Goal: Contribute content: Add original content to the website for others to see

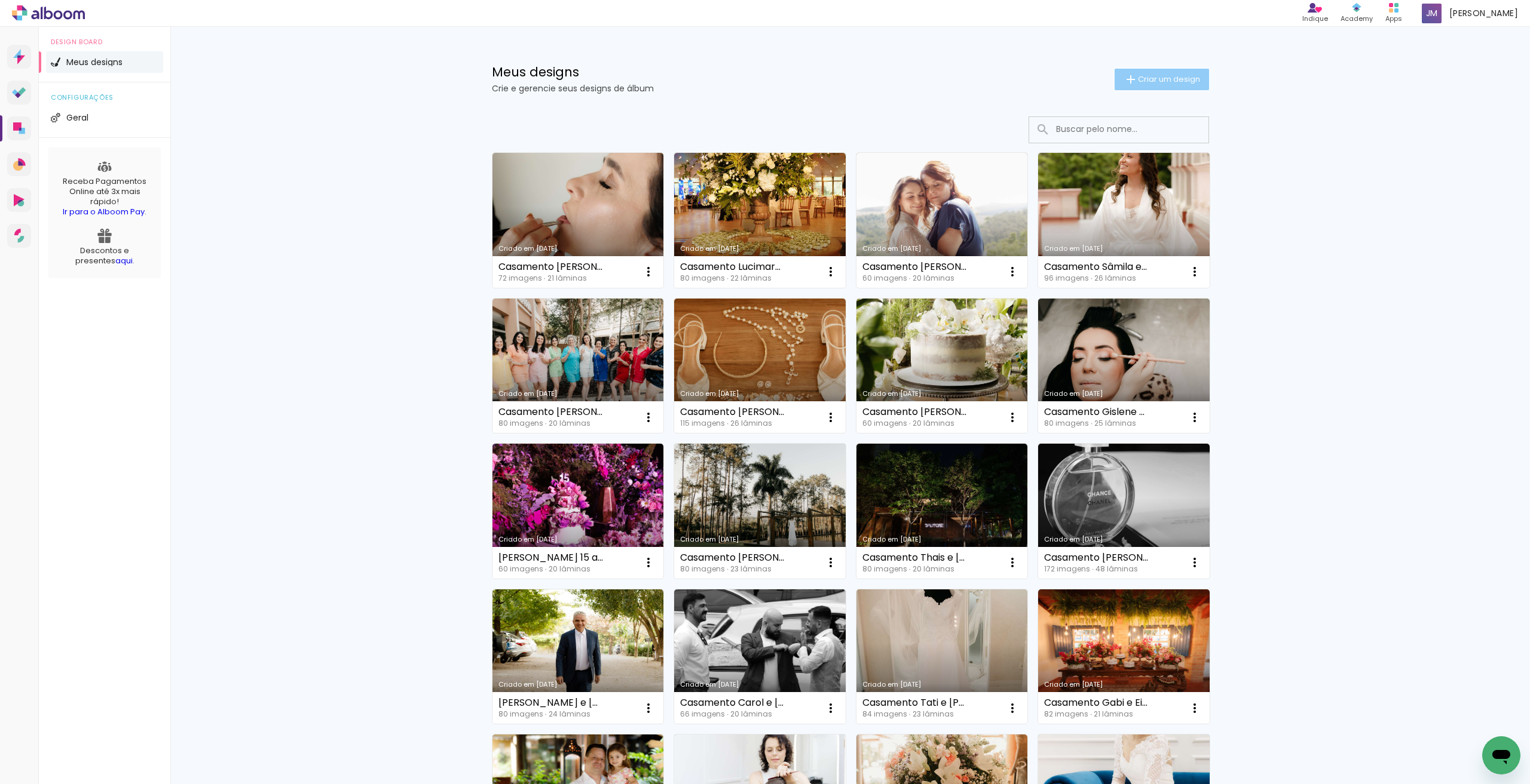
click at [695, 81] on span "Criar um design" at bounding box center [1169, 78] width 62 height 8
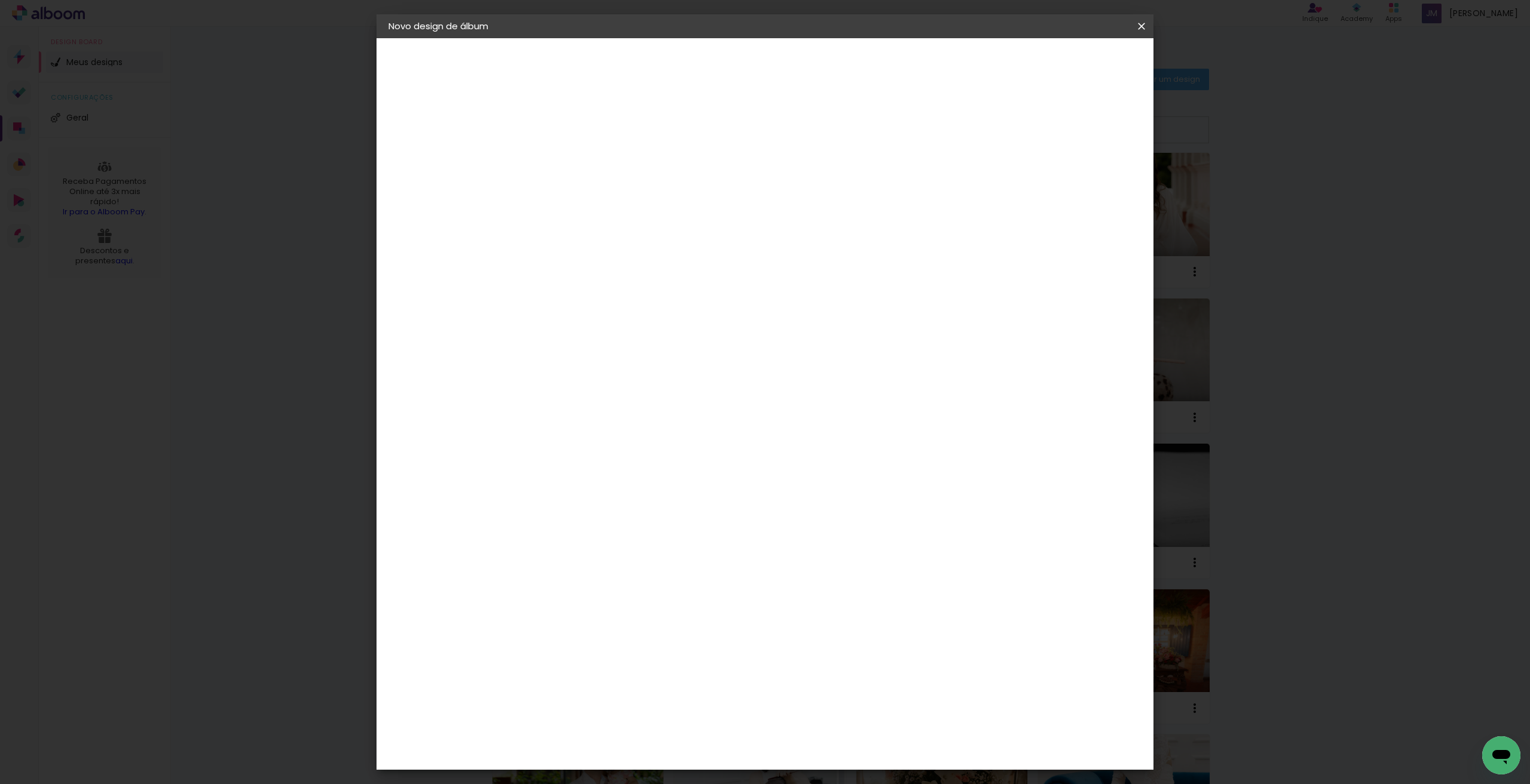
click at [695, 24] on iron-icon at bounding box center [1142, 26] width 14 height 12
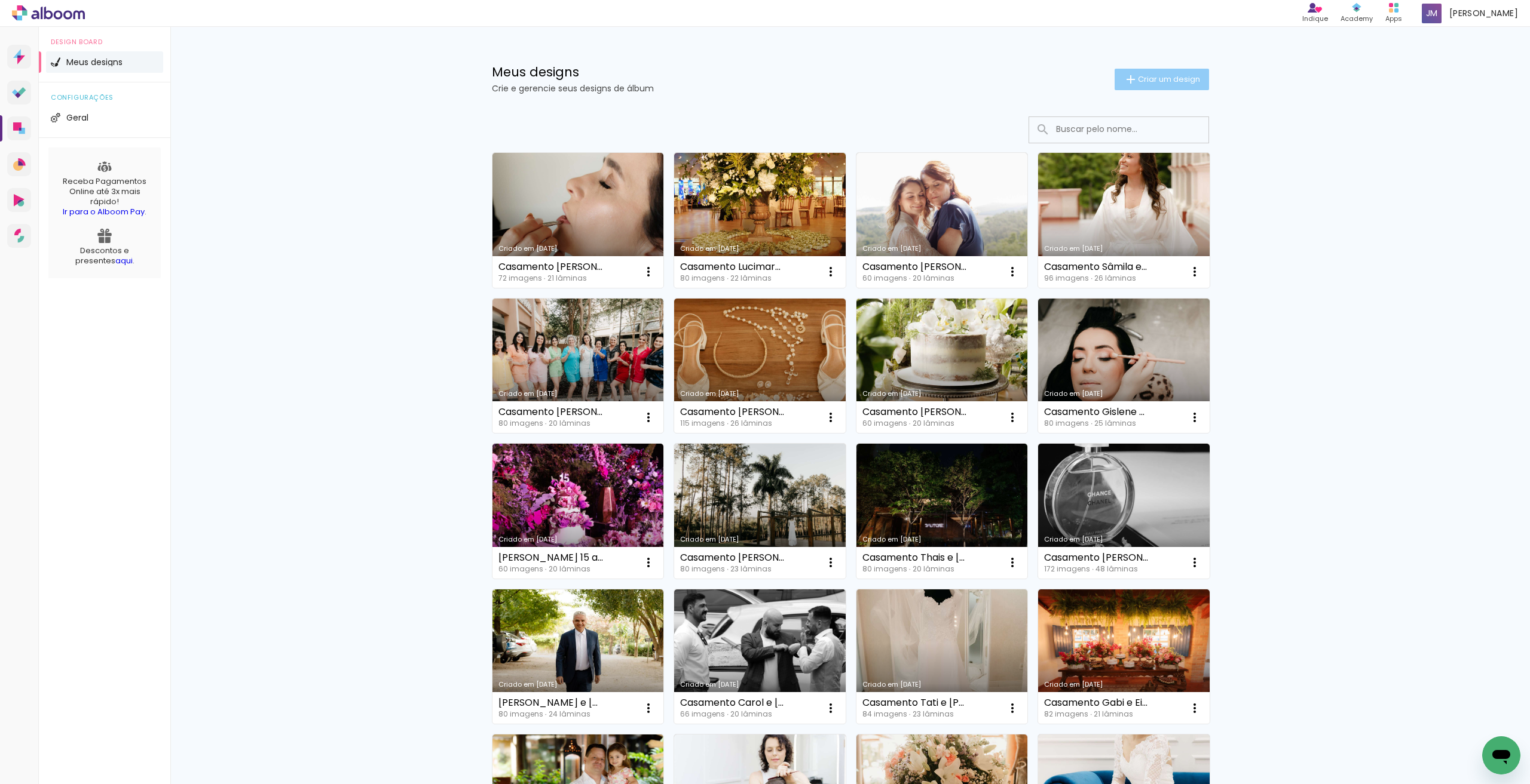
click at [695, 87] on paper-button "Criar um design" at bounding box center [1162, 78] width 95 height 21
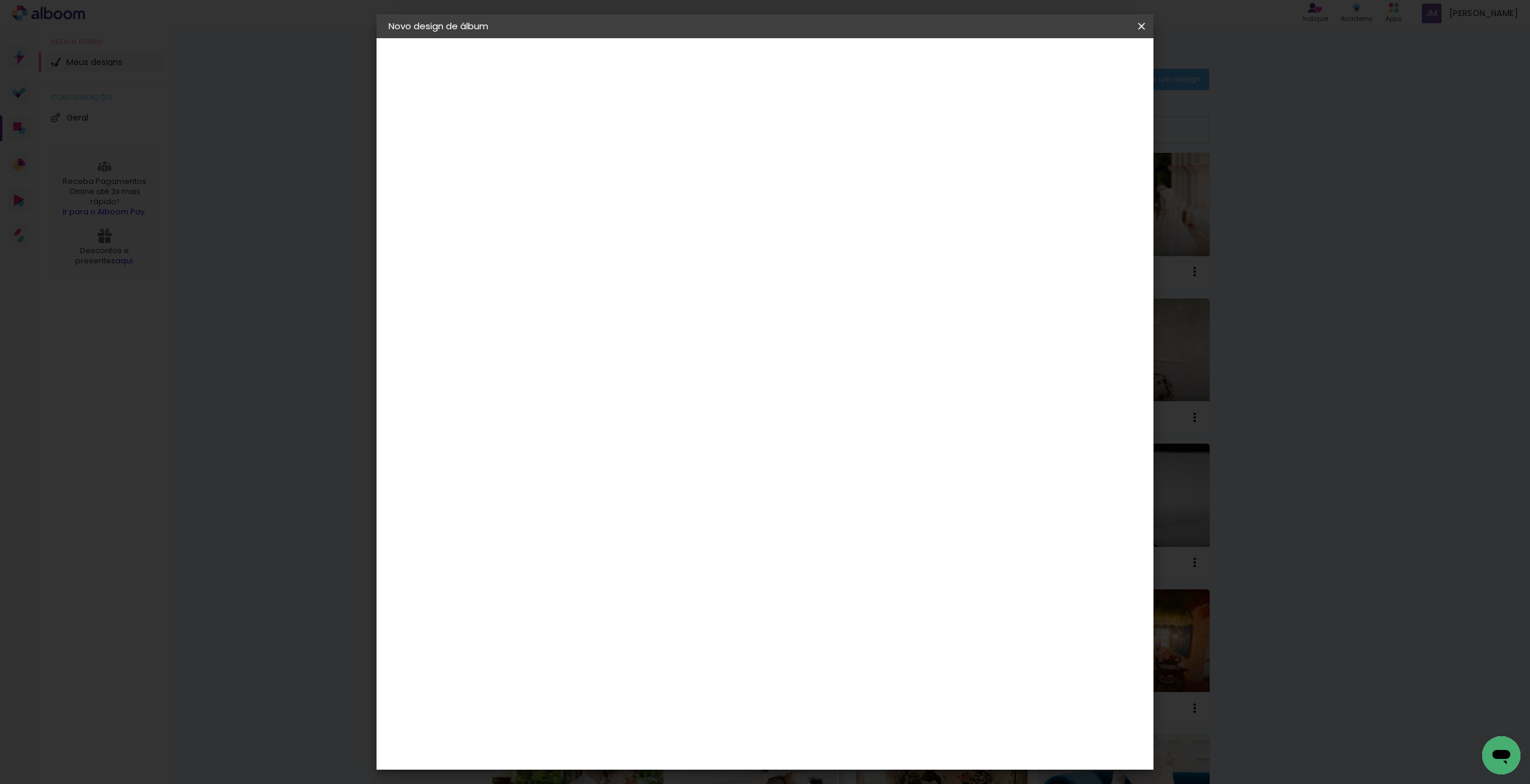
drag, startPoint x: 836, startPoint y: 163, endPoint x: 826, endPoint y: 160, distance: 10.4
click at [584, 160] on input at bounding box center [584, 160] width 0 height 19
type input "Casamento [PERSON_NAME] e [PERSON_NAME]"
type paper-input "Casamento [PERSON_NAME] e [PERSON_NAME]"
click at [695, 57] on paper-button "Avançar" at bounding box center [676, 63] width 58 height 20
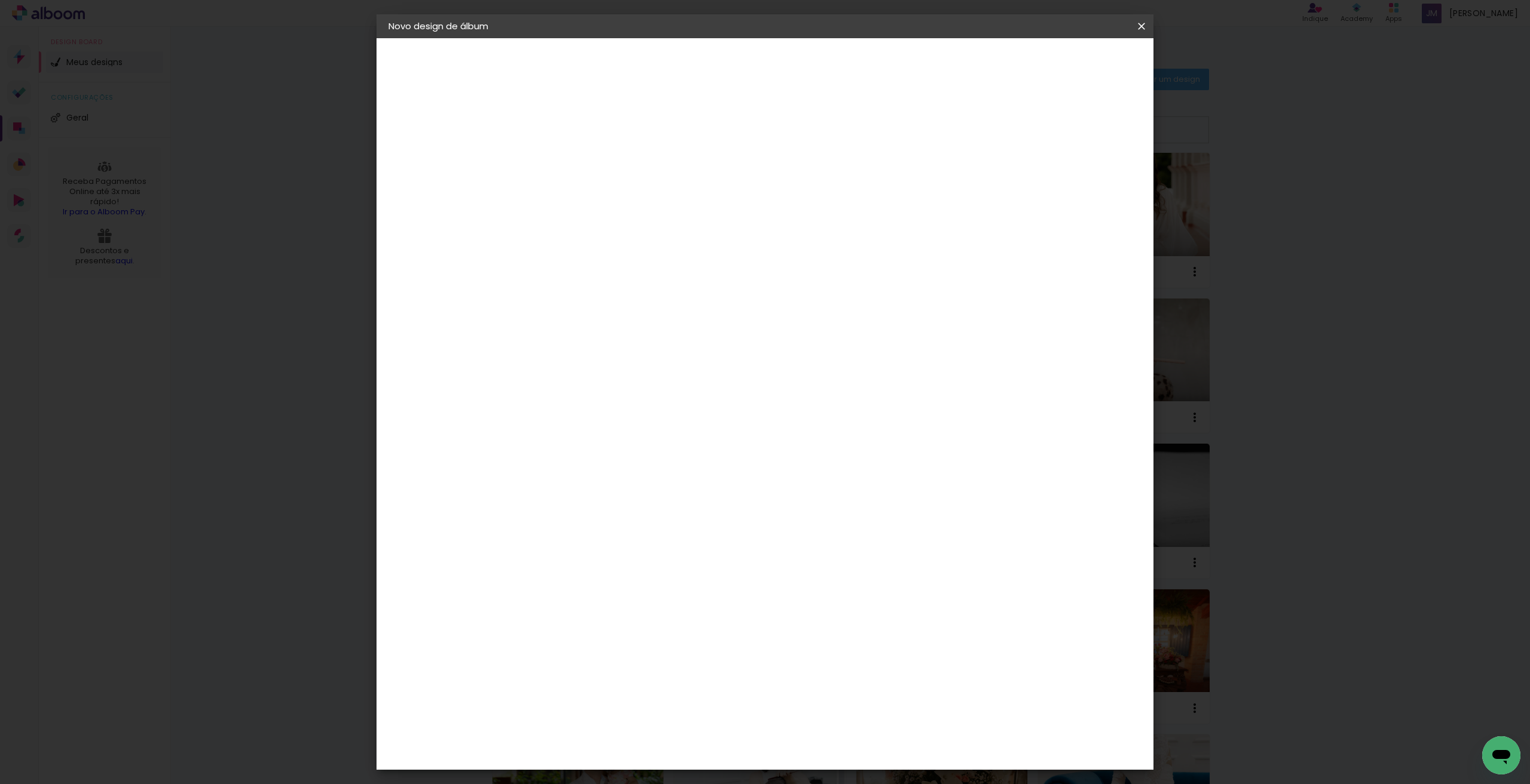
click at [695, 175] on paper-item "Tamanho Livre" at bounding box center [751, 181] width 115 height 26
click at [695, 179] on paper-item "Tamanho Livre" at bounding box center [751, 181] width 115 height 26
click at [695, 71] on paper-button "Avançar" at bounding box center [778, 63] width 58 height 20
drag, startPoint x: 837, startPoint y: 500, endPoint x: 837, endPoint y: 506, distance: 6.0
click at [695, 501] on input "60" at bounding box center [831, 498] width 31 height 18
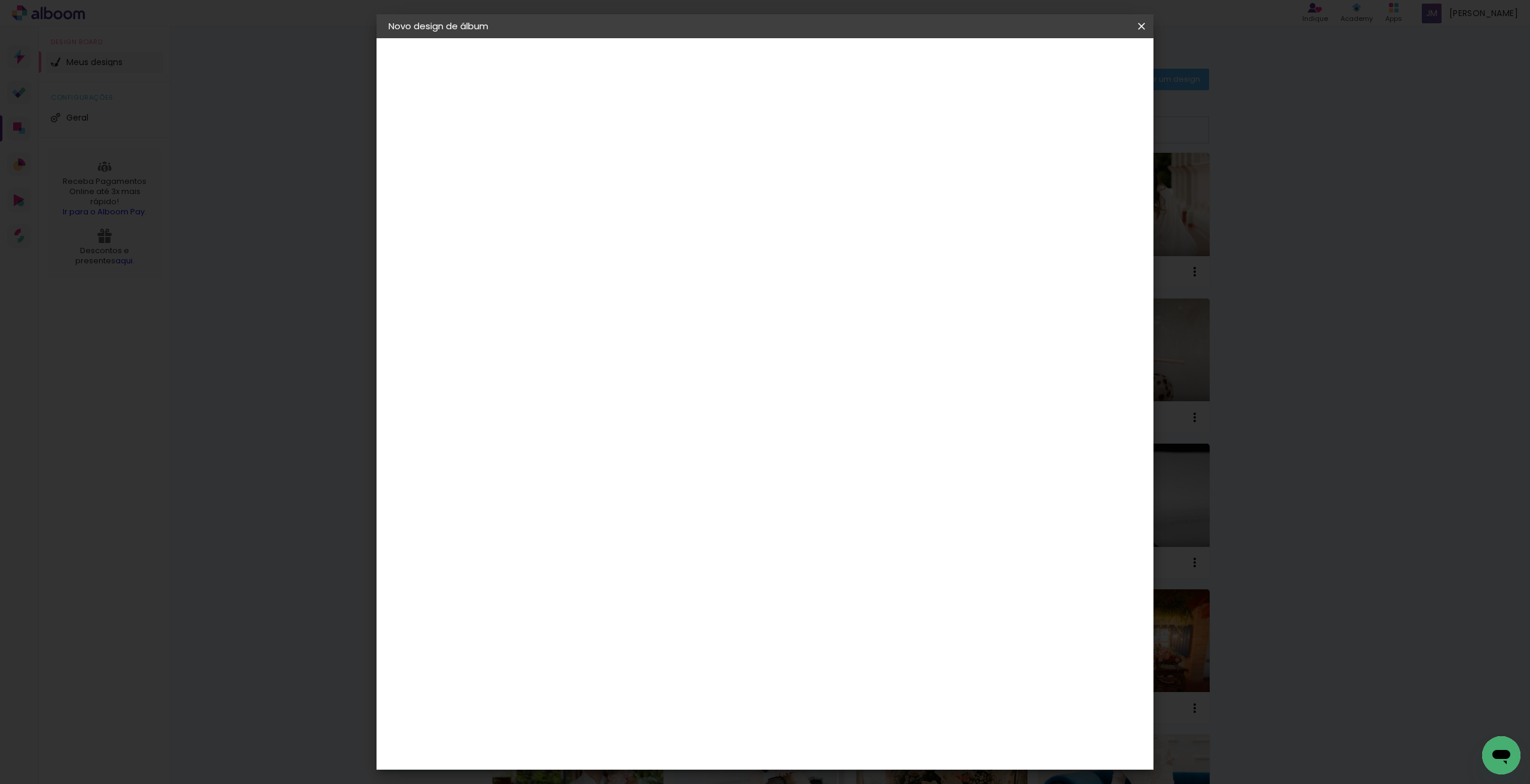
type input "80"
type paper-input "80"
click at [695, 62] on span "Iniciar design" at bounding box center [1039, 63] width 54 height 8
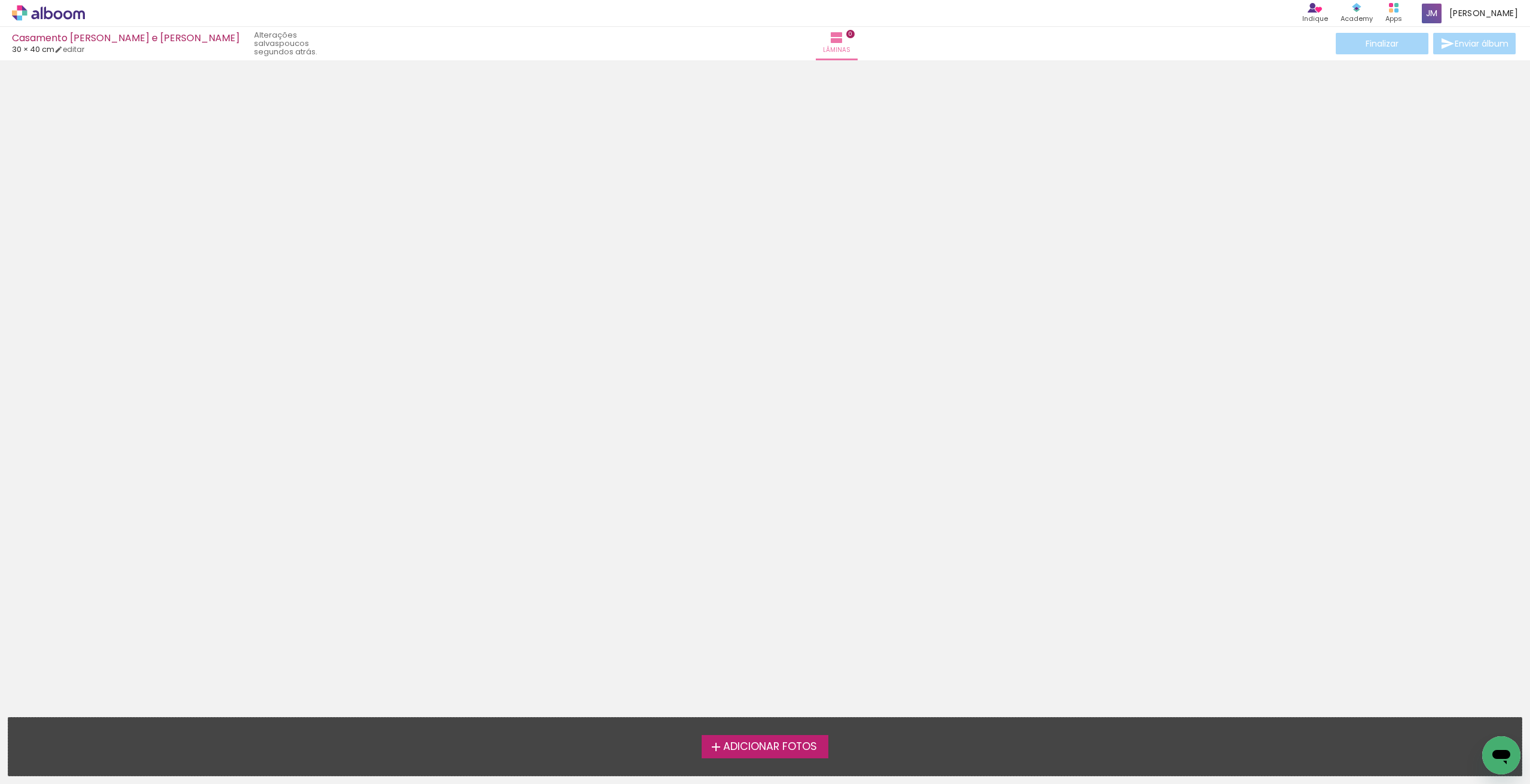
click at [695, 584] on span "Adicionar Fotos" at bounding box center [770, 747] width 94 height 11
click at [0, 0] on input "file" at bounding box center [0, 0] width 0 height 0
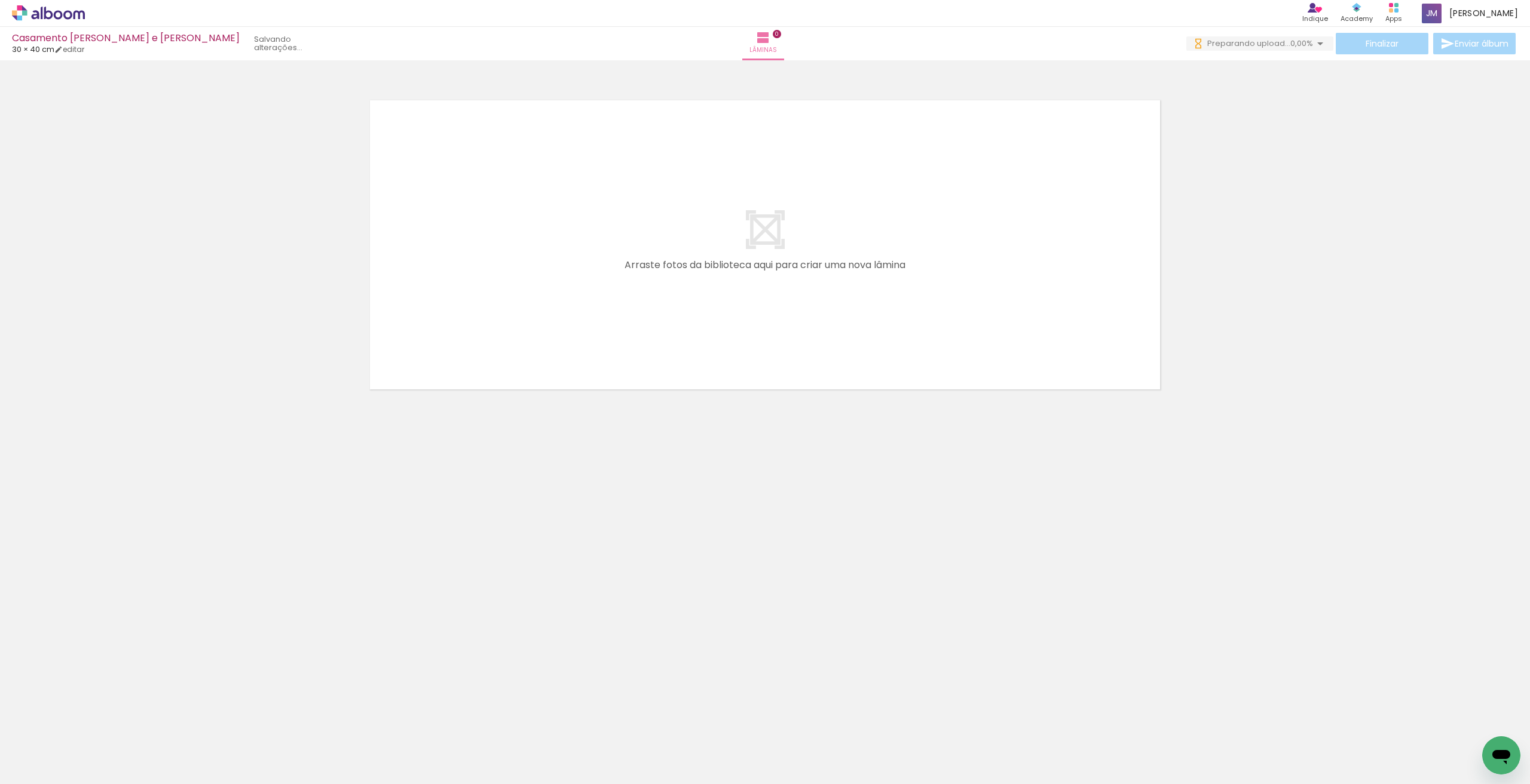
click at [695, 42] on iron-icon at bounding box center [1320, 43] width 14 height 14
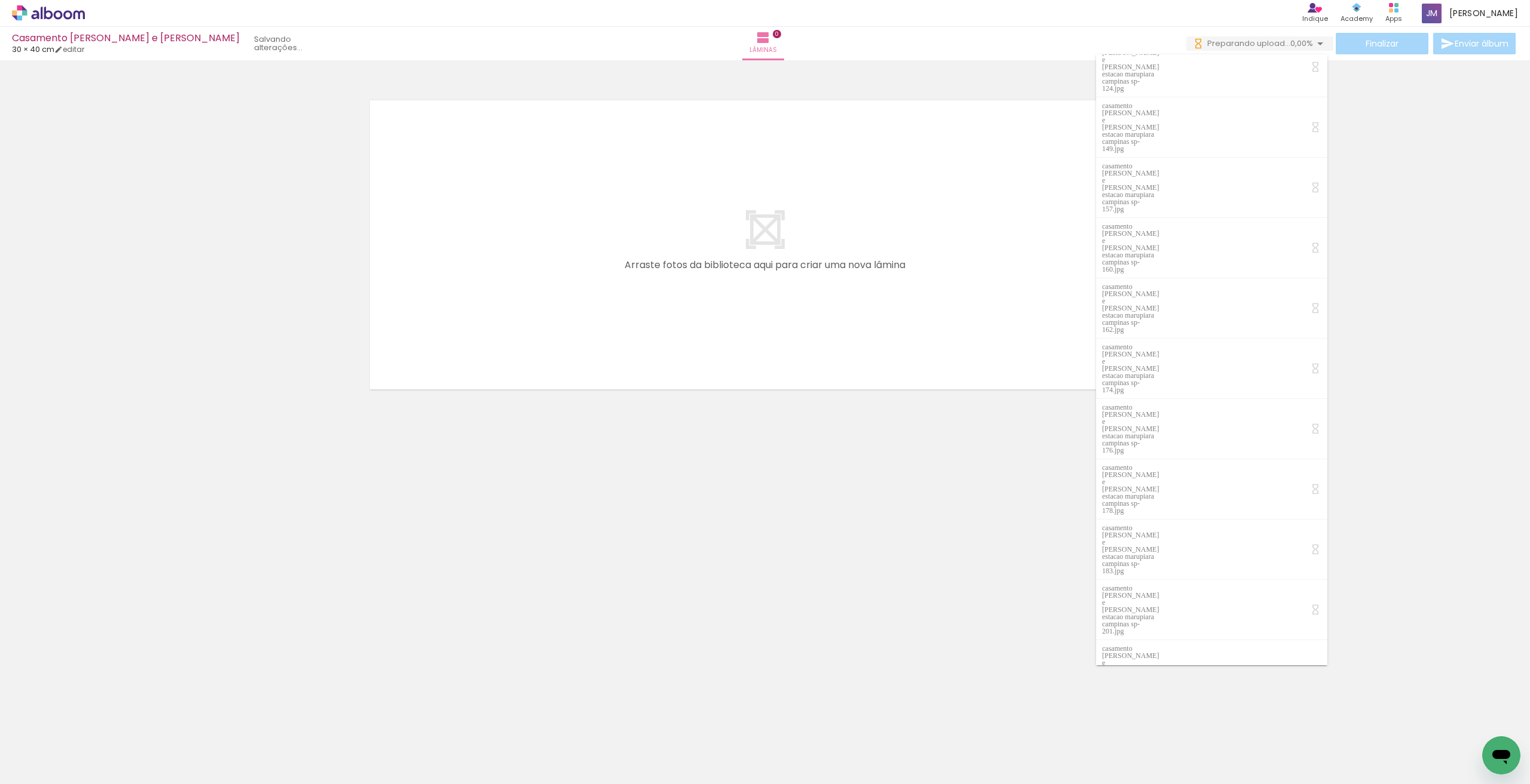
scroll to position [1378, 0]
click at [695, 273] on div at bounding box center [765, 229] width 1530 height 330
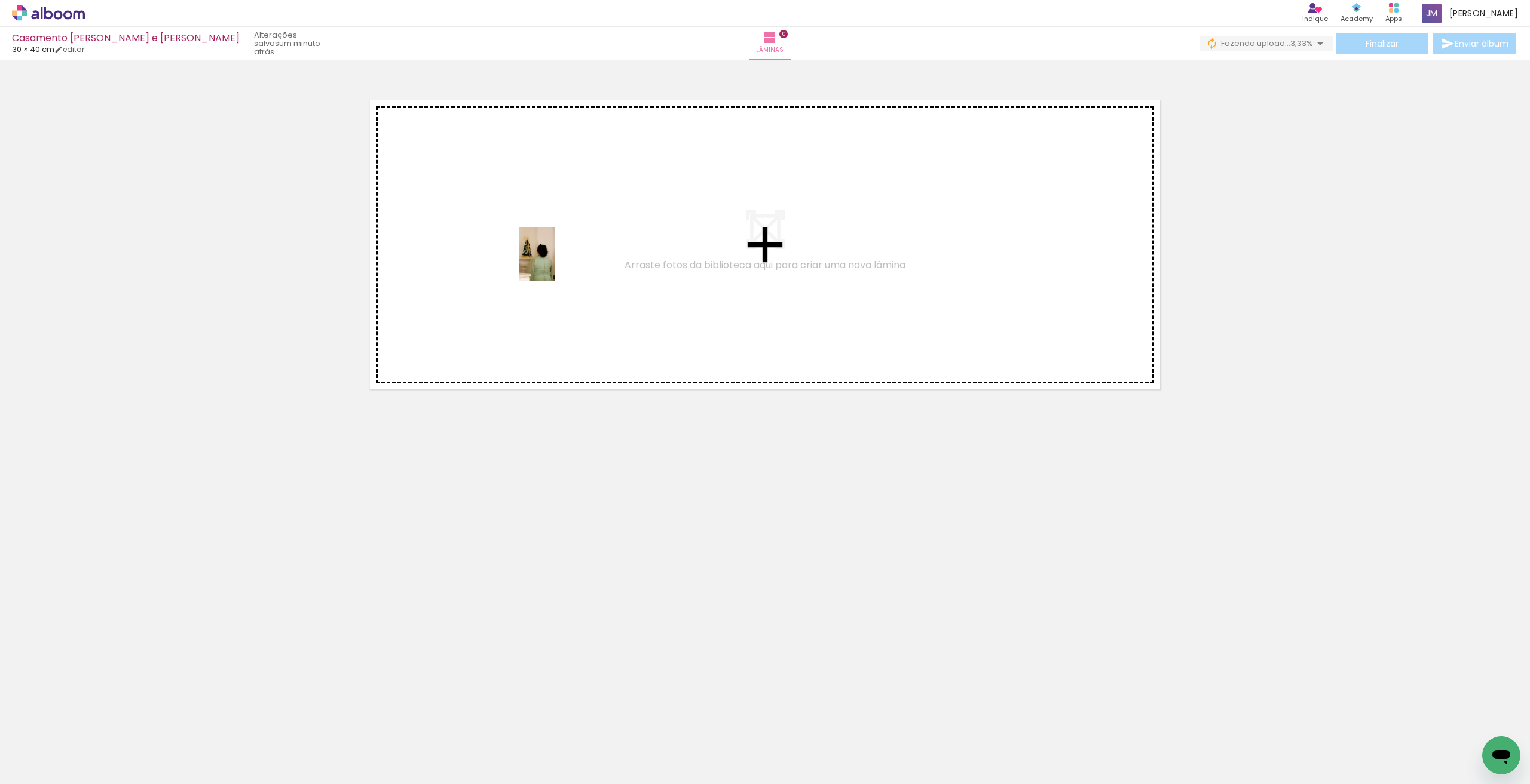
drag, startPoint x: 120, startPoint y: 748, endPoint x: 555, endPoint y: 263, distance: 651.5
click at [555, 263] on quentale-workspace at bounding box center [765, 392] width 1530 height 784
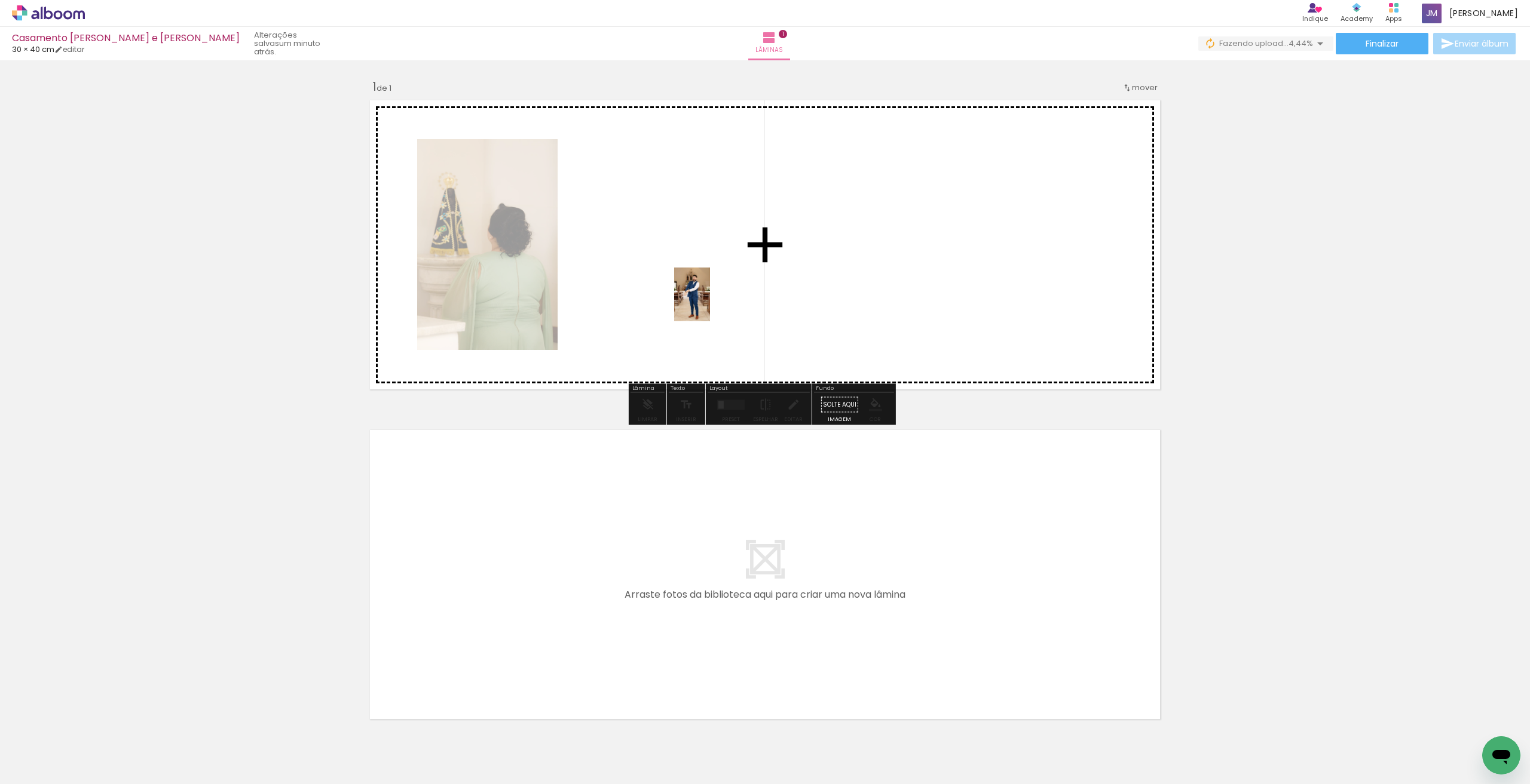
drag, startPoint x: 184, startPoint y: 758, endPoint x: 710, endPoint y: 304, distance: 694.8
click at [695, 304] on quentale-workspace at bounding box center [765, 392] width 1530 height 784
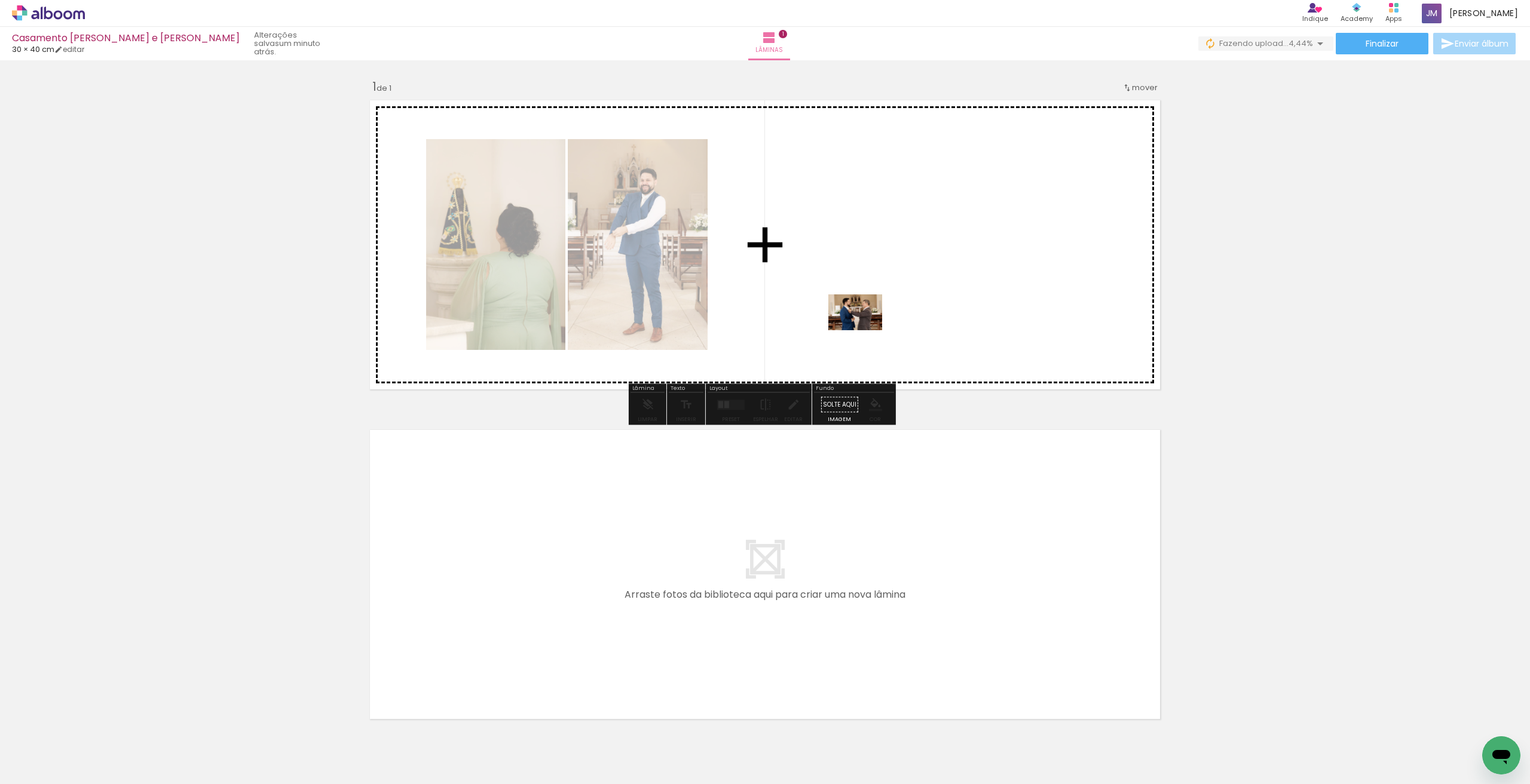
drag, startPoint x: 255, startPoint y: 750, endPoint x: 667, endPoint y: 500, distance: 481.9
click at [695, 327] on quentale-workspace at bounding box center [765, 392] width 1530 height 784
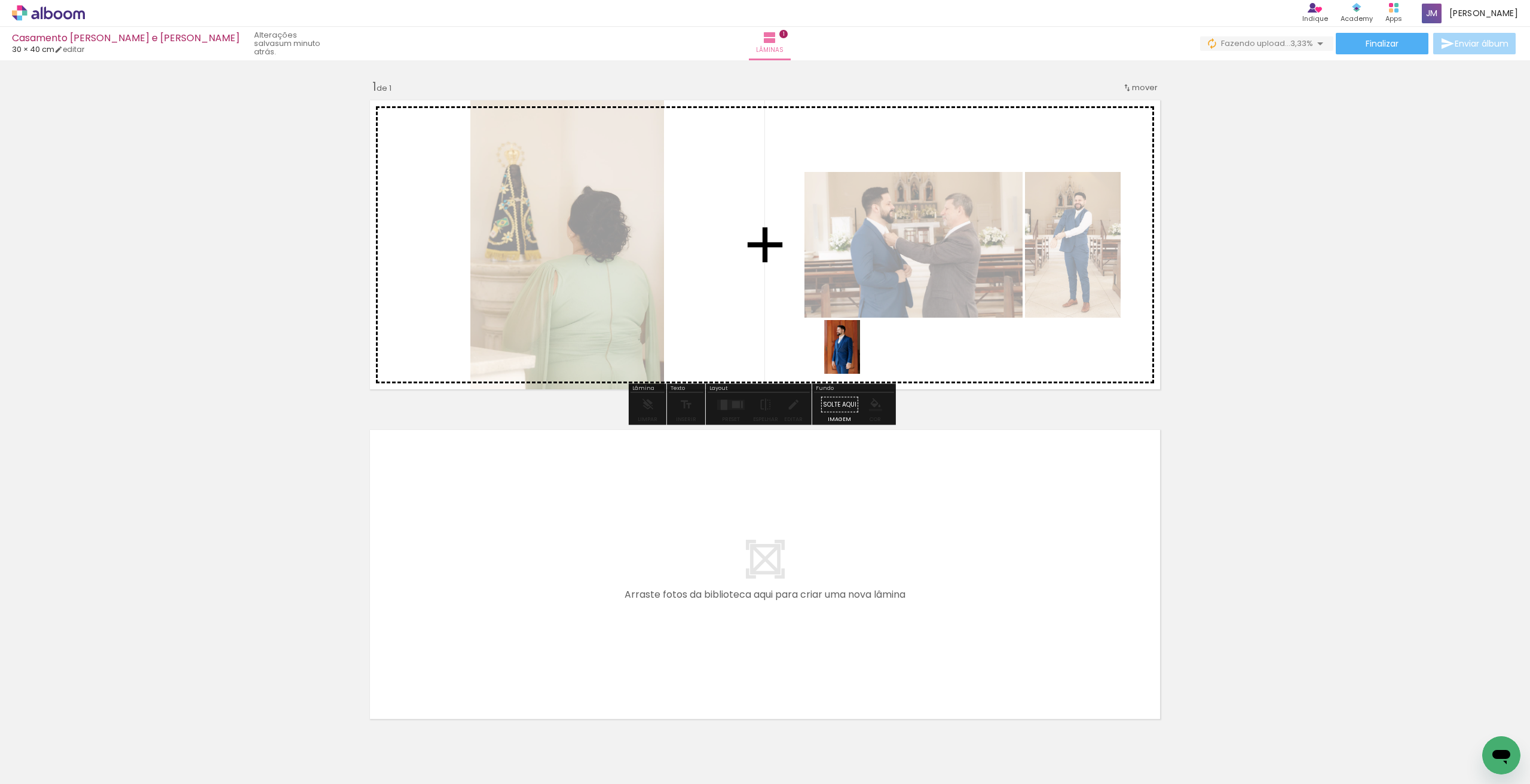
drag, startPoint x: 328, startPoint y: 752, endPoint x: 860, endPoint y: 356, distance: 663.2
click at [695, 356] on quentale-workspace at bounding box center [765, 392] width 1530 height 784
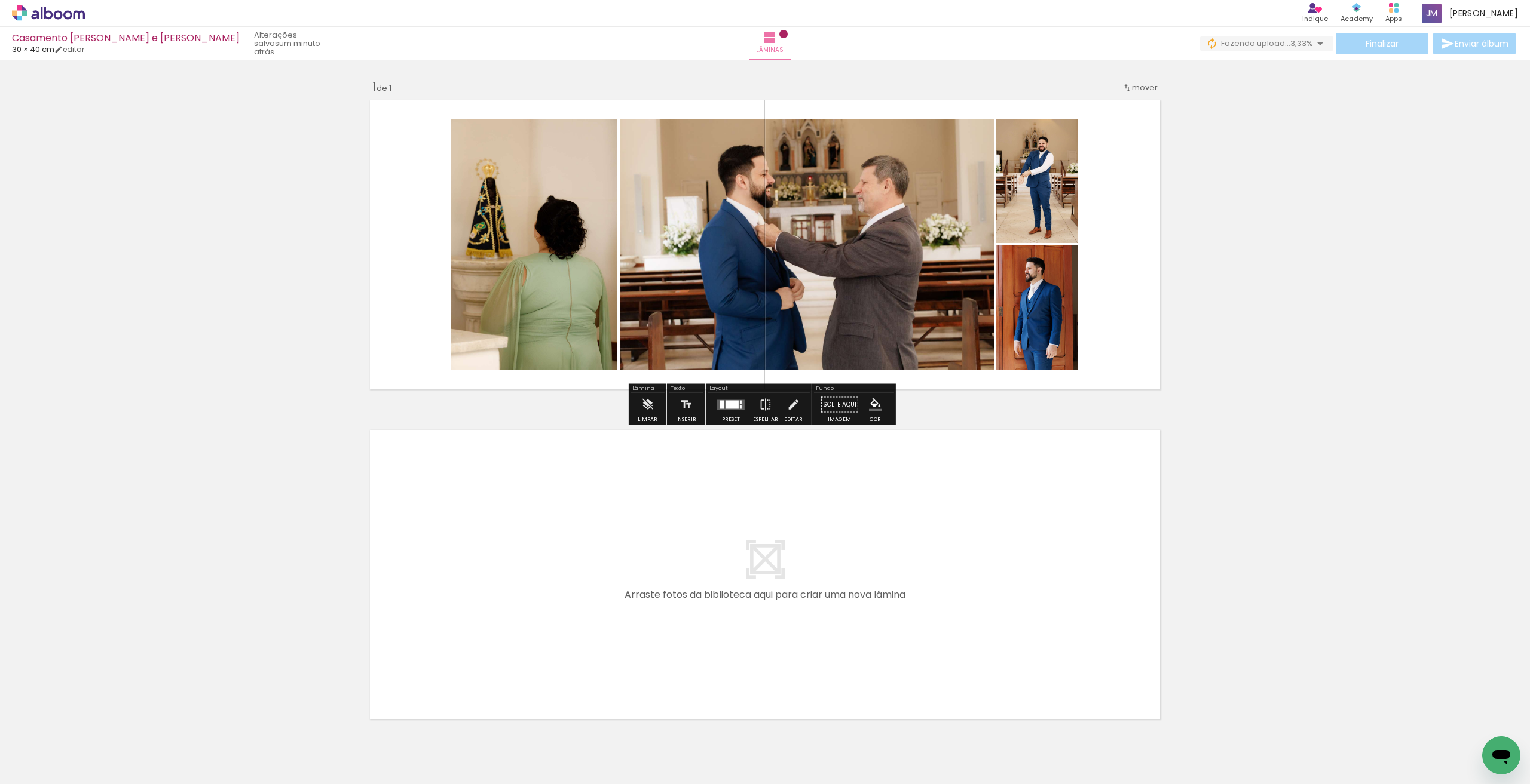
click at [695, 409] on quentale-layouter at bounding box center [730, 405] width 28 height 10
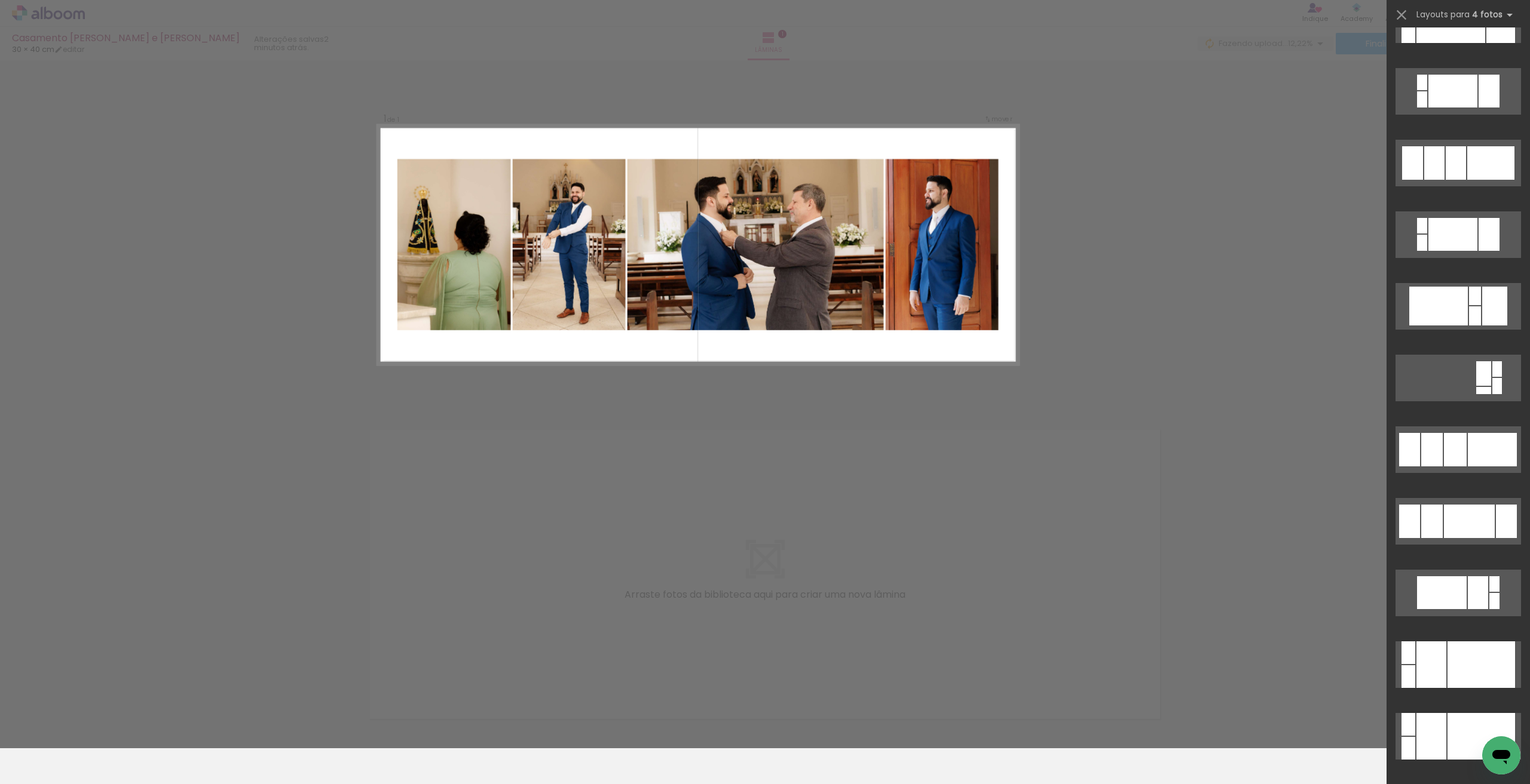
scroll to position [697, 0]
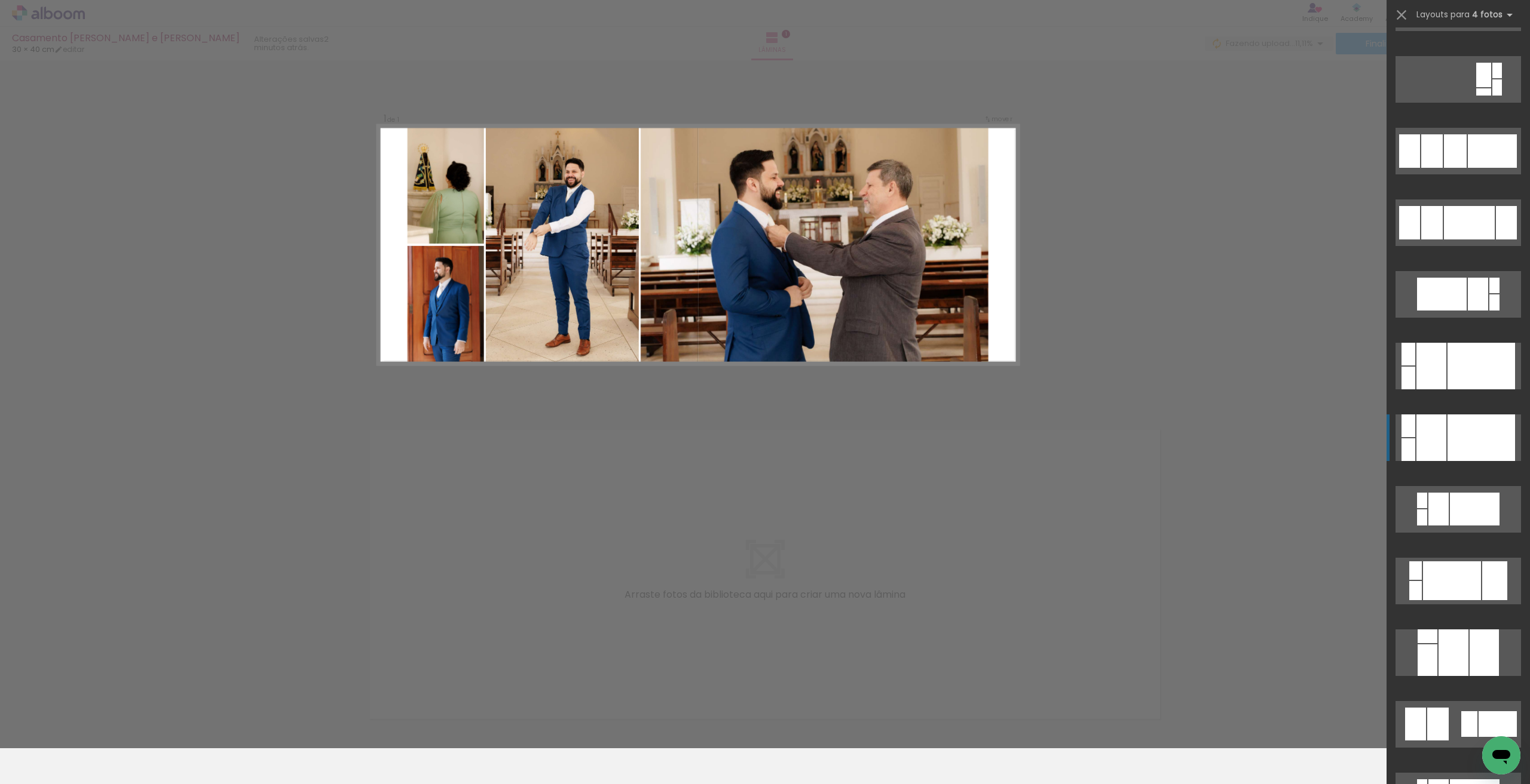
click at [695, 450] on div at bounding box center [1481, 437] width 68 height 46
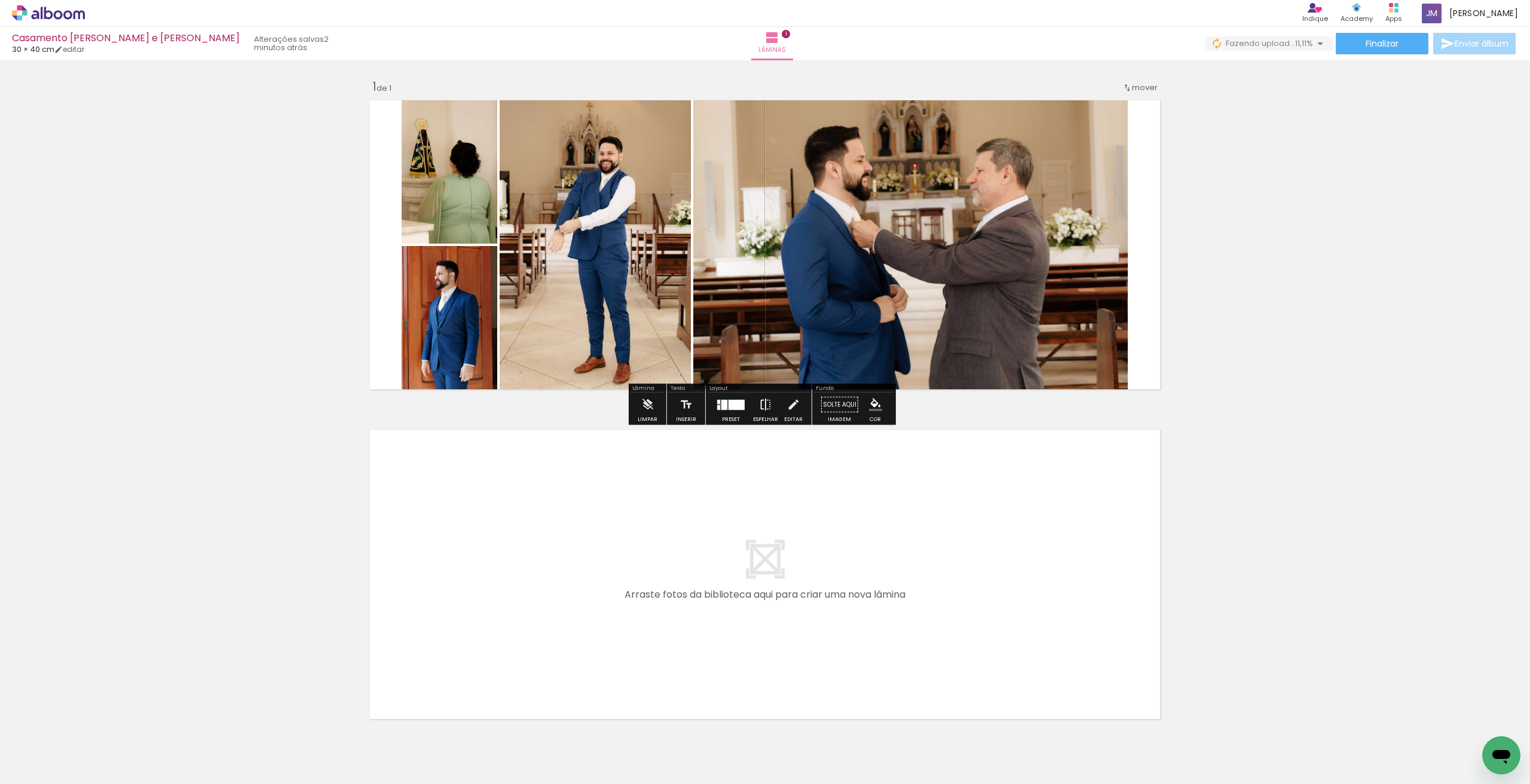
click at [695, 408] on paper-button "Espelhar" at bounding box center [765, 408] width 31 height 30
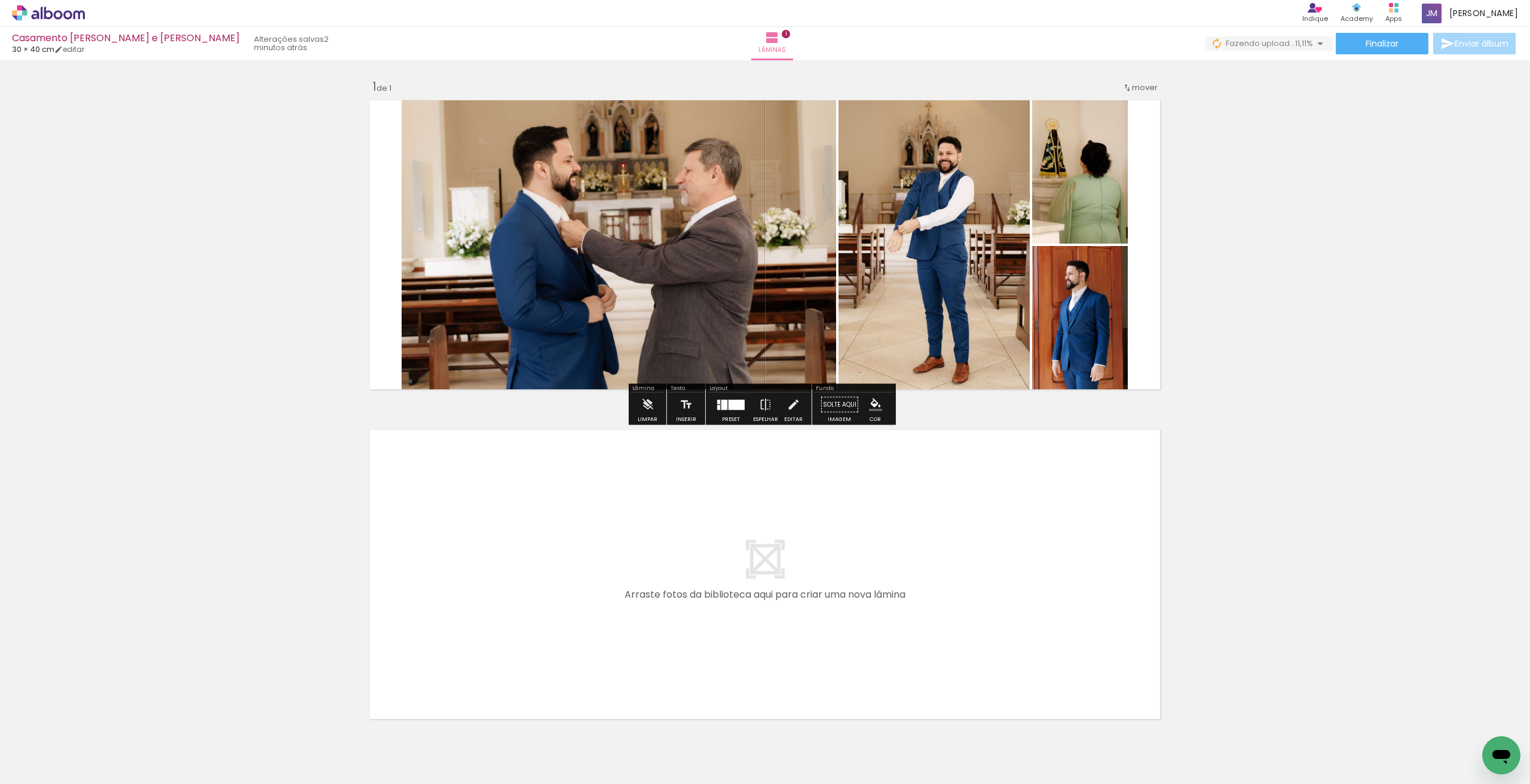
click at [695, 415] on div at bounding box center [731, 405] width 32 height 24
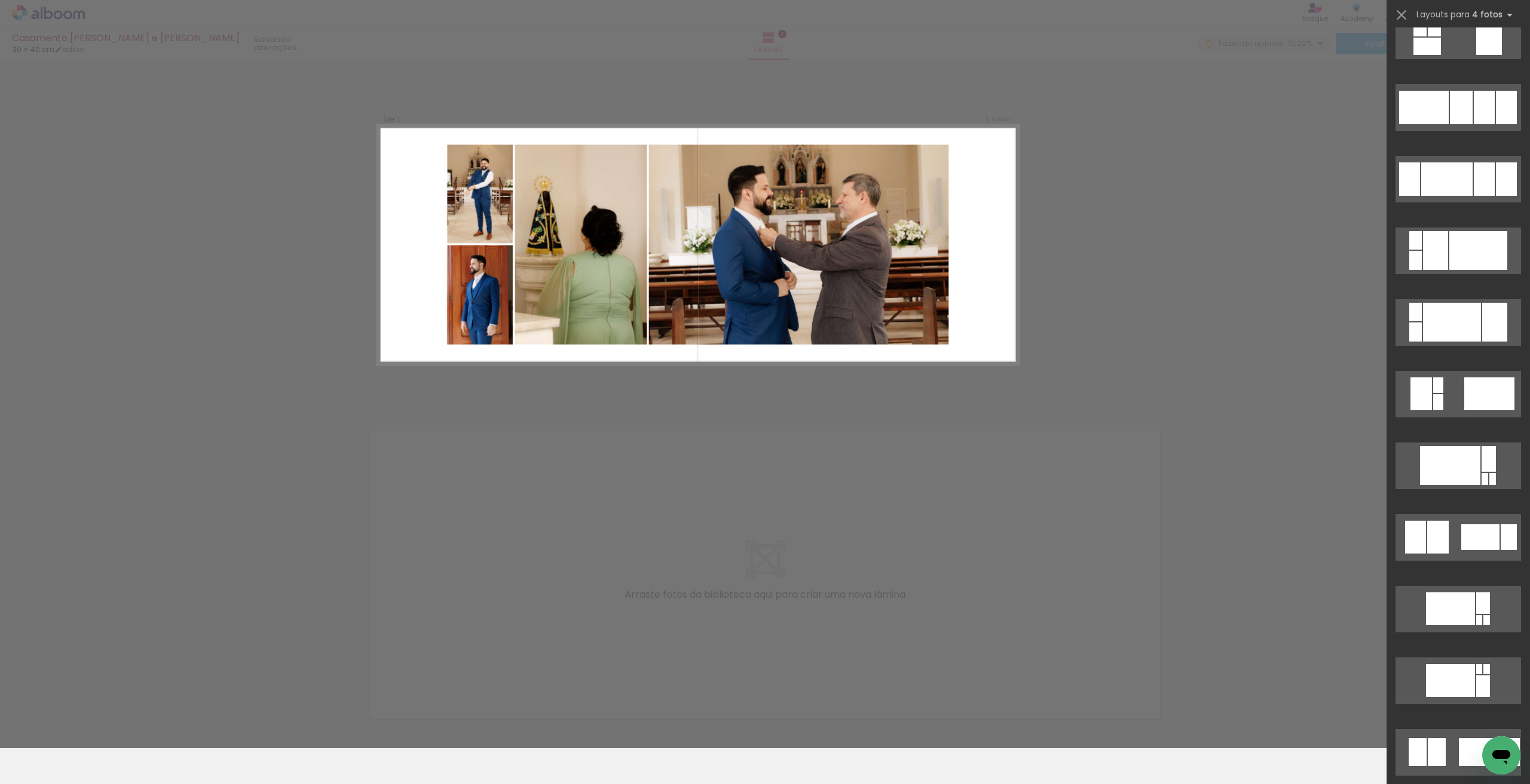
scroll to position [4063, 0]
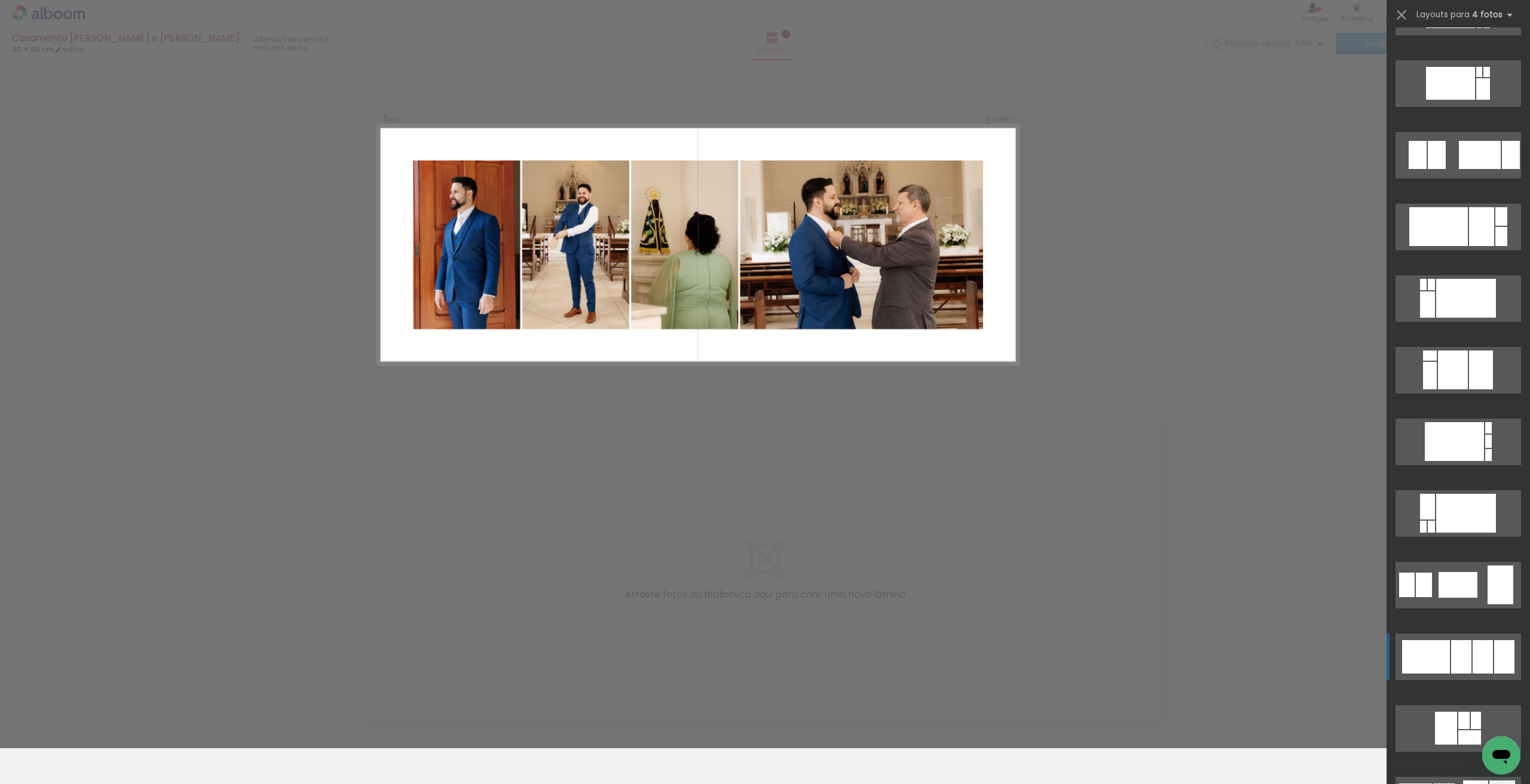
click at [695, 584] on div at bounding box center [1462, 657] width 20 height 34
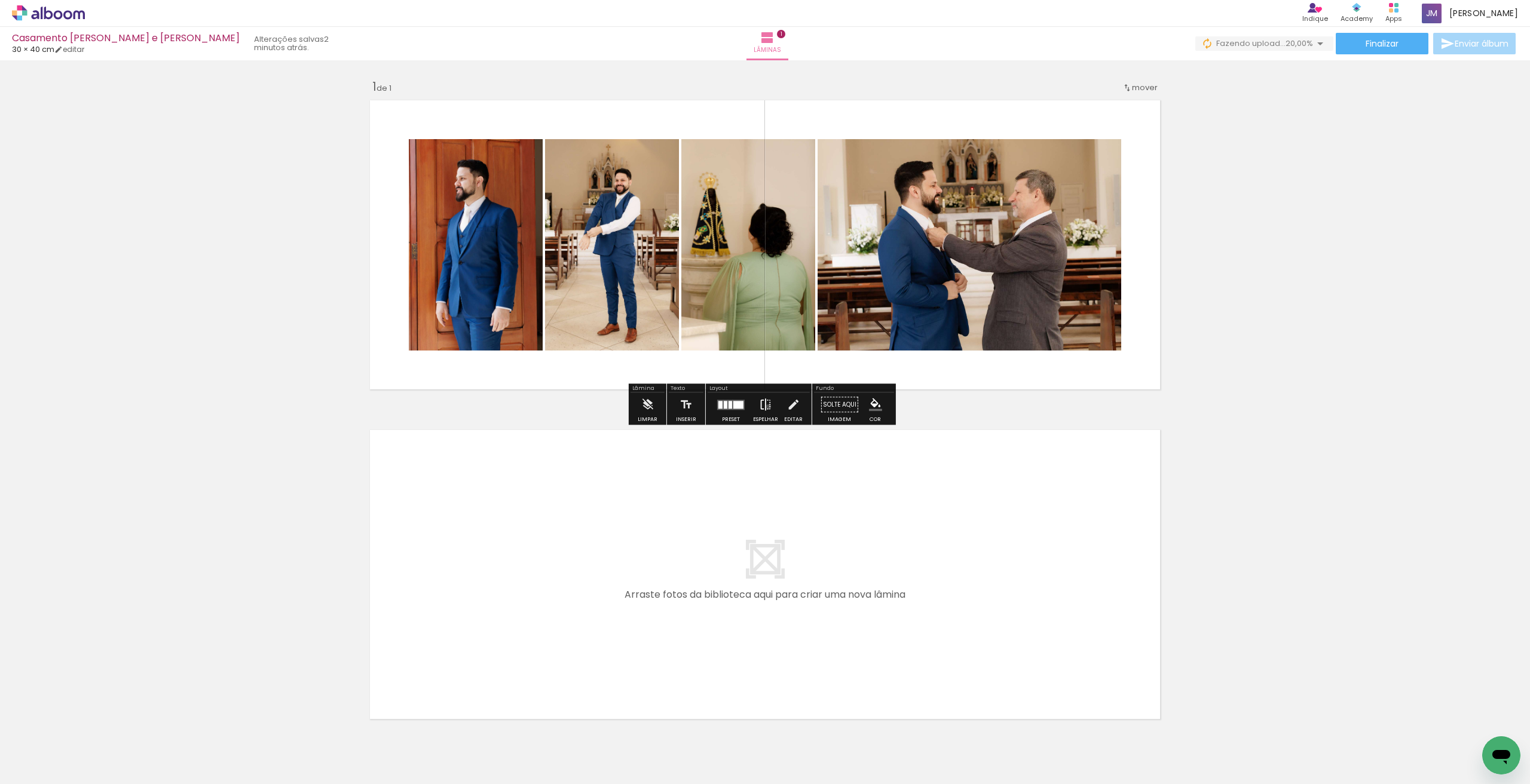
click at [695, 407] on iron-icon at bounding box center [766, 405] width 14 height 24
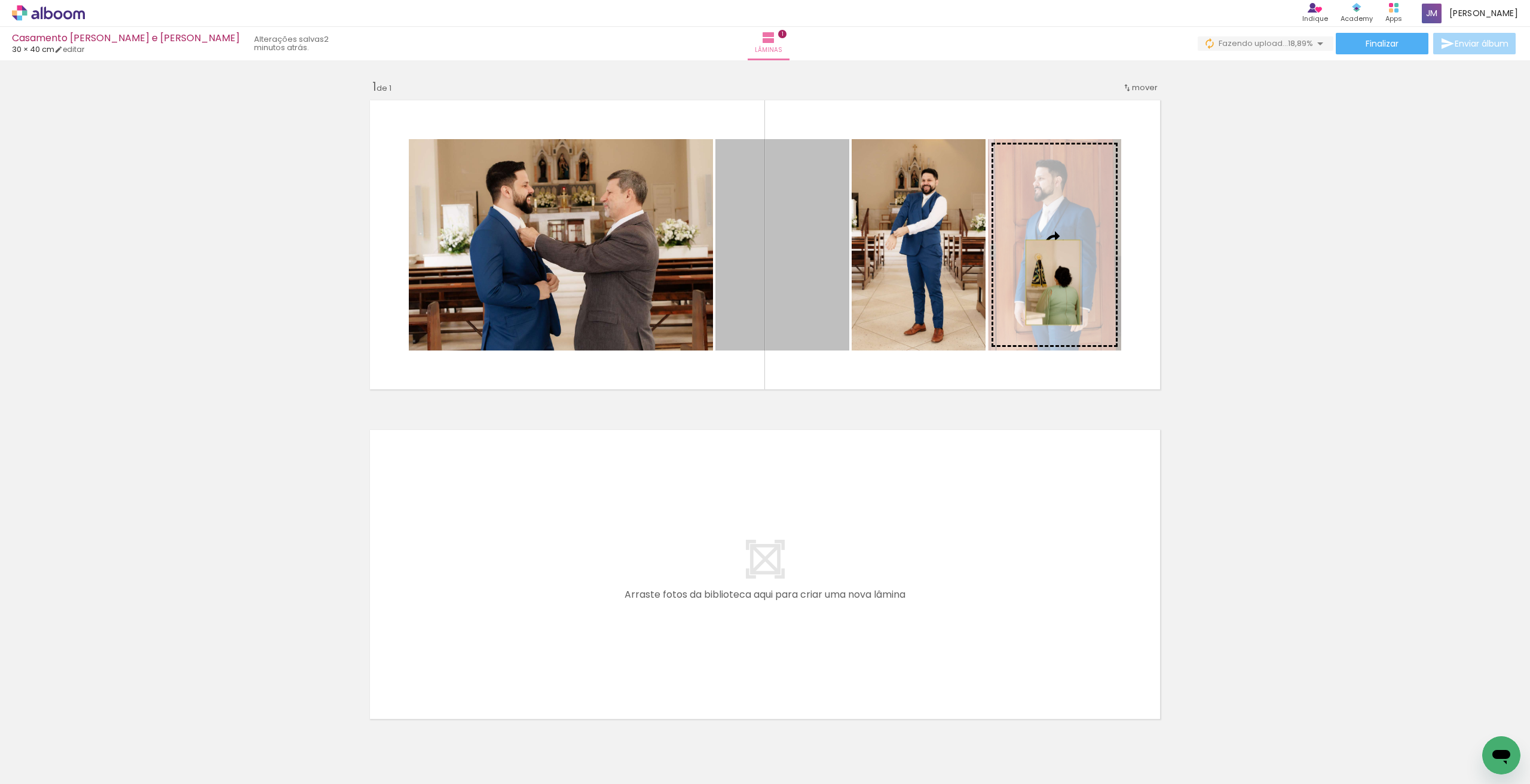
drag, startPoint x: 795, startPoint y: 289, endPoint x: 1049, endPoint y: 283, distance: 254.1
click at [0, 0] on slot at bounding box center [0, 0] width 0 height 0
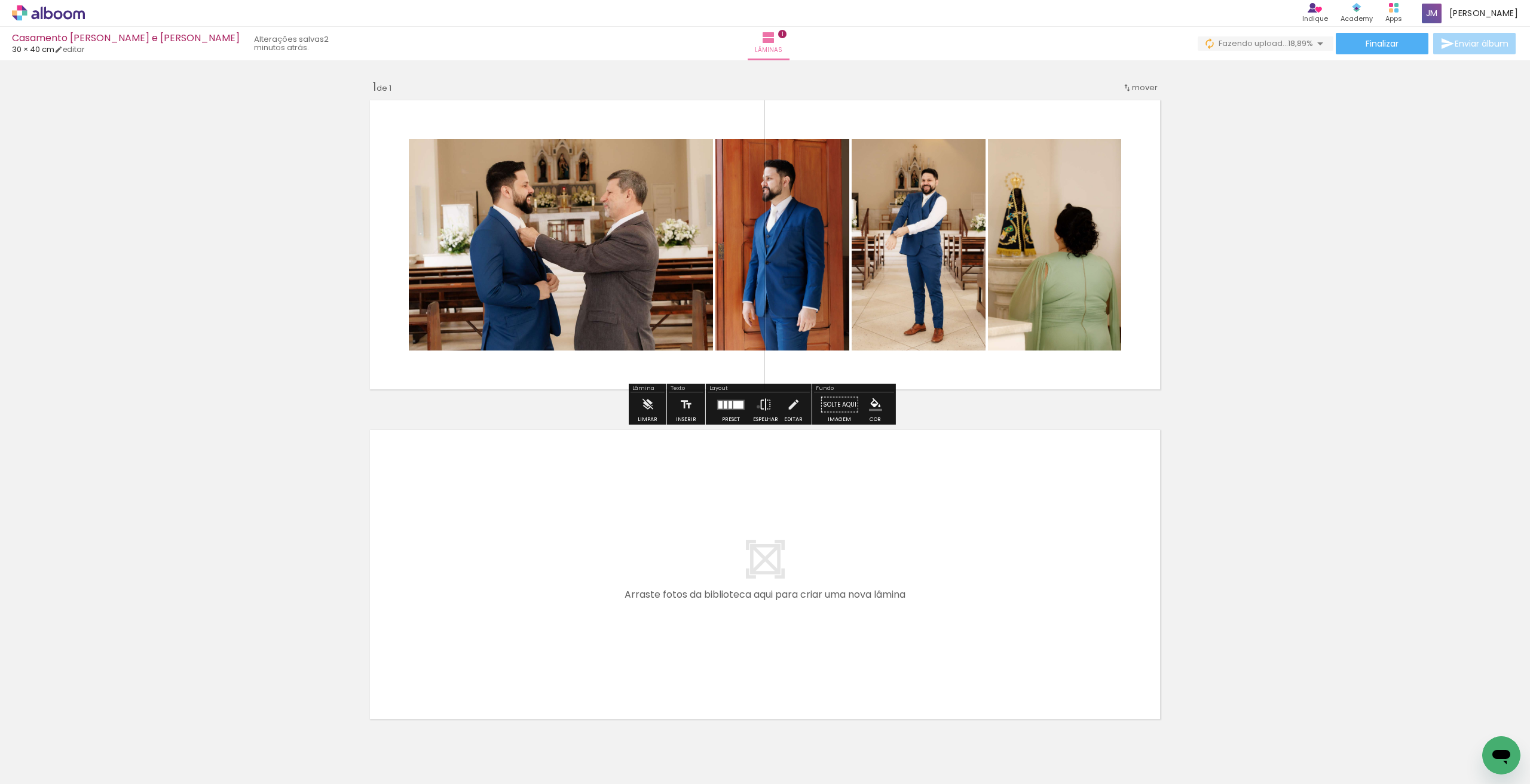
click at [695, 407] on iron-icon at bounding box center [766, 405] width 14 height 24
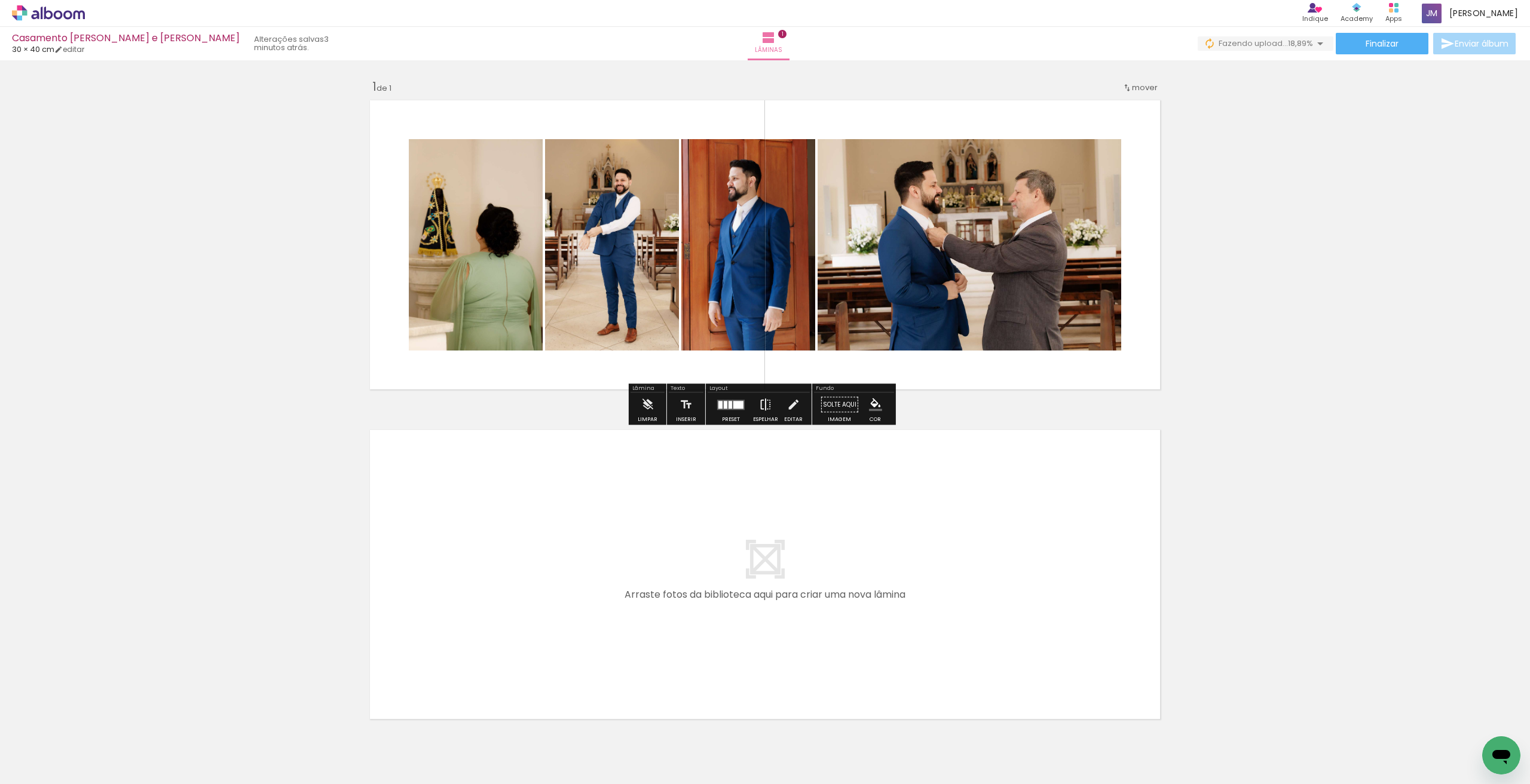
click at [695, 409] on iron-icon at bounding box center [766, 405] width 14 height 24
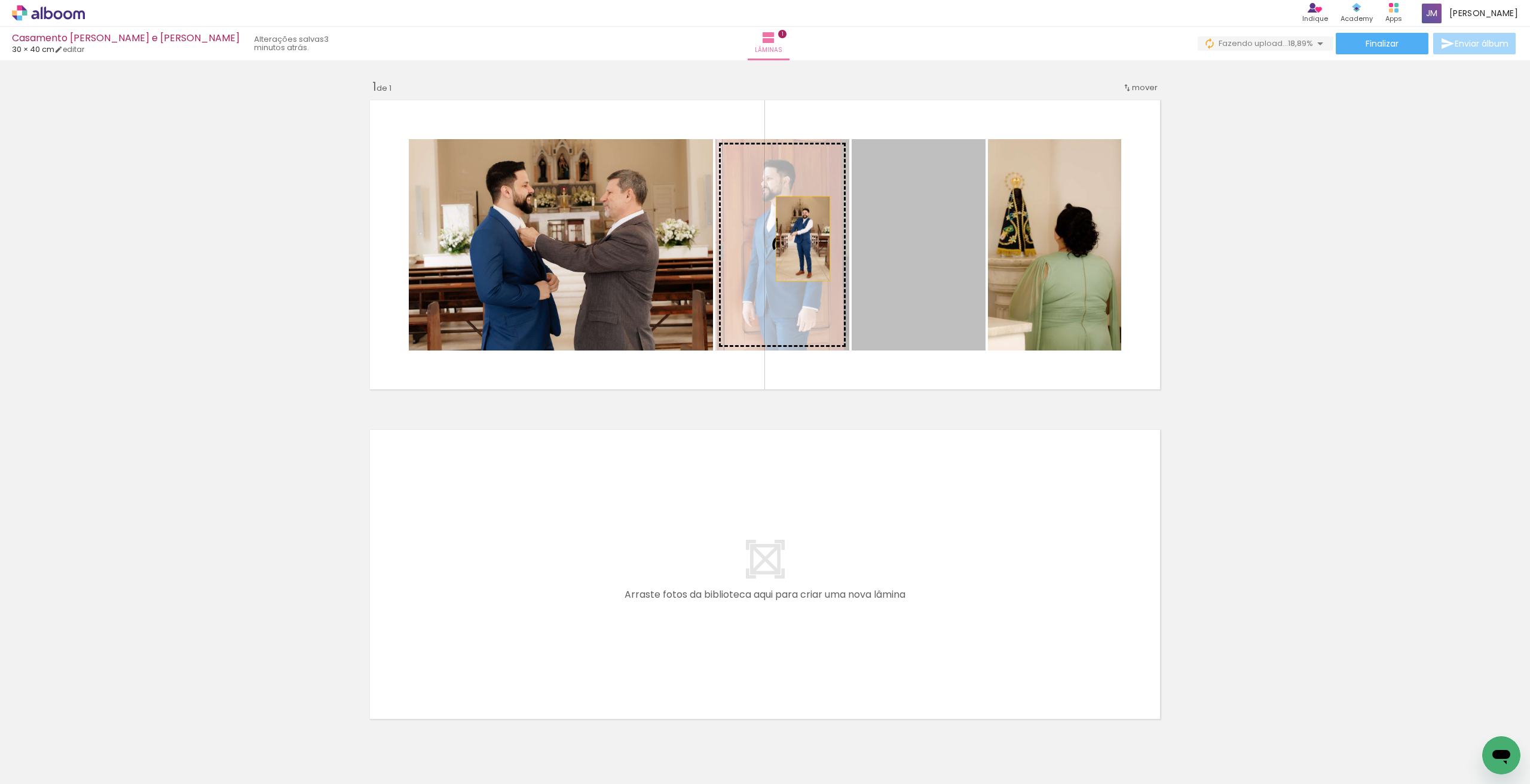
drag, startPoint x: 906, startPoint y: 233, endPoint x: 799, endPoint y: 239, distance: 107.2
click at [0, 0] on slot at bounding box center [0, 0] width 0 height 0
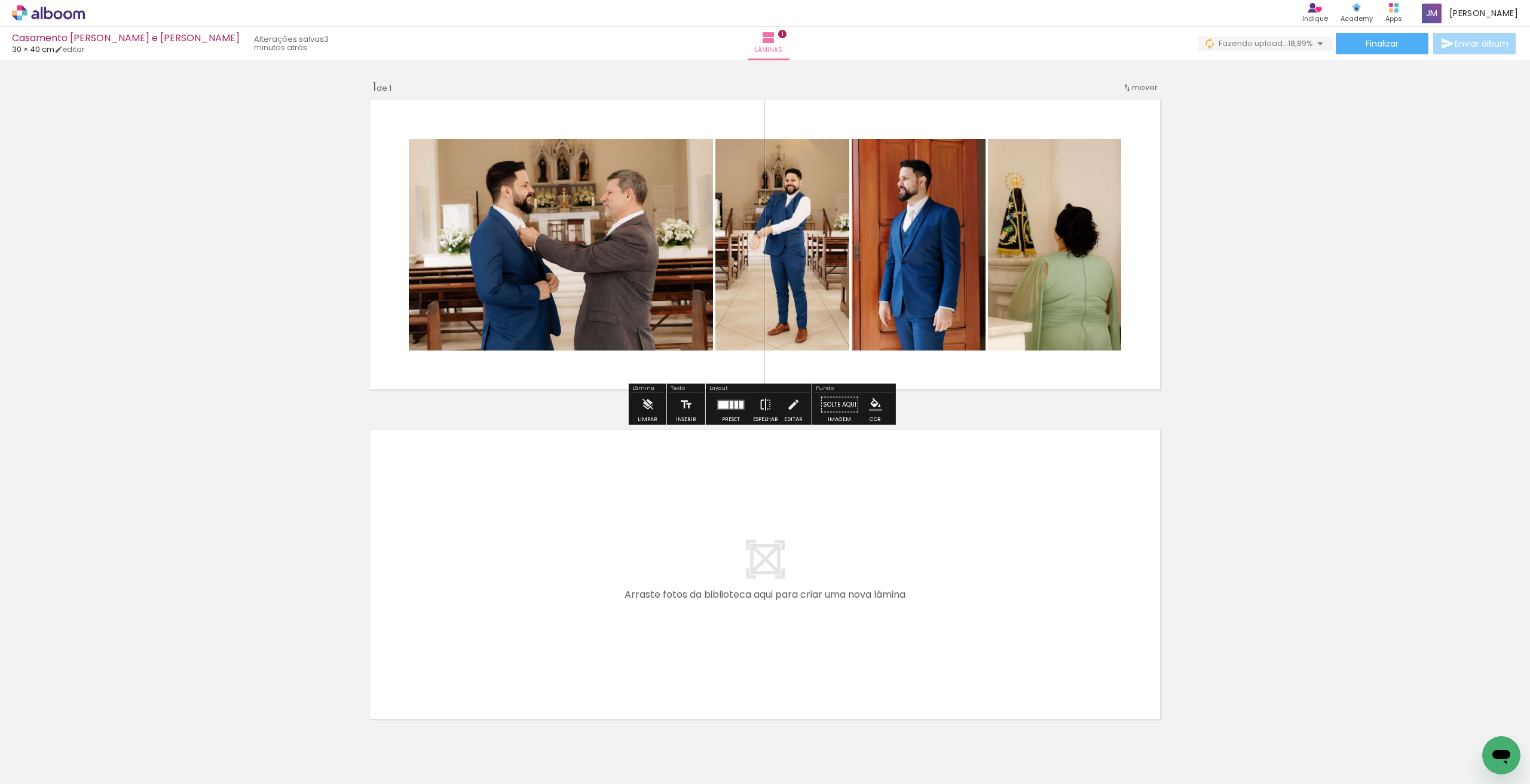
click at [695, 404] on iron-icon at bounding box center [766, 405] width 14 height 24
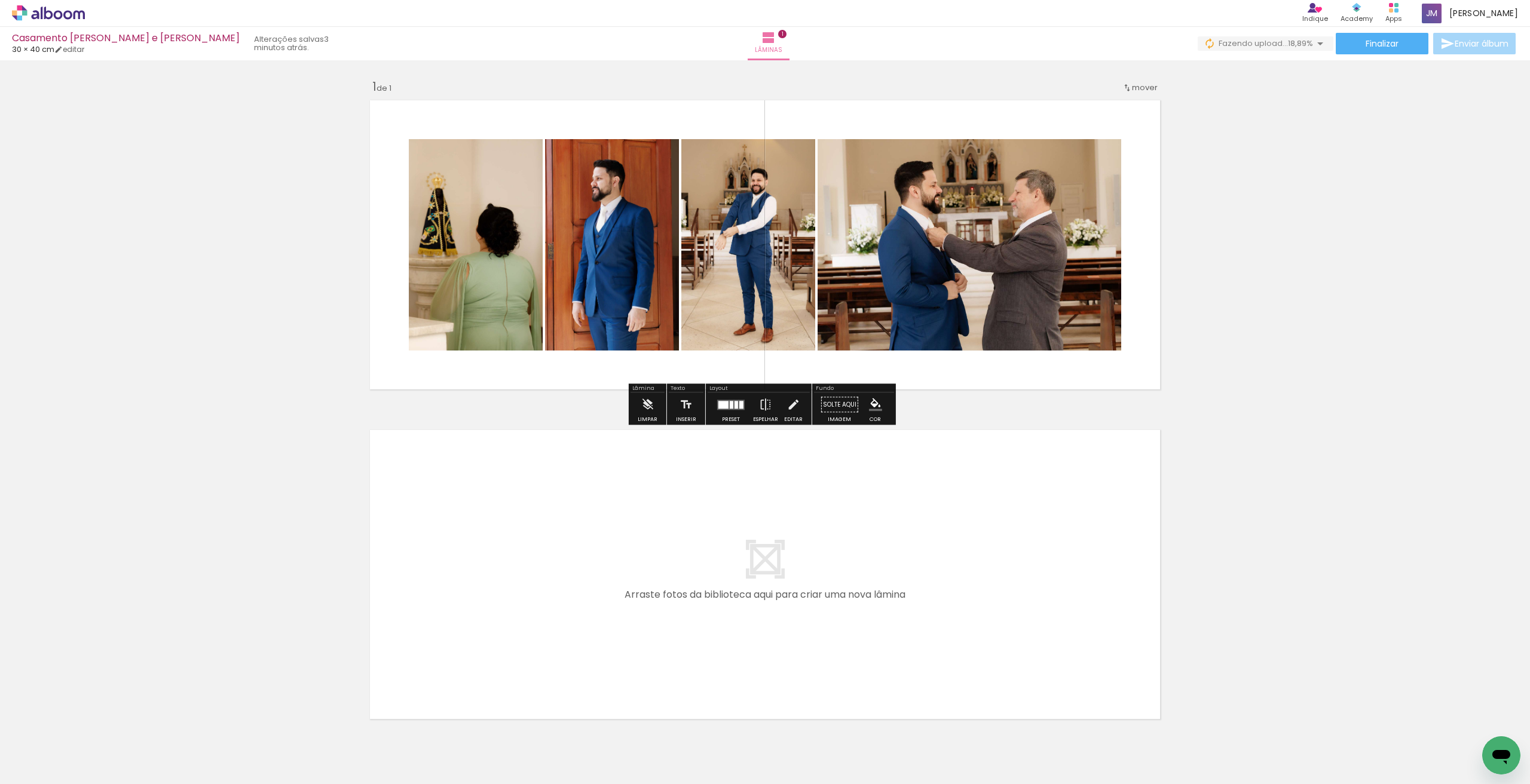
click at [695, 410] on div "Preset Espelhar Editar" at bounding box center [758, 408] width 102 height 30
click at [695, 408] on quentale-layouter at bounding box center [730, 405] width 28 height 10
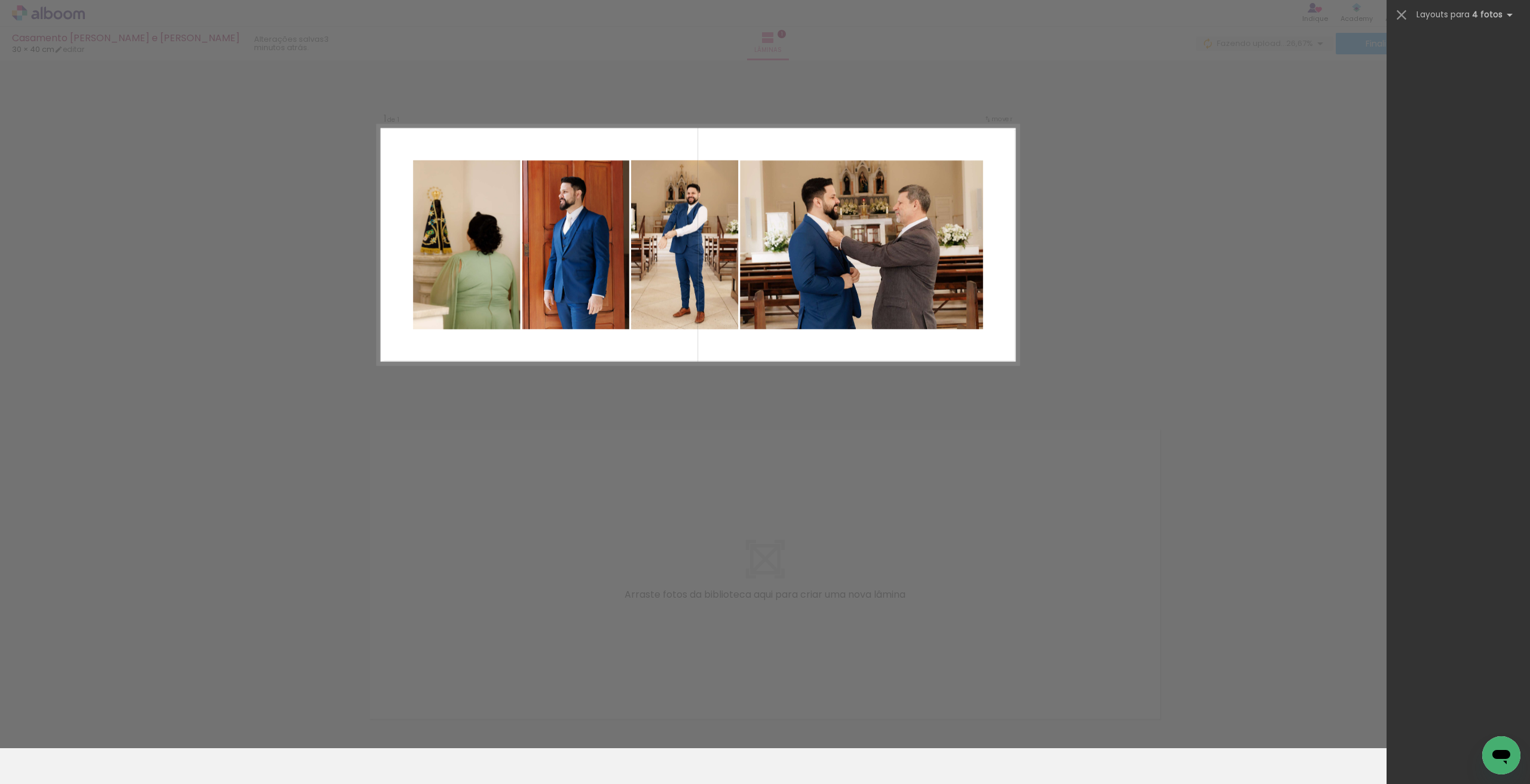
scroll to position [23744, 0]
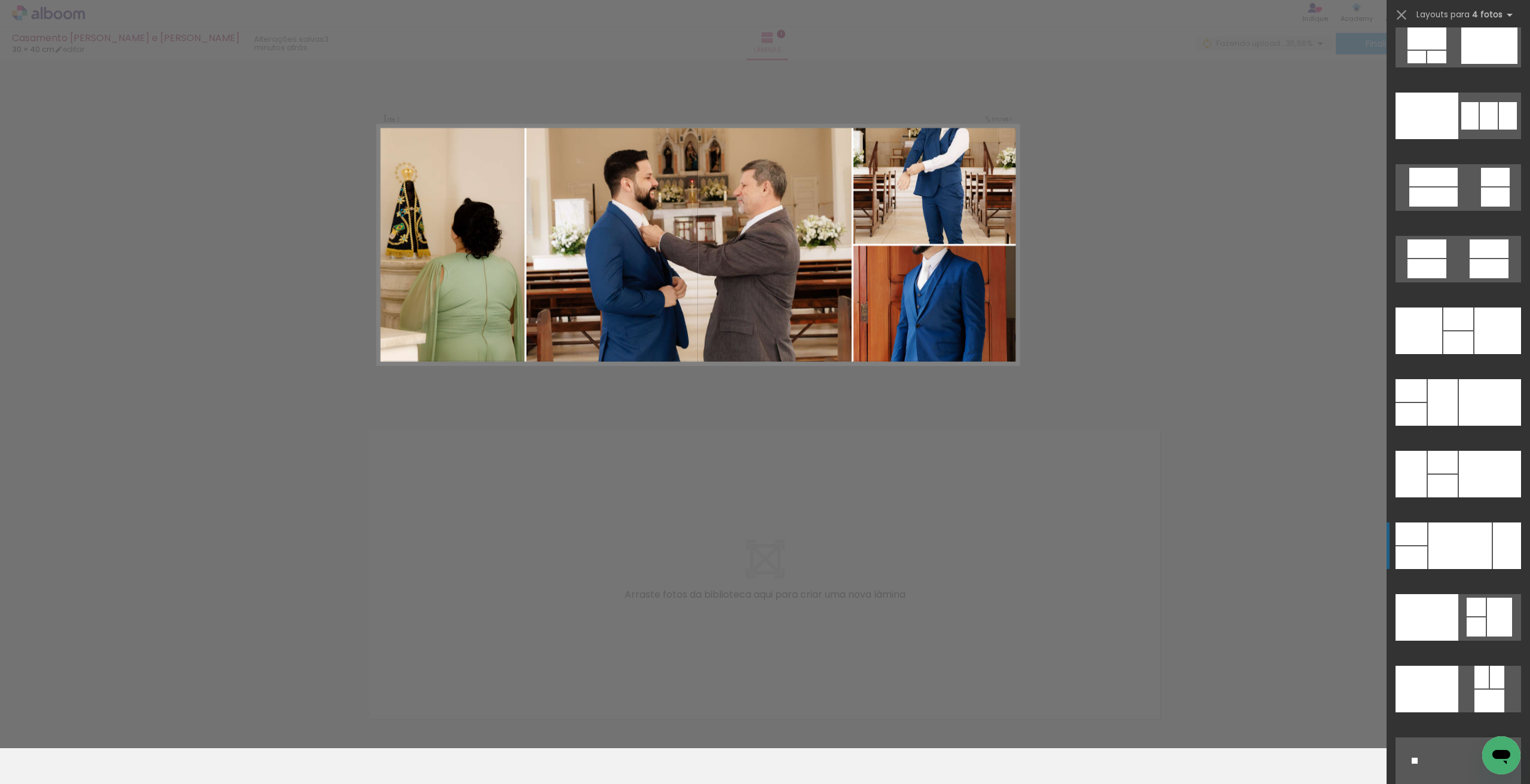
click at [695, 549] on div at bounding box center [1460, 545] width 63 height 46
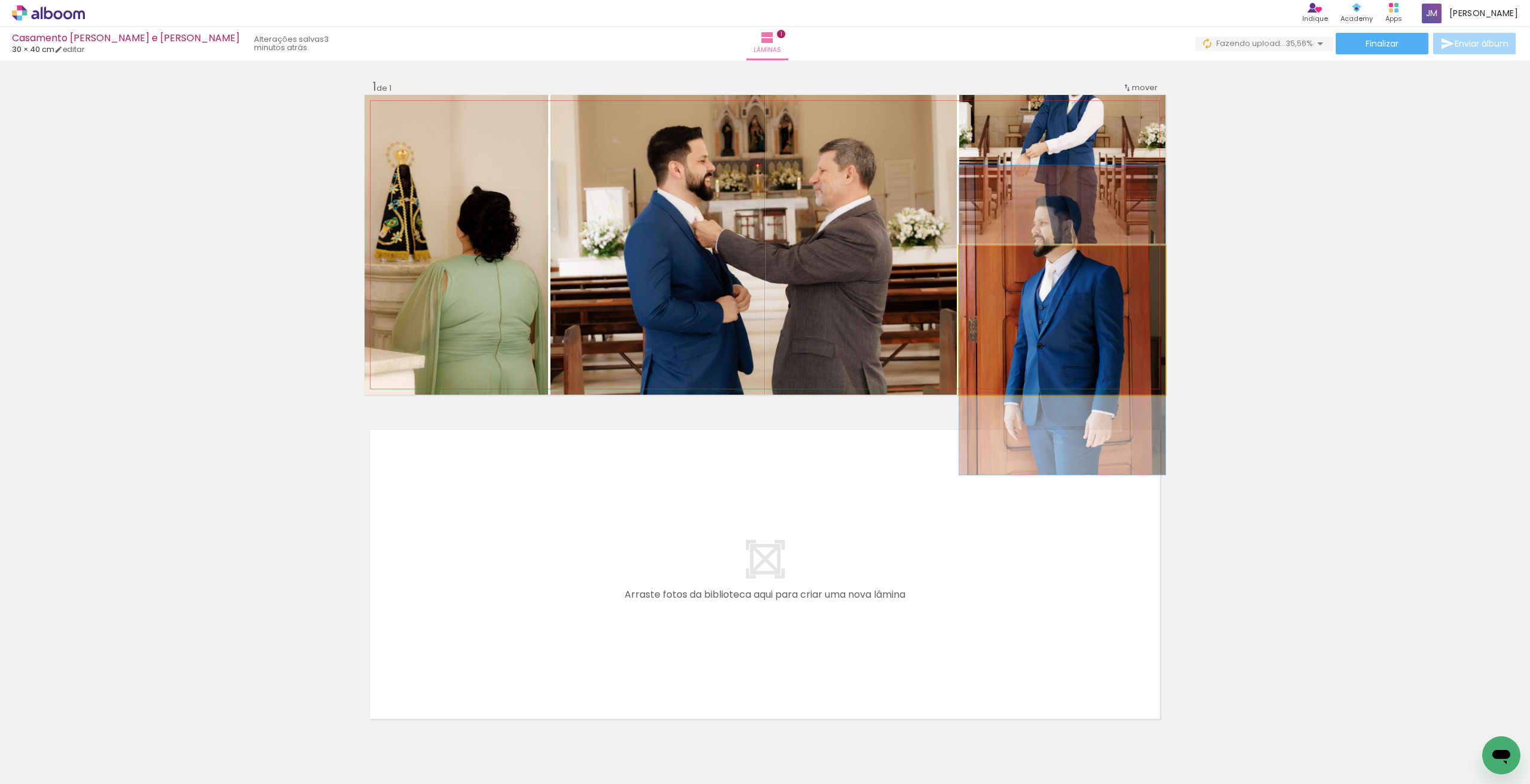
click at [695, 295] on quentale-photo at bounding box center [1062, 321] width 206 height 149
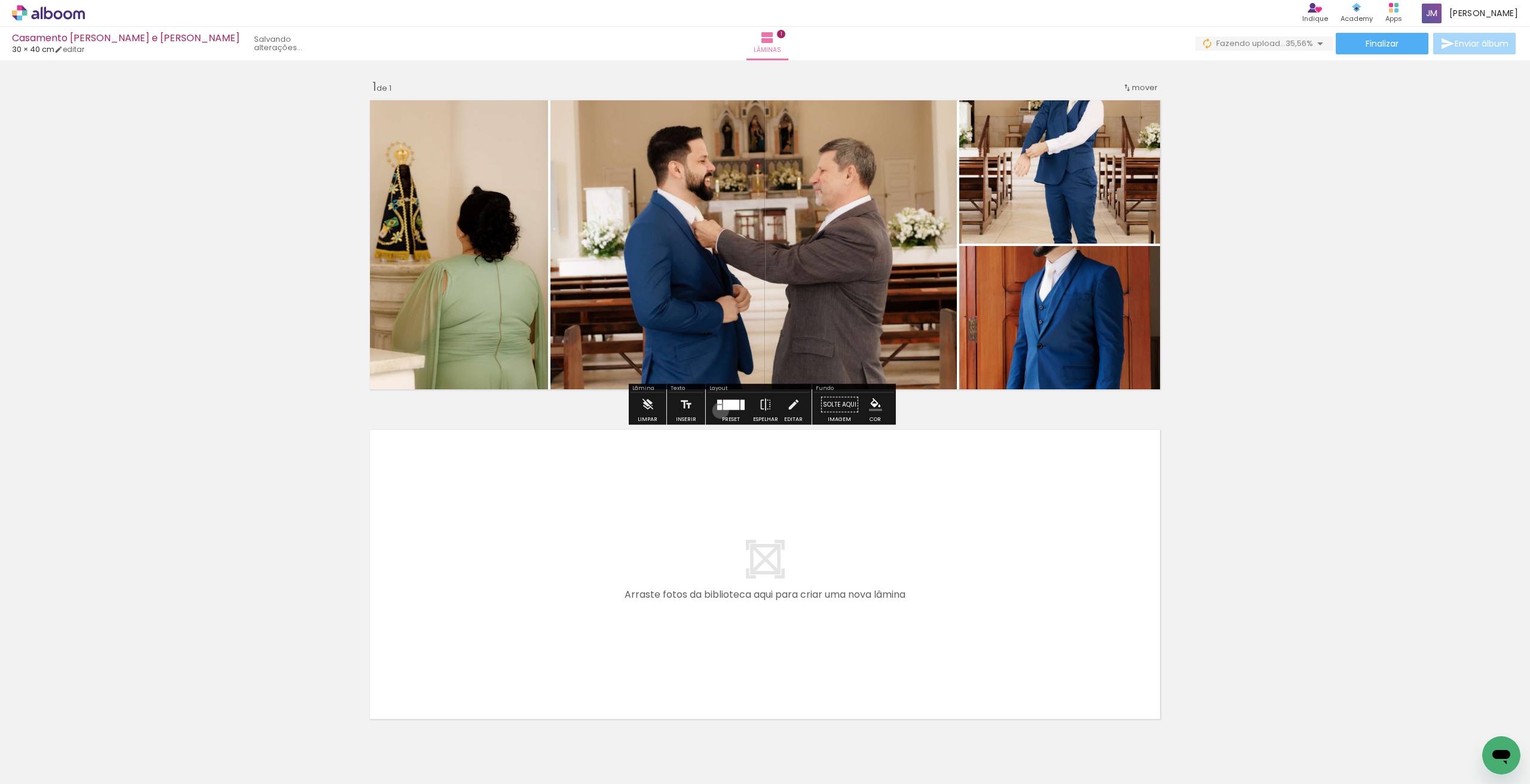
click at [695, 410] on div at bounding box center [731, 405] width 32 height 24
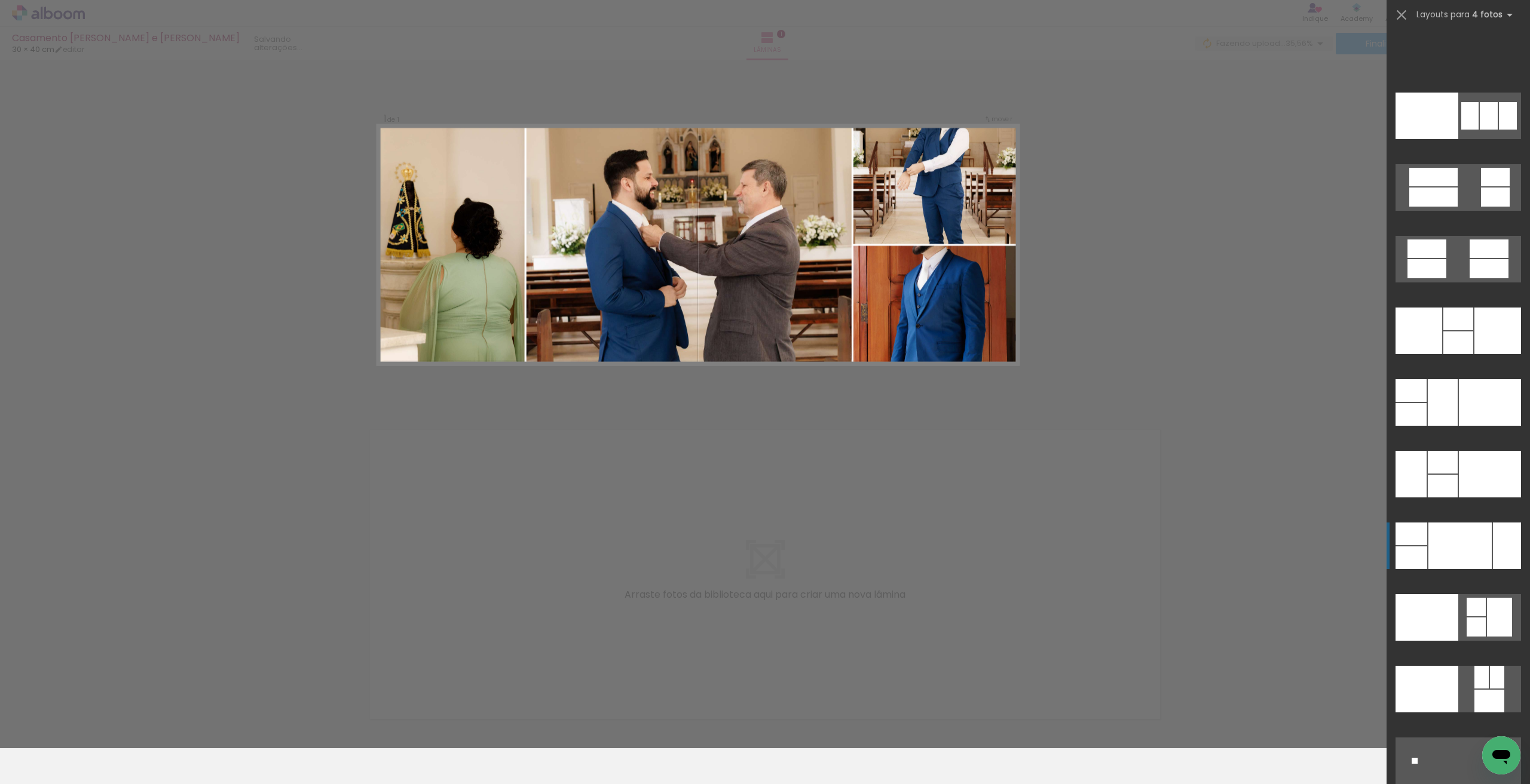
scroll to position [24231, 0]
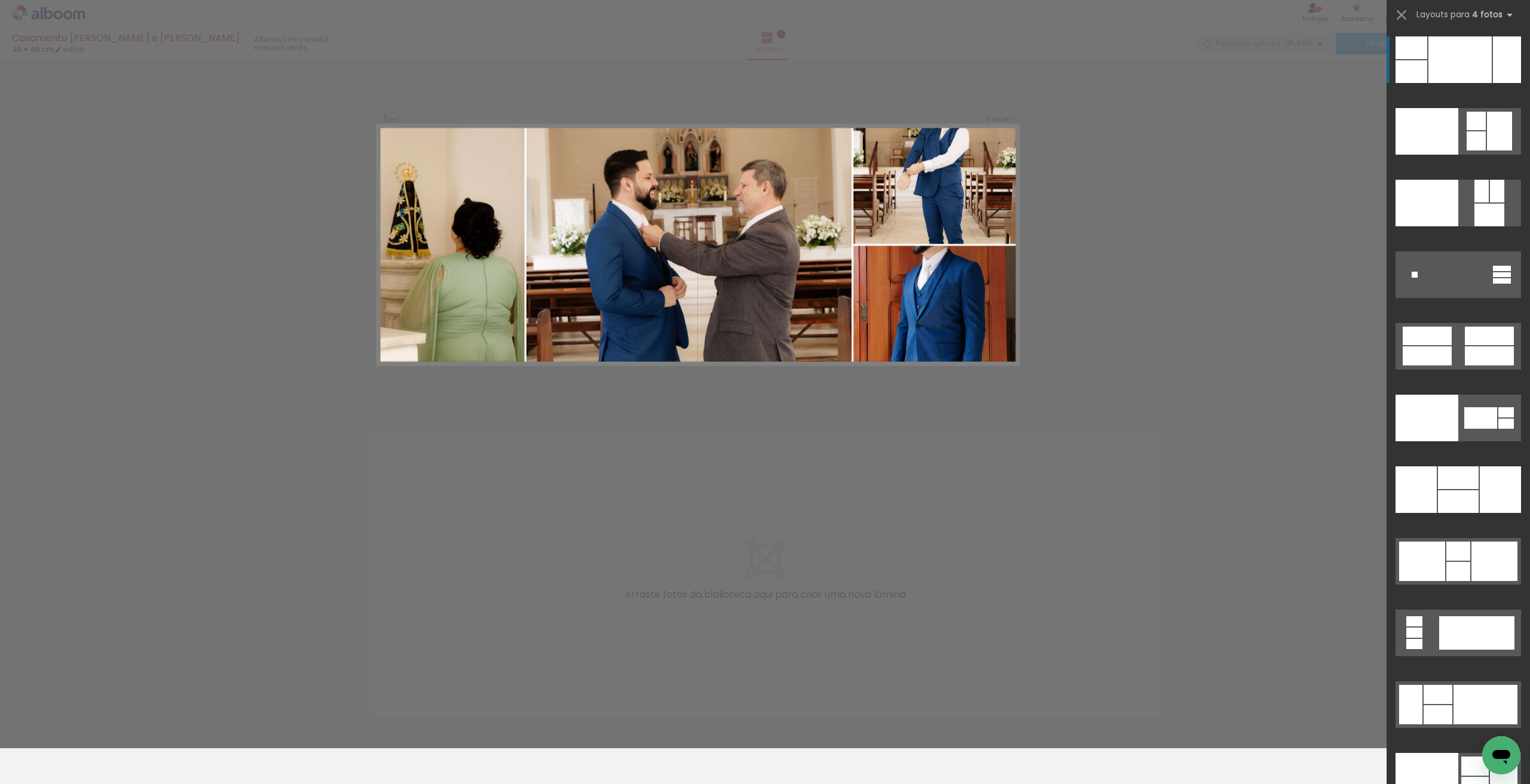
click at [695, 73] on div at bounding box center [1460, 59] width 63 height 46
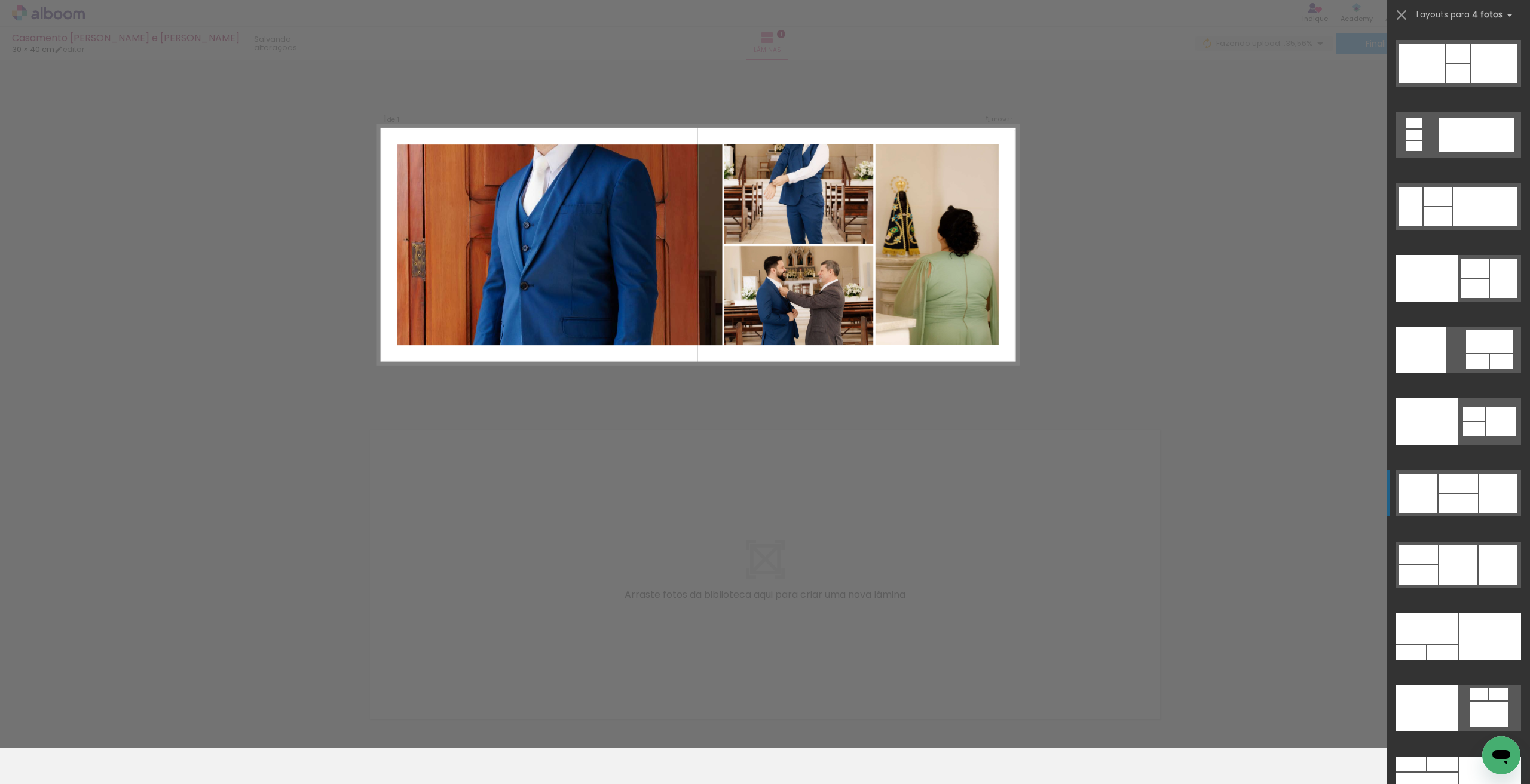
scroll to position [24430, 0]
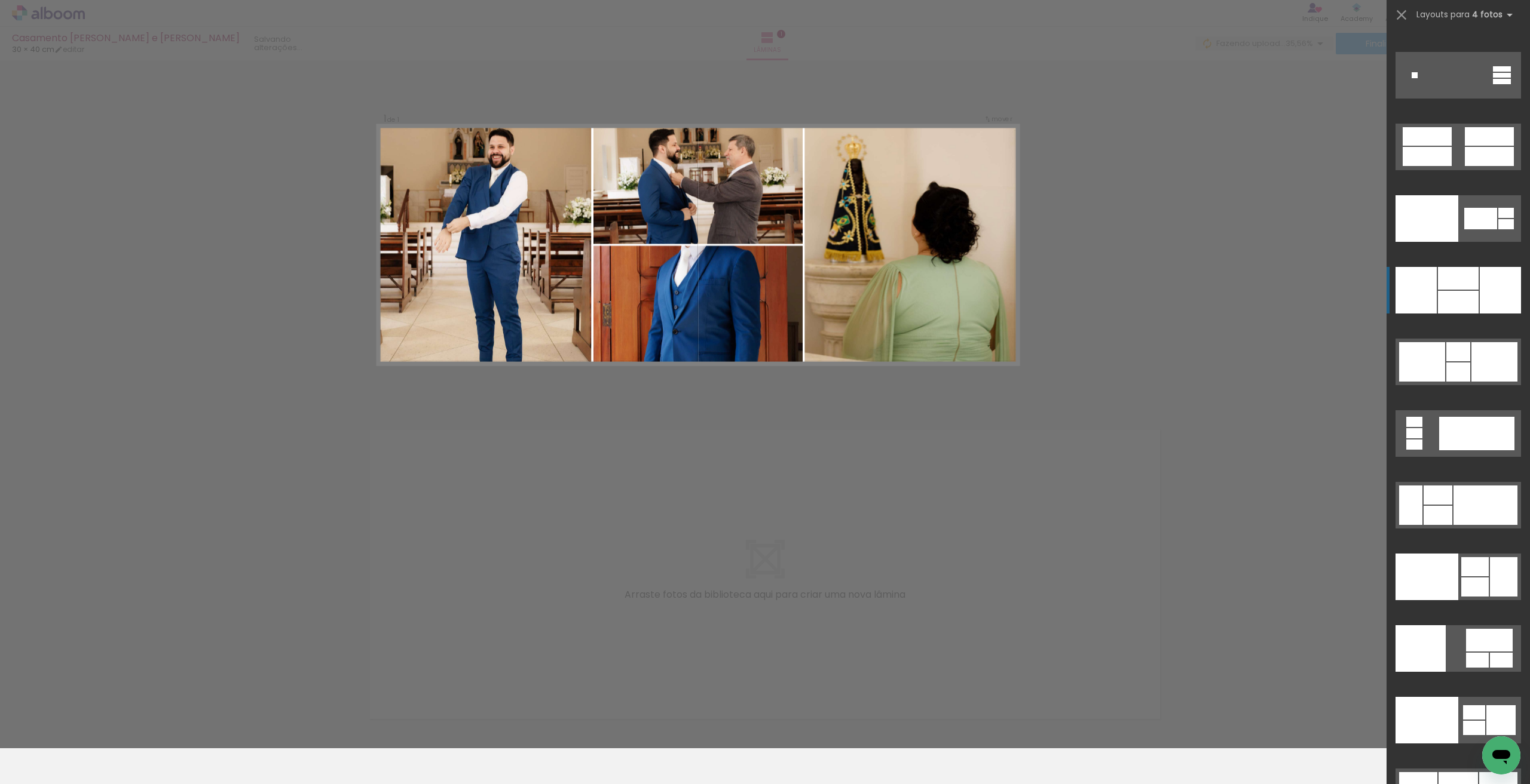
click at [695, 279] on div at bounding box center [1458, 278] width 41 height 23
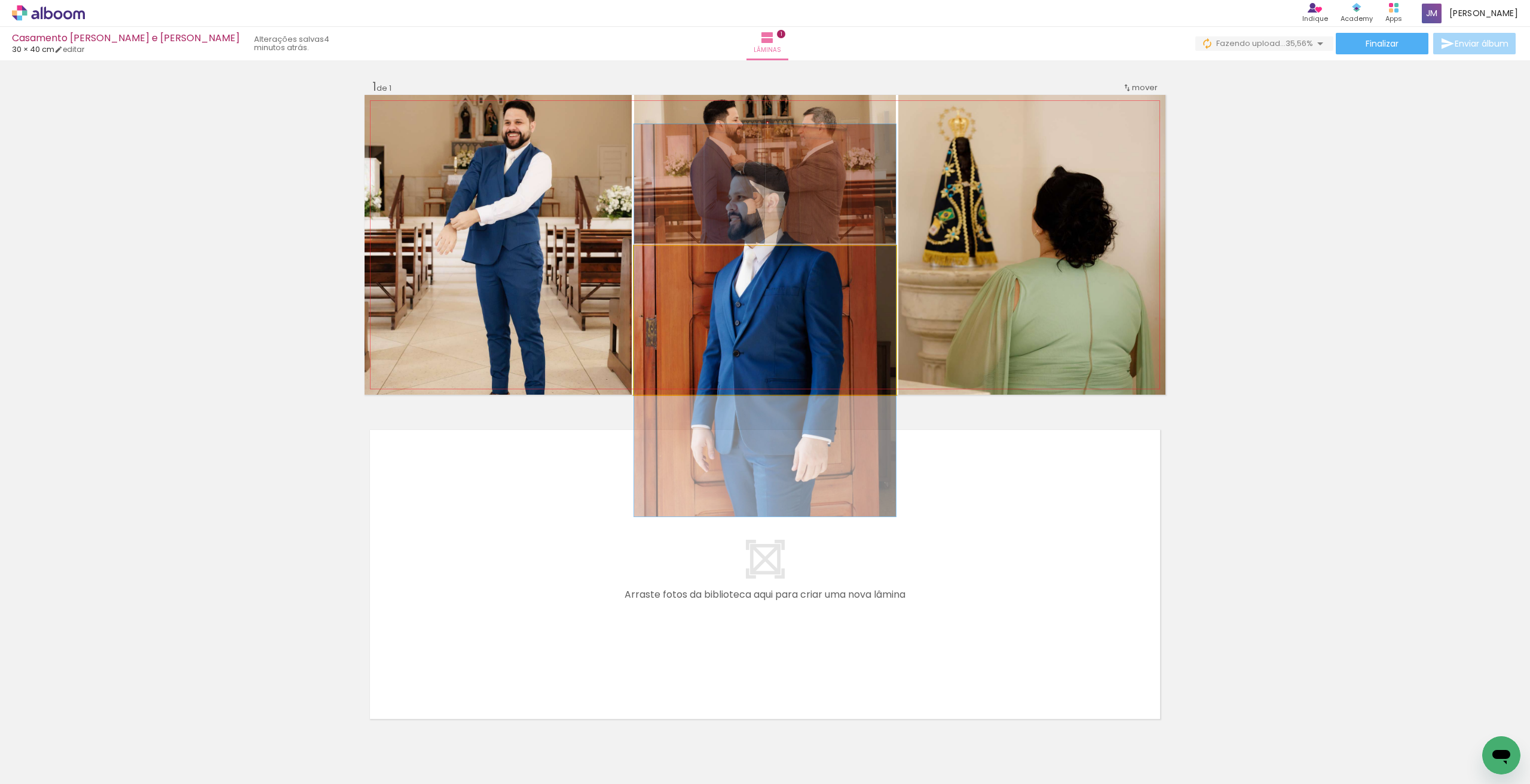
click at [695, 284] on quentale-photo at bounding box center [765, 321] width 262 height 149
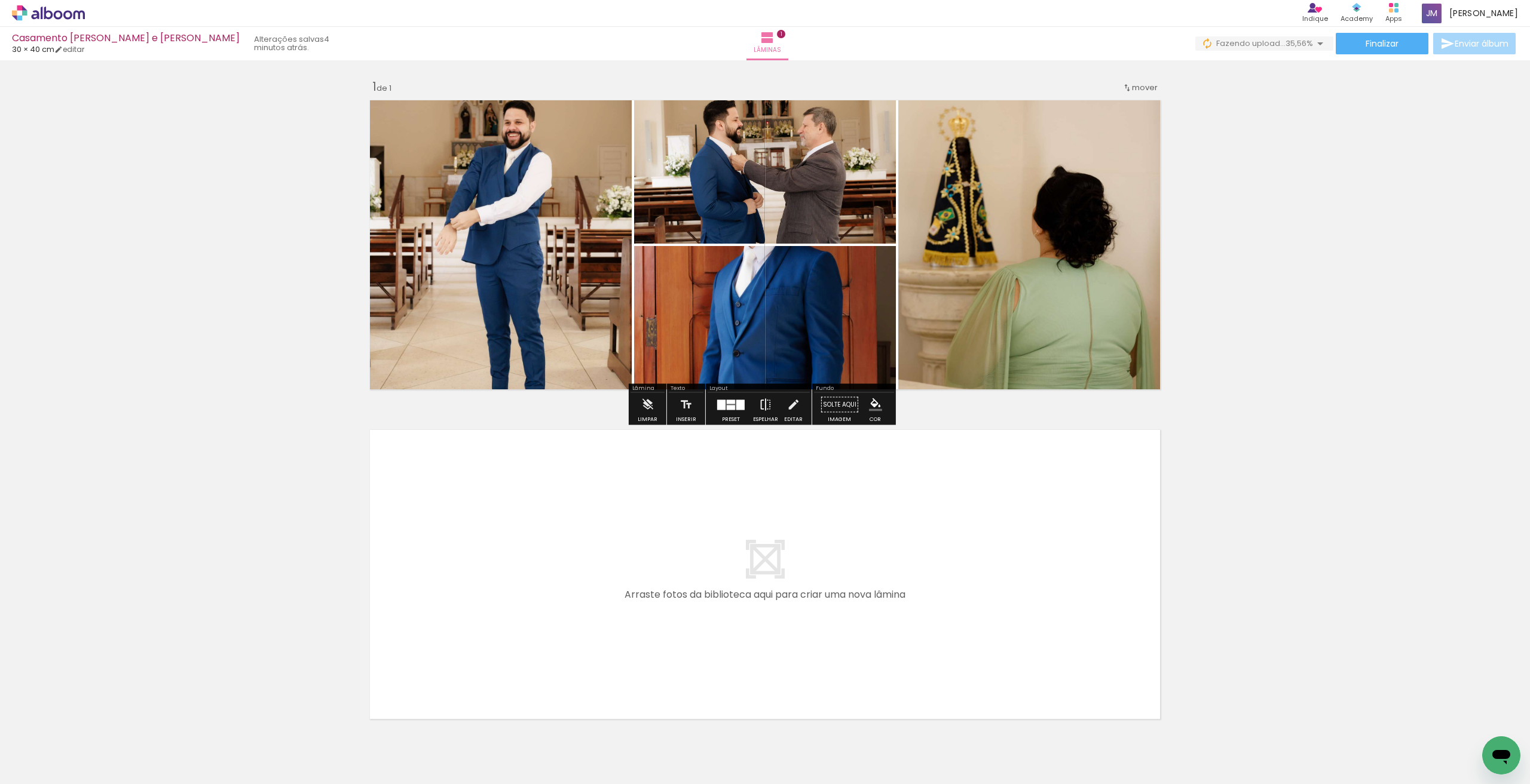
click at [695, 409] on iron-icon at bounding box center [766, 405] width 14 height 24
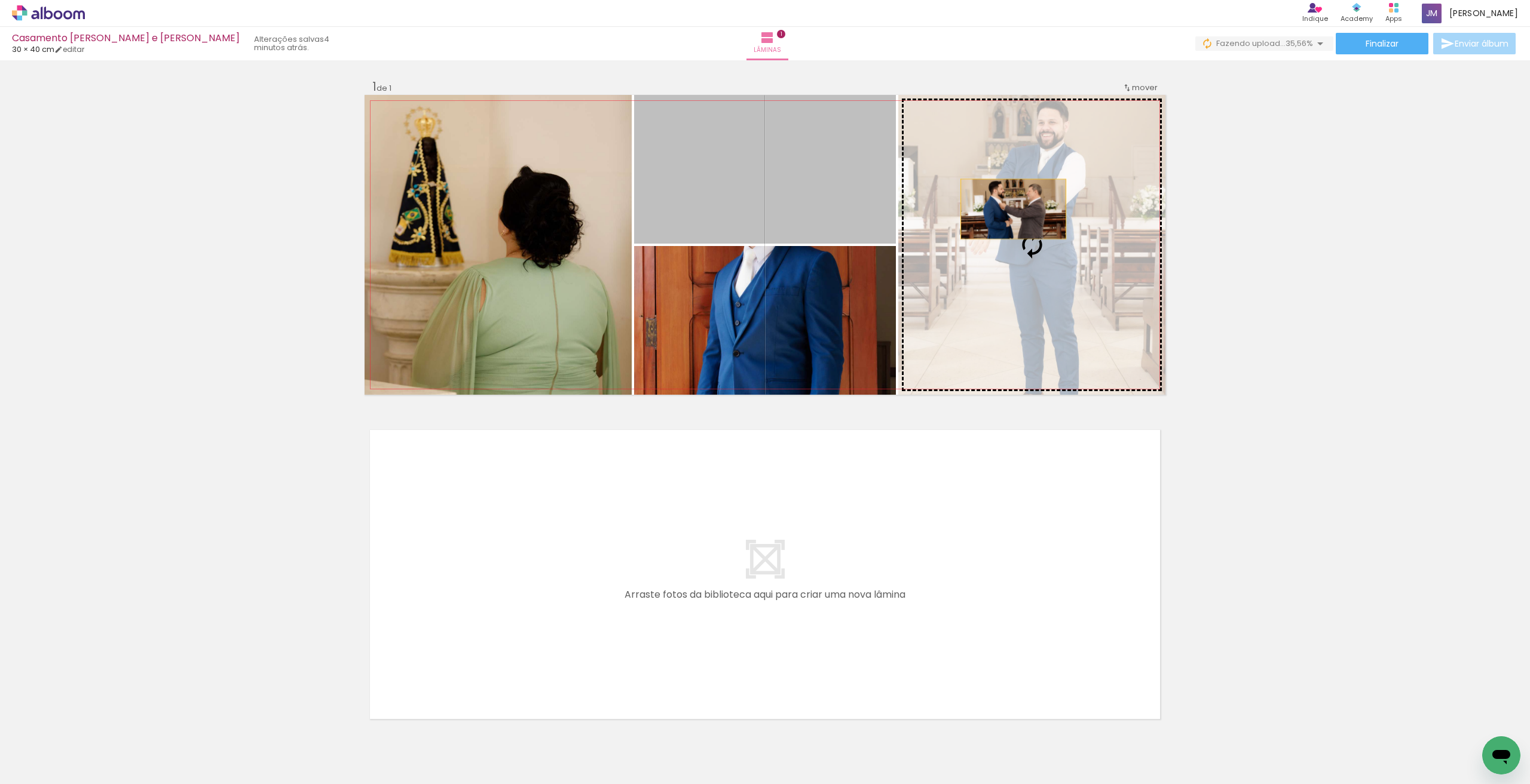
drag, startPoint x: 817, startPoint y: 209, endPoint x: 1009, endPoint y: 209, distance: 192.0
click at [0, 0] on slot at bounding box center [0, 0] width 0 height 0
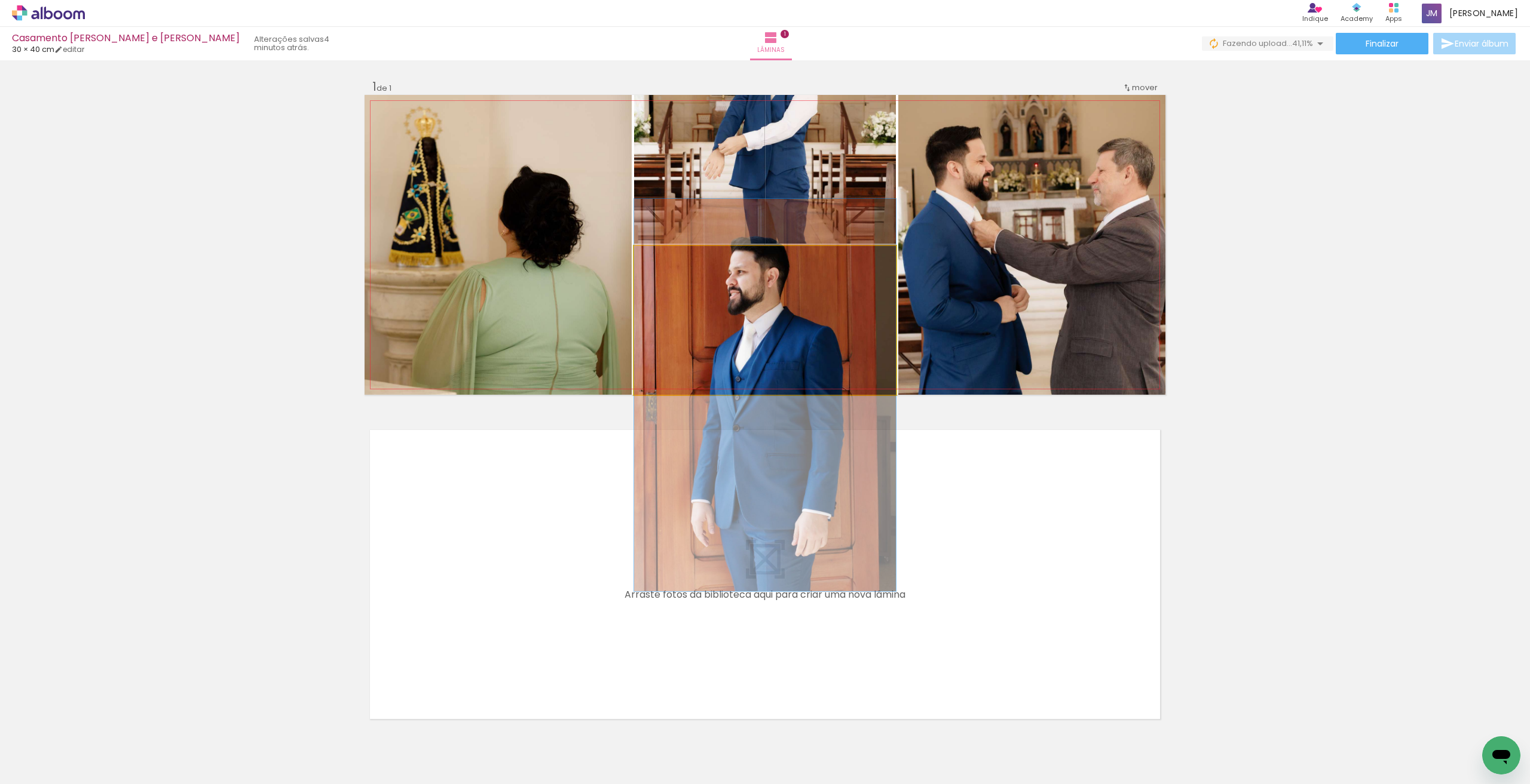
drag, startPoint x: 842, startPoint y: 277, endPoint x: 839, endPoint y: 351, distance: 74.1
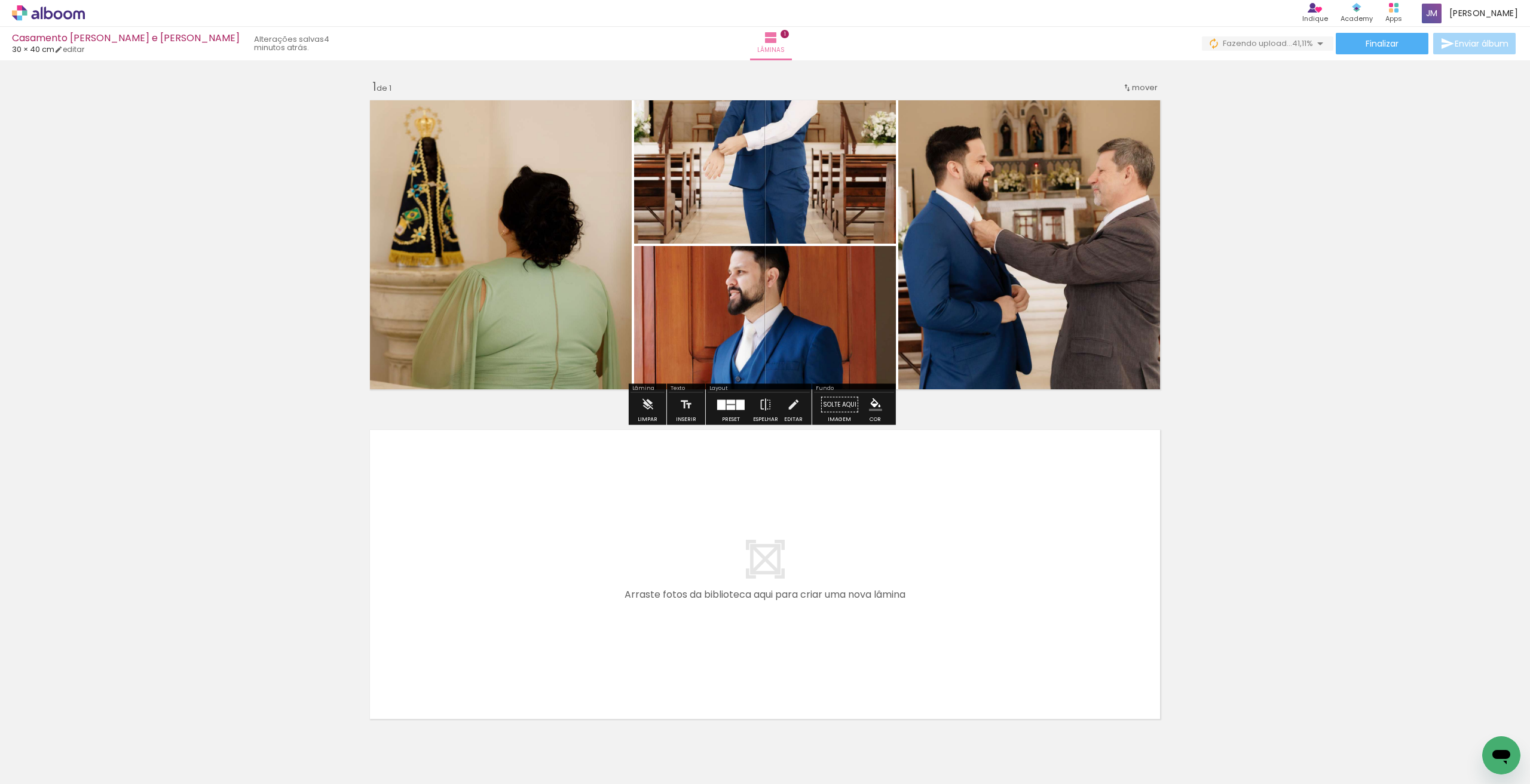
click at [695, 403] on quentale-layouter at bounding box center [730, 405] width 28 height 10
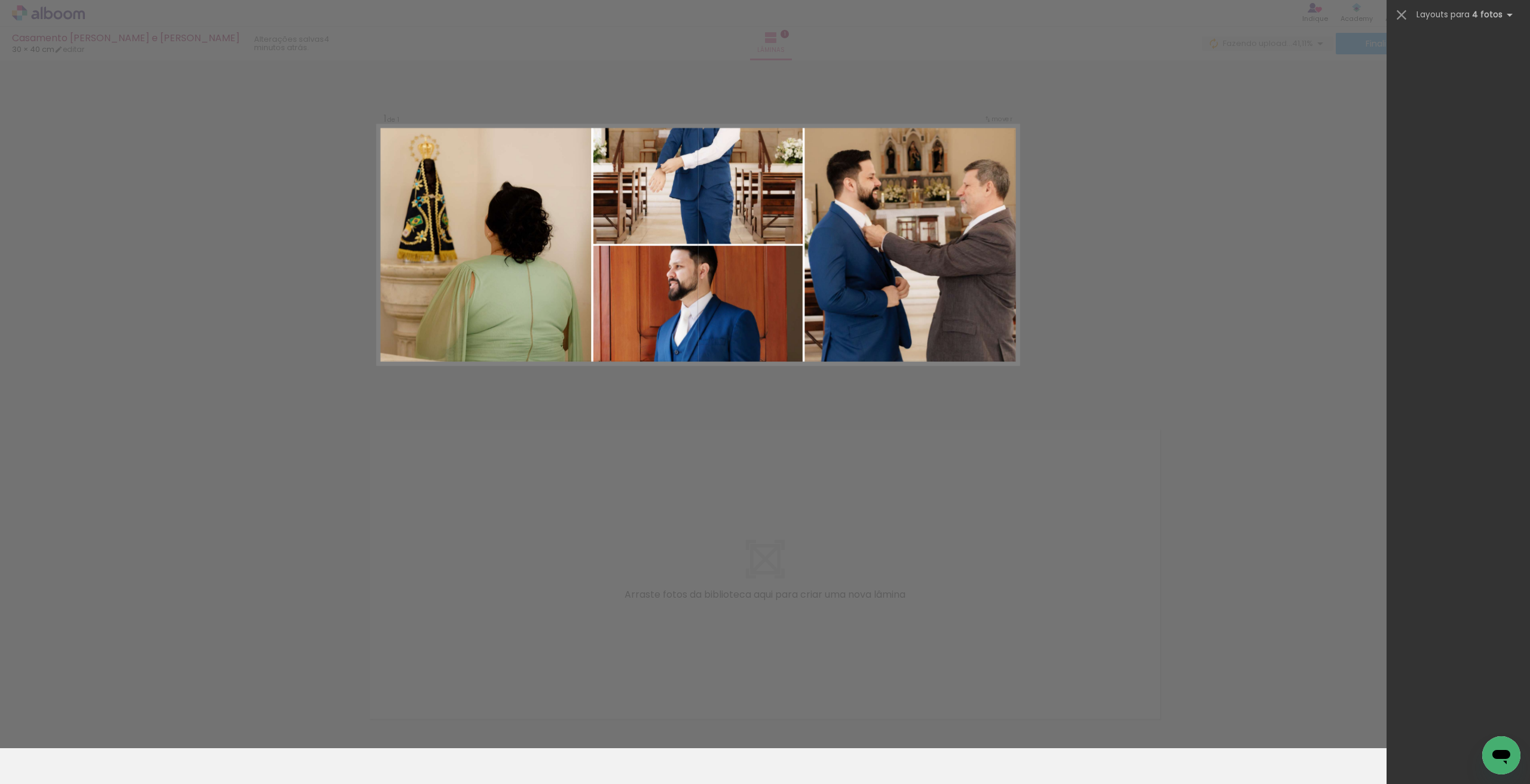
scroll to position [0, 0]
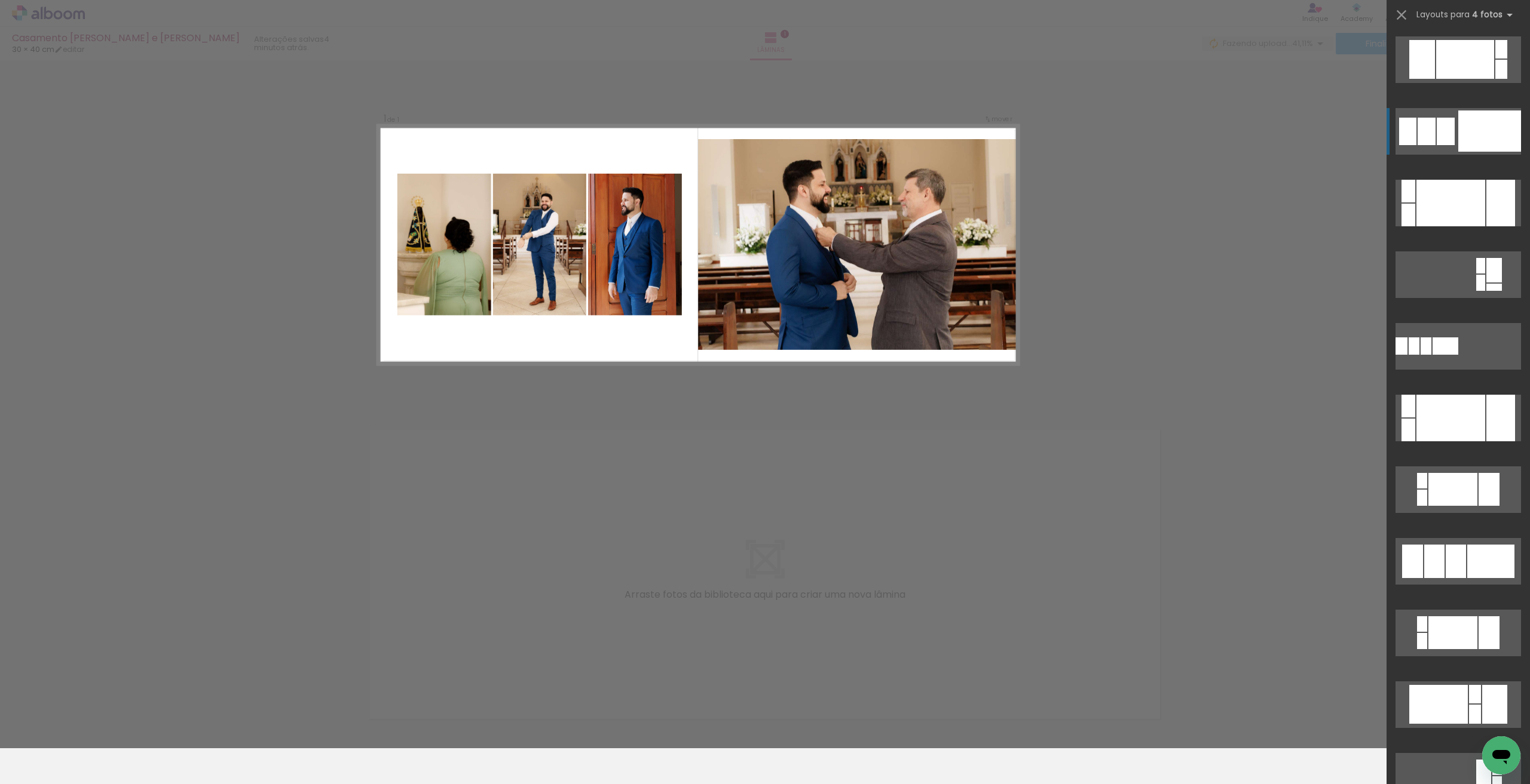
click at [695, 134] on quentale-layouter at bounding box center [1458, 131] width 126 height 46
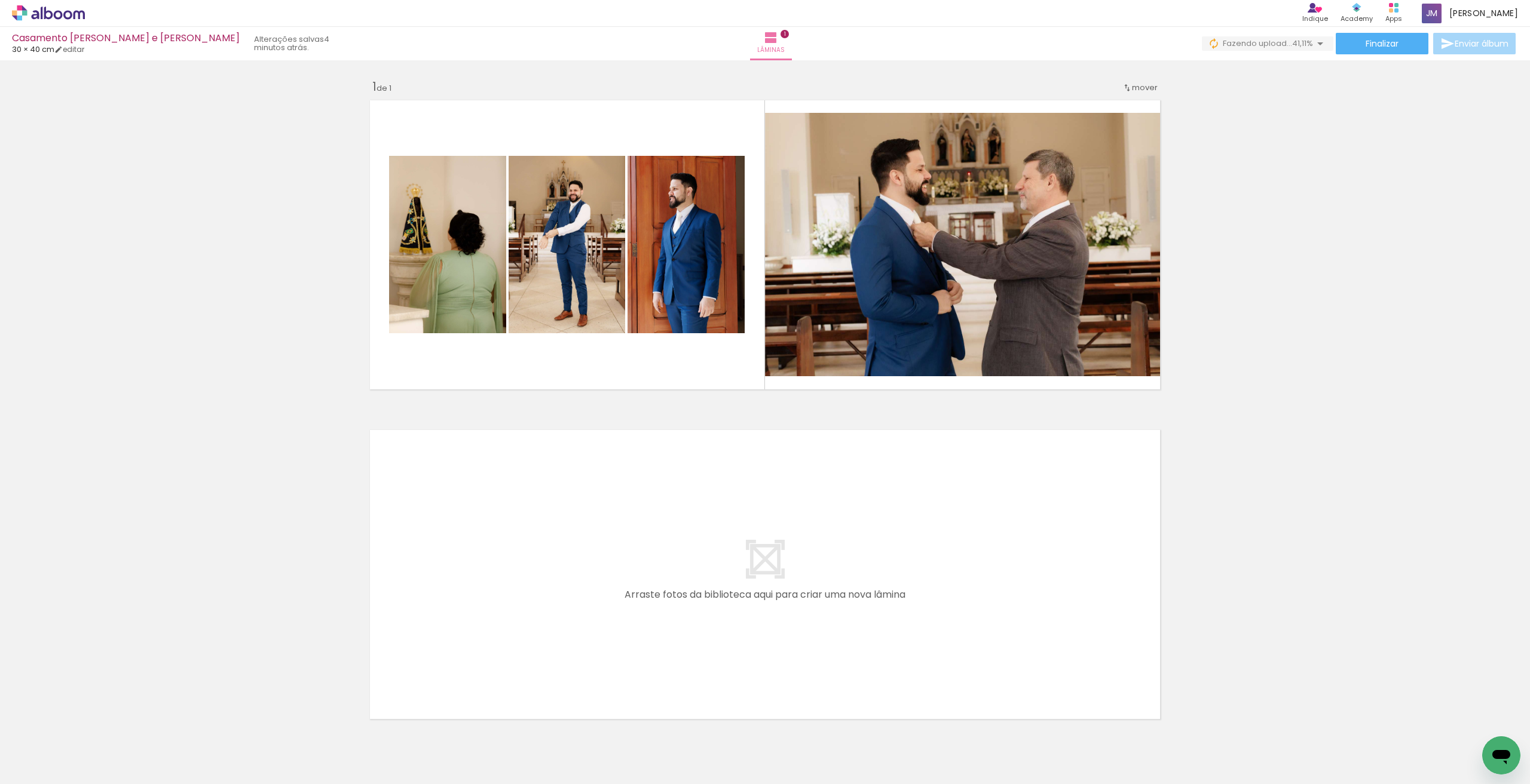
scroll to position [57, 0]
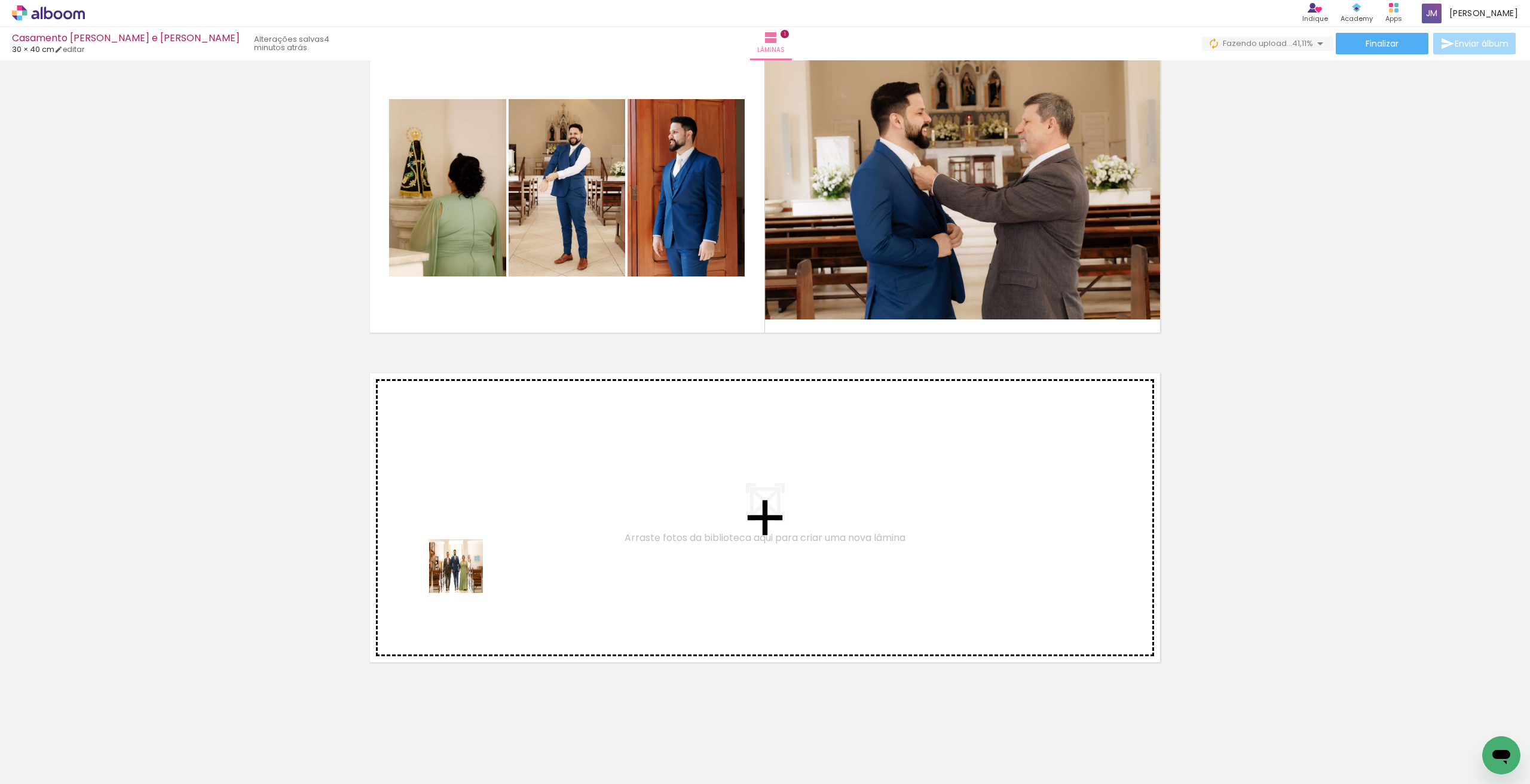
drag, startPoint x: 394, startPoint y: 747, endPoint x: 482, endPoint y: 674, distance: 114.3
click at [492, 509] on quentale-workspace at bounding box center [765, 392] width 1530 height 784
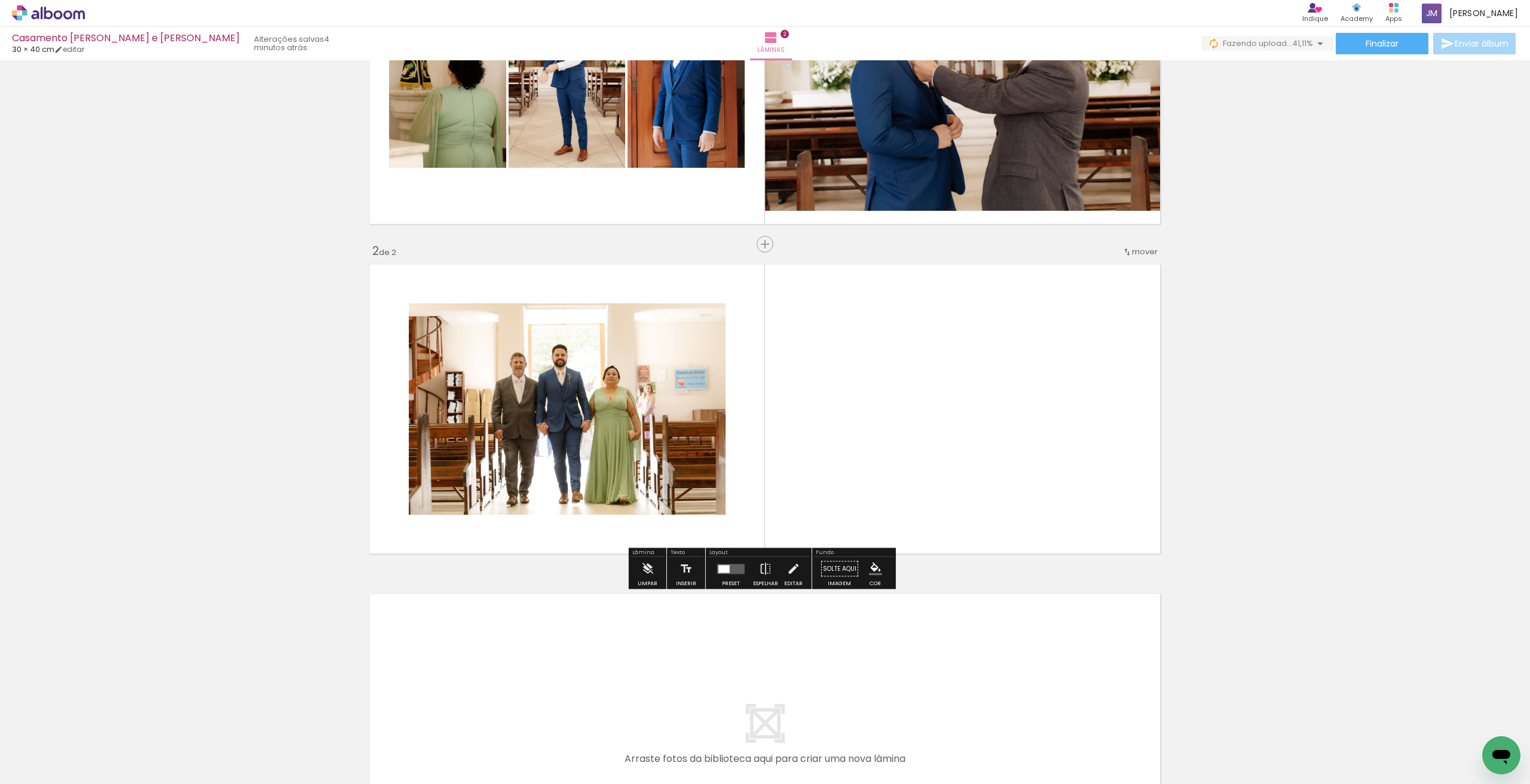
scroll to position [190, 0]
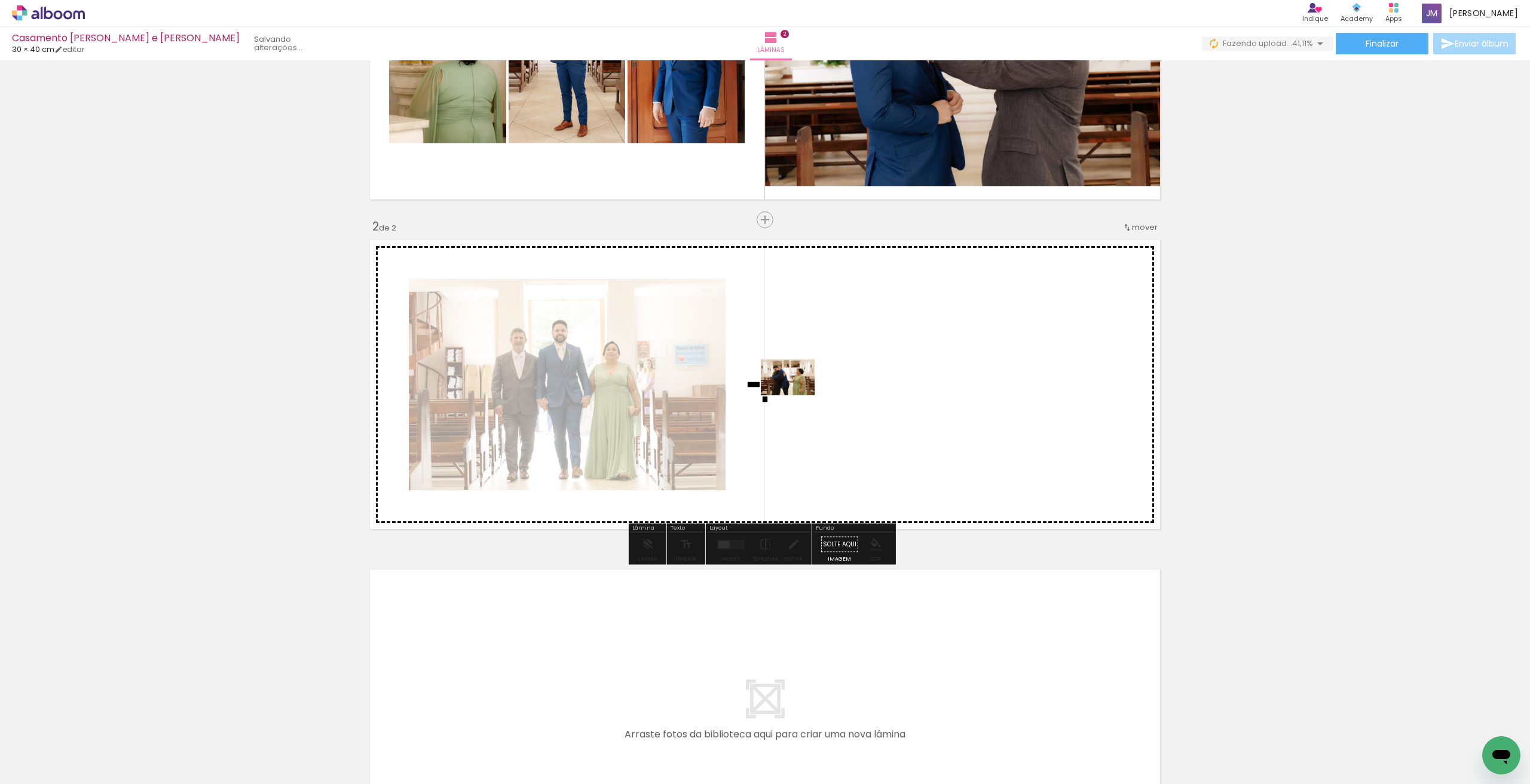
drag, startPoint x: 459, startPoint y: 750, endPoint x: 797, endPoint y: 396, distance: 489.4
click at [695, 396] on quentale-workspace at bounding box center [765, 392] width 1530 height 784
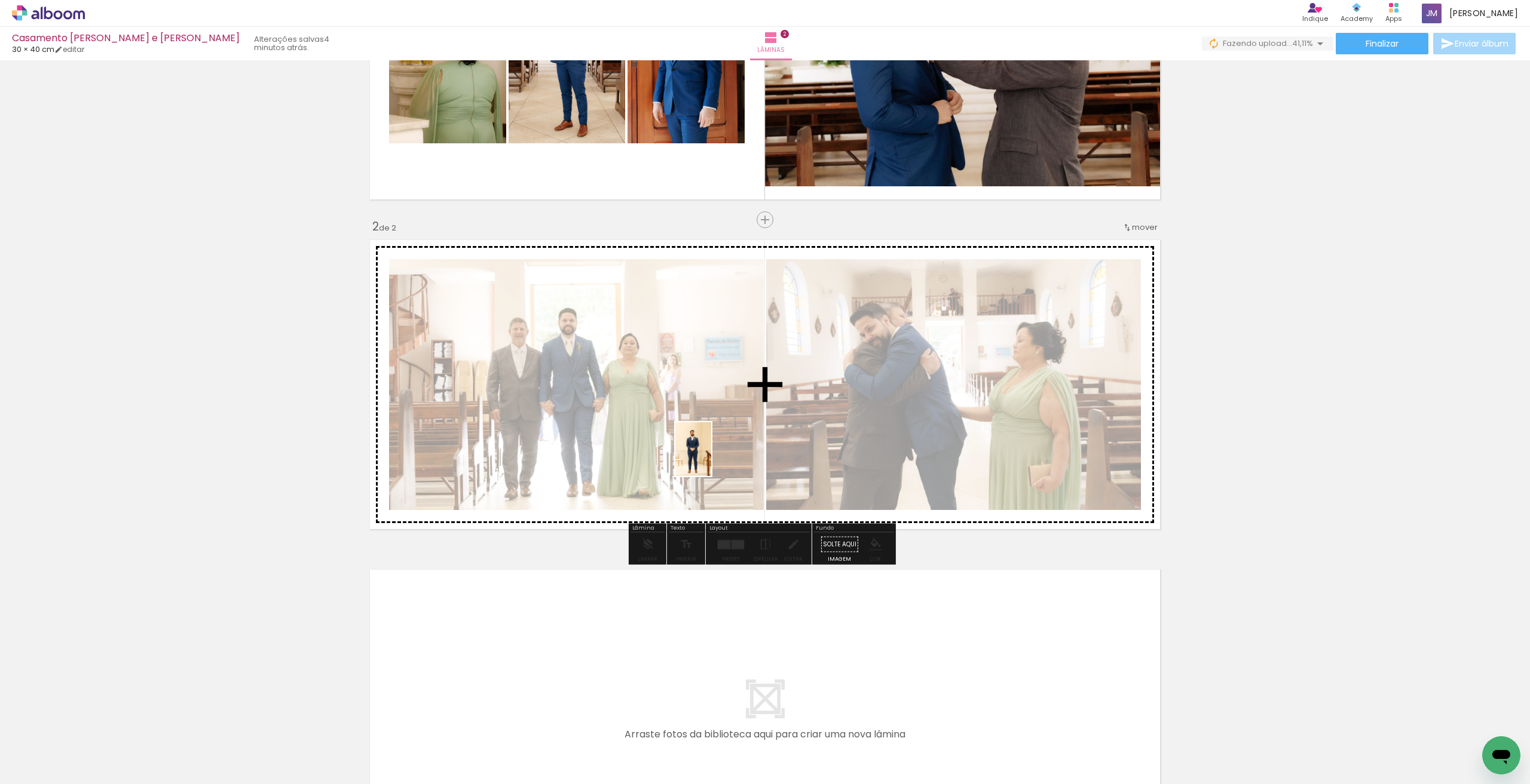
drag, startPoint x: 546, startPoint y: 708, endPoint x: 711, endPoint y: 458, distance: 299.5
click at [695, 458] on quentale-workspace at bounding box center [765, 392] width 1530 height 784
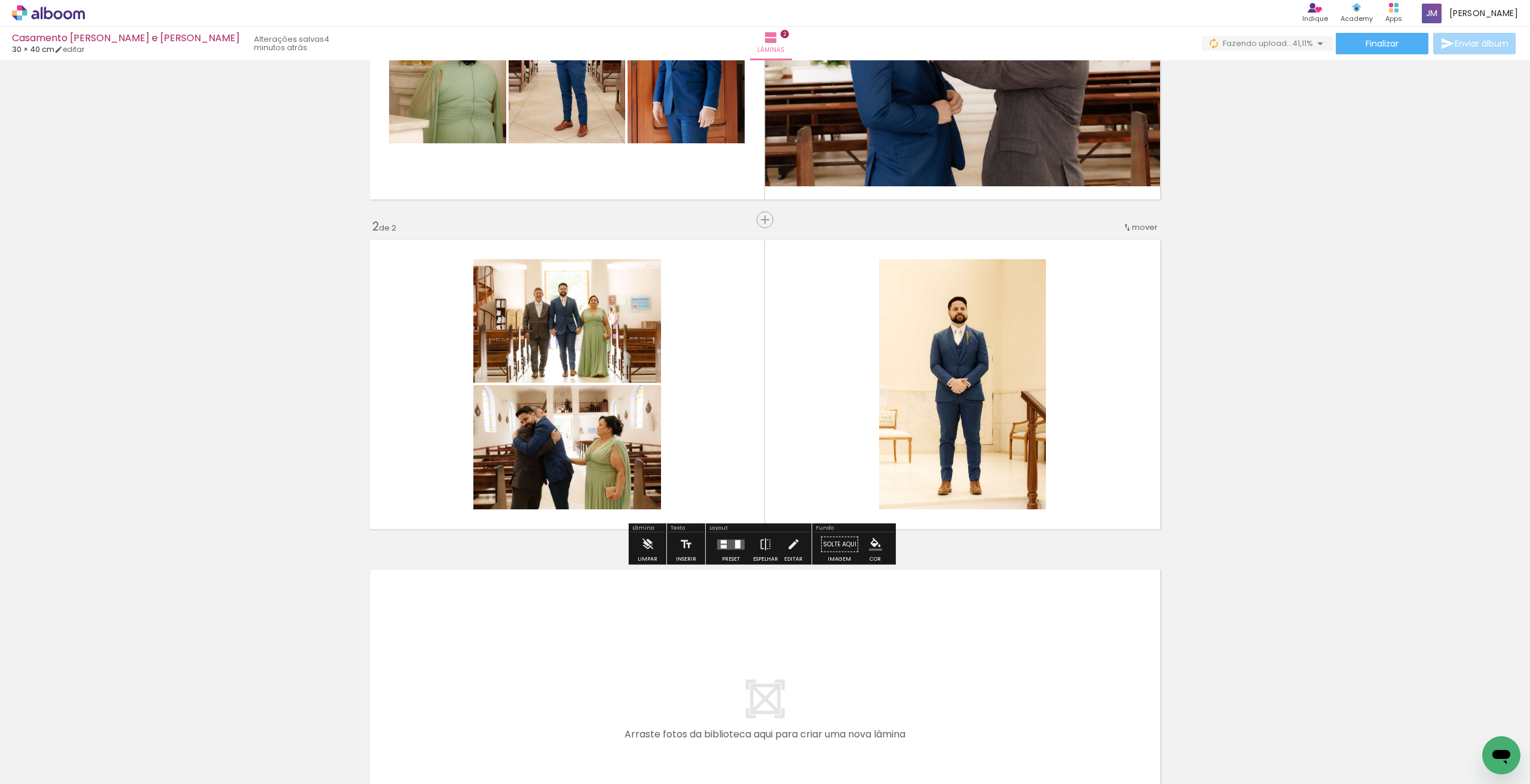
click at [695, 541] on quentale-layouter at bounding box center [730, 544] width 28 height 10
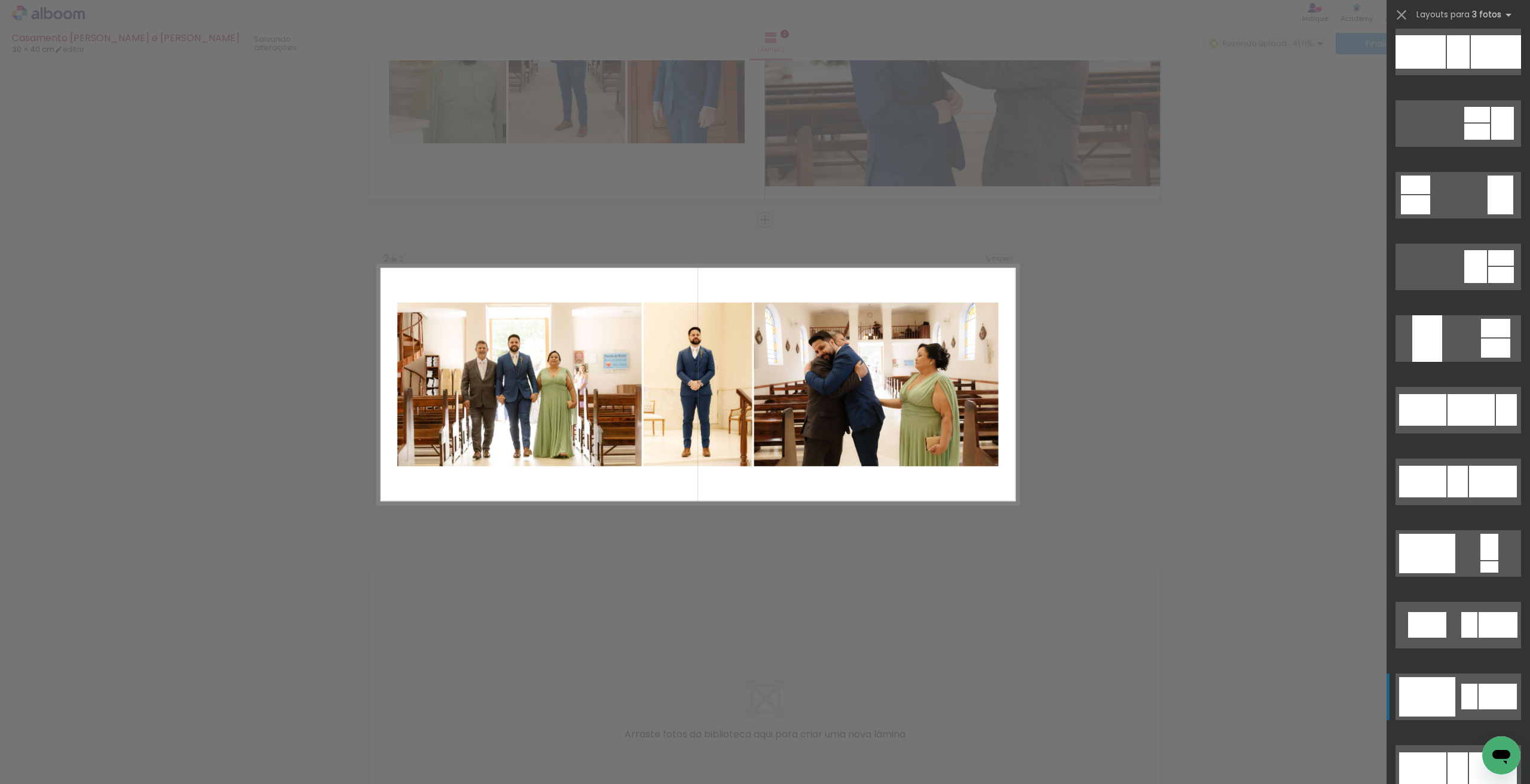
scroll to position [1195, 0]
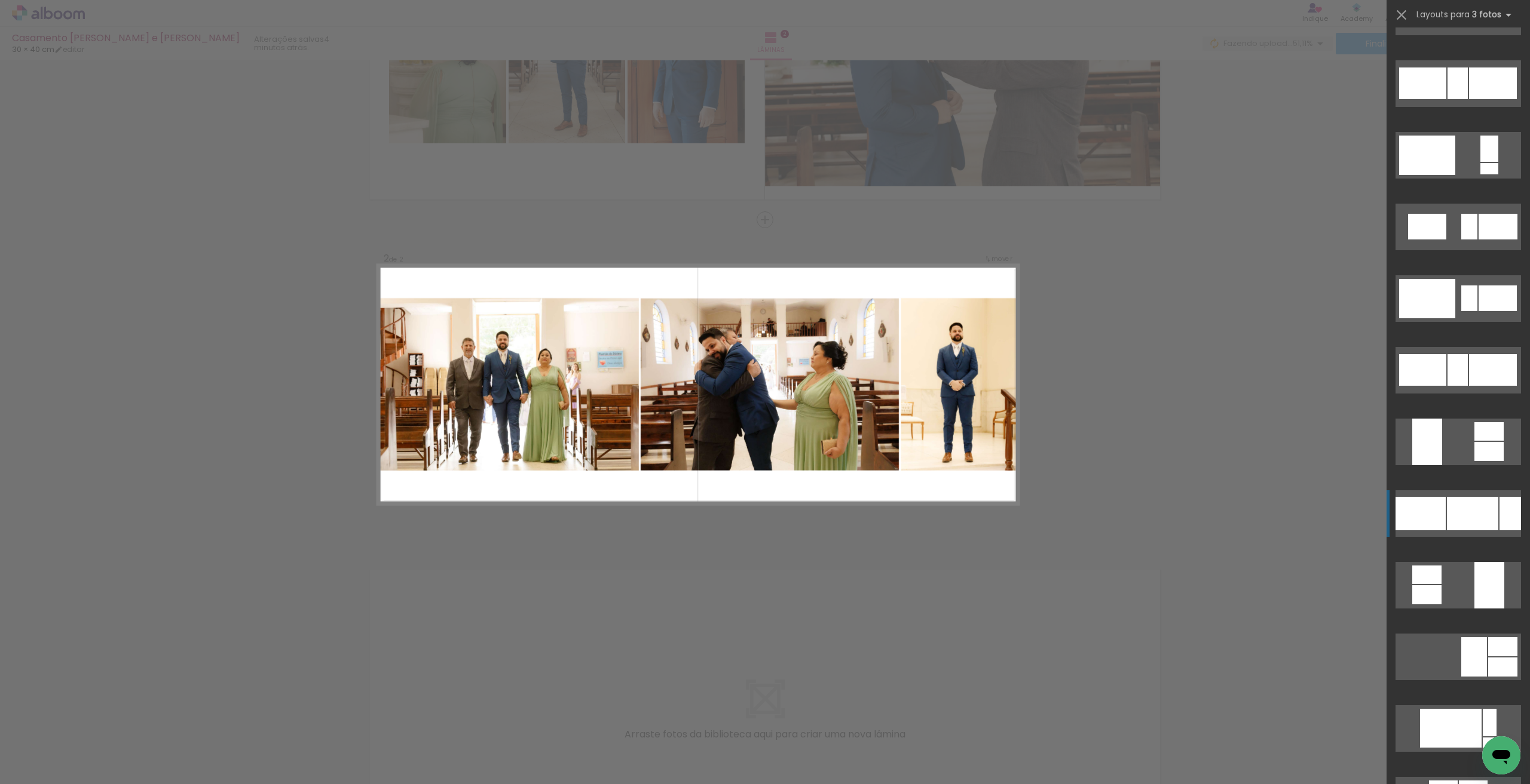
click at [695, 520] on div at bounding box center [1473, 514] width 52 height 34
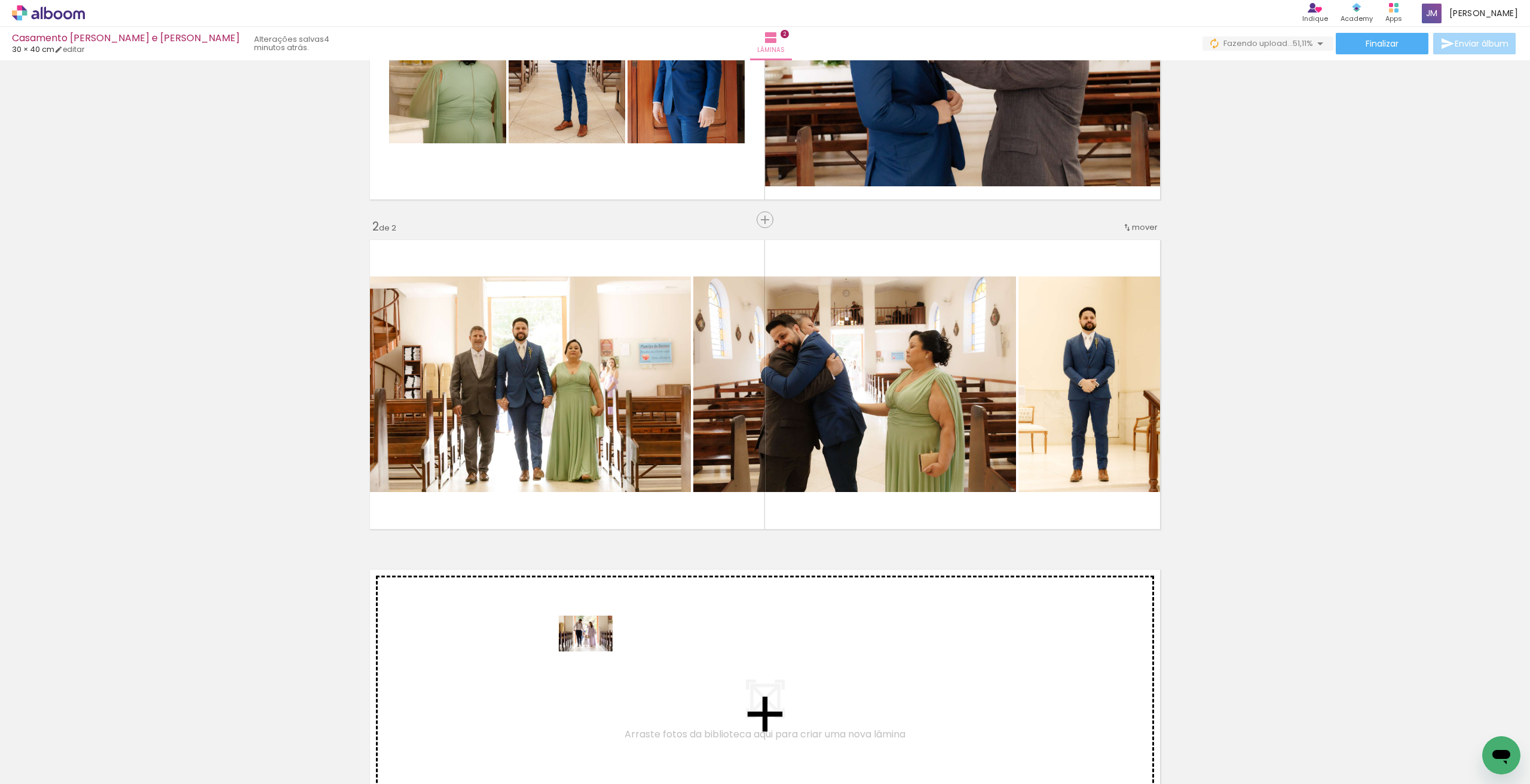
drag, startPoint x: 598, startPoint y: 742, endPoint x: 594, endPoint y: 652, distance: 90.1
click at [594, 584] on quentale-workspace at bounding box center [765, 392] width 1530 height 784
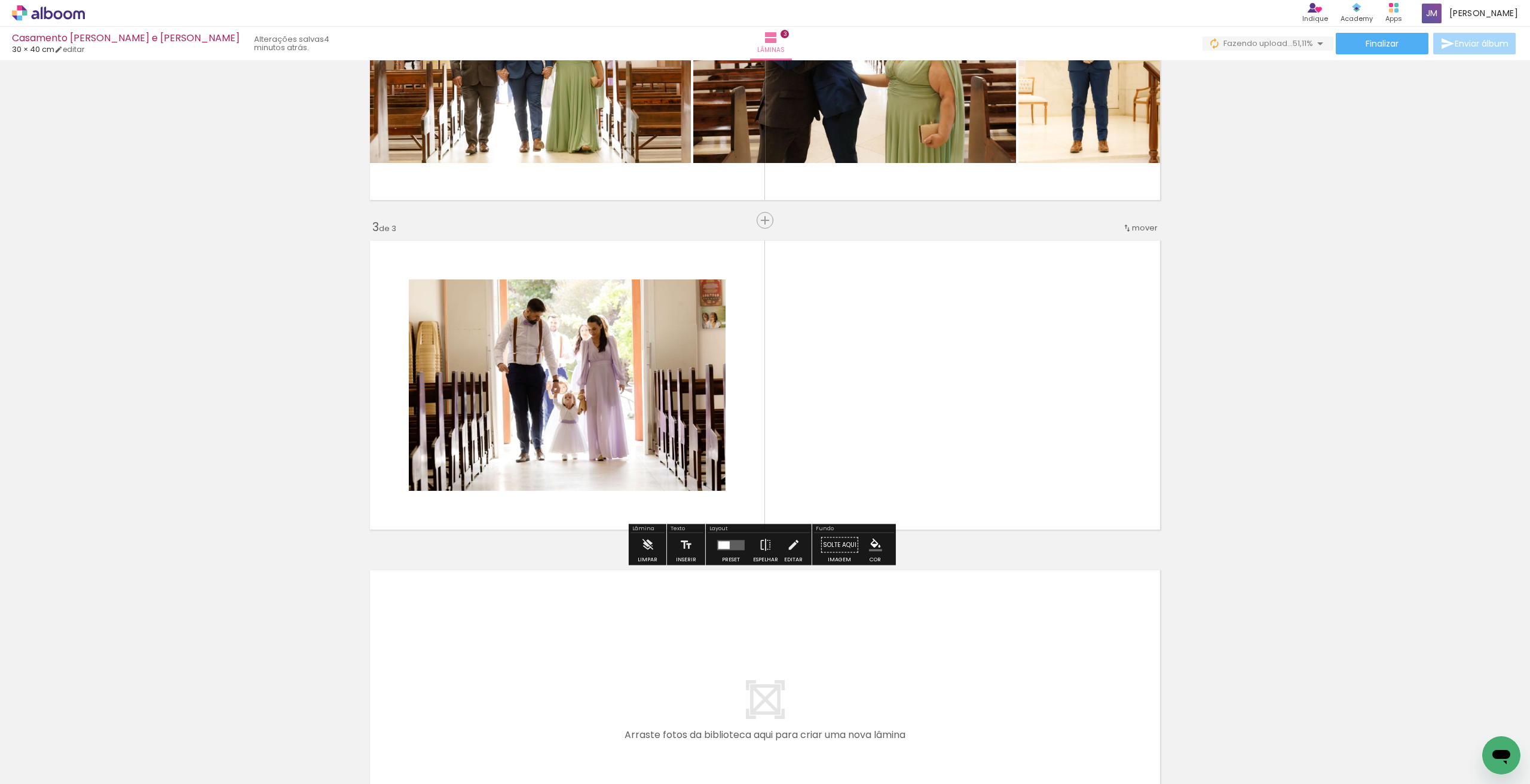
scroll to position [520, 0]
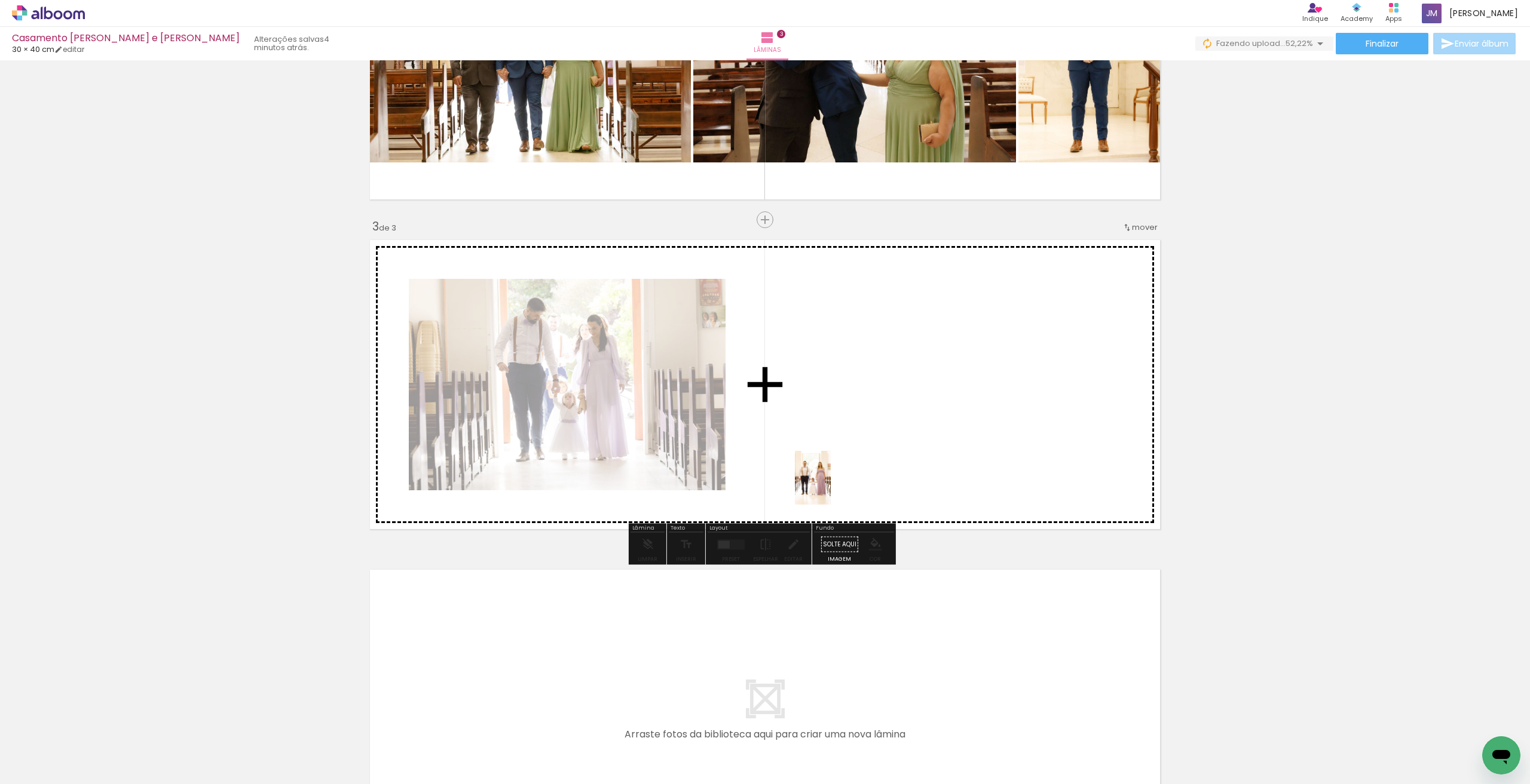
drag, startPoint x: 659, startPoint y: 756, endPoint x: 836, endPoint y: 481, distance: 327.0
click at [695, 481] on quentale-workspace at bounding box center [765, 392] width 1530 height 784
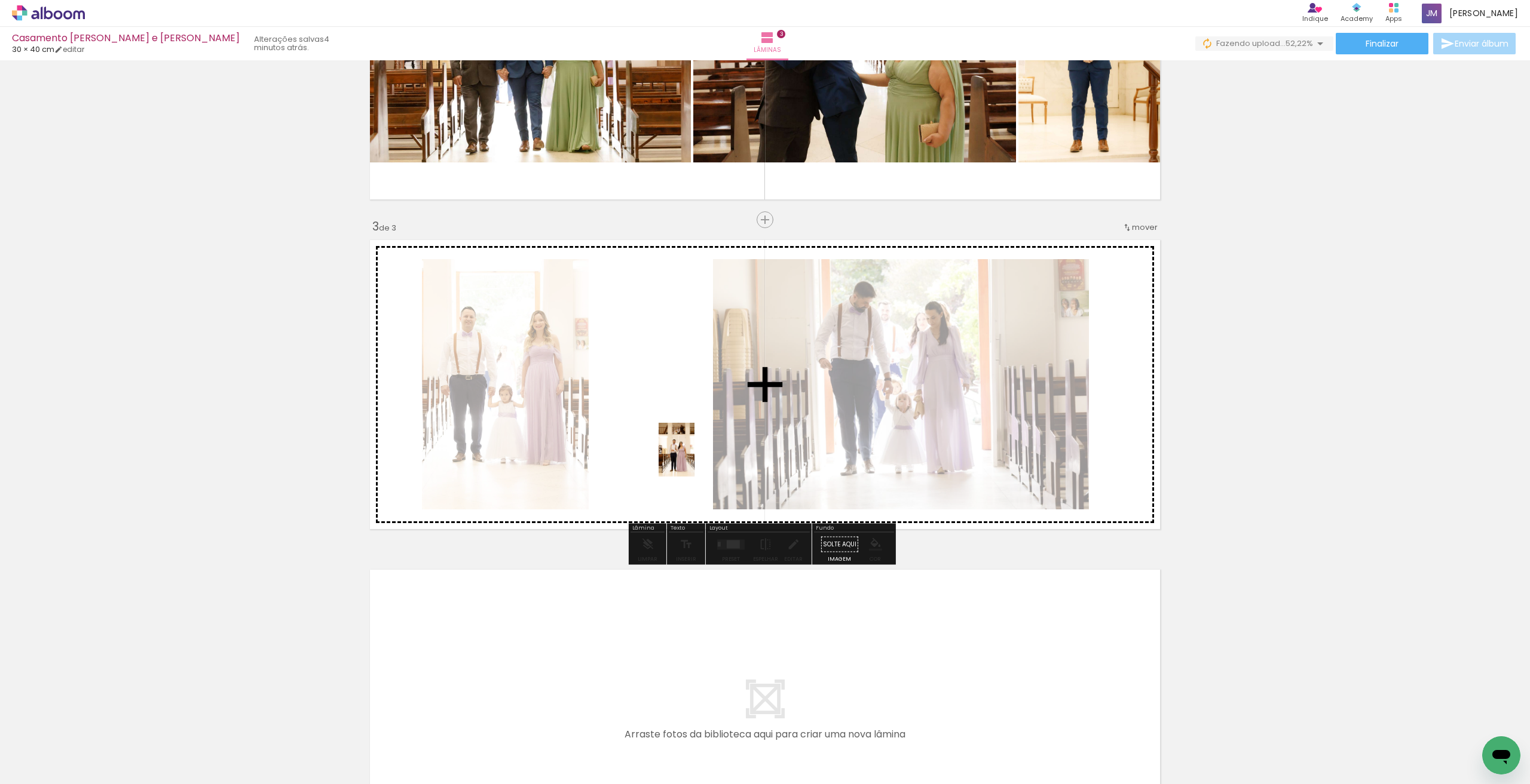
drag, startPoint x: 724, startPoint y: 580, endPoint x: 695, endPoint y: 459, distance: 124.4
click at [695, 459] on quentale-workspace at bounding box center [765, 392] width 1530 height 784
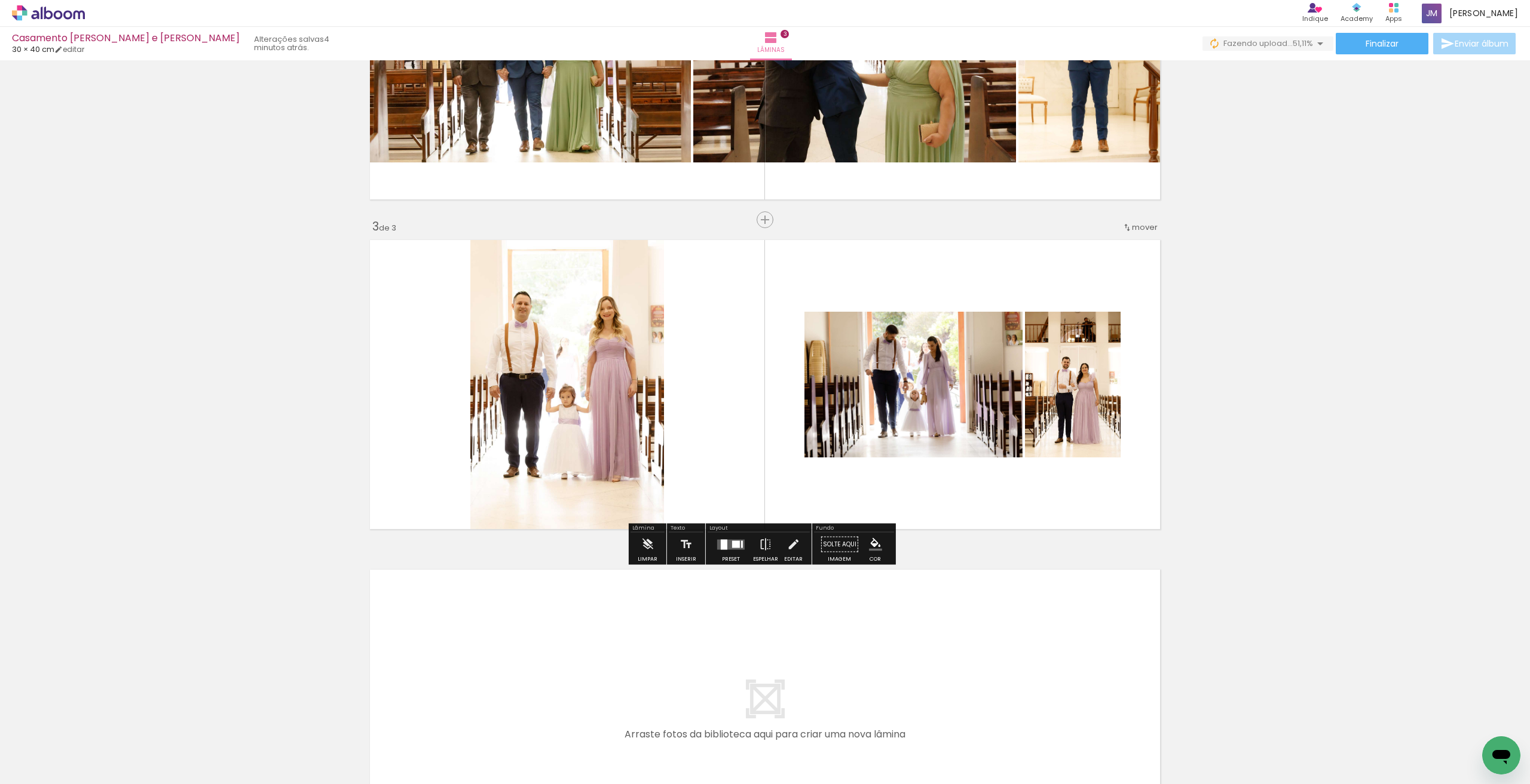
click at [695, 552] on div at bounding box center [731, 544] width 32 height 24
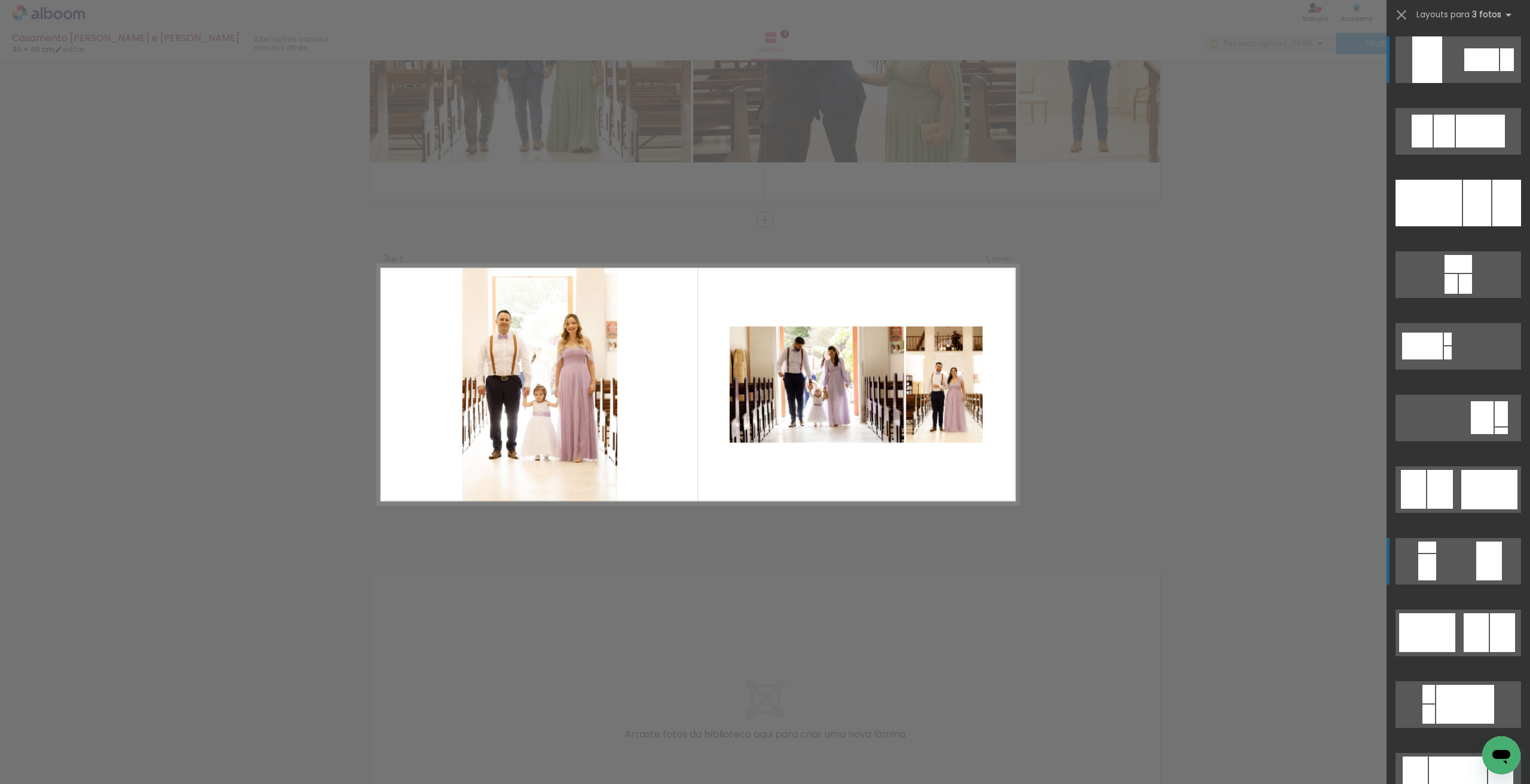
scroll to position [519, 0]
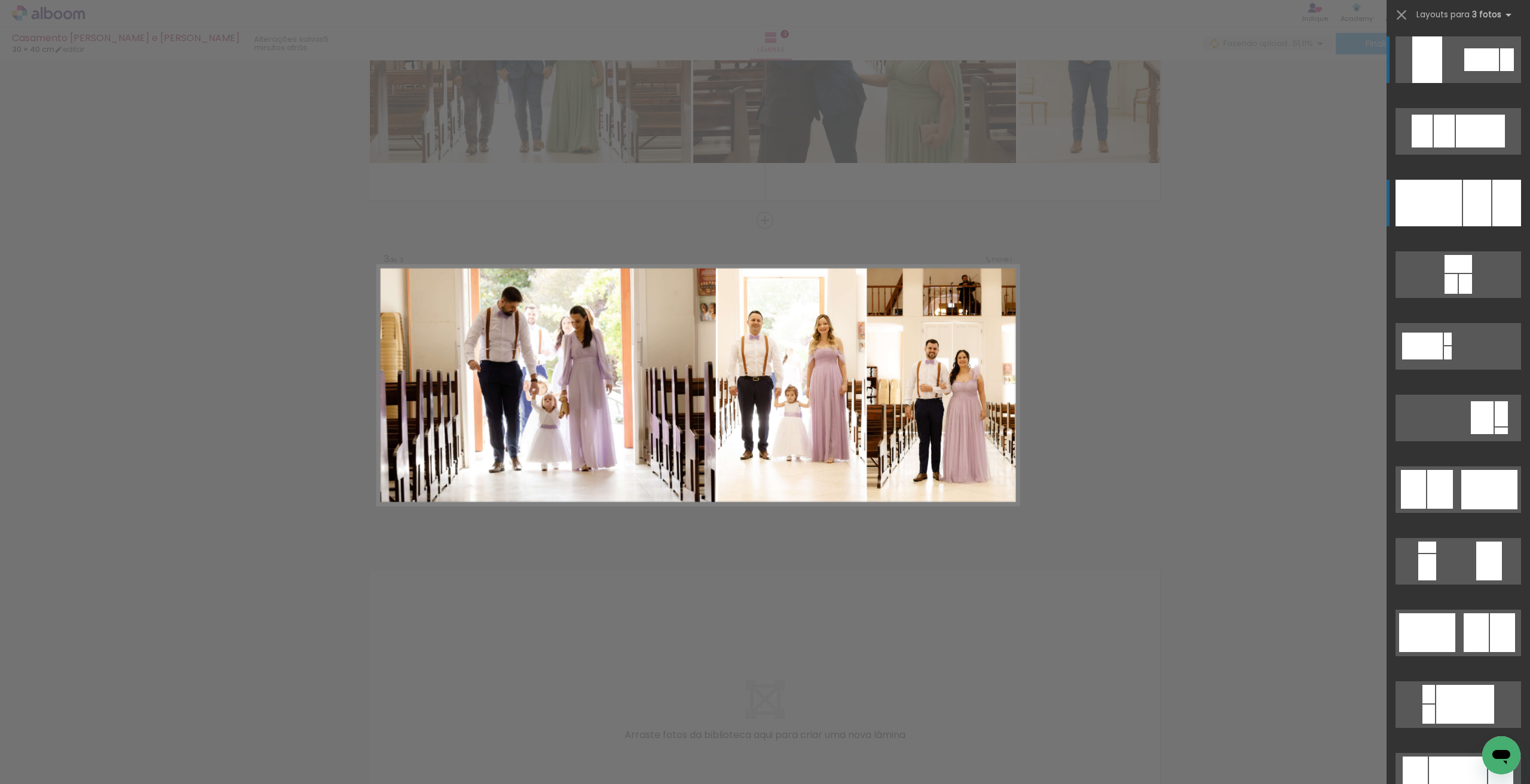
click at [695, 209] on div at bounding box center [1429, 203] width 67 height 46
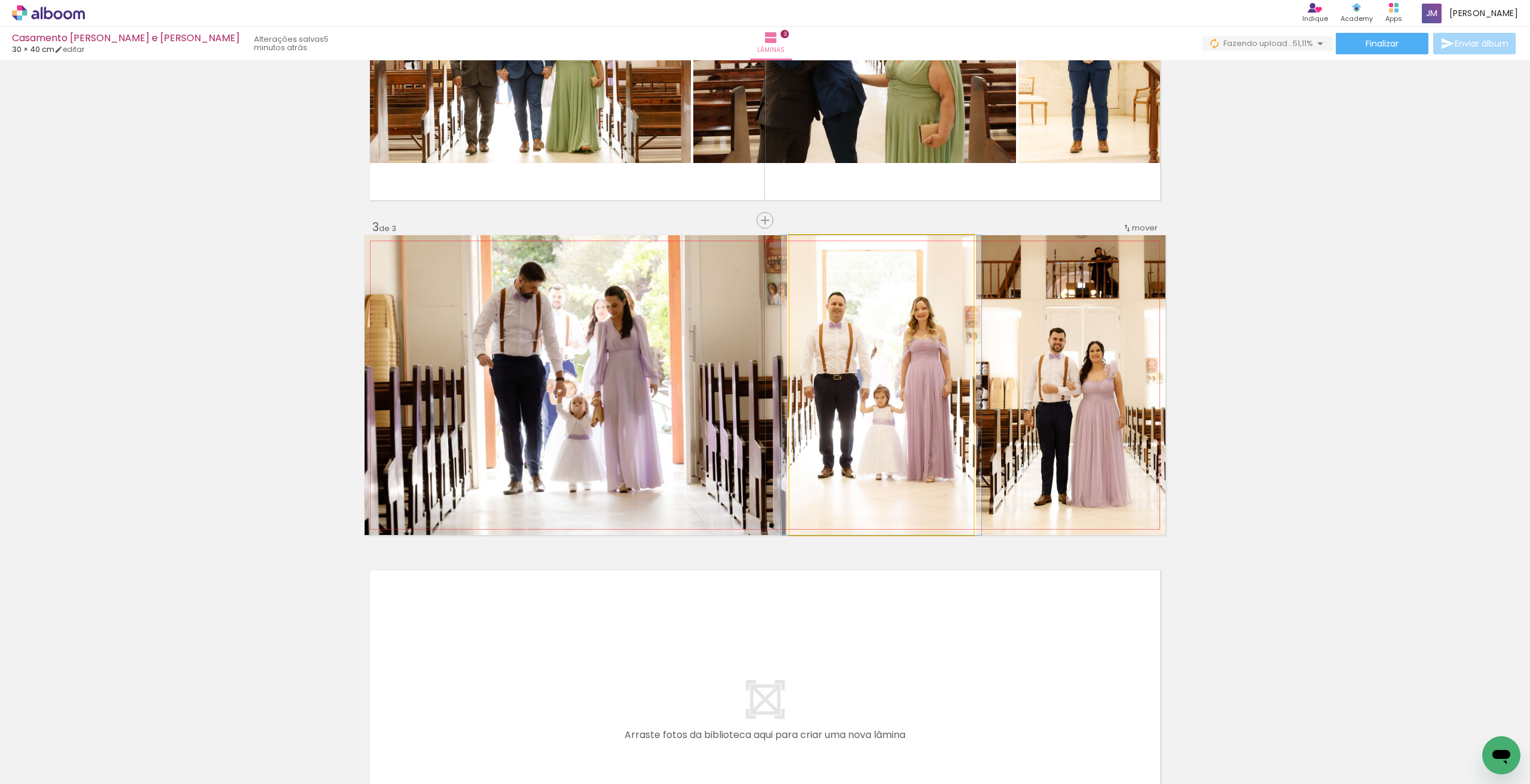
click at [695, 429] on quentale-photo at bounding box center [882, 385] width 184 height 300
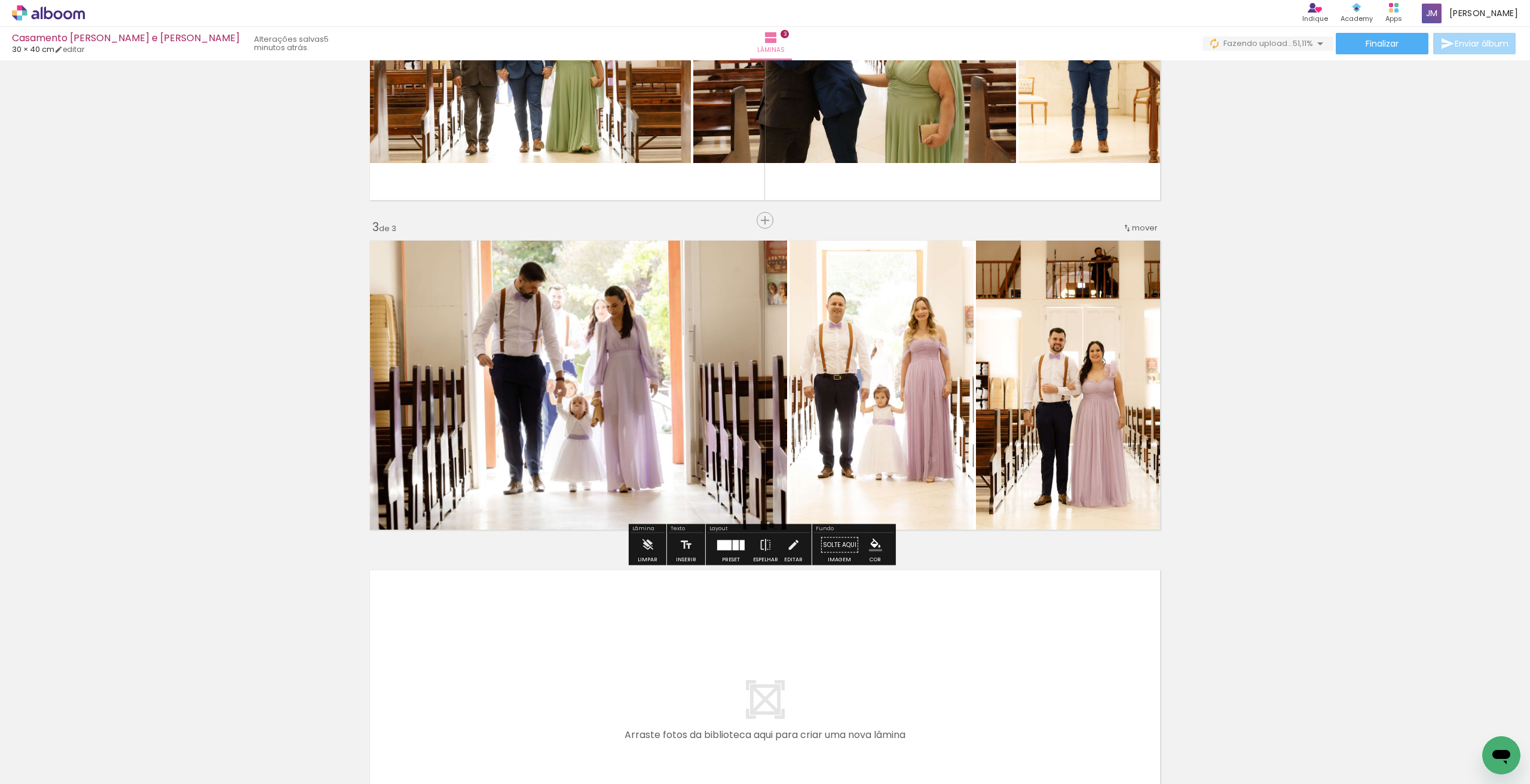
click at [695, 408] on div "Inserir lâmina 1 de 3 Inserir lâmina 2 de 3 Inserir lâmina 3 de 3" at bounding box center [765, 205] width 1530 height 1320
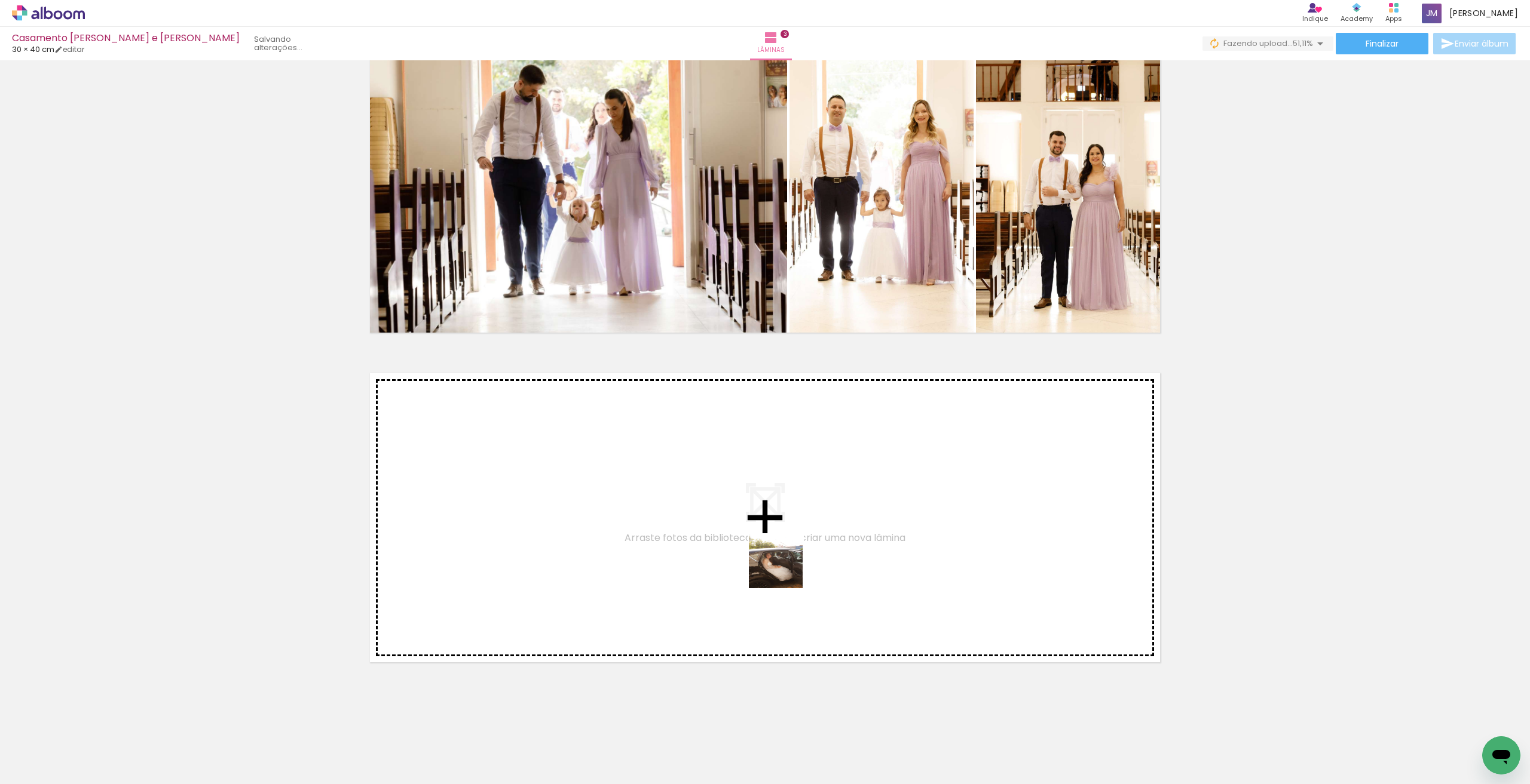
drag, startPoint x: 797, startPoint y: 745, endPoint x: 784, endPoint y: 570, distance: 175.5
click at [695, 570] on quentale-workspace at bounding box center [765, 392] width 1530 height 784
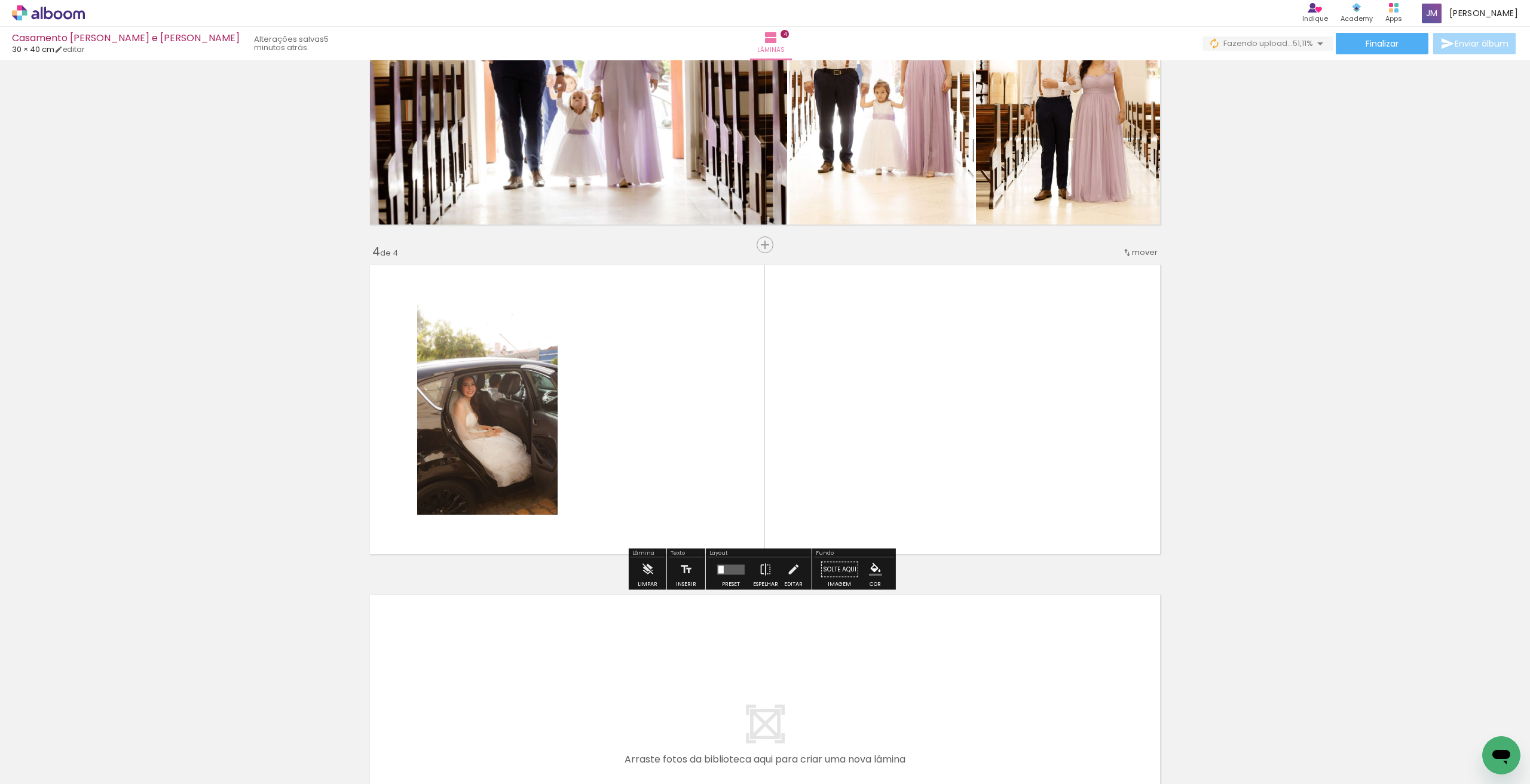
scroll to position [850, 0]
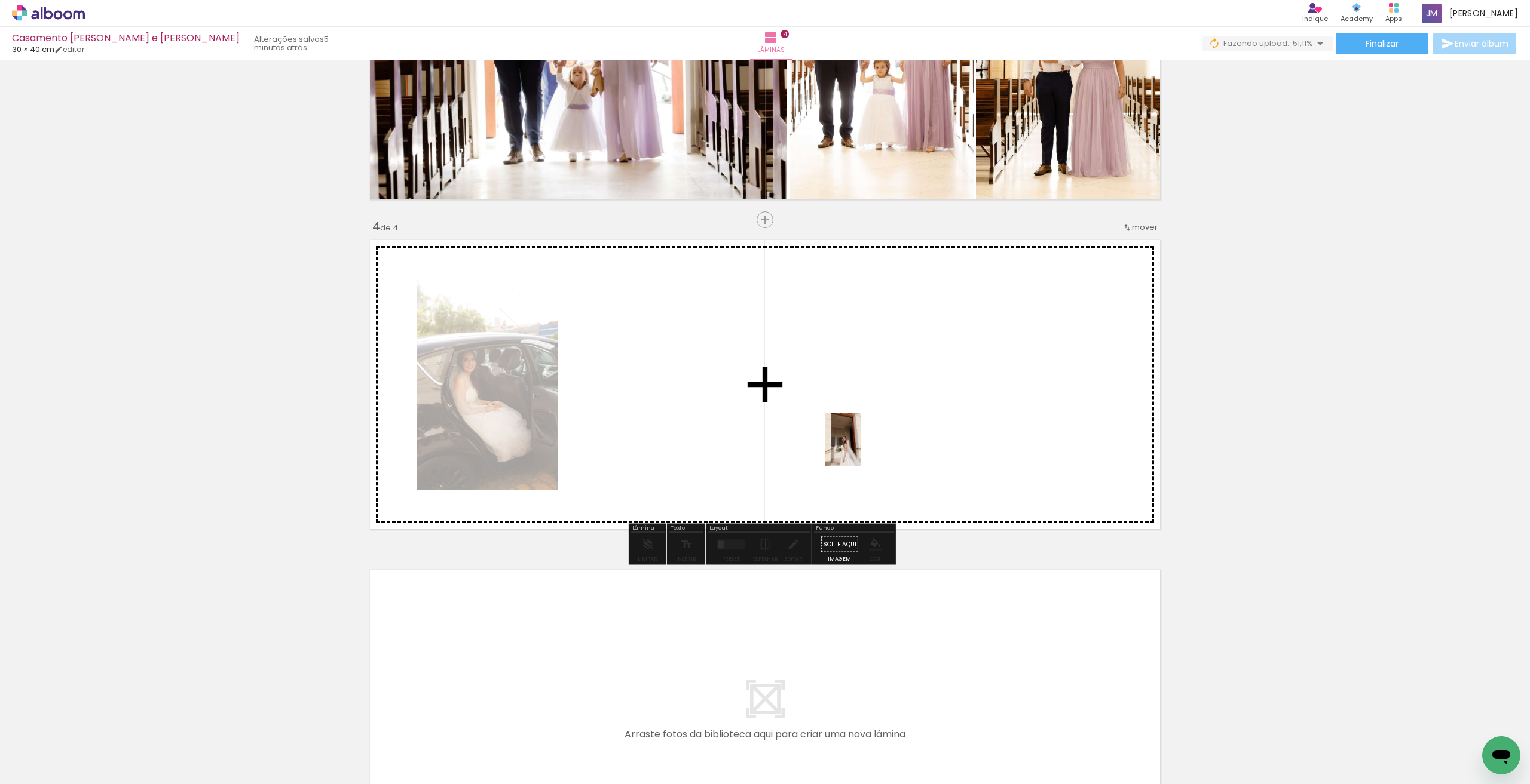
drag, startPoint x: 866, startPoint y: 737, endPoint x: 861, endPoint y: 449, distance: 288.0
click at [695, 449] on quentale-workspace at bounding box center [765, 392] width 1530 height 784
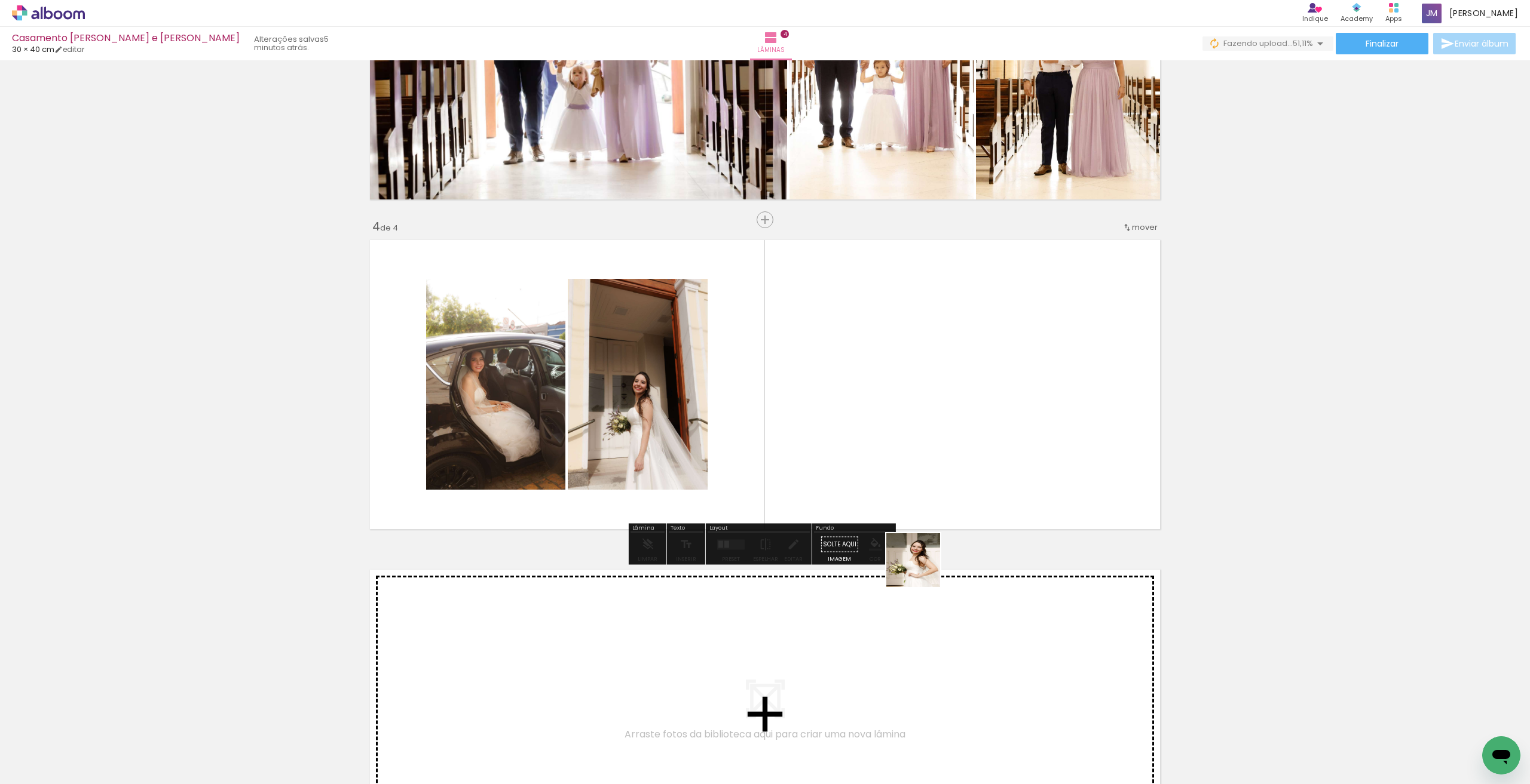
drag, startPoint x: 920, startPoint y: 748, endPoint x: 922, endPoint y: 461, distance: 287.0
click at [695, 461] on quentale-workspace at bounding box center [765, 392] width 1530 height 784
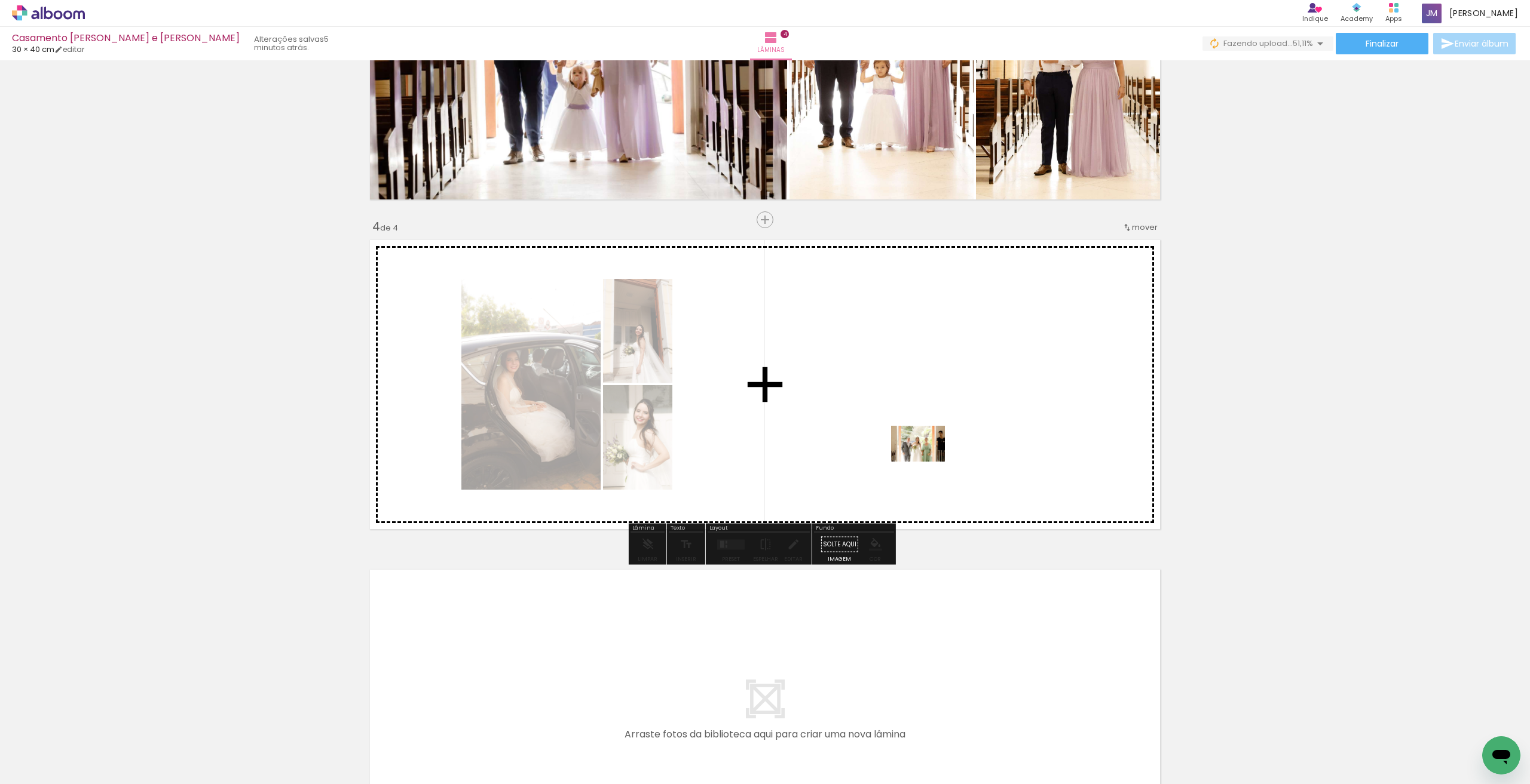
drag, startPoint x: 1001, startPoint y: 755, endPoint x: 923, endPoint y: 453, distance: 311.9
click at [695, 453] on quentale-workspace at bounding box center [765, 392] width 1530 height 784
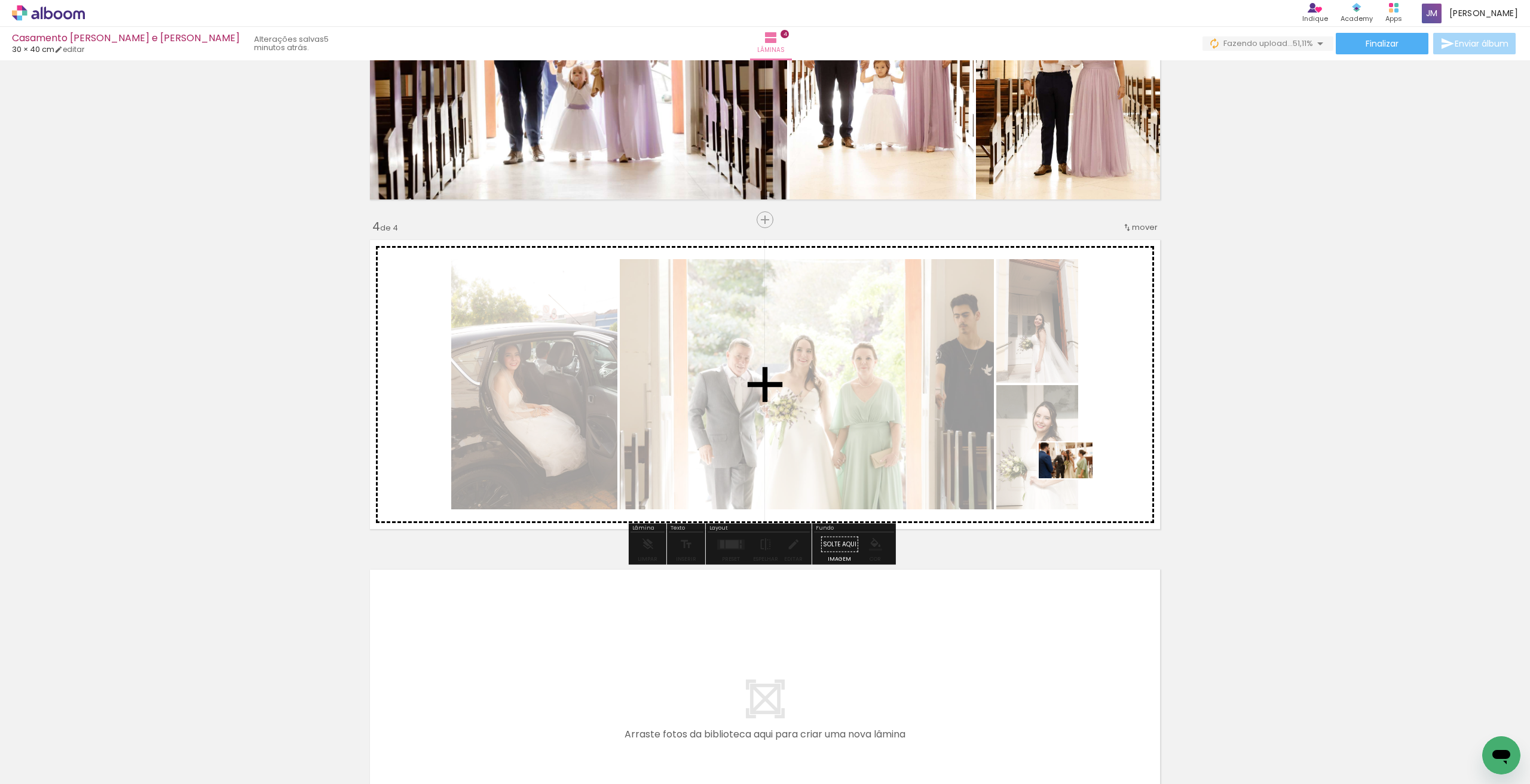
drag, startPoint x: 1055, startPoint y: 740, endPoint x: 1075, endPoint y: 479, distance: 261.8
click at [695, 479] on quentale-workspace at bounding box center [765, 392] width 1530 height 784
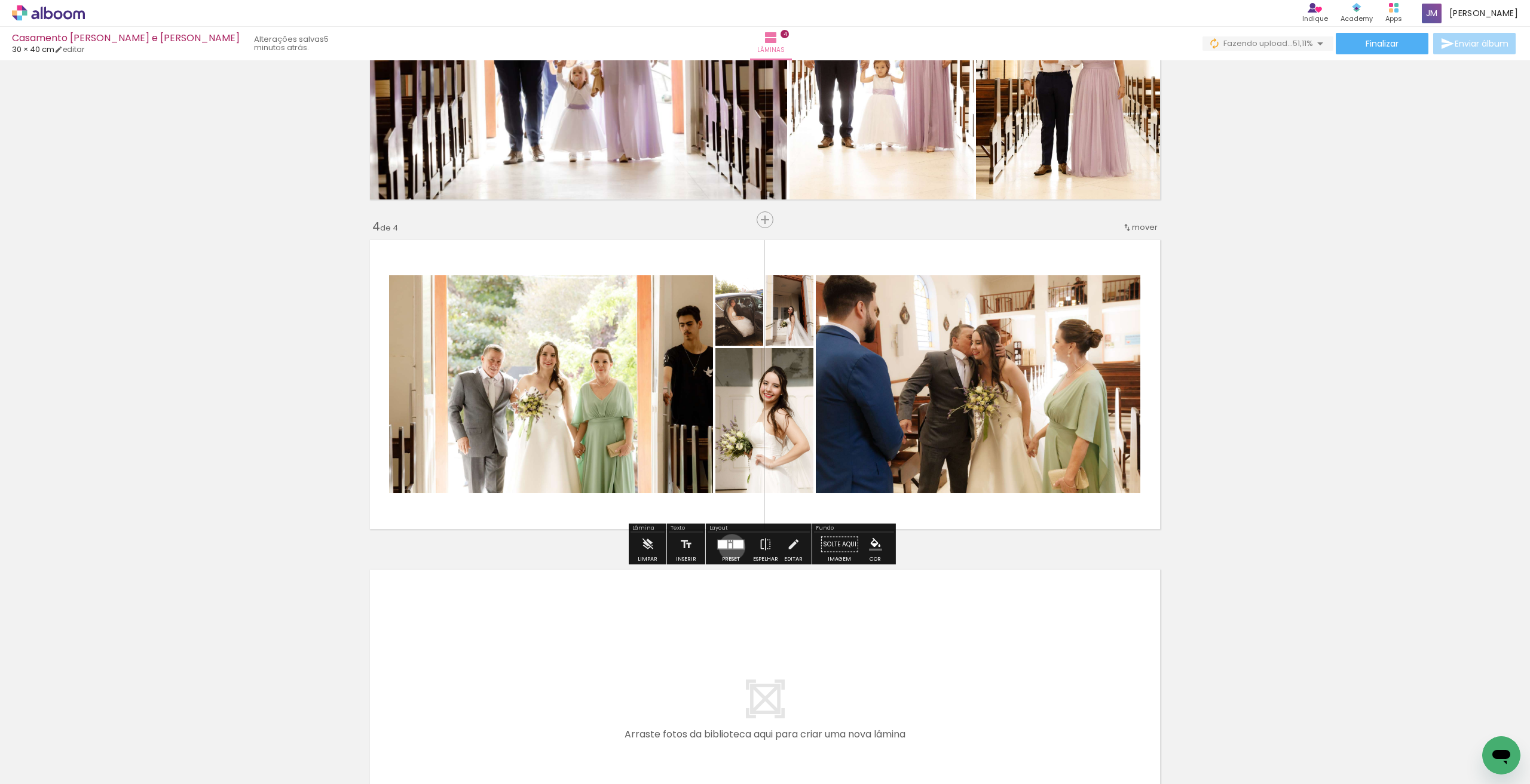
drag, startPoint x: 730, startPoint y: 547, endPoint x: 740, endPoint y: 578, distance: 32.6
click at [695, 549] on div at bounding box center [731, 544] width 32 height 24
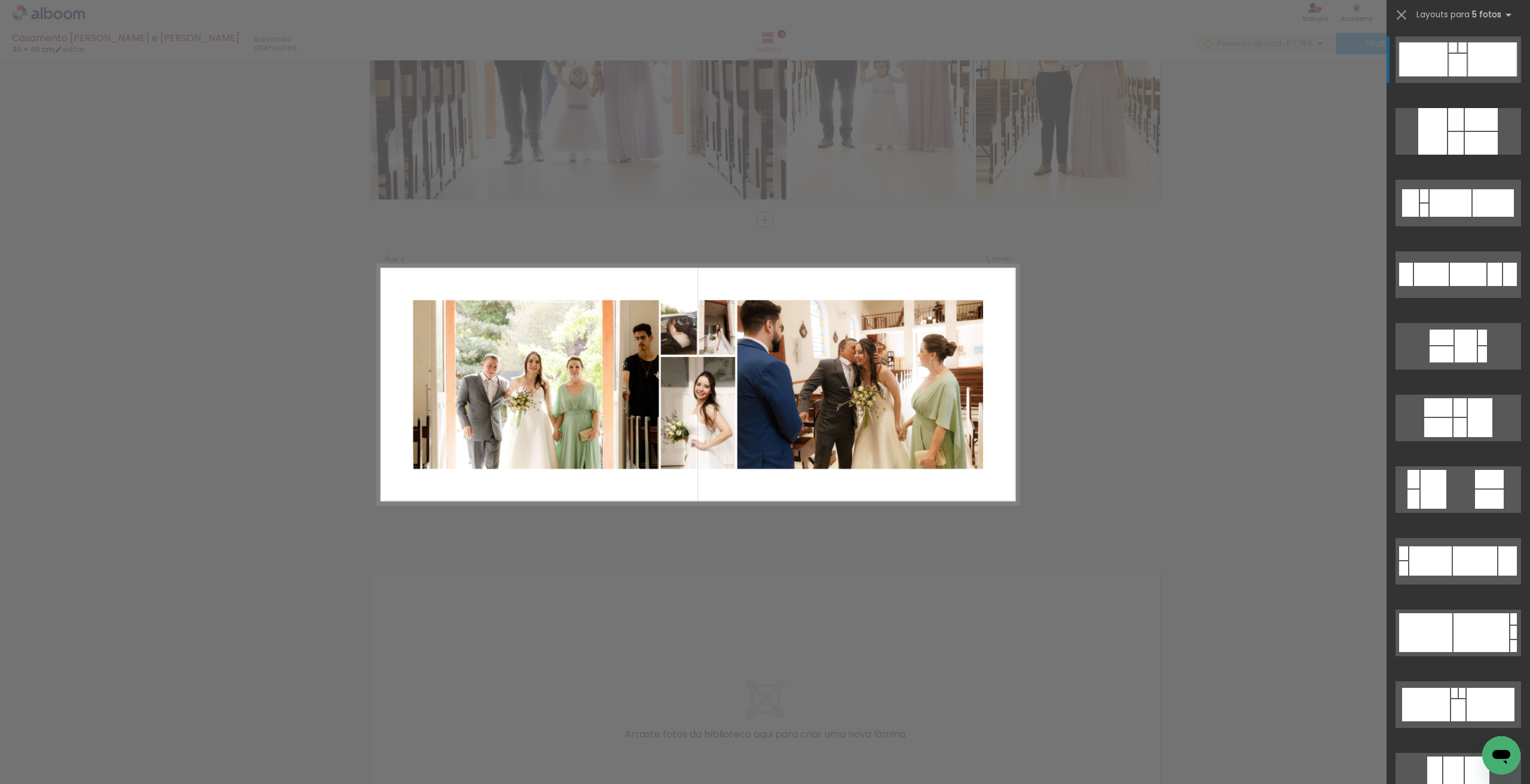
scroll to position [299, 0]
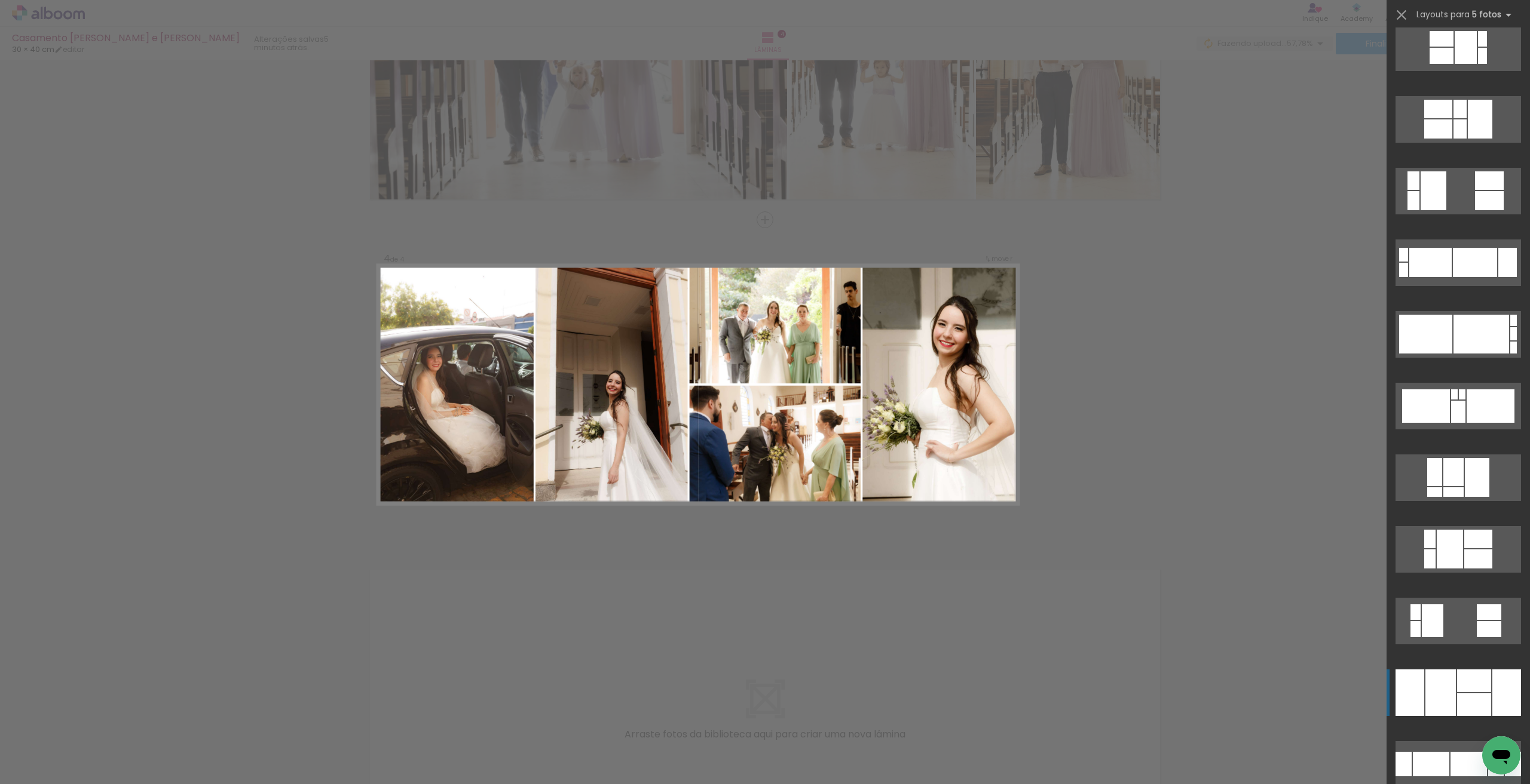
click at [695, 584] on div at bounding box center [1474, 681] width 34 height 23
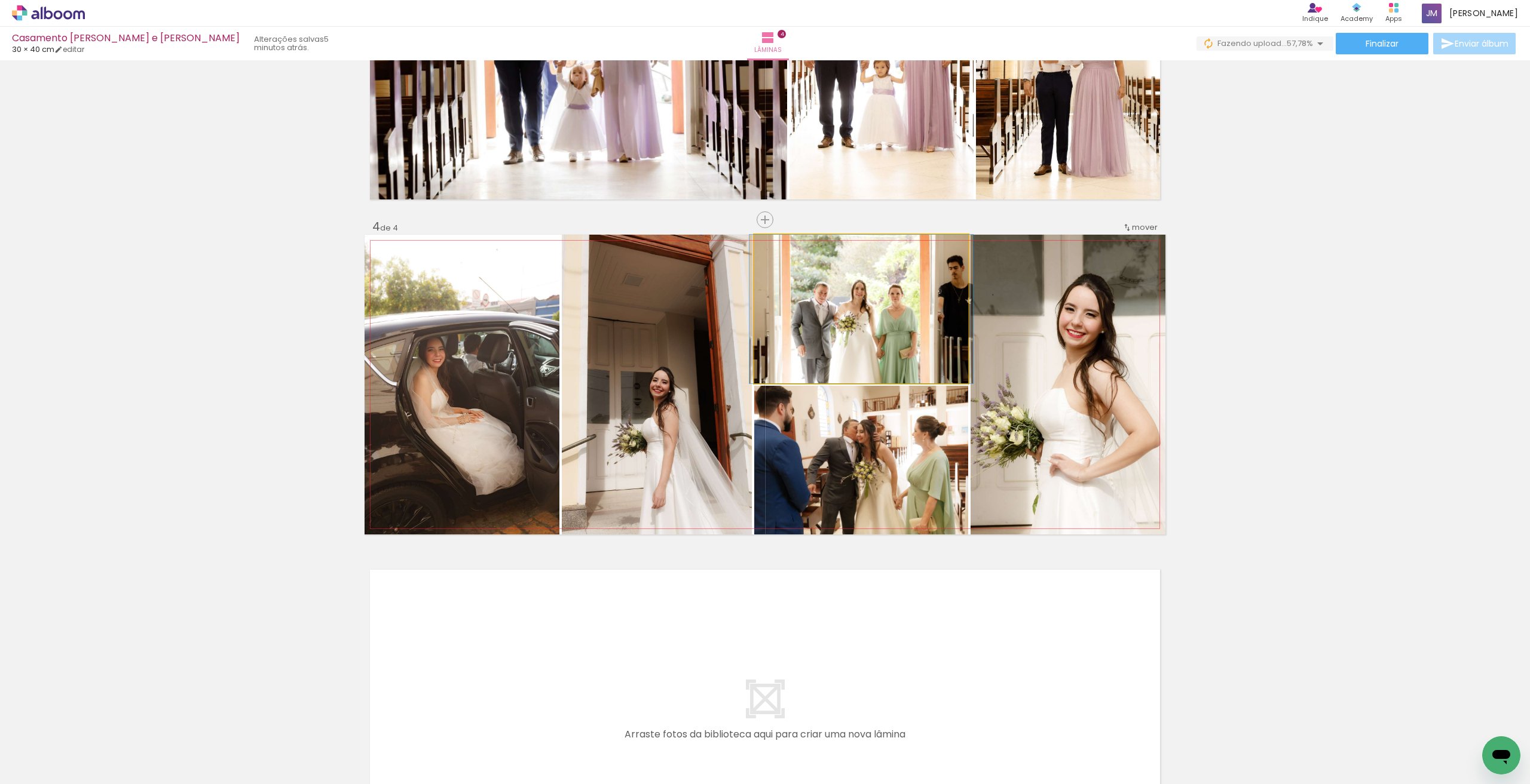
click at [695, 305] on quentale-photo at bounding box center [860, 309] width 214 height 149
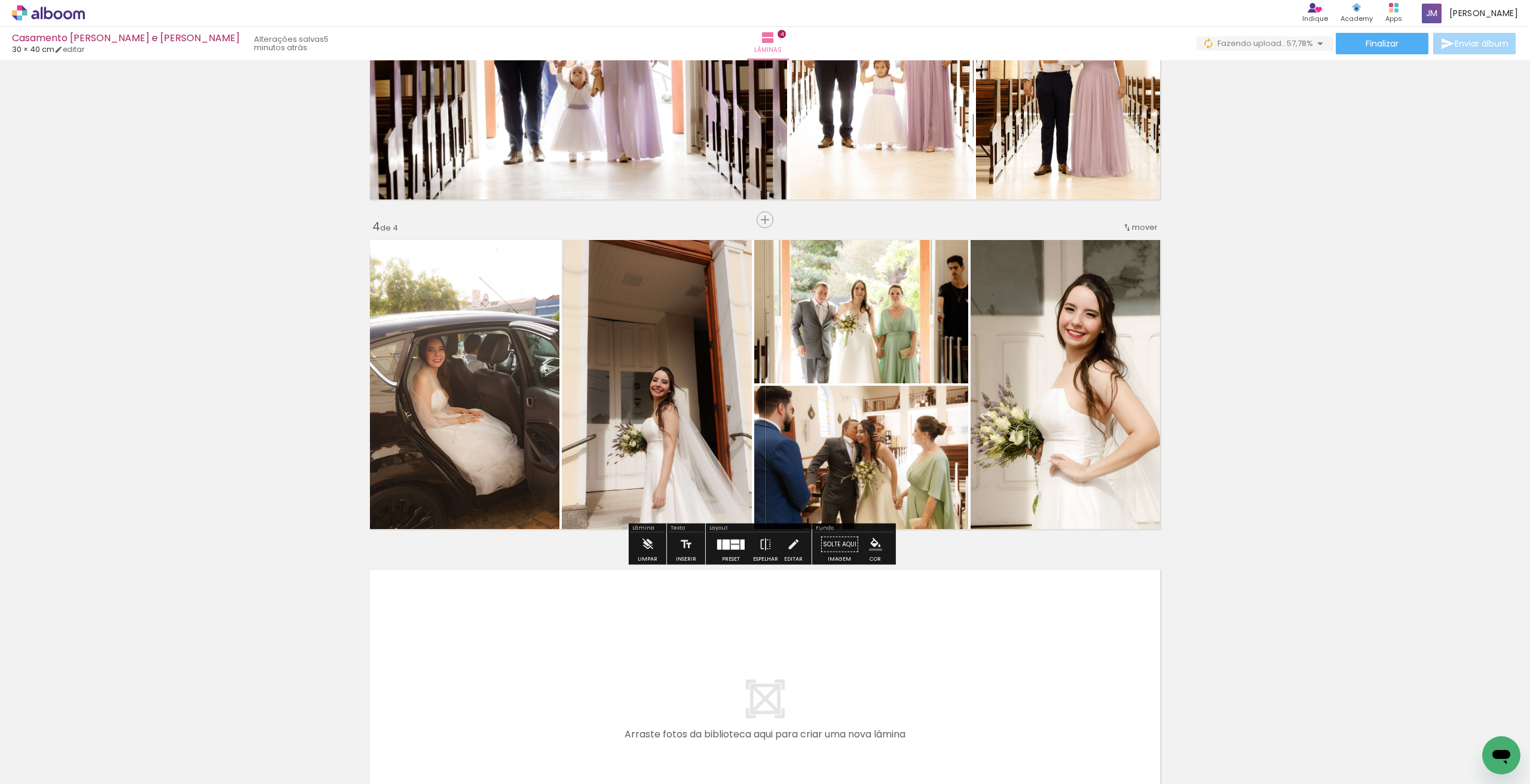
click at [695, 297] on quentale-photo at bounding box center [860, 309] width 214 height 149
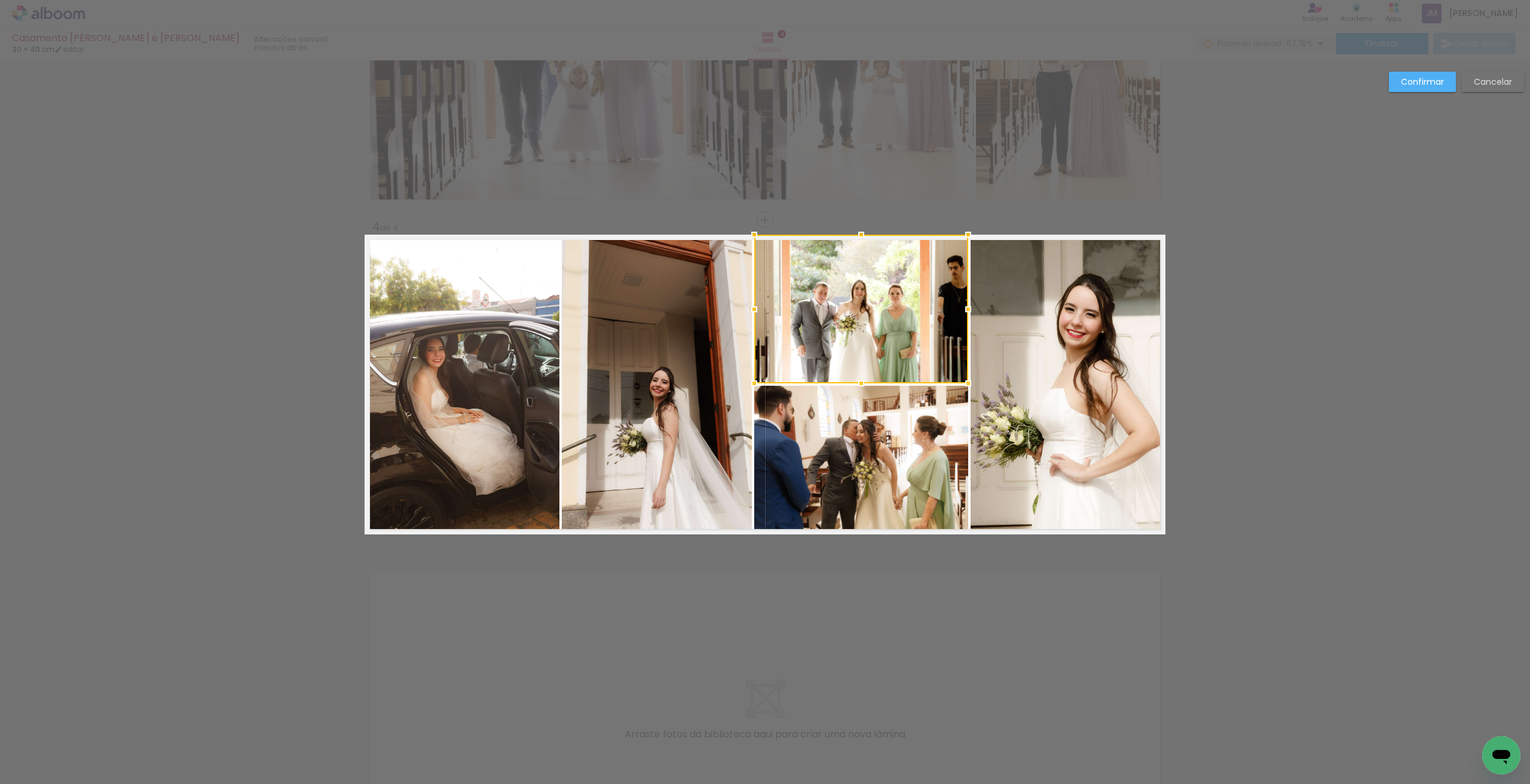
click at [695, 192] on div "Confirmar Cancelar" at bounding box center [765, 50] width 1530 height 1678
click at [695, 320] on quentale-photo at bounding box center [1068, 384] width 195 height 300
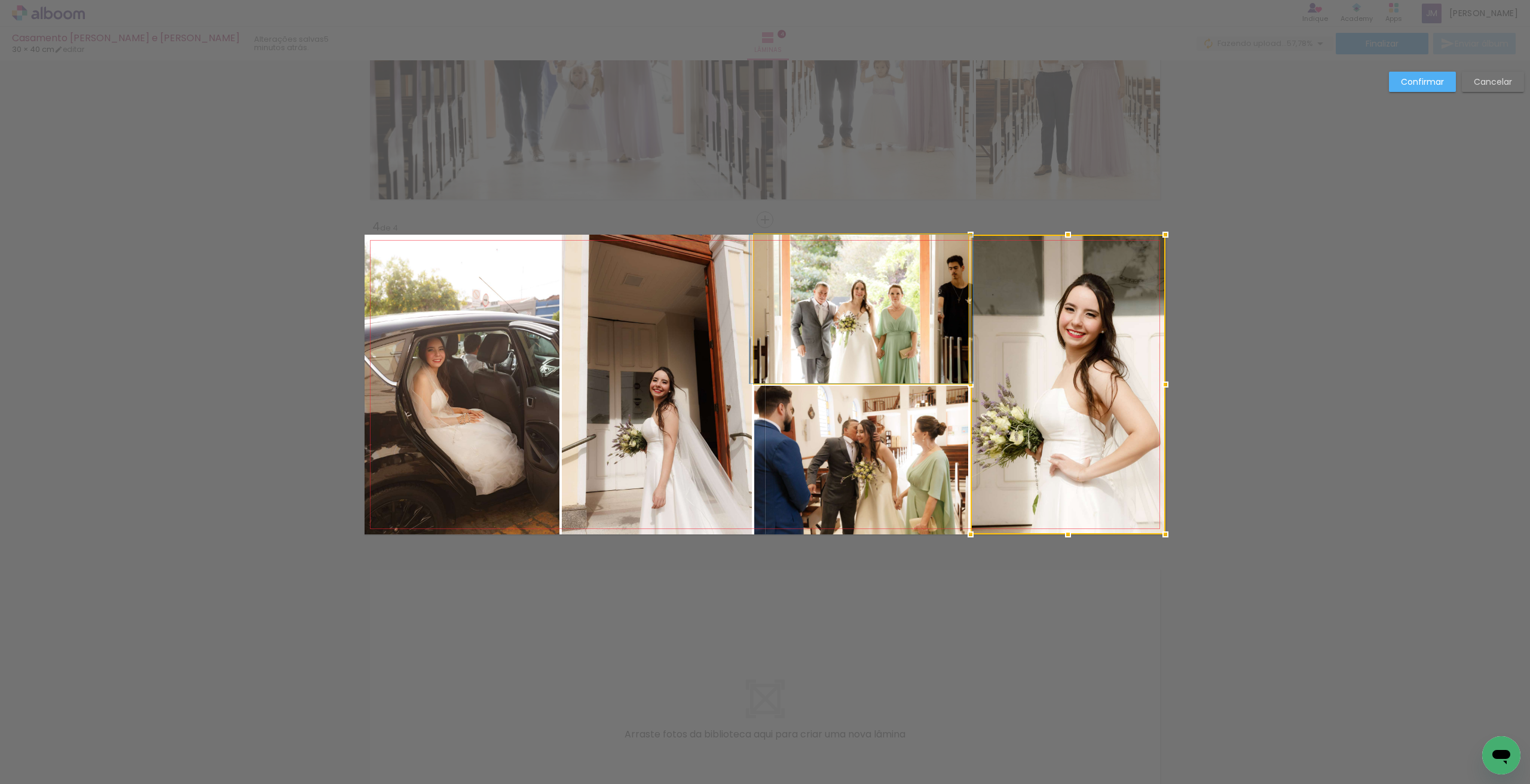
click at [695, 315] on quentale-photo at bounding box center [860, 309] width 214 height 149
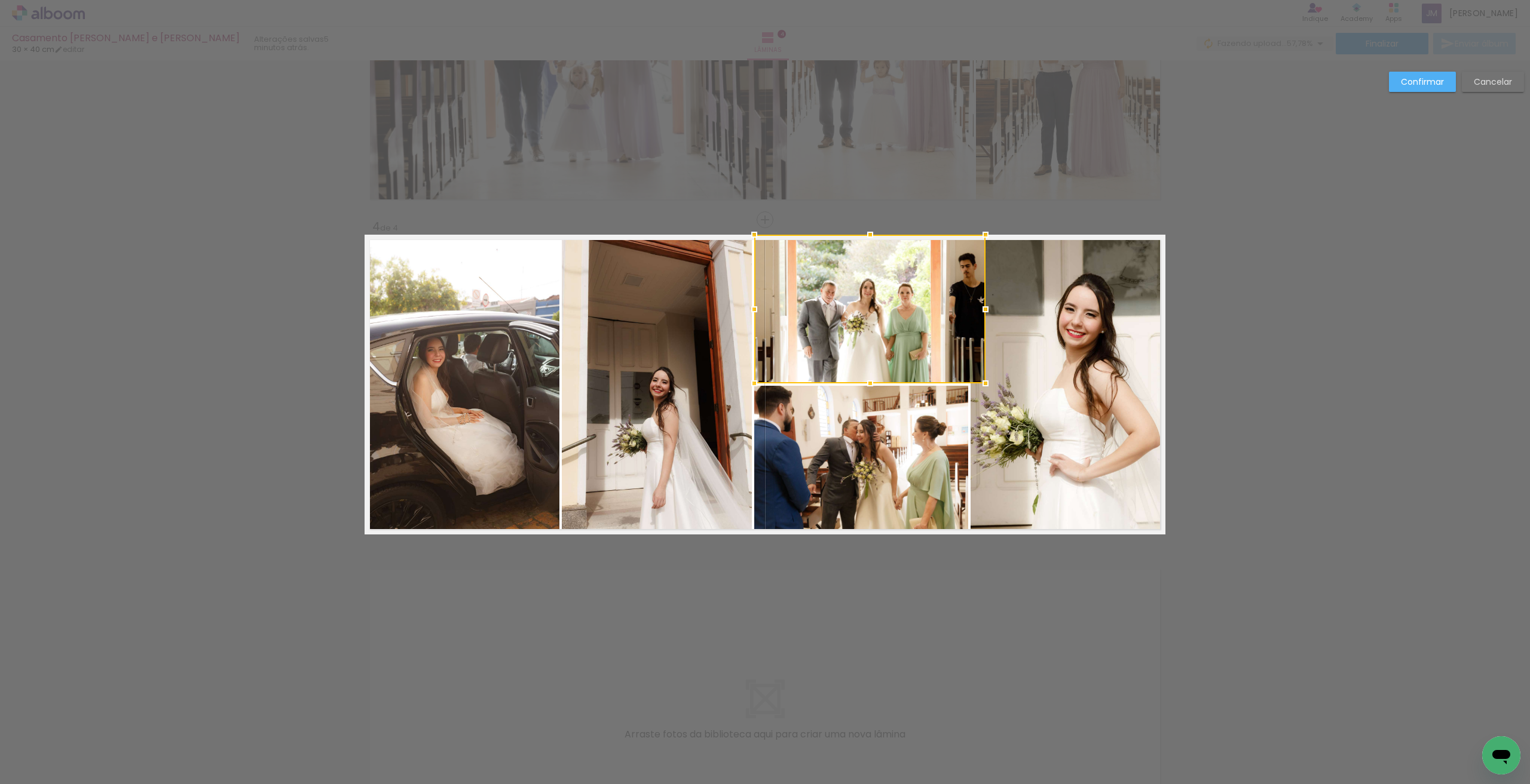
drag, startPoint x: 965, startPoint y: 310, endPoint x: 983, endPoint y: 310, distance: 18.0
click at [695, 310] on div at bounding box center [985, 310] width 24 height 24
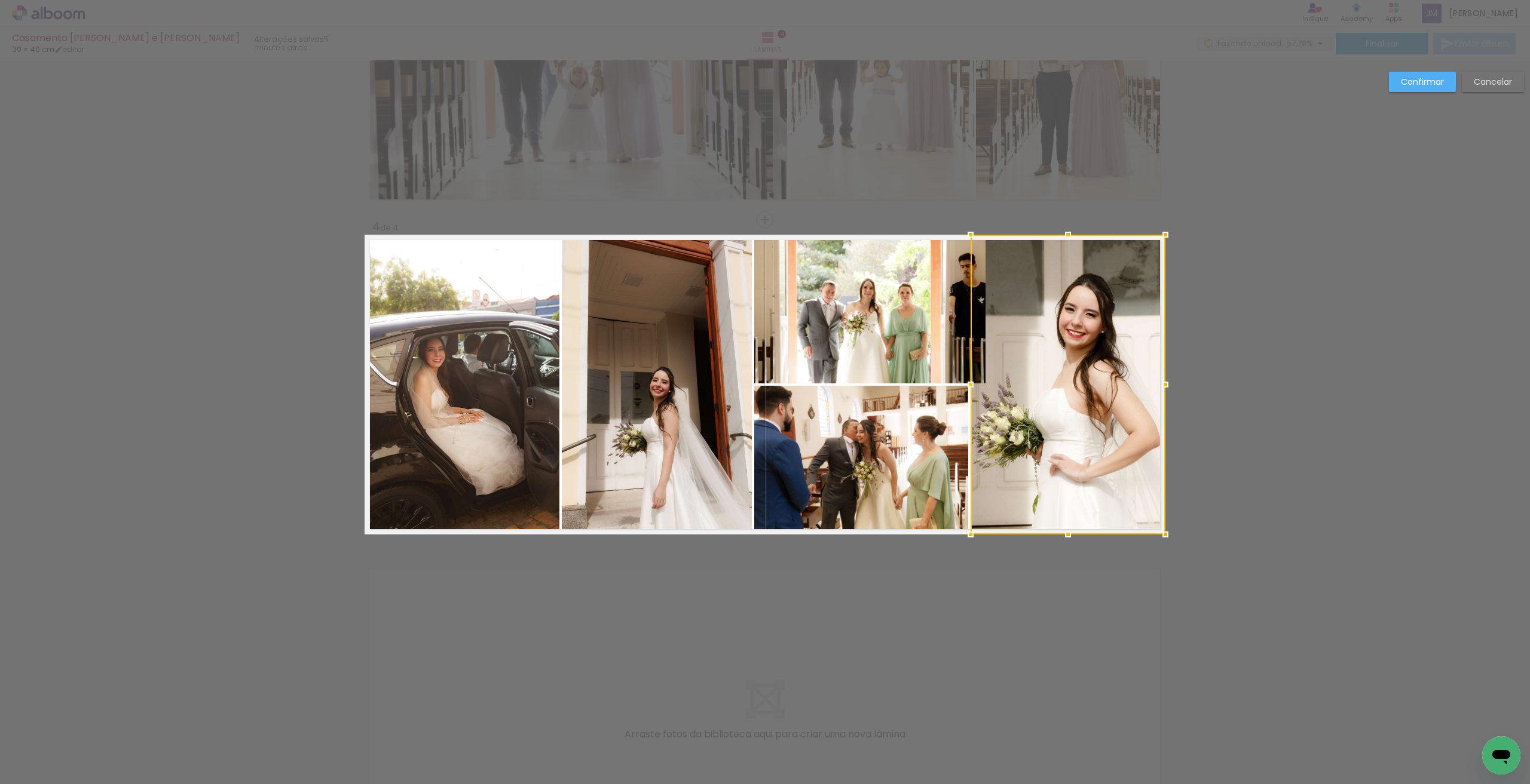
click at [0, 0] on slot "Cancelar" at bounding box center [0, 0] width 0 height 0
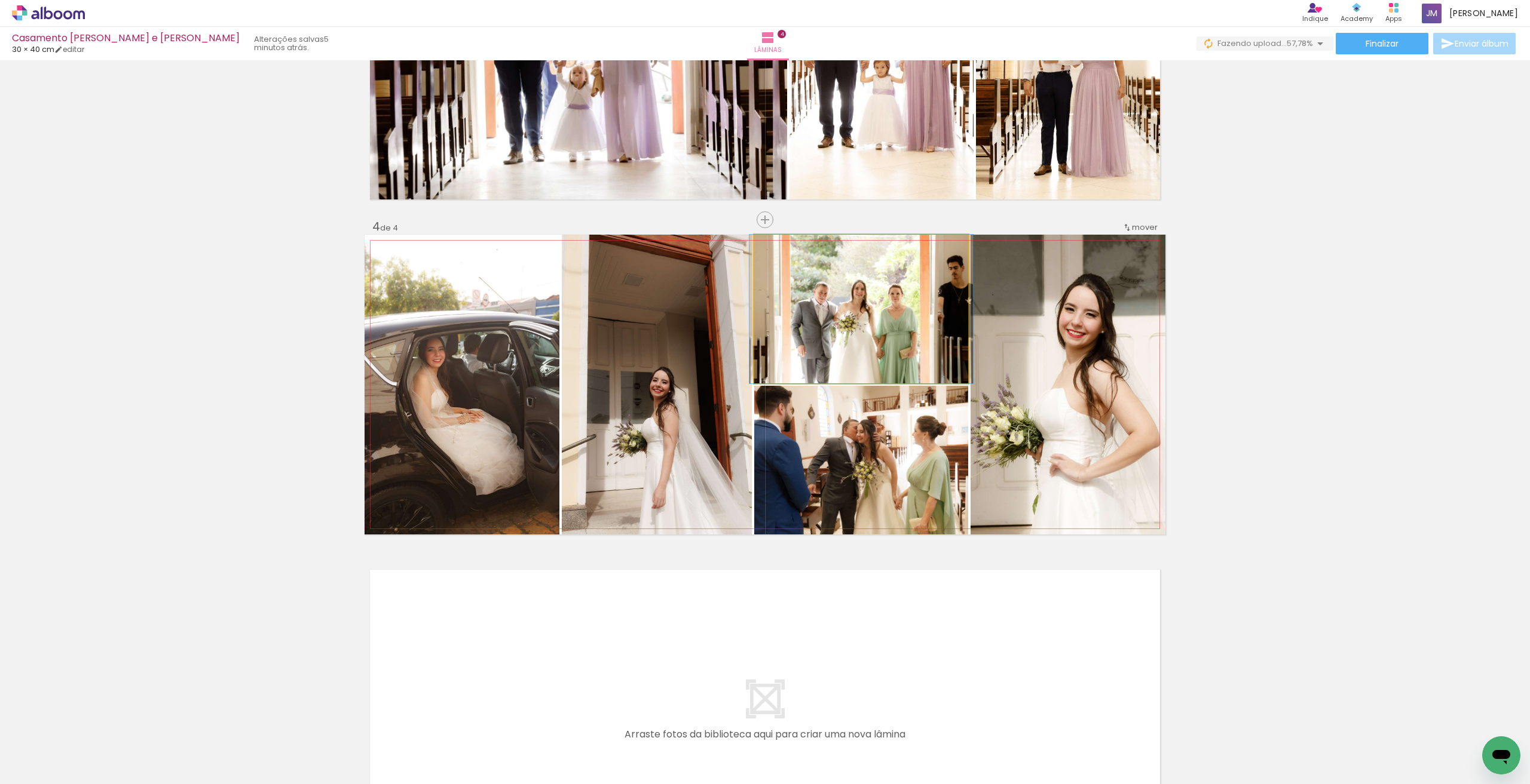
click at [695, 318] on quentale-photo at bounding box center [860, 309] width 214 height 149
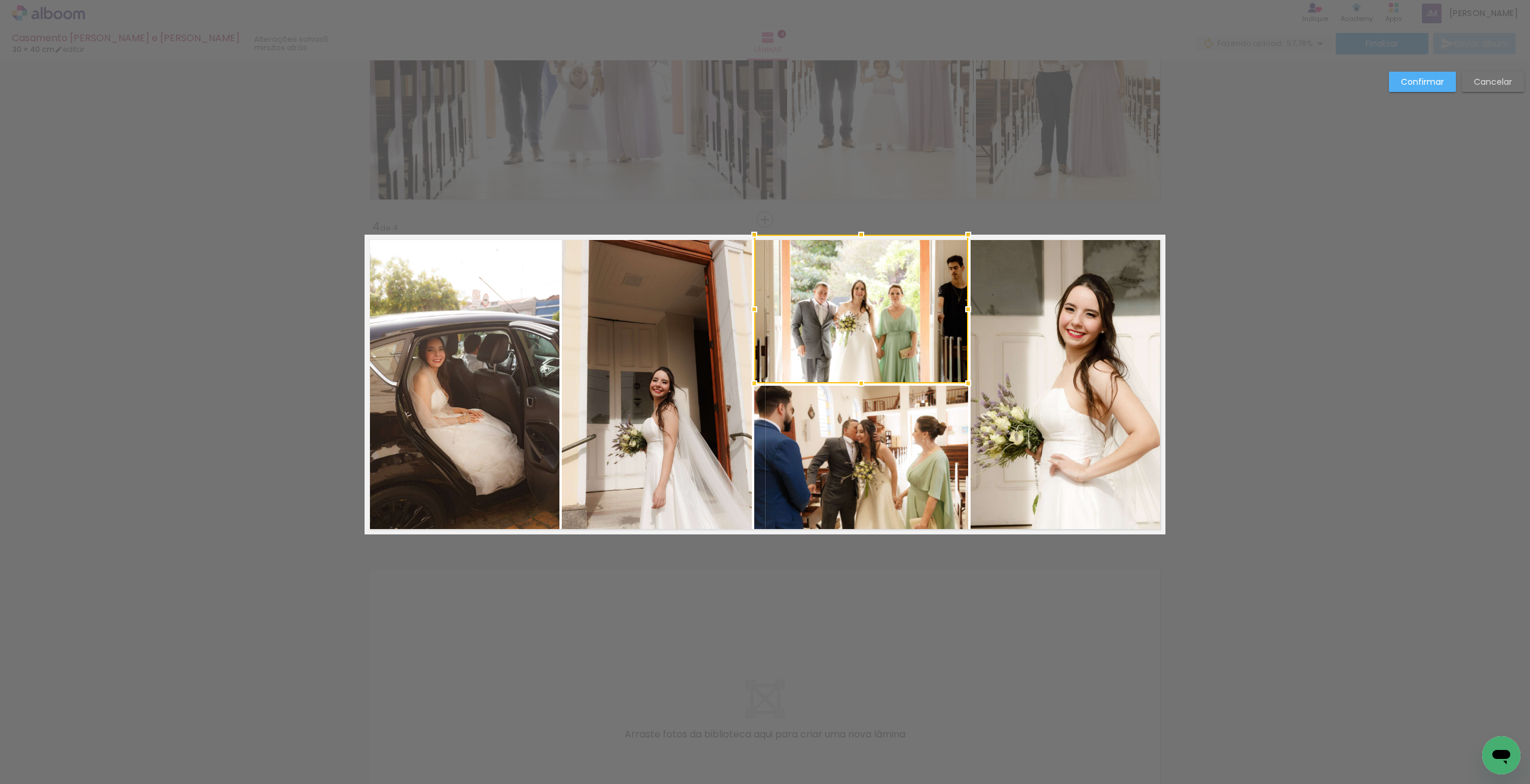
click at [695, 298] on div at bounding box center [860, 309] width 214 height 149
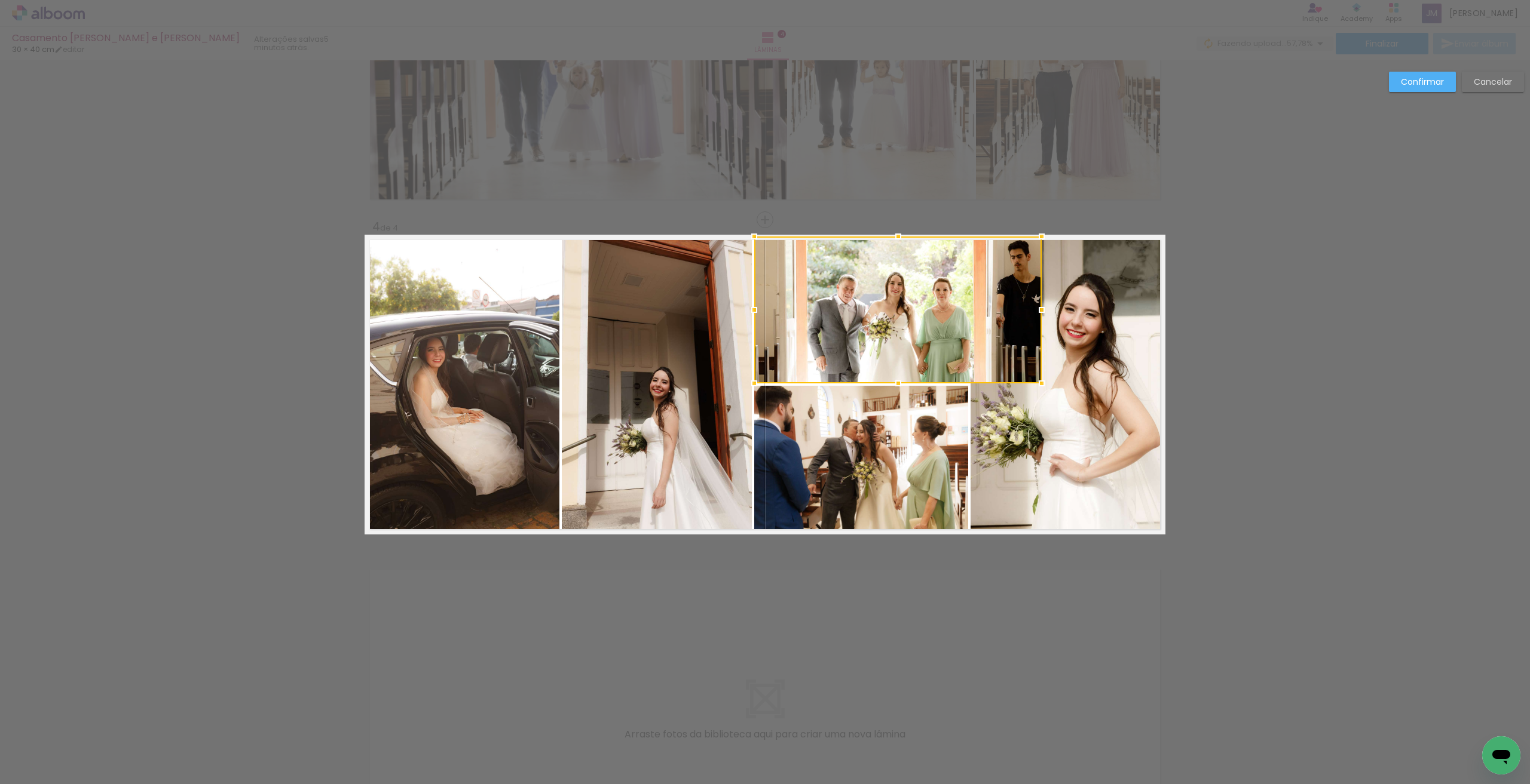
drag, startPoint x: 965, startPoint y: 233, endPoint x: 1039, endPoint y: 195, distance: 83.2
click at [695, 195] on div "Inserir lâmina 1 de 4 Inserir lâmina 2 de 4 Inserir lâmina 3 de 4 Inserir lâmin…" at bounding box center [765, 50] width 1530 height 1678
click at [695, 322] on div "Confirmar Cancelar" at bounding box center [765, 50] width 1530 height 1678
click at [0, 0] on slot "Cancelar" at bounding box center [0, 0] width 0 height 0
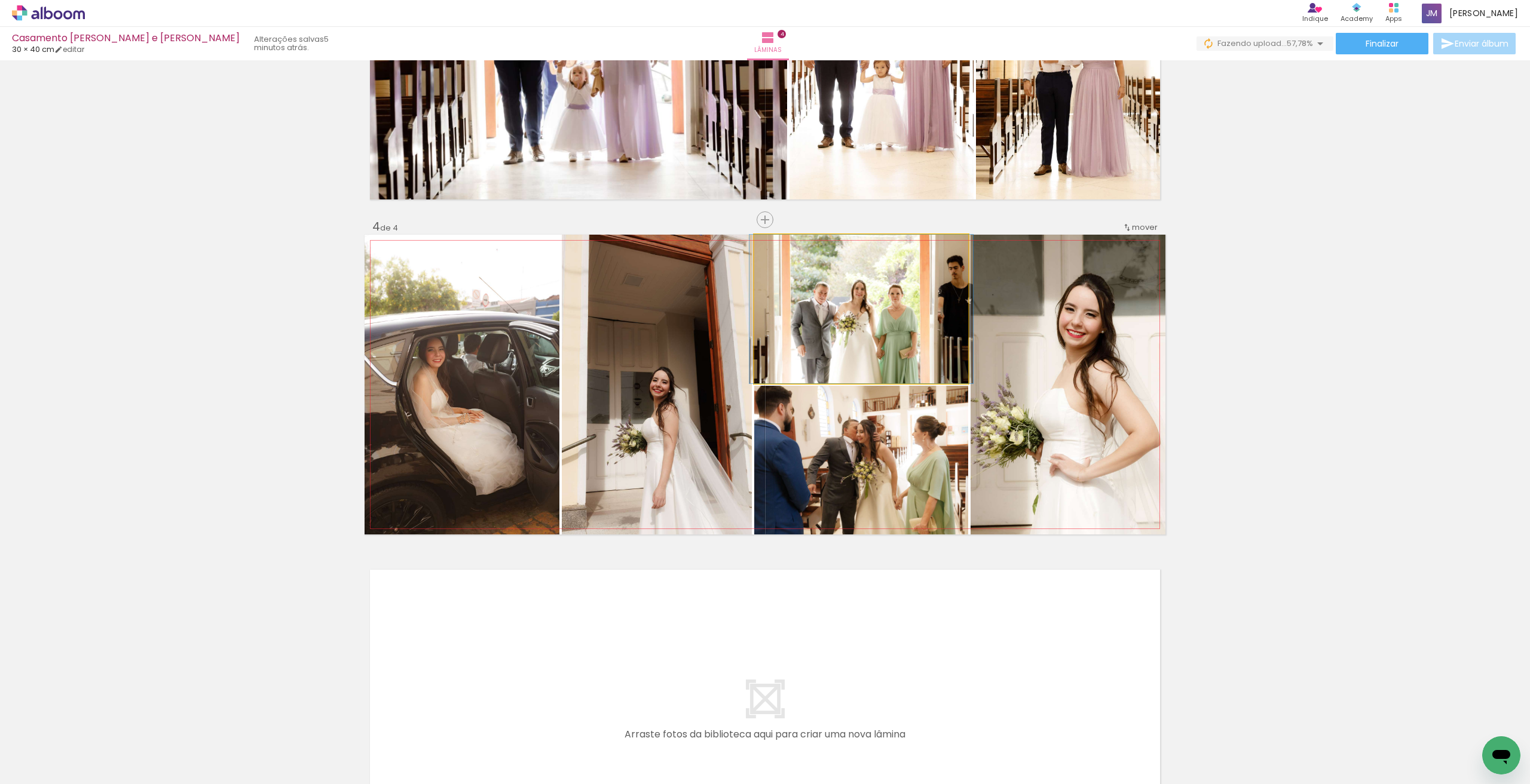
click at [695, 316] on quentale-photo at bounding box center [860, 309] width 214 height 149
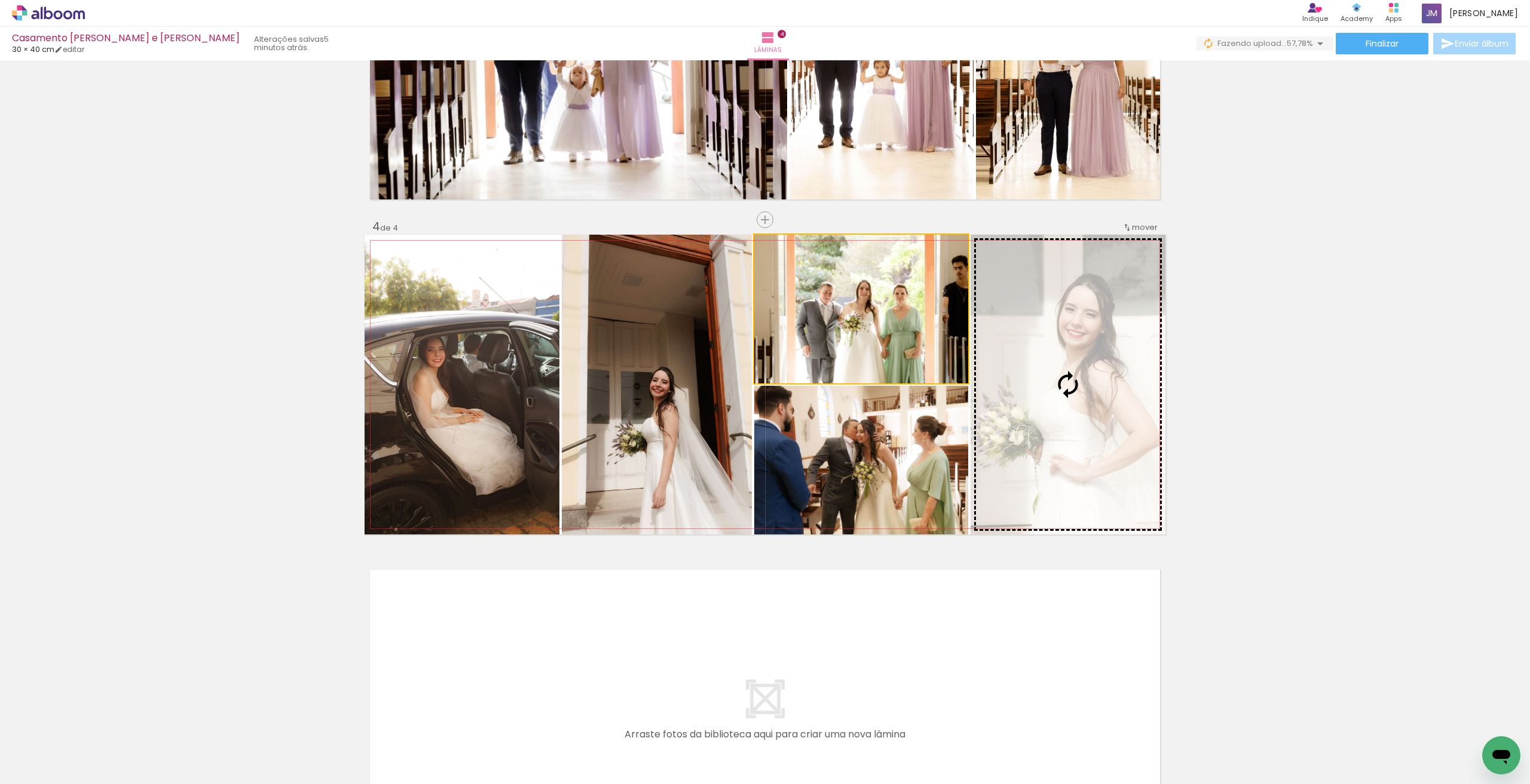
drag, startPoint x: 928, startPoint y: 316, endPoint x: 970, endPoint y: 316, distance: 42.0
click at [0, 0] on slot at bounding box center [0, 0] width 0 height 0
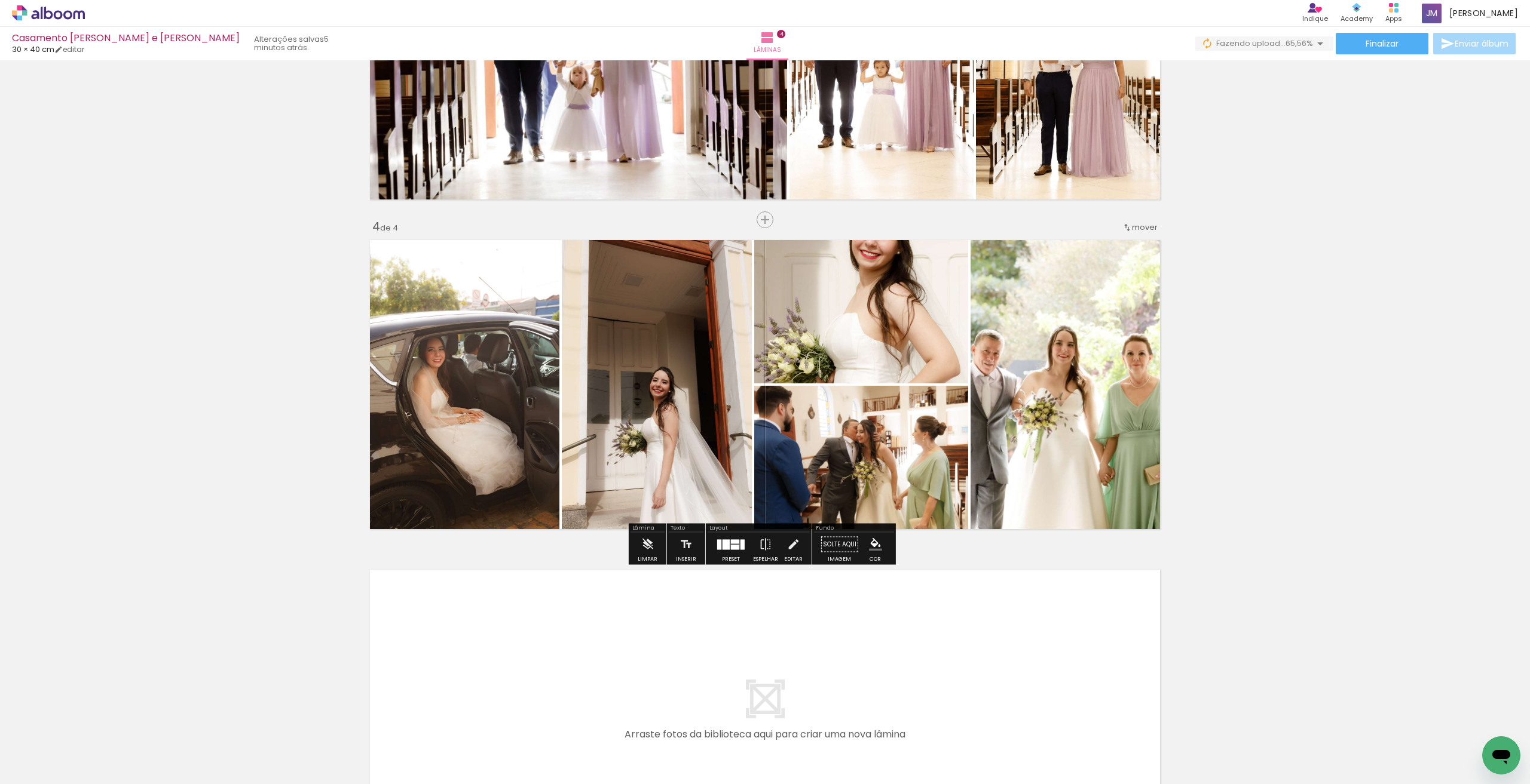
click at [695, 542] on div at bounding box center [742, 544] width 4 height 10
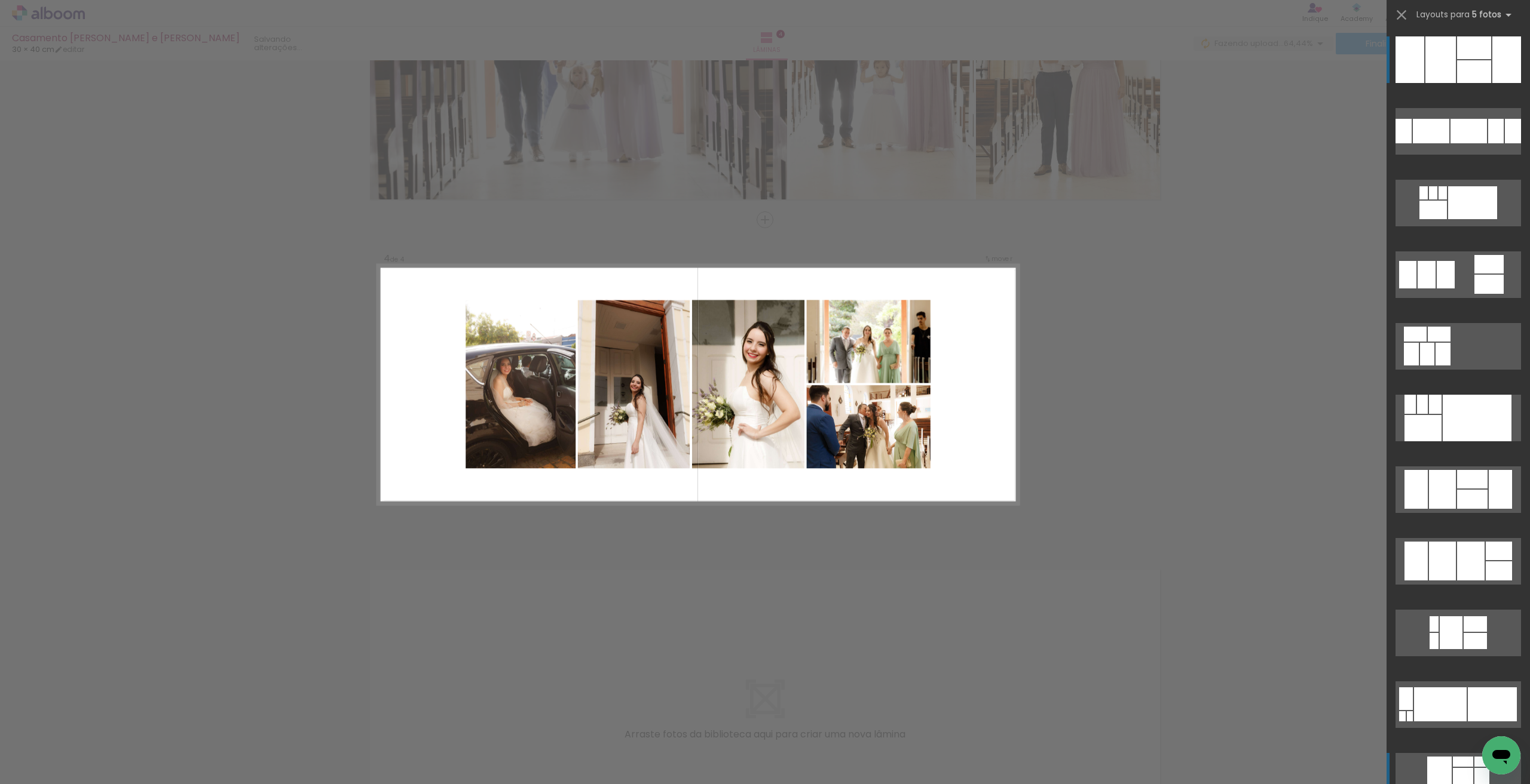
scroll to position [1330, 0]
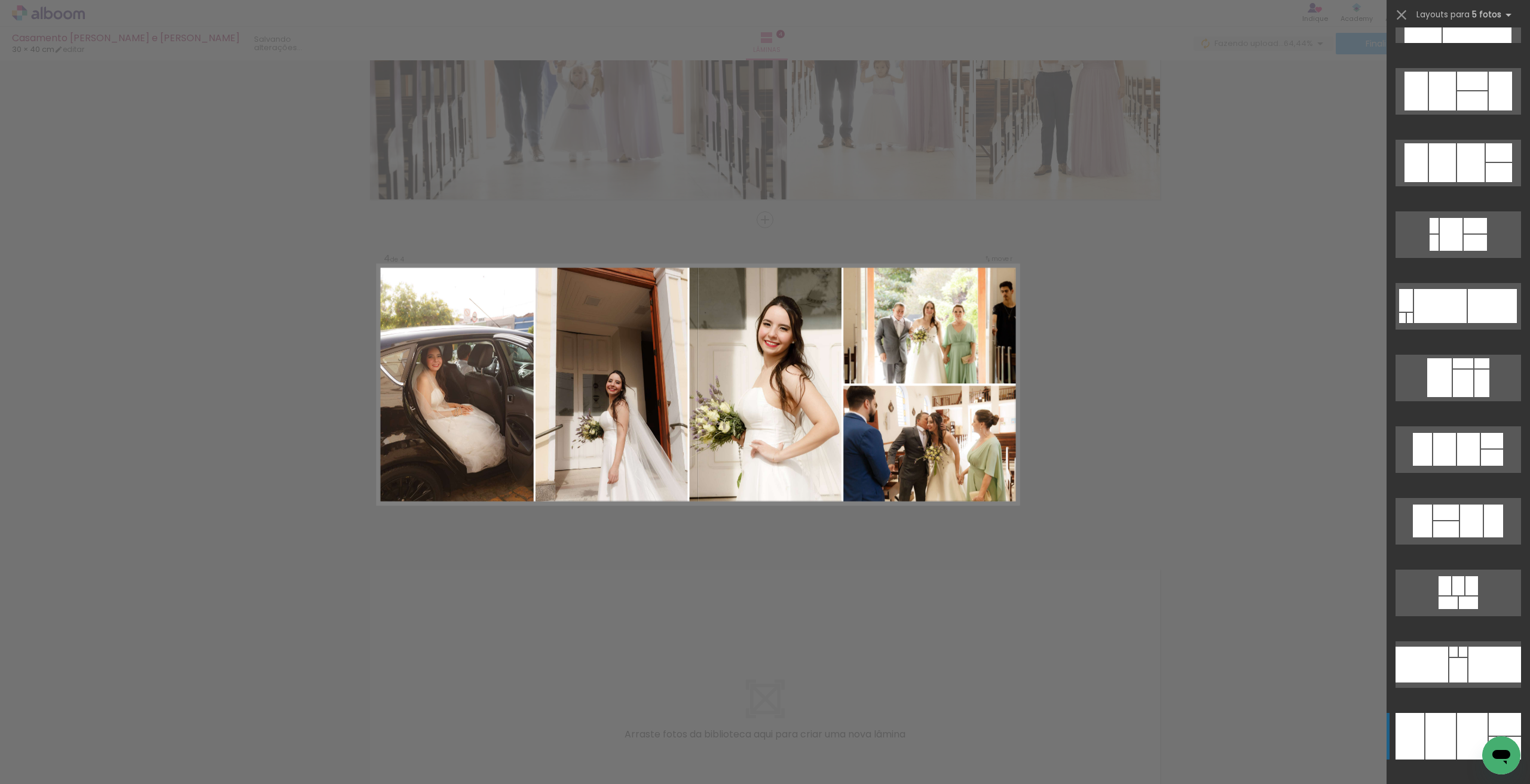
click at [695, 584] on div at bounding box center [1473, 736] width 30 height 46
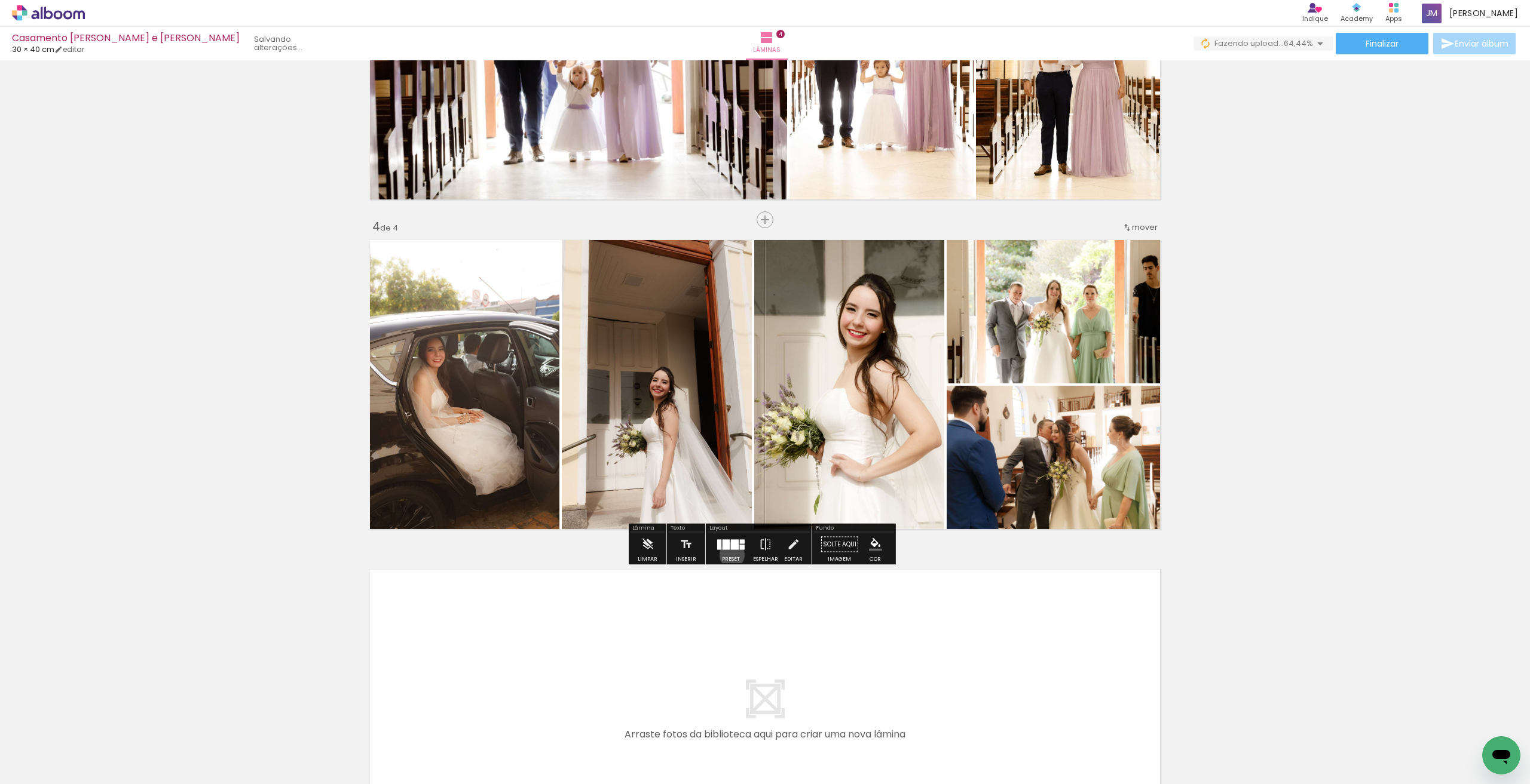
click at [730, 555] on div at bounding box center [731, 544] width 32 height 24
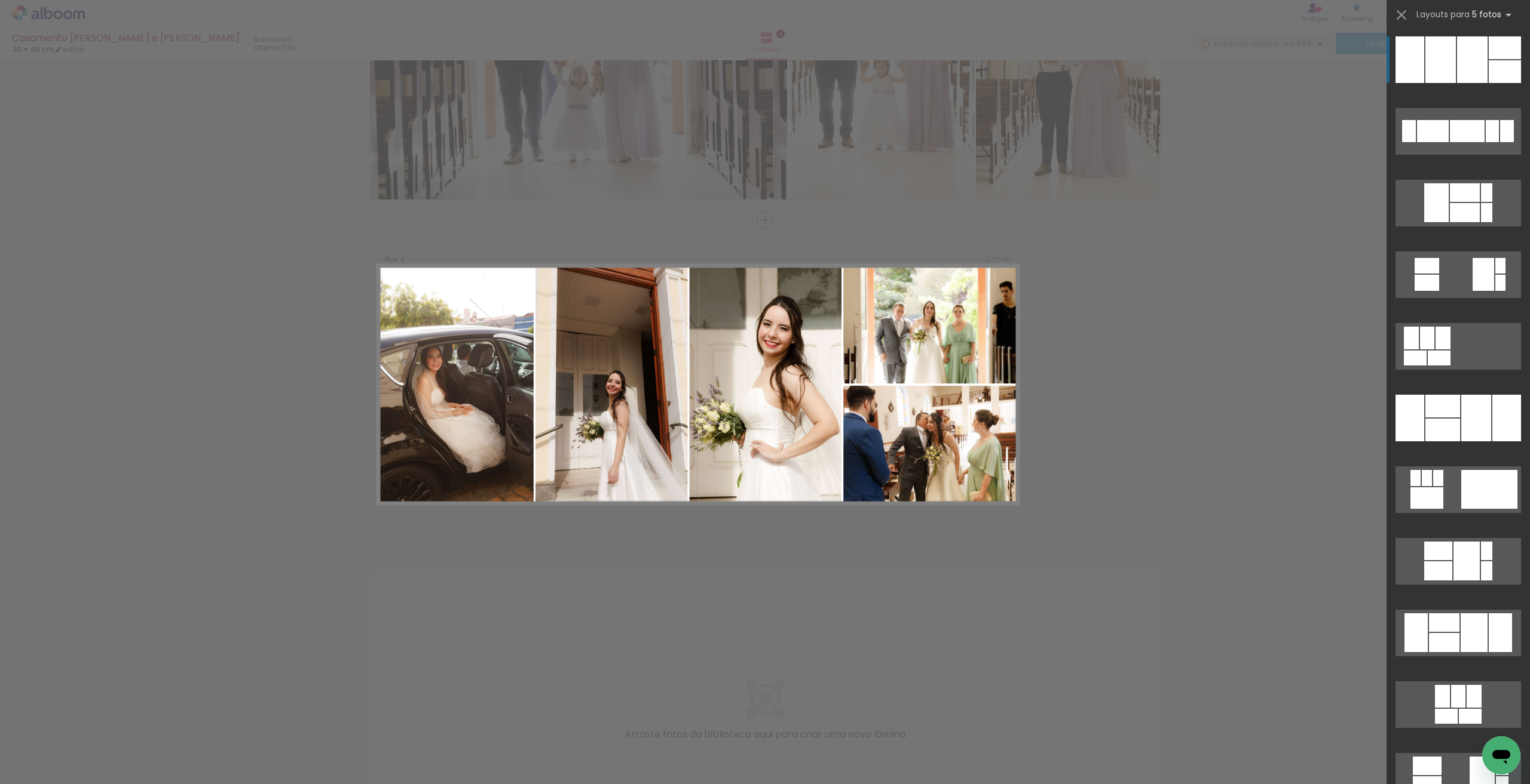
click at [950, 589] on div "Confirmar Cancelar" at bounding box center [765, 50] width 1530 height 1678
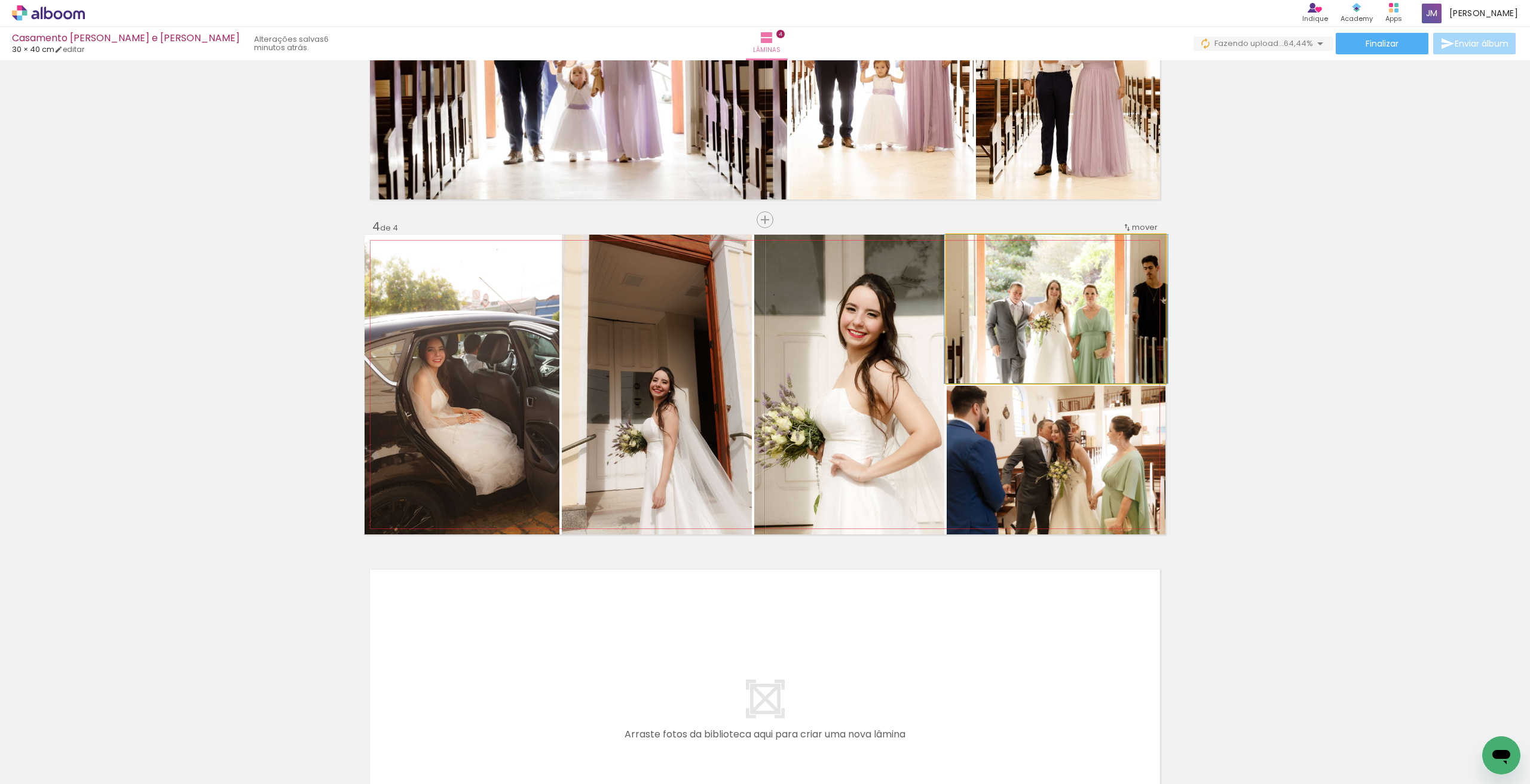
click at [1134, 324] on quentale-photo at bounding box center [1055, 309] width 219 height 149
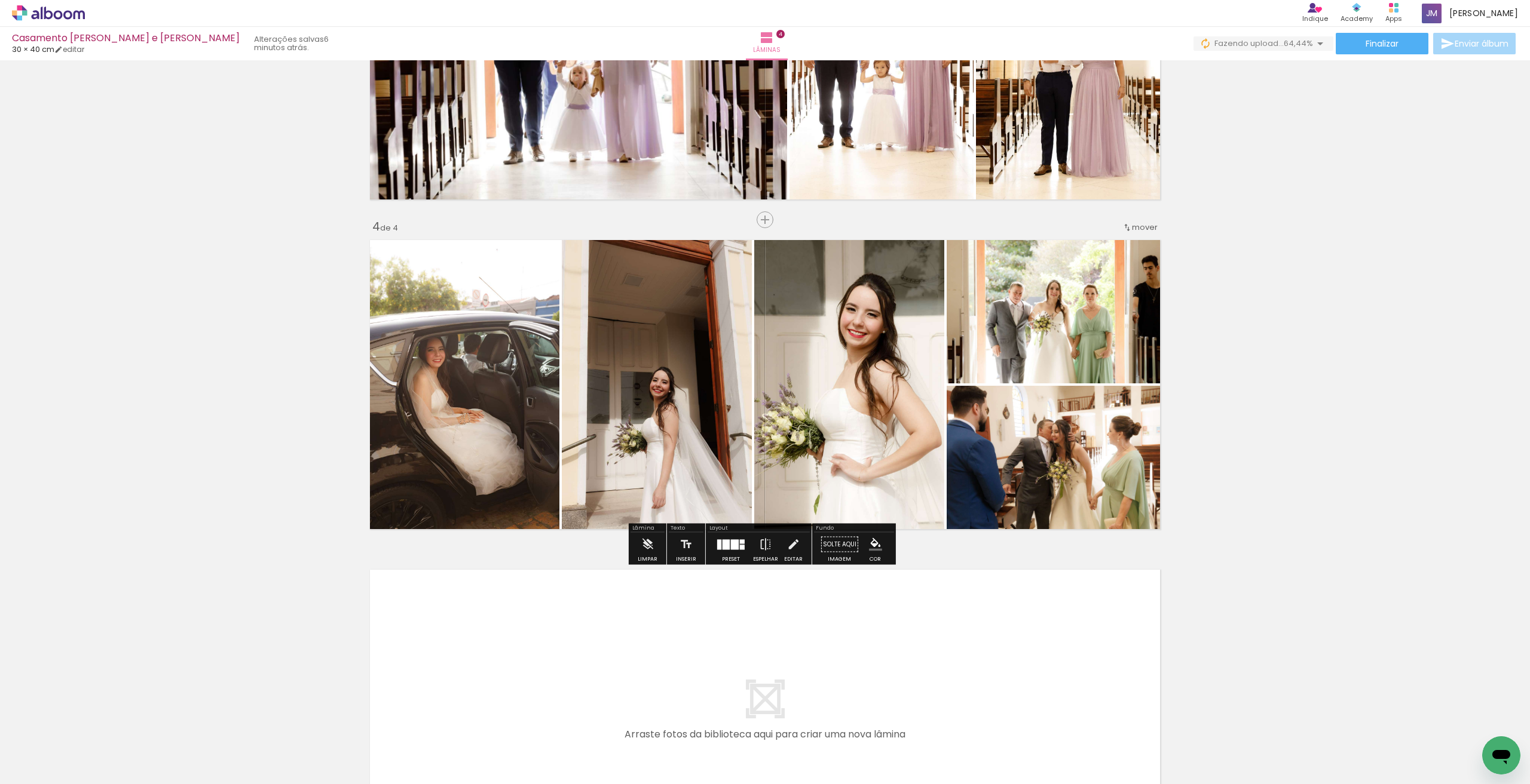
click at [1077, 337] on quentale-photo at bounding box center [1055, 309] width 219 height 149
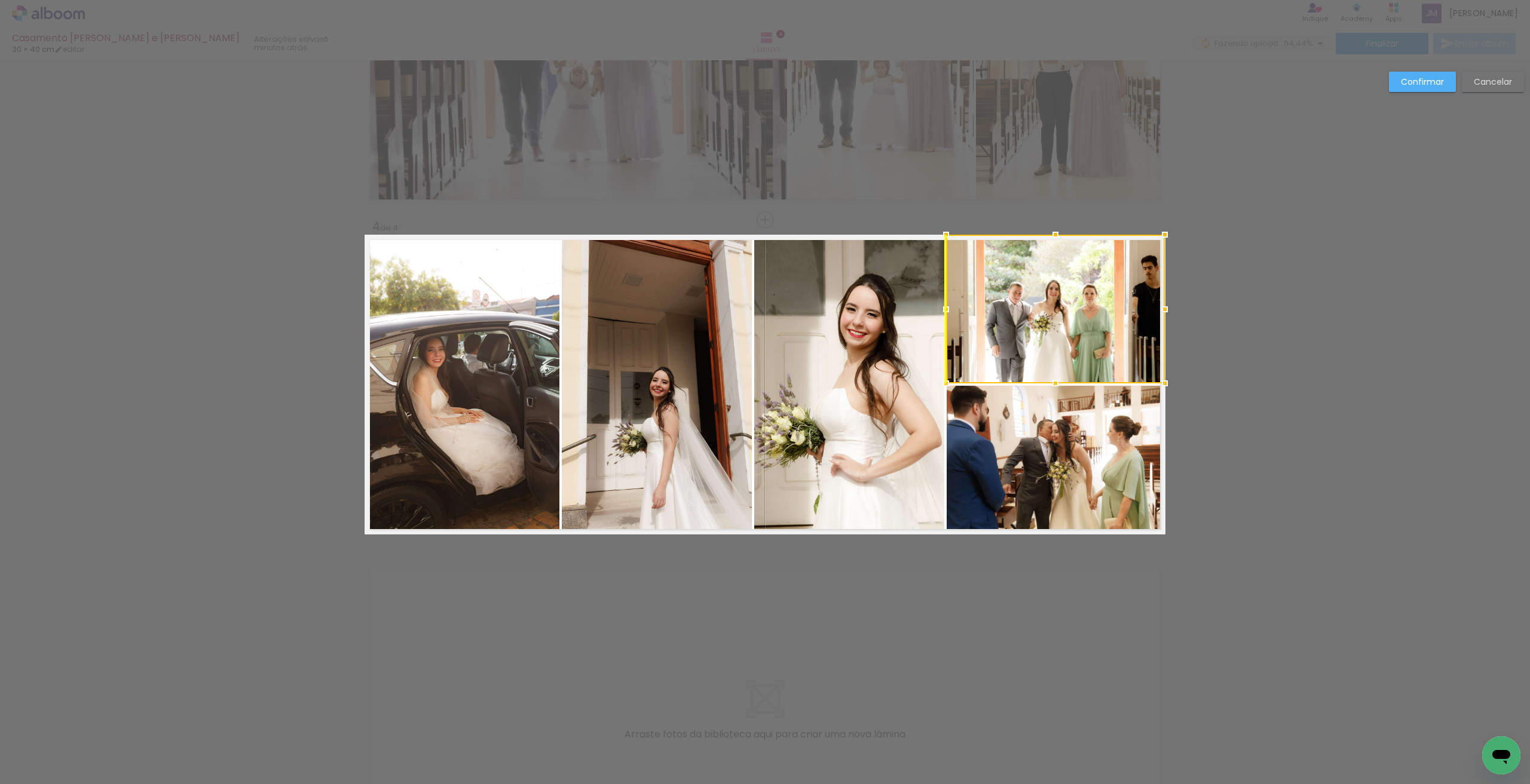
drag, startPoint x: 1068, startPoint y: 276, endPoint x: 1069, endPoint y: 269, distance: 7.1
click at [1069, 269] on div at bounding box center [1055, 309] width 219 height 149
click at [0, 0] on slot "Cancelar" at bounding box center [0, 0] width 0 height 0
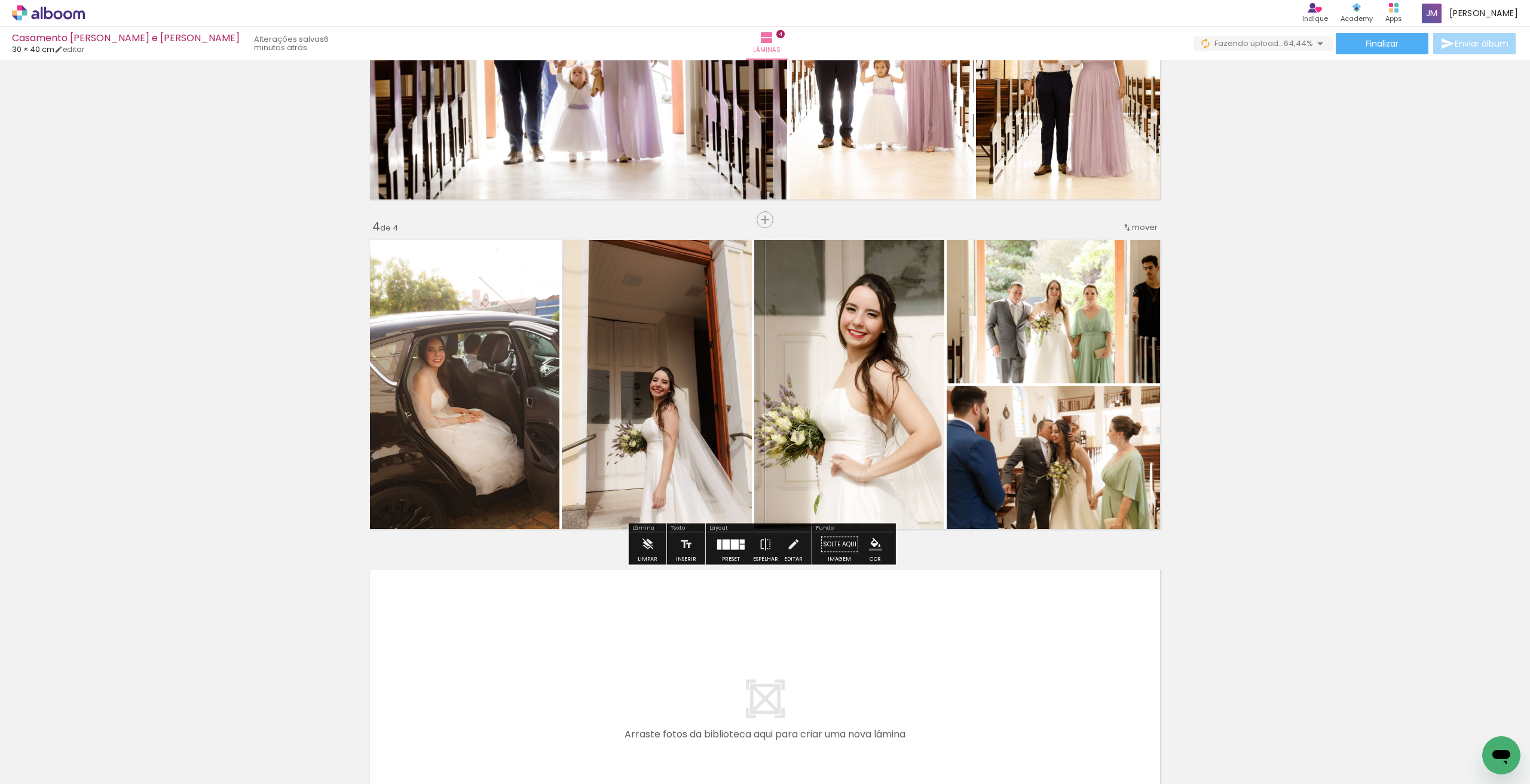
click at [1361, 214] on div "Inserir lâmina 1 de 4 Inserir lâmina 2 de 4 Inserir lâmina 3 de 4 Inserir lâmin…" at bounding box center [765, 40] width 1530 height 1649
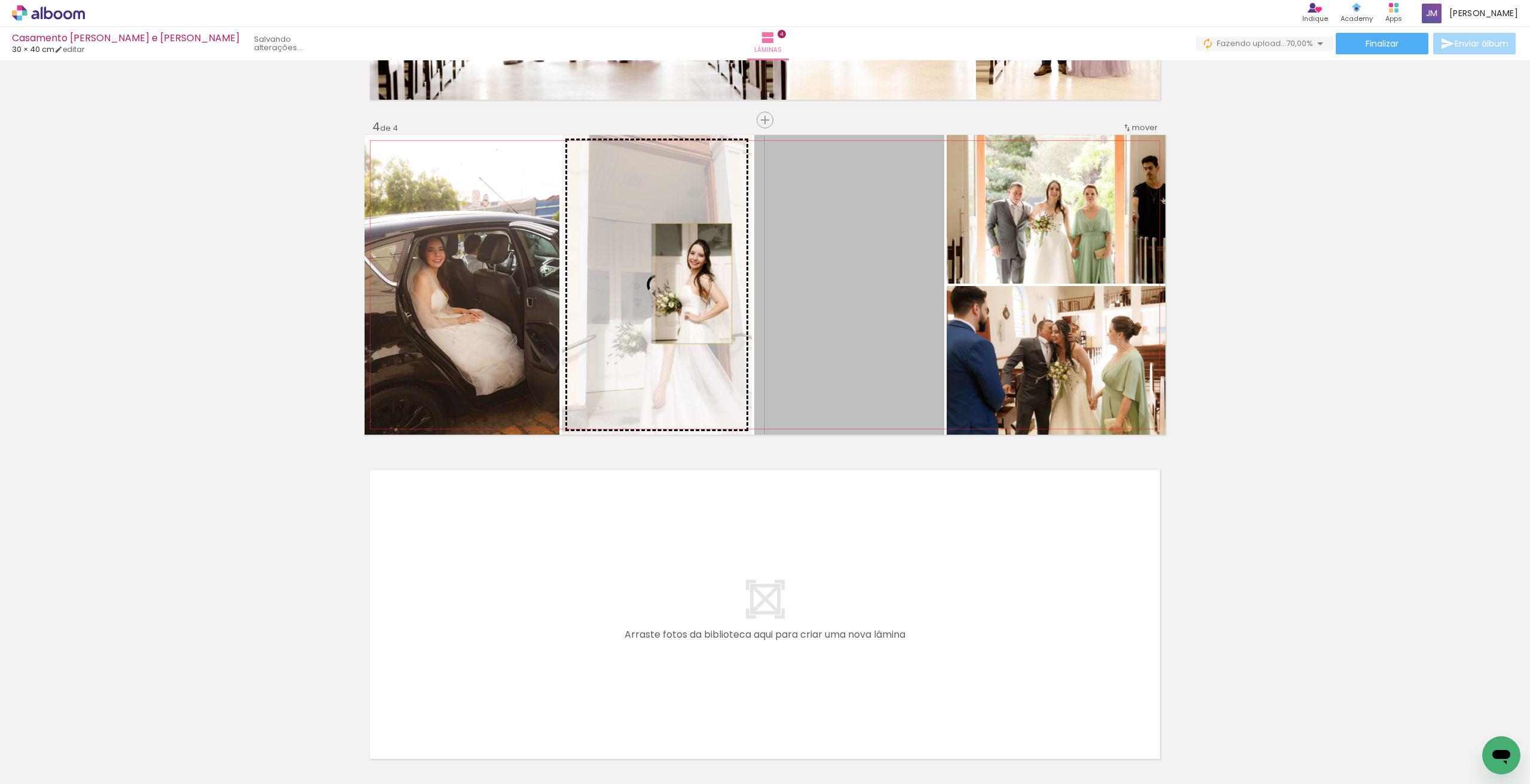
drag, startPoint x: 826, startPoint y: 284, endPoint x: 901, endPoint y: 354, distance: 102.6
click at [0, 0] on slot at bounding box center [0, 0] width 0 height 0
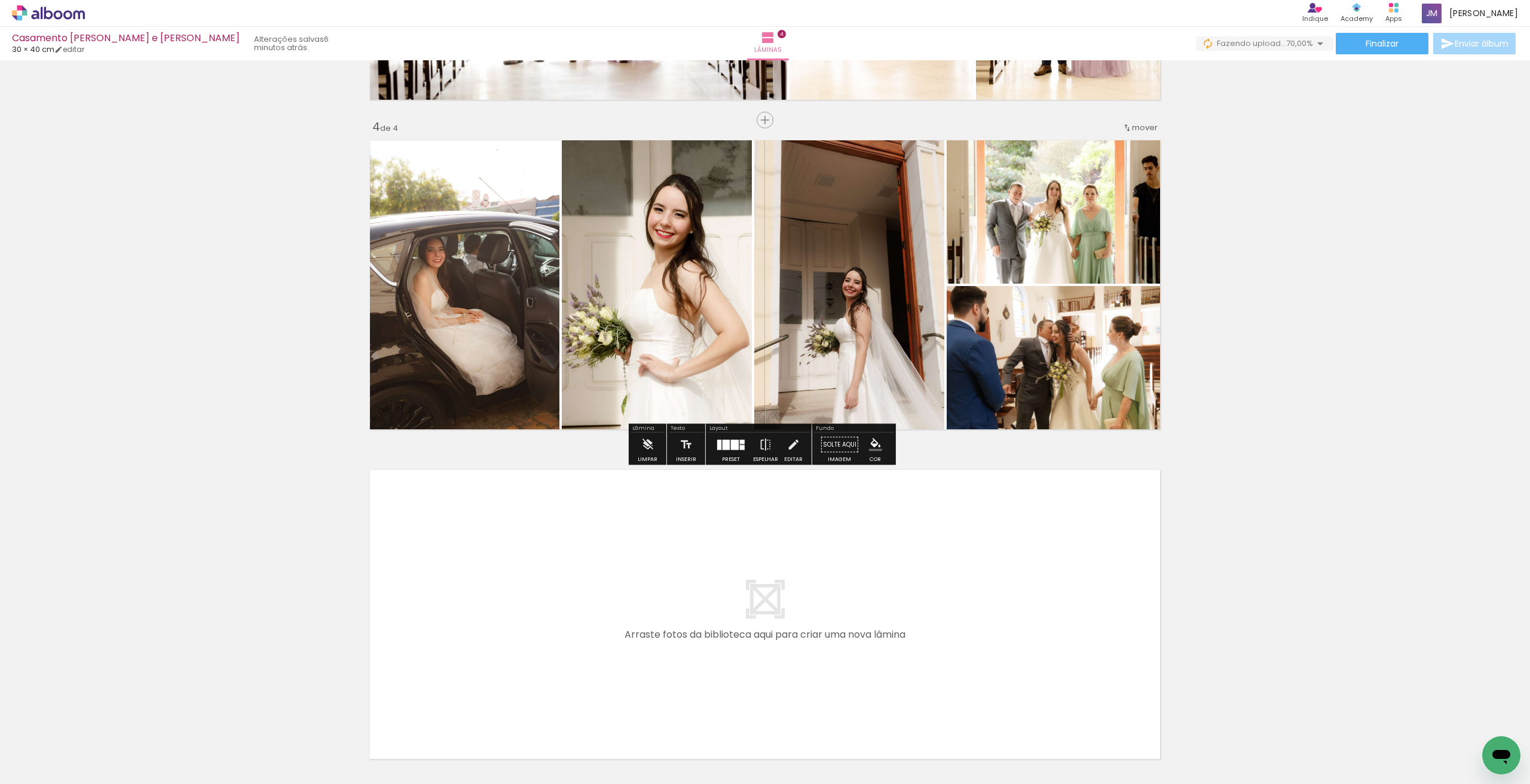
scroll to position [1046, 0]
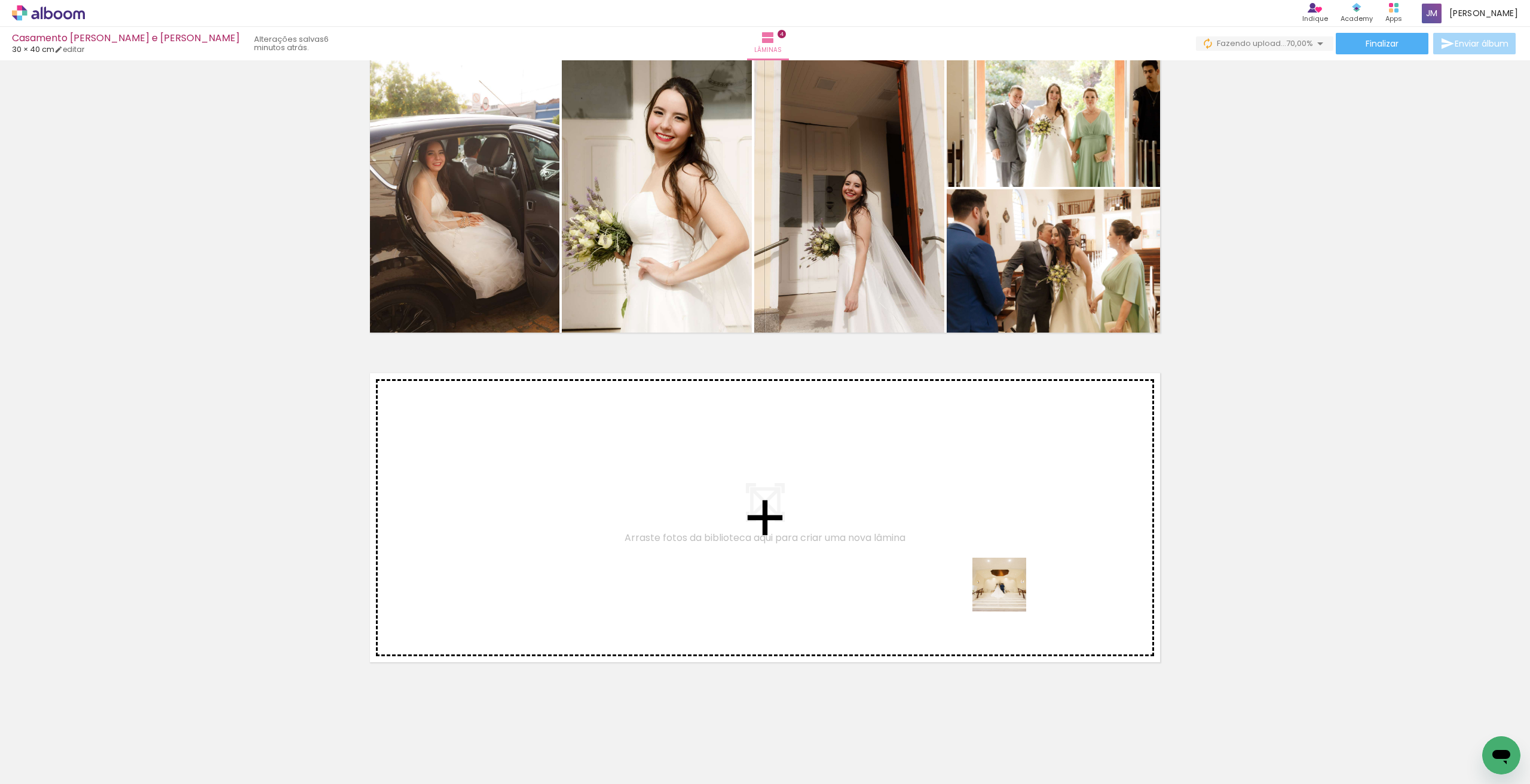
drag, startPoint x: 1120, startPoint y: 741, endPoint x: 1093, endPoint y: 670, distance: 76.0
click at [1008, 594] on quentale-workspace at bounding box center [765, 392] width 1530 height 784
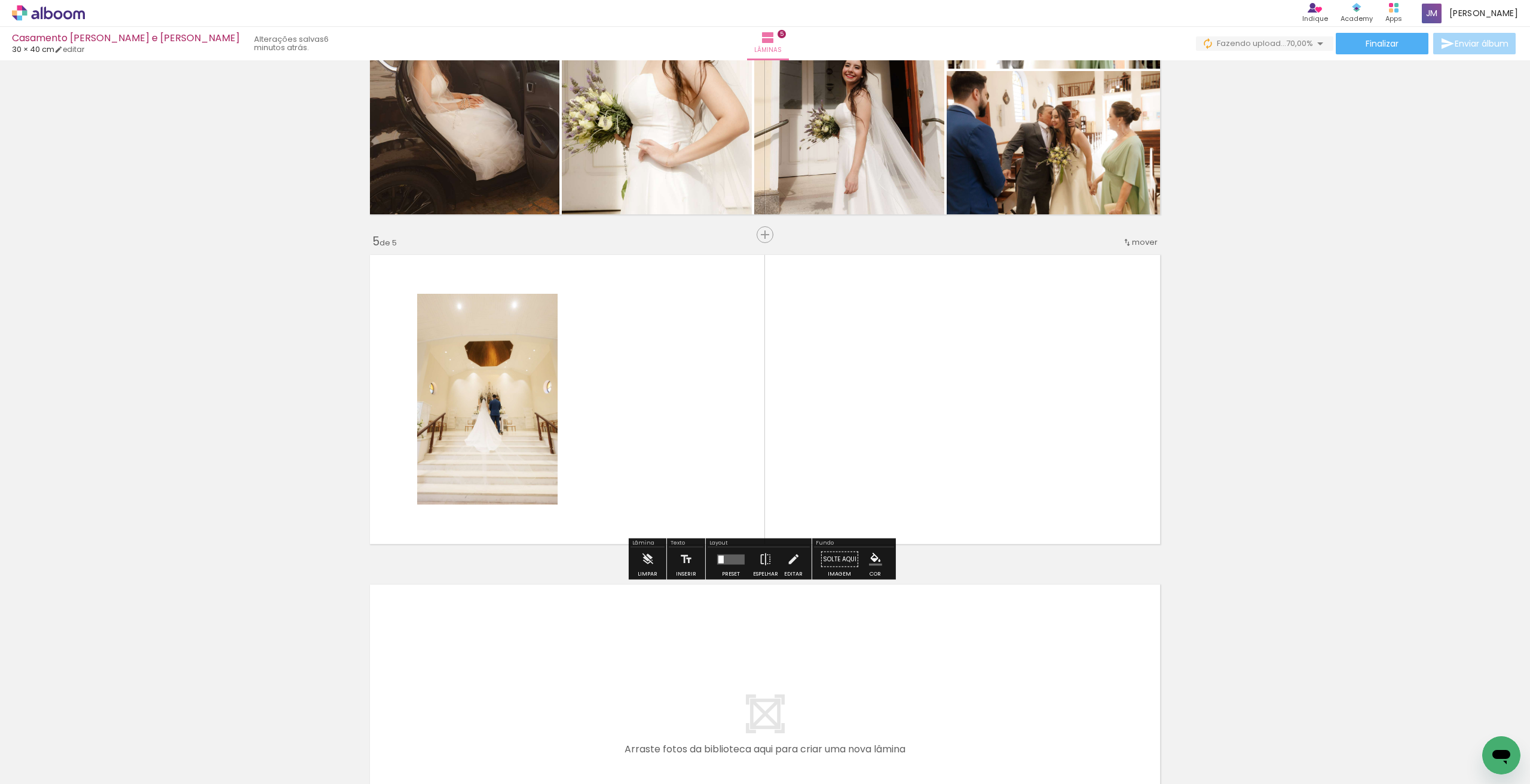
scroll to position [1179, 0]
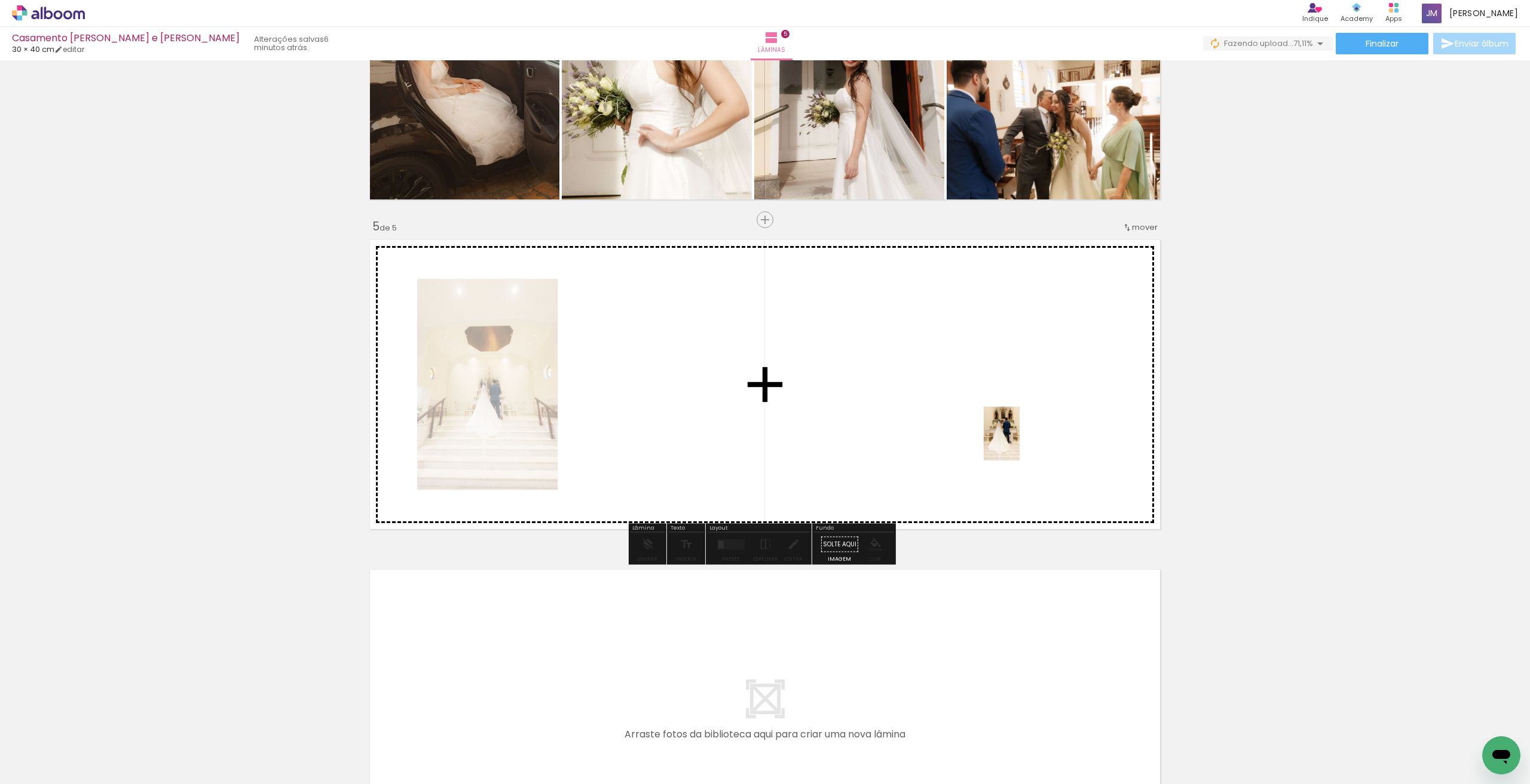
drag, startPoint x: 1191, startPoint y: 722, endPoint x: 1164, endPoint y: 635, distance: 91.1
click at [1020, 445] on quentale-workspace at bounding box center [765, 392] width 1530 height 784
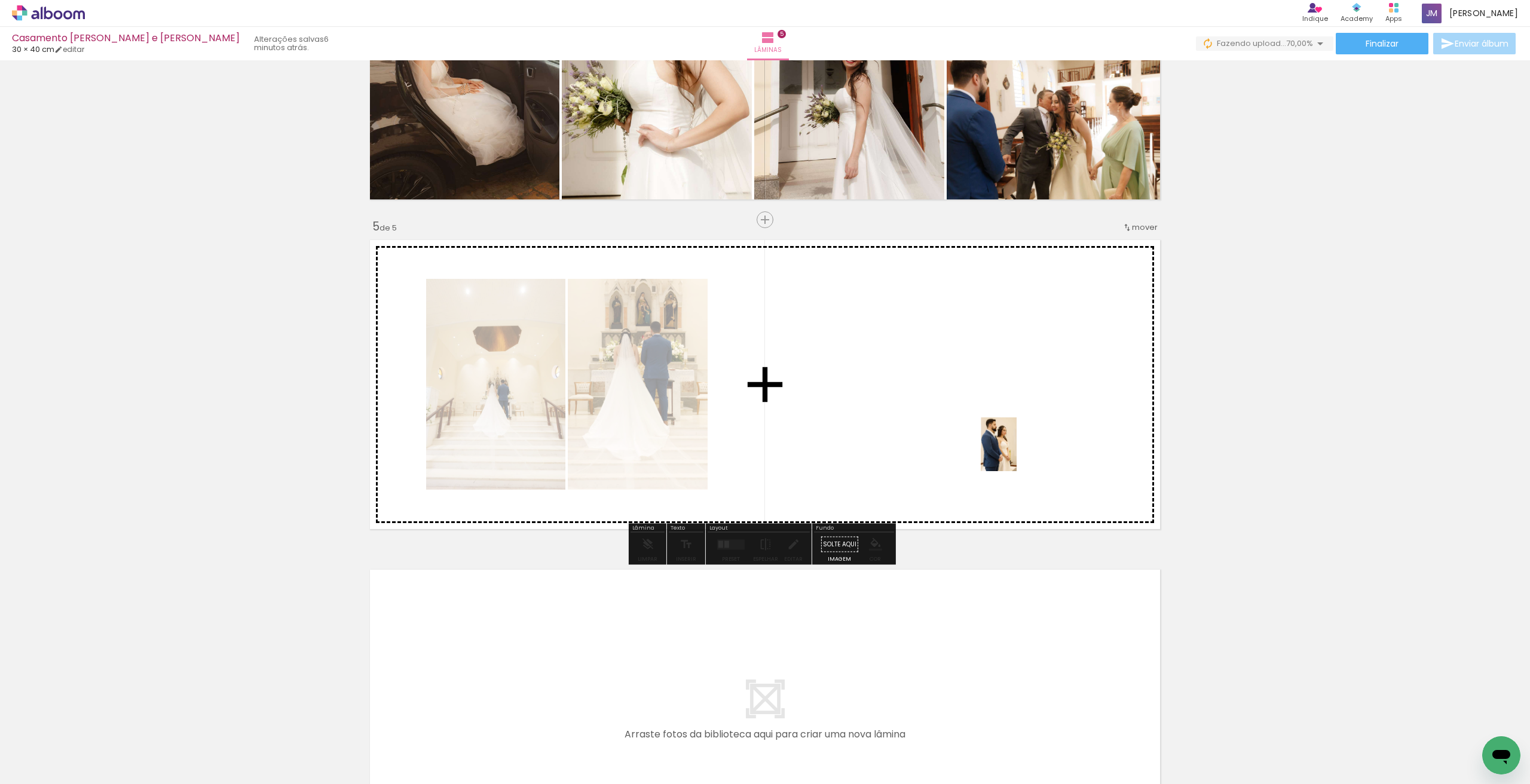
drag, startPoint x: 1255, startPoint y: 733, endPoint x: 1006, endPoint y: 445, distance: 380.7
click at [1006, 445] on quentale-workspace at bounding box center [765, 392] width 1530 height 784
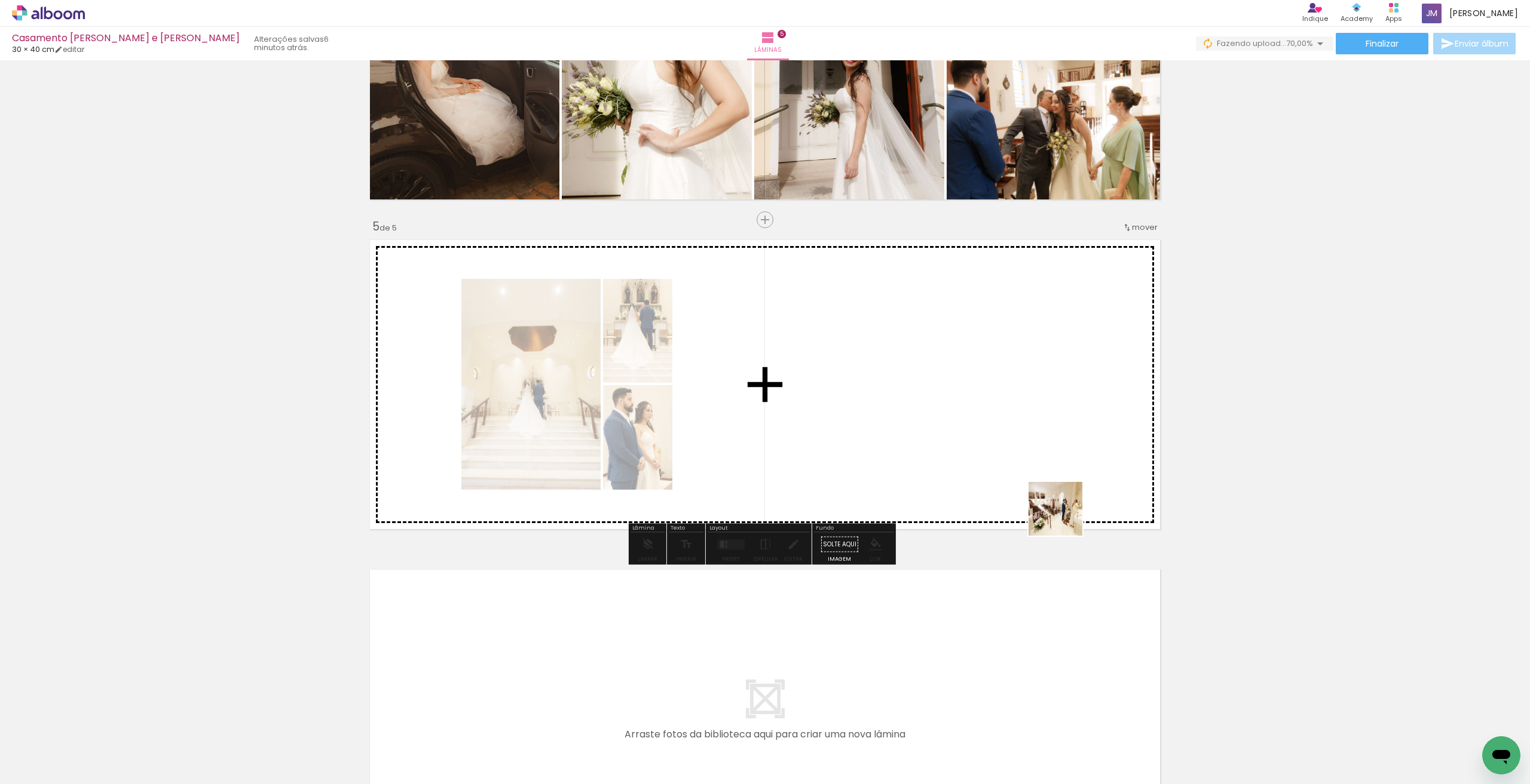
drag, startPoint x: 1266, startPoint y: 681, endPoint x: 906, endPoint y: 414, distance: 448.2
click at [906, 414] on quentale-workspace at bounding box center [765, 392] width 1530 height 784
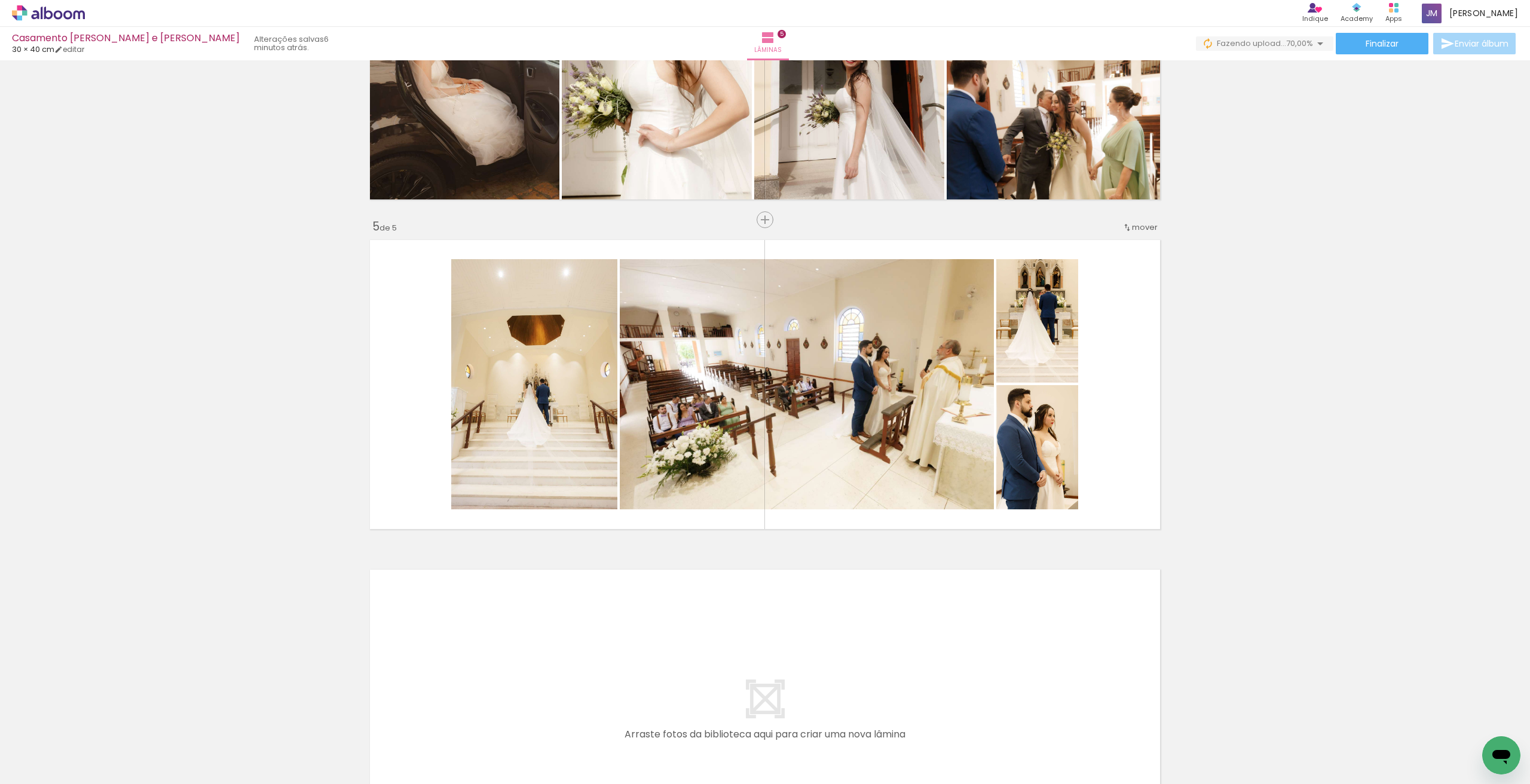
scroll to position [0, 545]
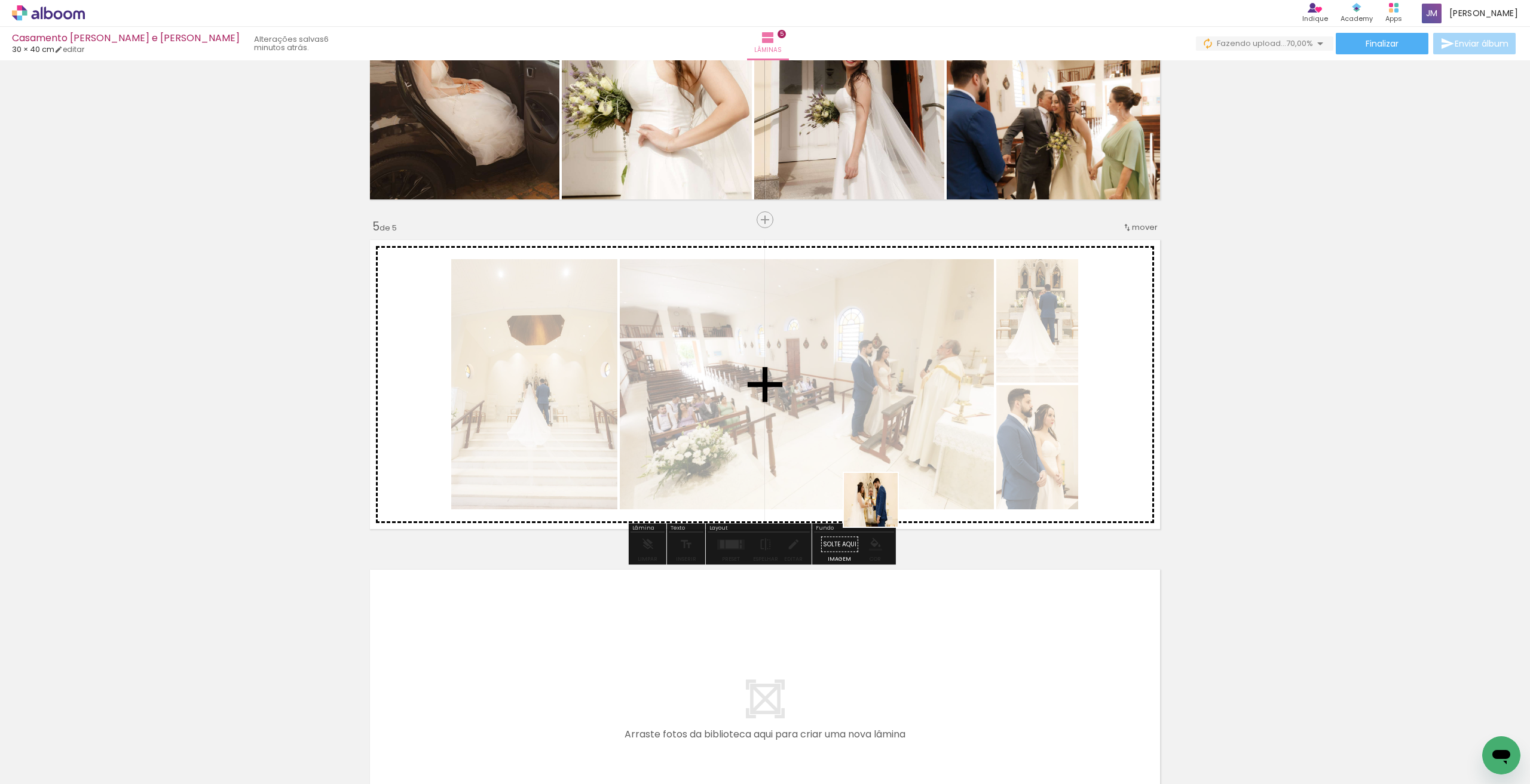
drag, startPoint x: 855, startPoint y: 741, endPoint x: 880, endPoint y: 484, distance: 258.2
click at [880, 484] on quentale-workspace at bounding box center [765, 392] width 1530 height 784
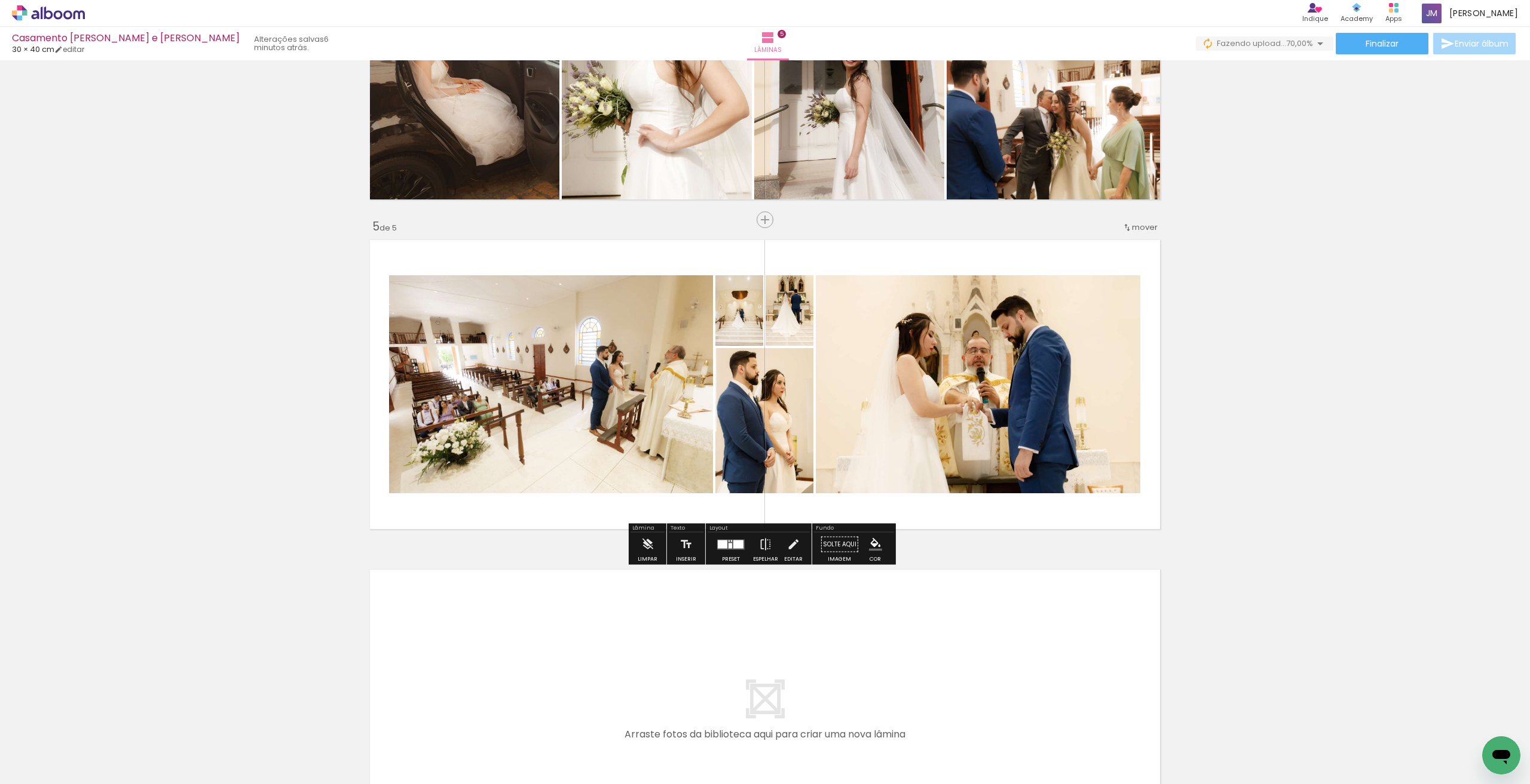
click at [724, 548] on div at bounding box center [722, 544] width 9 height 8
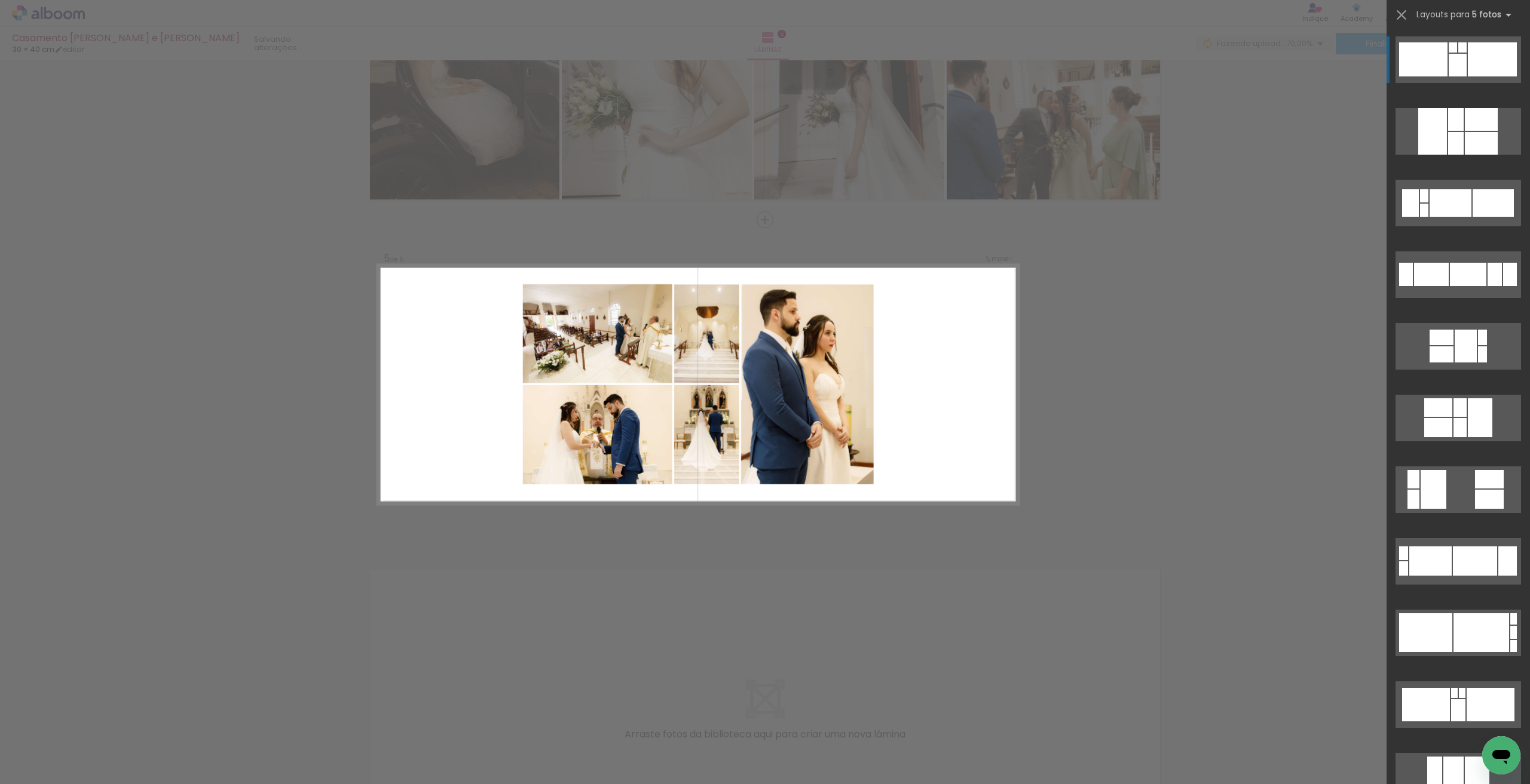
scroll to position [397, 0]
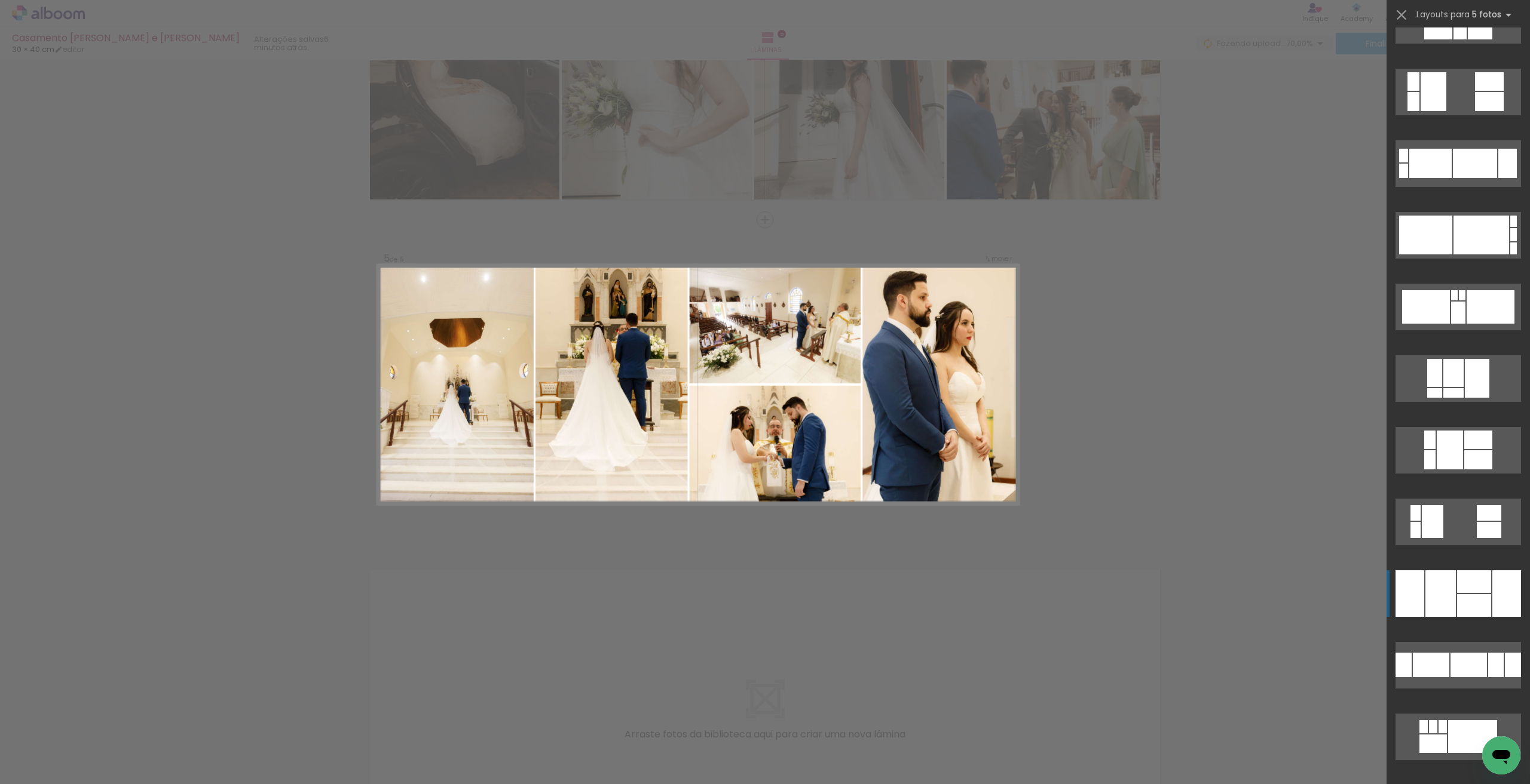
click at [1457, 576] on div at bounding box center [1474, 581] width 34 height 23
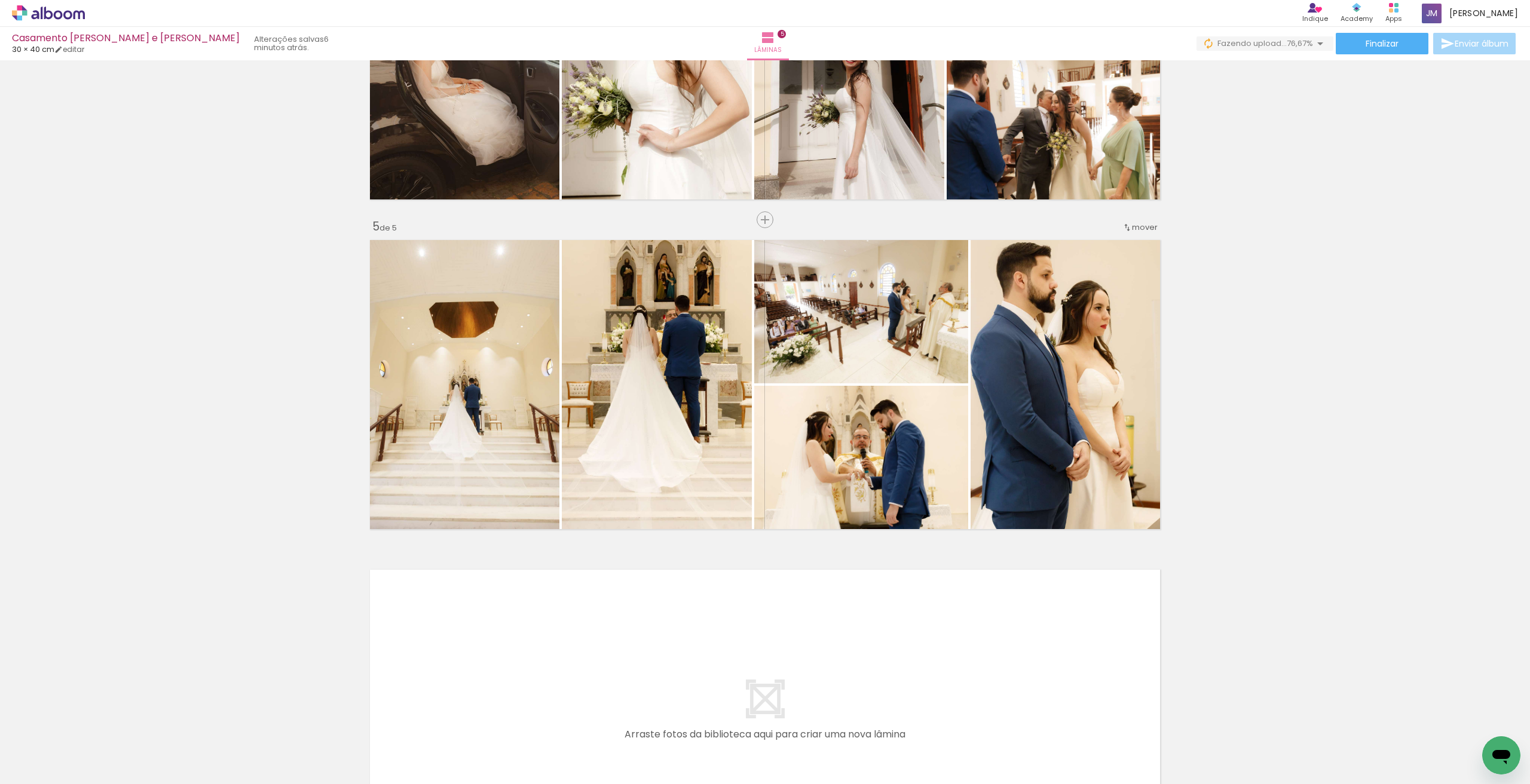
scroll to position [1376, 0]
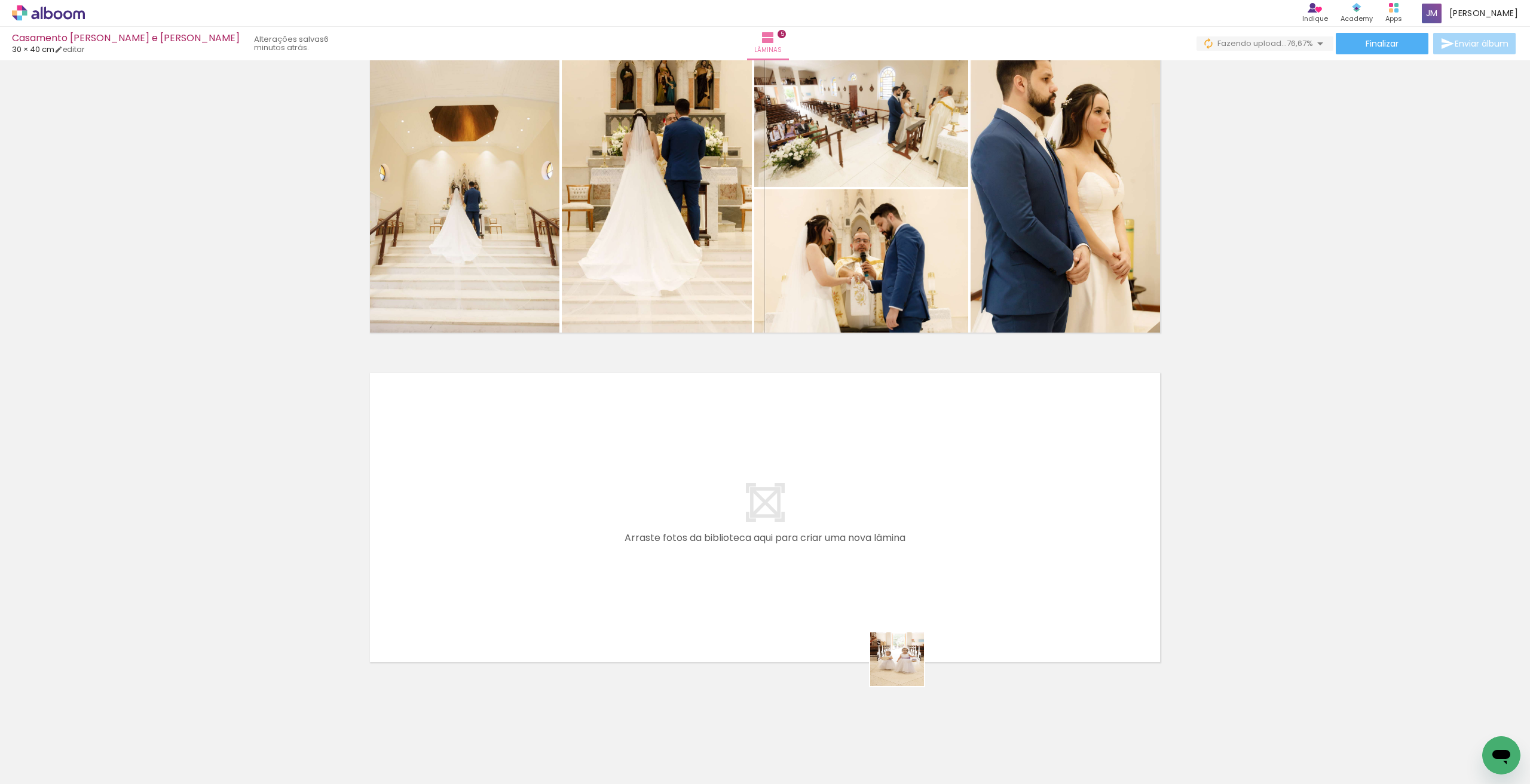
drag, startPoint x: 914, startPoint y: 700, endPoint x: 920, endPoint y: 680, distance: 20.9
click at [892, 614] on quentale-workspace at bounding box center [765, 392] width 1530 height 784
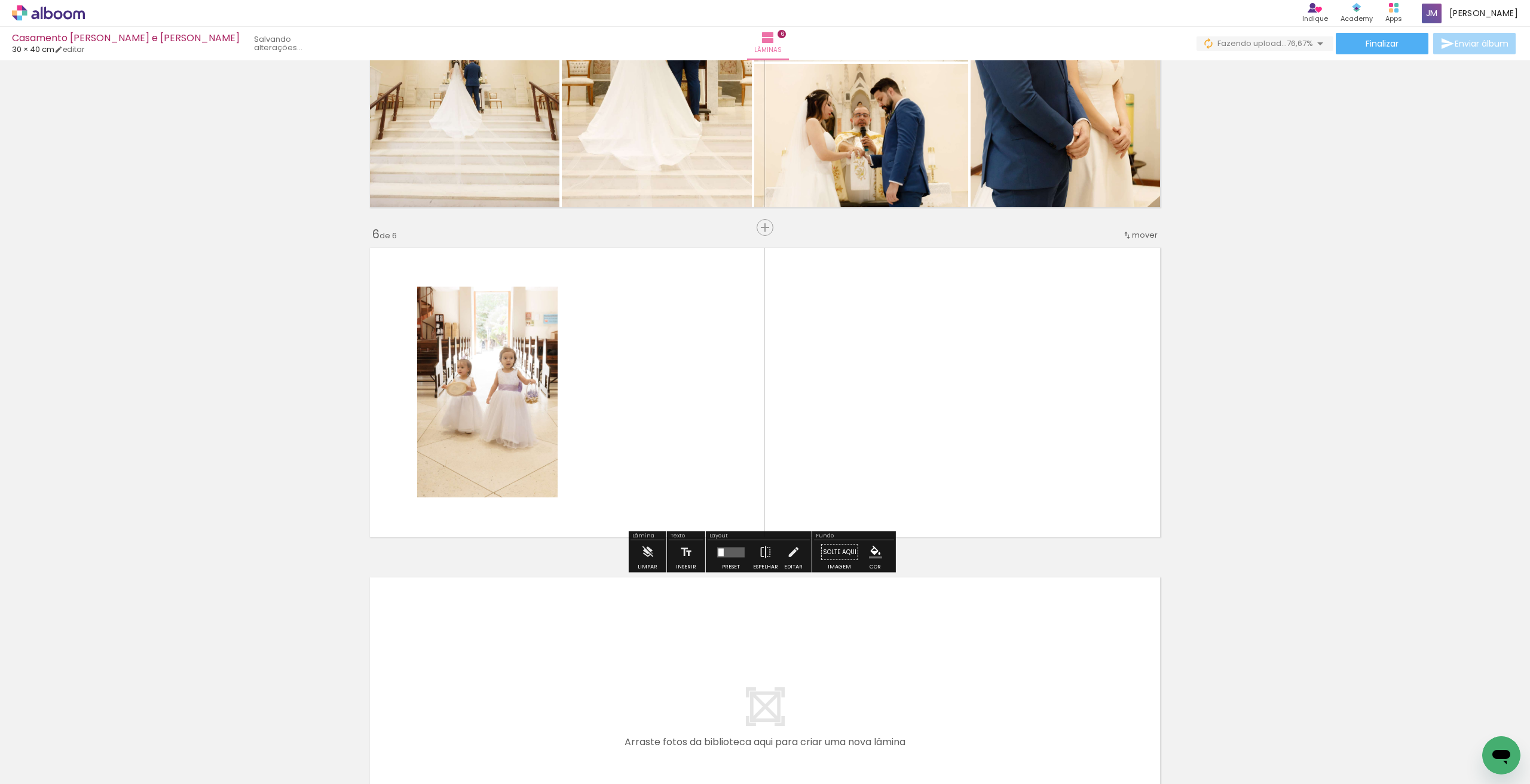
scroll to position [1509, 0]
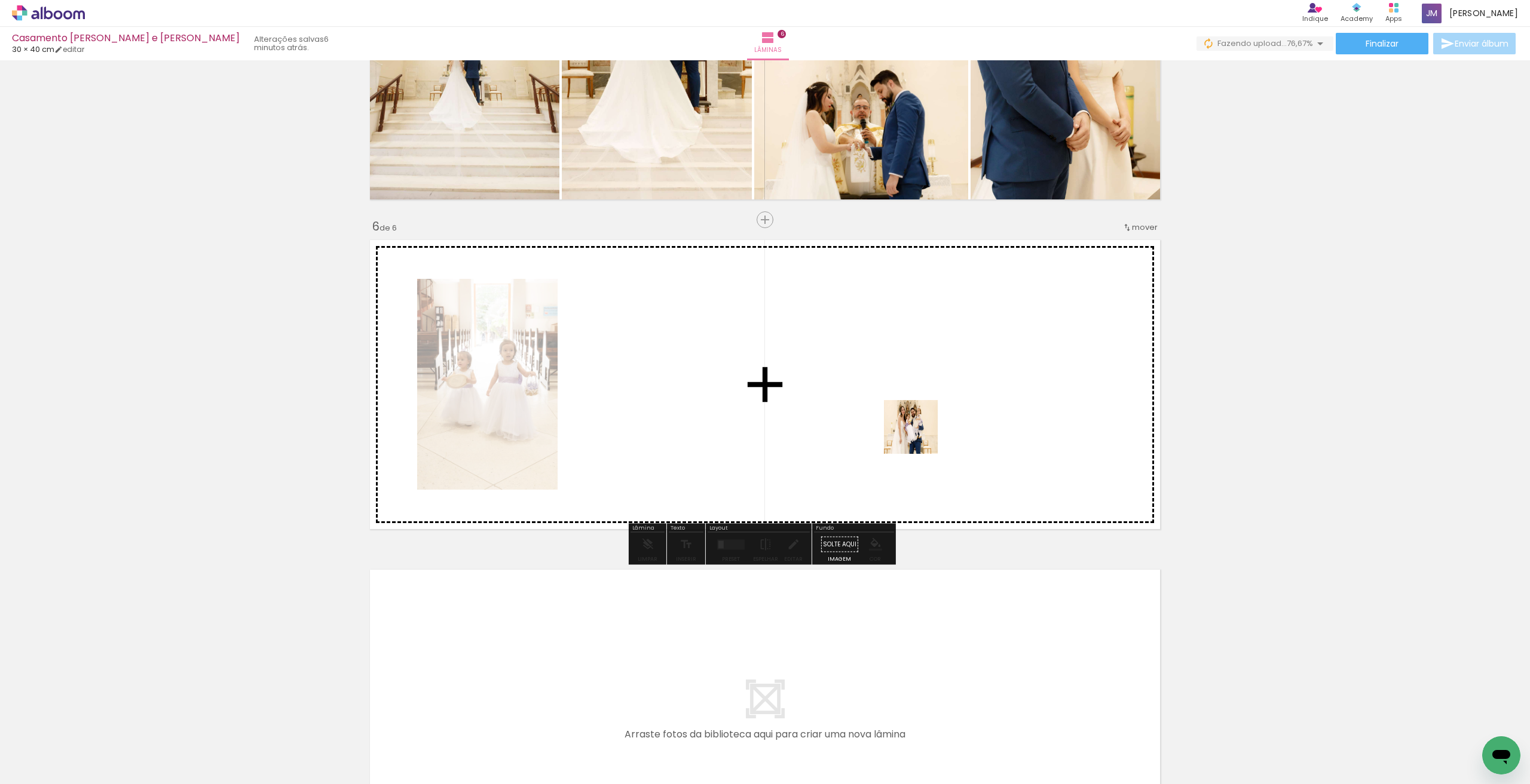
drag, startPoint x: 957, startPoint y: 578, endPoint x: 920, endPoint y: 436, distance: 146.7
click at [920, 436] on quentale-workspace at bounding box center [765, 392] width 1530 height 784
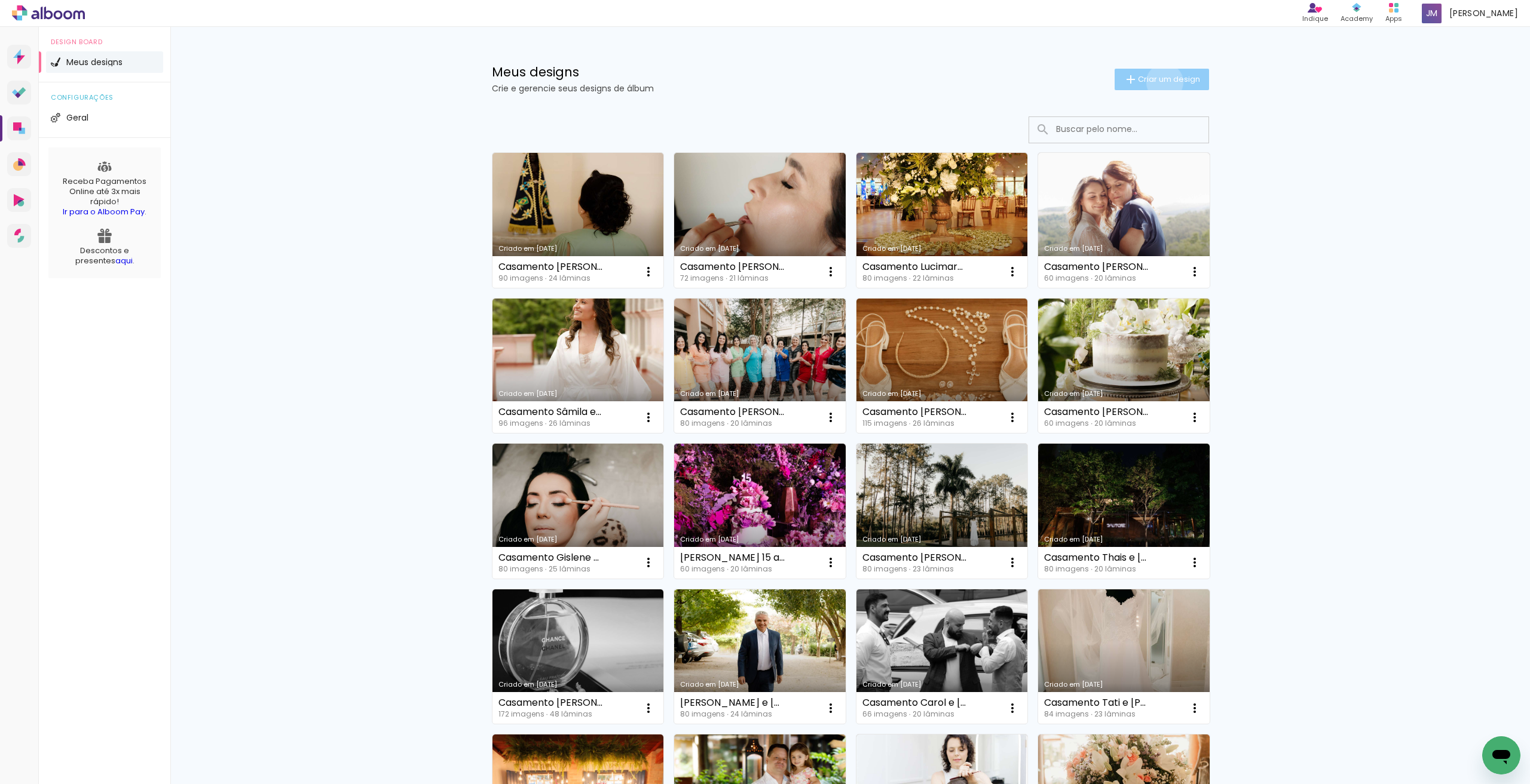
click at [1158, 82] on span "Criar um design" at bounding box center [1169, 78] width 62 height 8
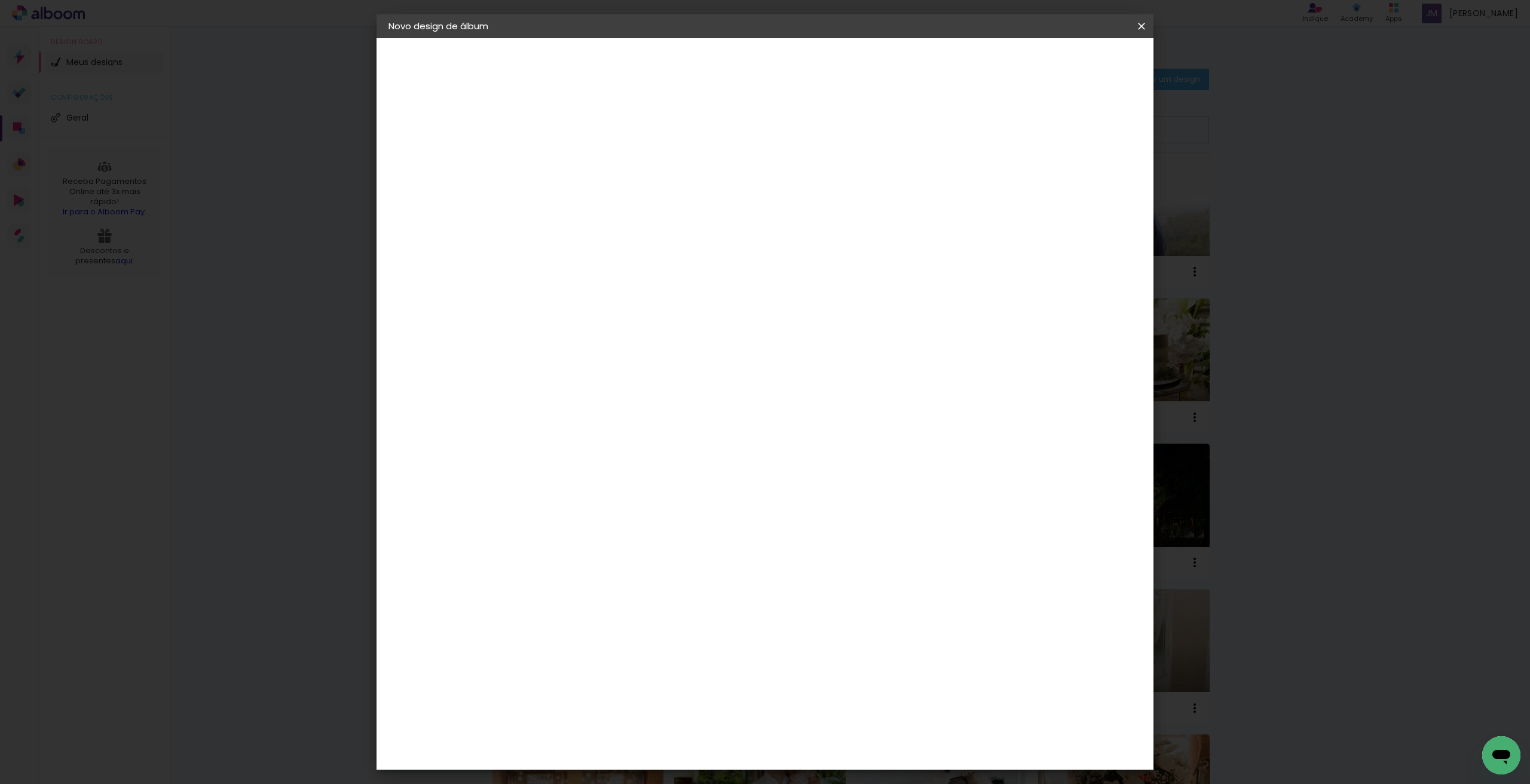
click at [584, 154] on input at bounding box center [584, 160] width 0 height 19
type input "Casamento Carol e [PERSON_NAME]"
type paper-input "Casamento Carol e [PERSON_NAME]"
click at [0, 0] on slot "Avançar" at bounding box center [0, 0] width 0 height 0
click at [808, 172] on paper-item "Tamanho Livre" at bounding box center [751, 181] width 115 height 26
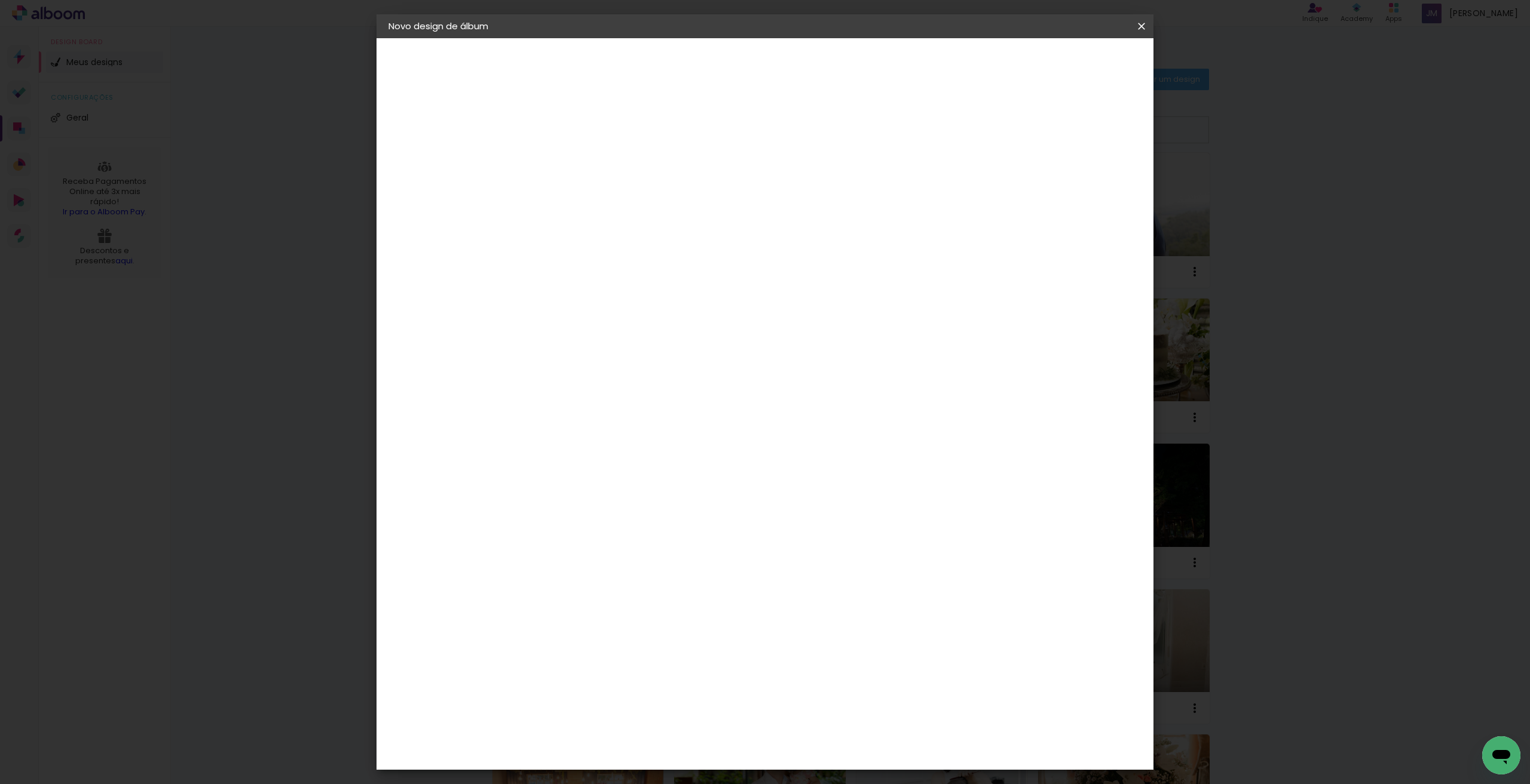
click at [807, 53] on paper-button "Avançar" at bounding box center [778, 63] width 58 height 20
click at [1067, 67] on span "Iniciar design" at bounding box center [1039, 63] width 54 height 8
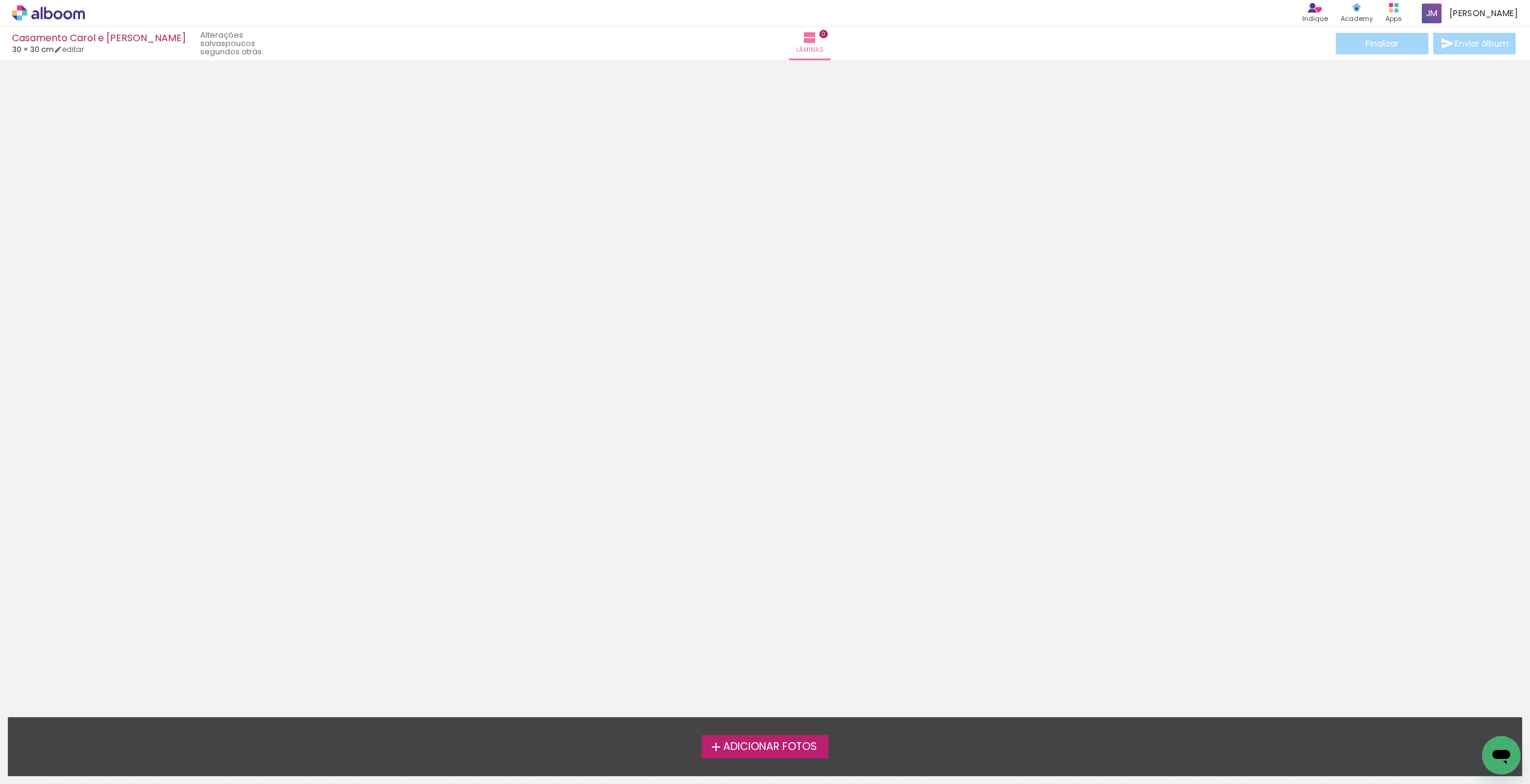
click at [793, 753] on span "Adicionar Fotos" at bounding box center [770, 747] width 94 height 11
click at [0, 0] on input "file" at bounding box center [0, 0] width 0 height 0
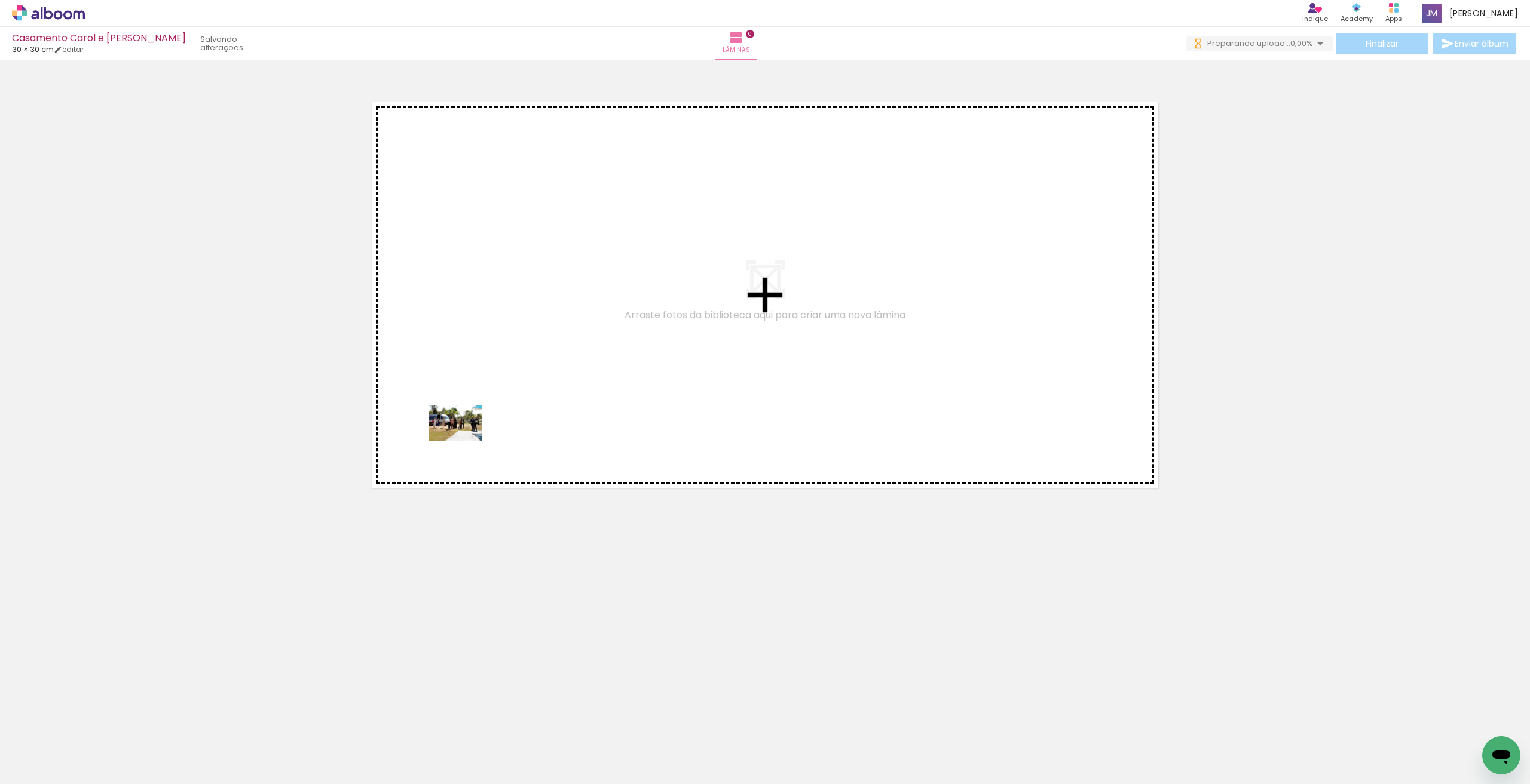
drag, startPoint x: 108, startPoint y: 752, endPoint x: 464, endPoint y: 441, distance: 472.7
click at [464, 441] on quentale-workspace at bounding box center [765, 392] width 1530 height 784
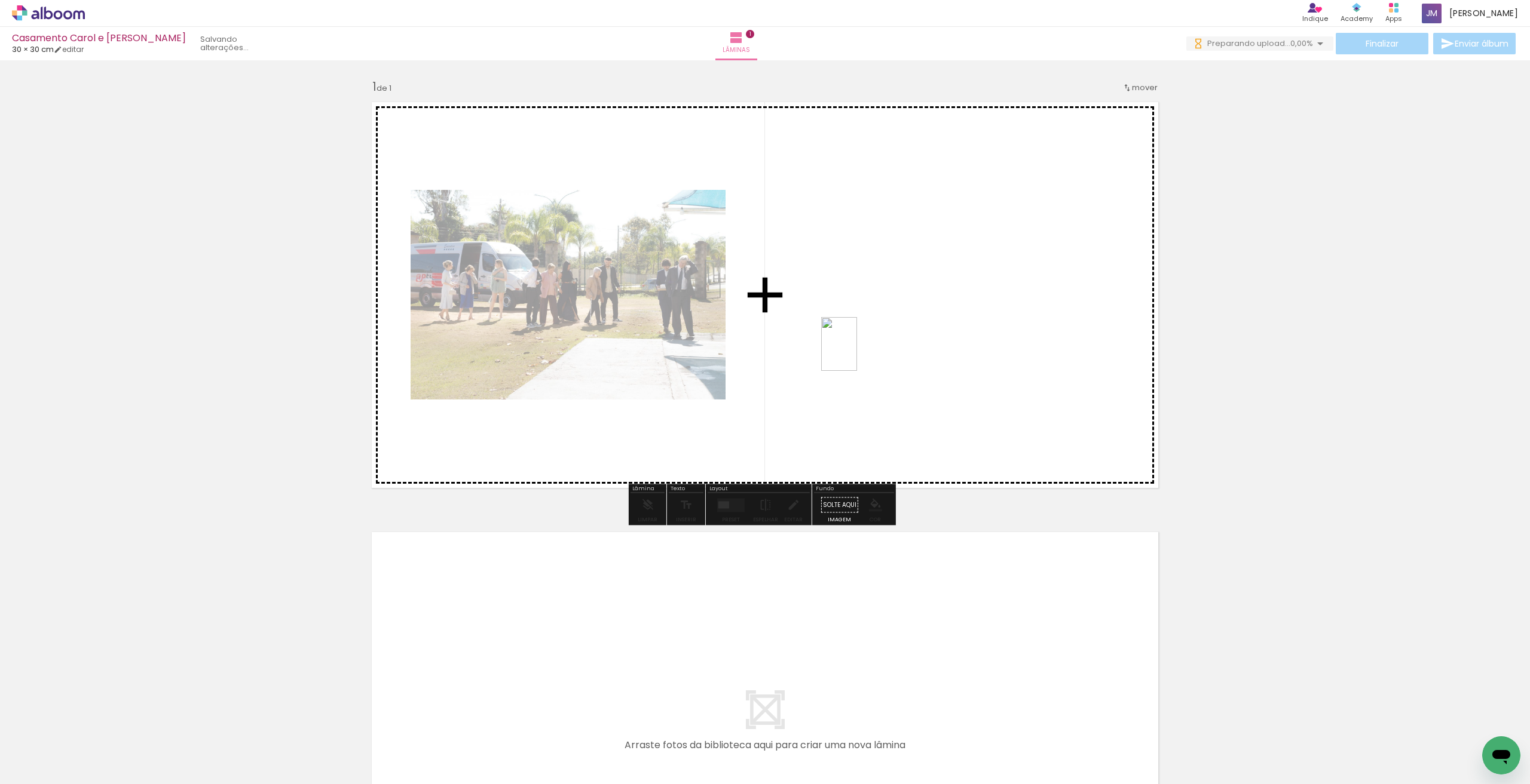
drag, startPoint x: 187, startPoint y: 758, endPoint x: 879, endPoint y: 340, distance: 808.4
click at [879, 340] on quentale-workspace at bounding box center [765, 392] width 1530 height 784
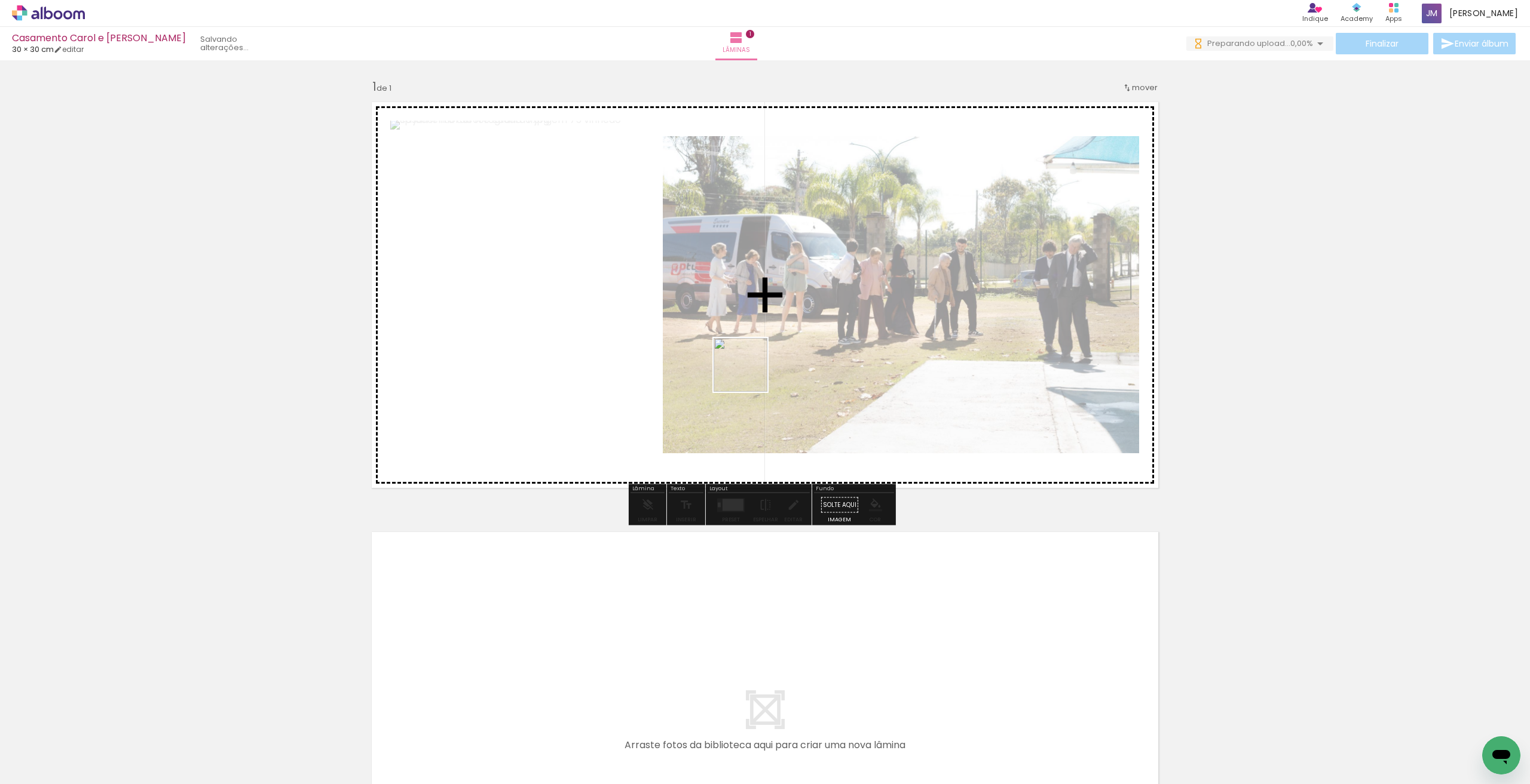
drag, startPoint x: 528, startPoint y: 538, endPoint x: 759, endPoint y: 367, distance: 287.4
click at [759, 367] on quentale-workspace at bounding box center [765, 392] width 1530 height 784
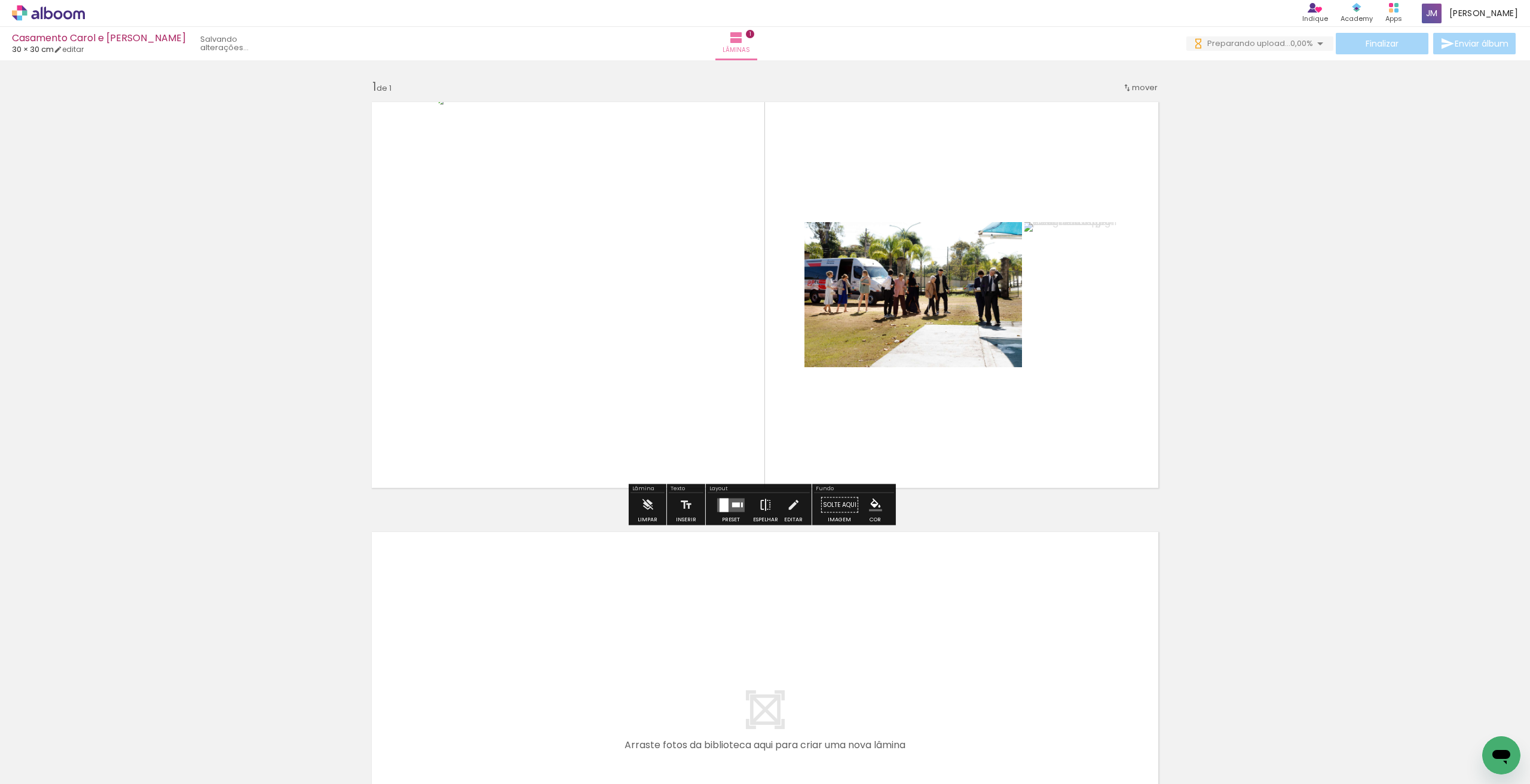
click at [762, 506] on iron-icon at bounding box center [766, 506] width 14 height 24
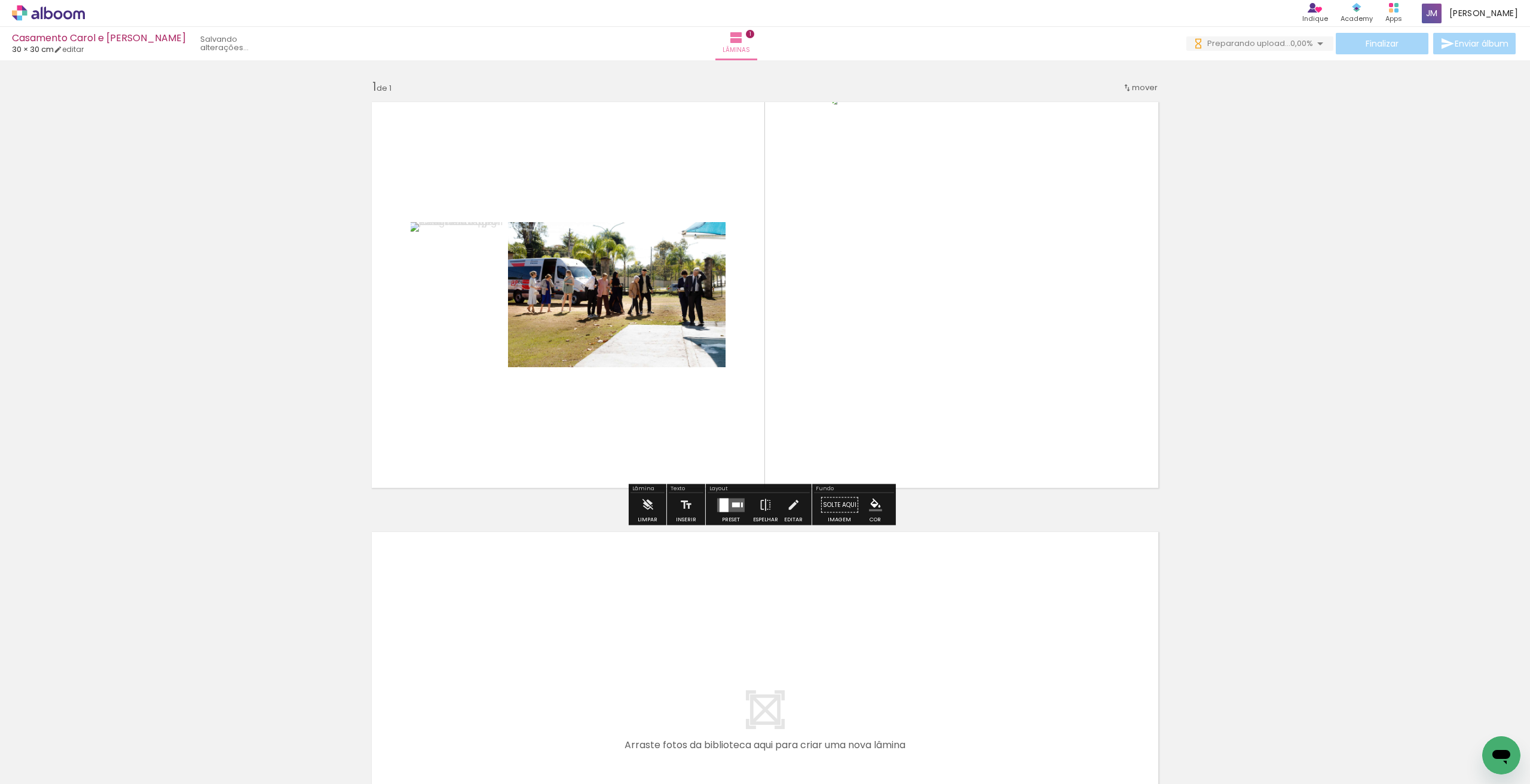
click at [728, 508] on quentale-layouter at bounding box center [730, 505] width 28 height 14
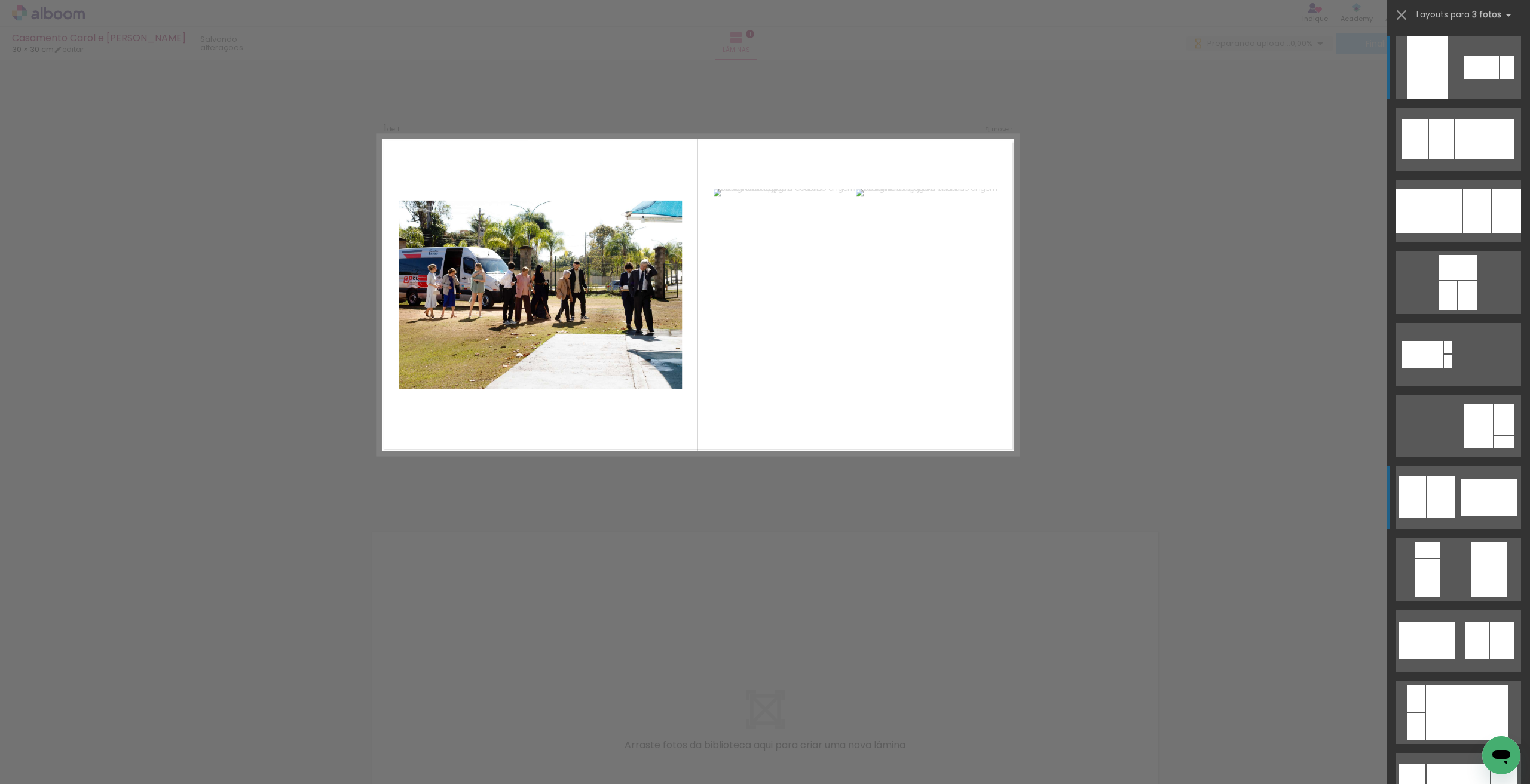
click at [1419, 489] on div at bounding box center [1413, 498] width 27 height 42
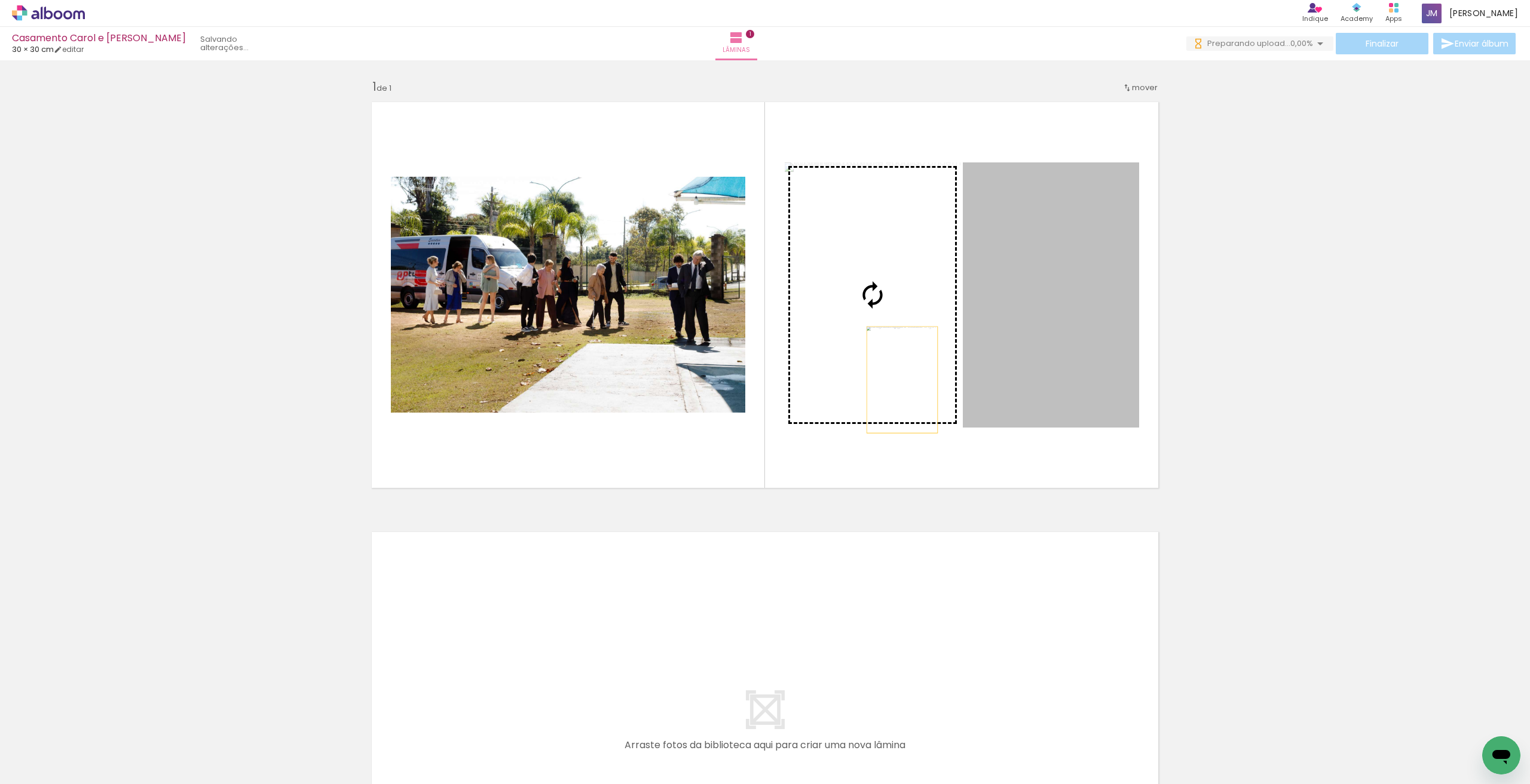
drag, startPoint x: 1073, startPoint y: 380, endPoint x: 898, endPoint y: 380, distance: 175.0
click at [0, 0] on slot at bounding box center [0, 0] width 0 height 0
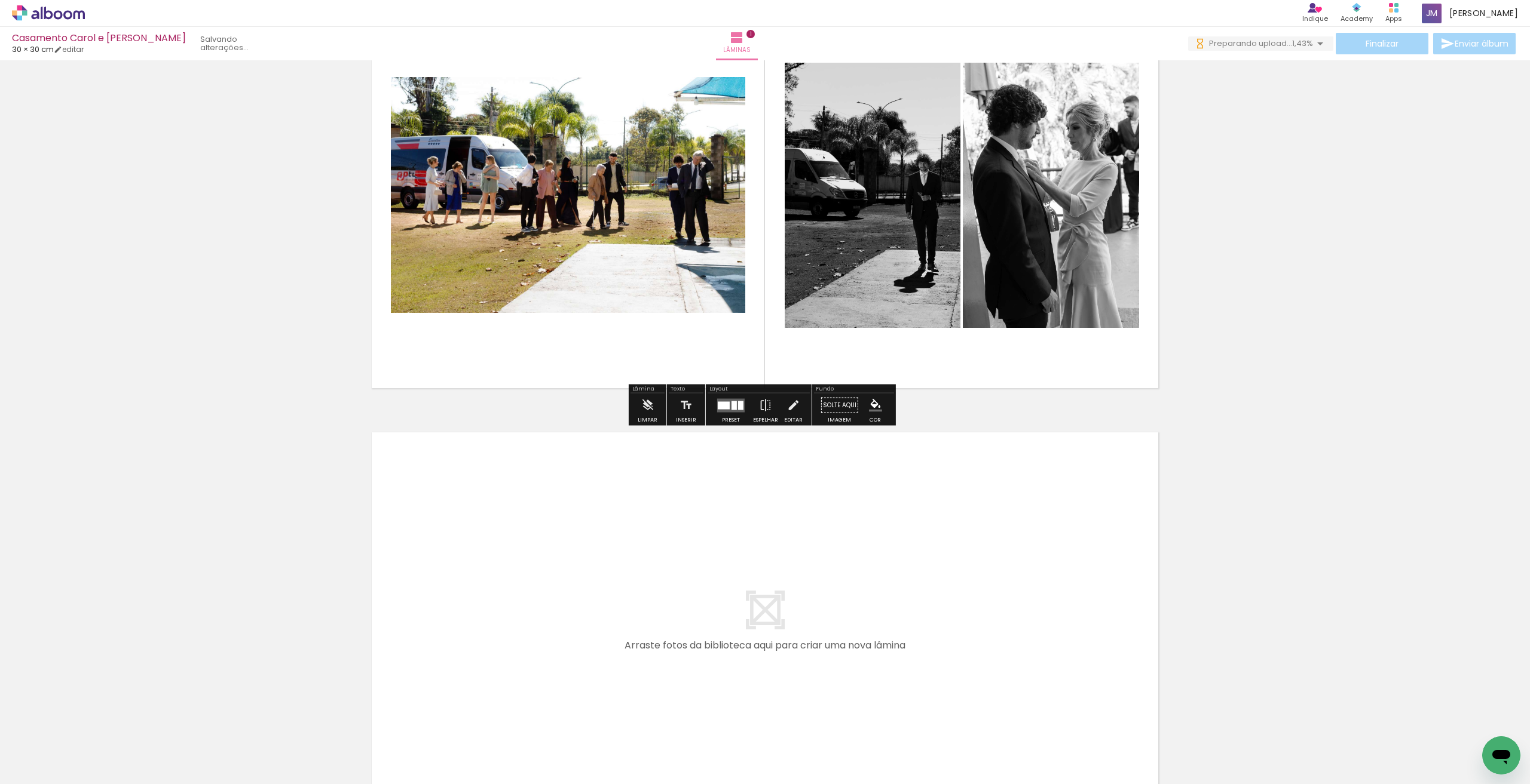
scroll to position [199, 0]
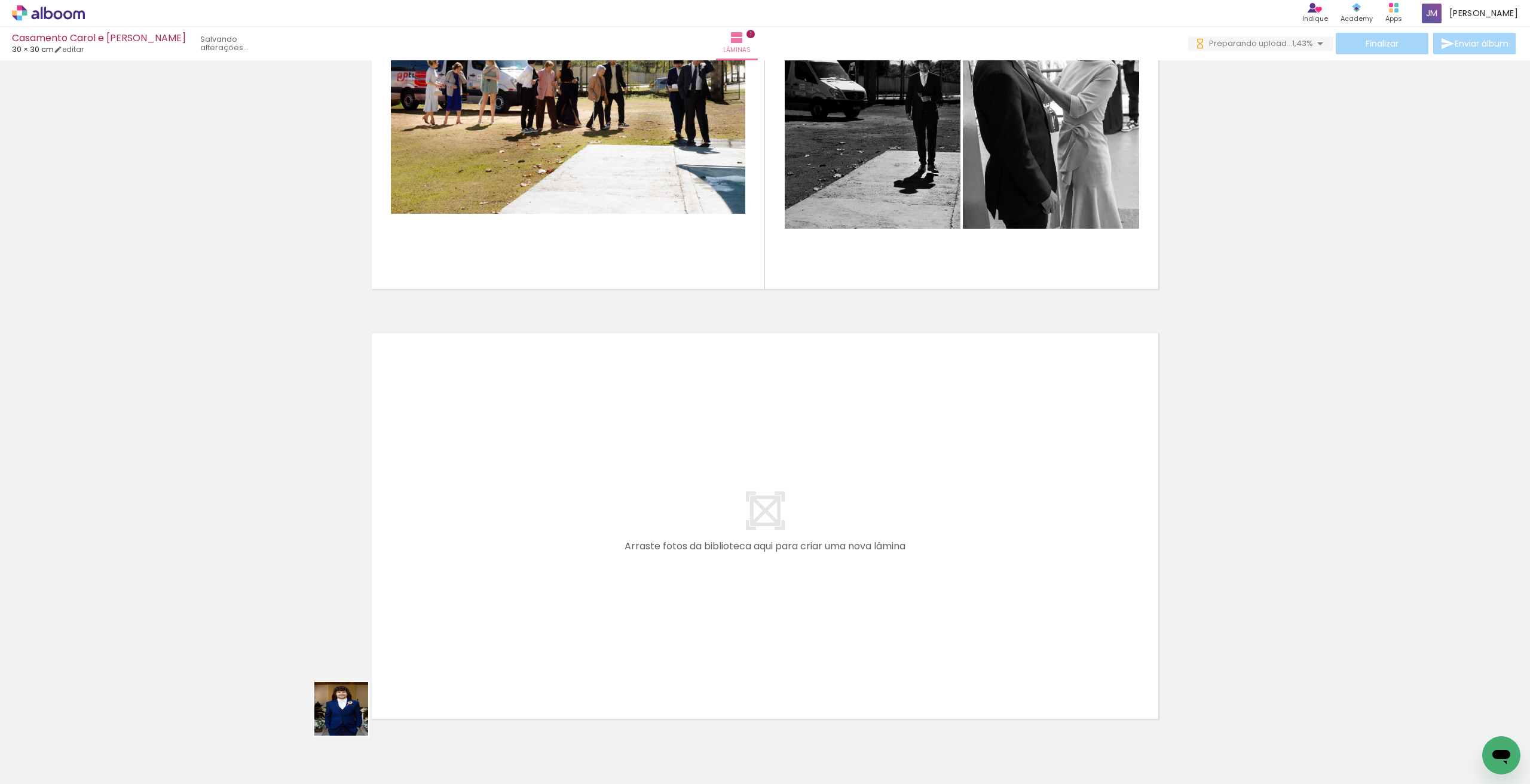
drag, startPoint x: 326, startPoint y: 754, endPoint x: 508, endPoint y: 577, distance: 253.9
click at [508, 577] on quentale-workspace at bounding box center [765, 392] width 1530 height 784
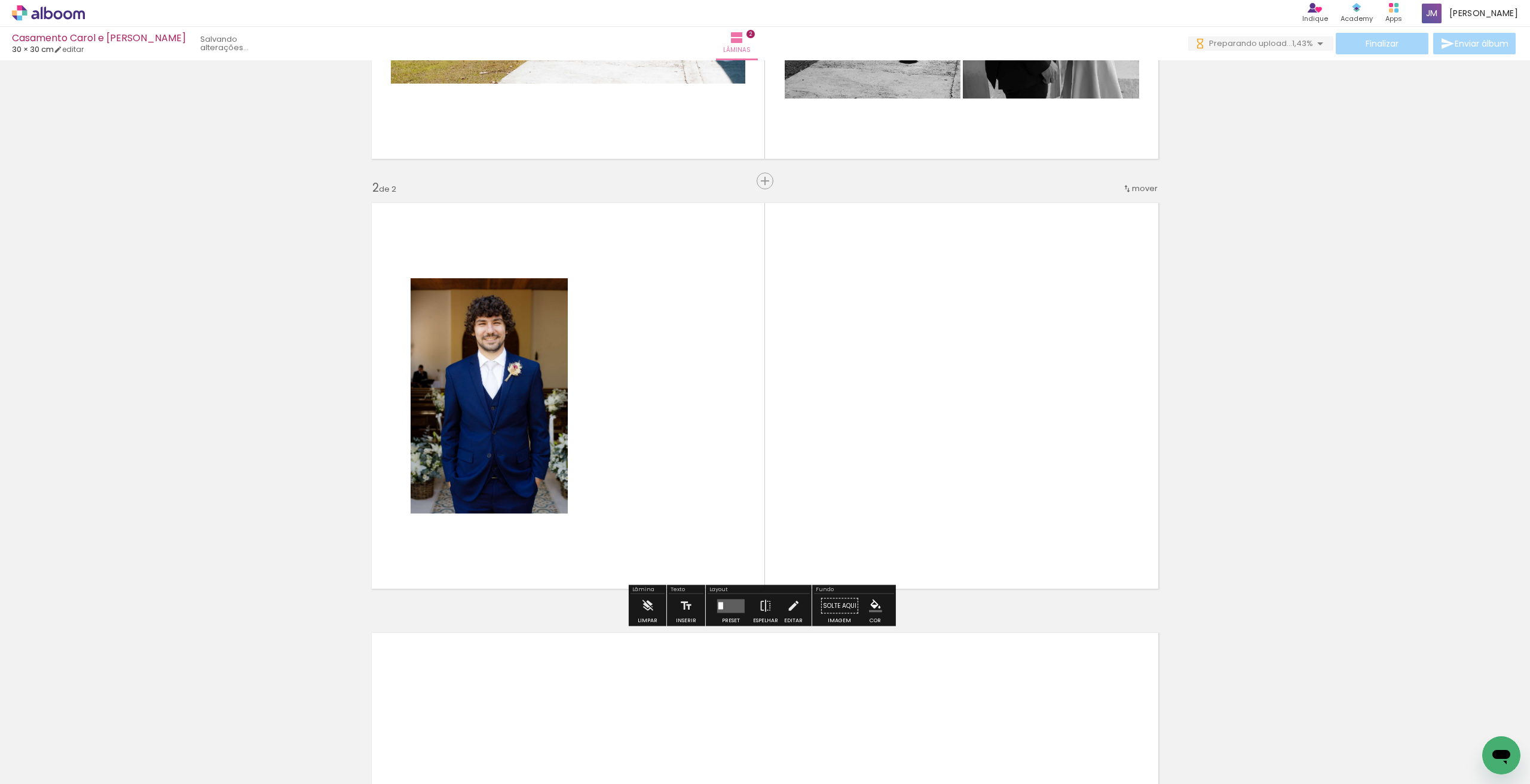
scroll to position [340, 0]
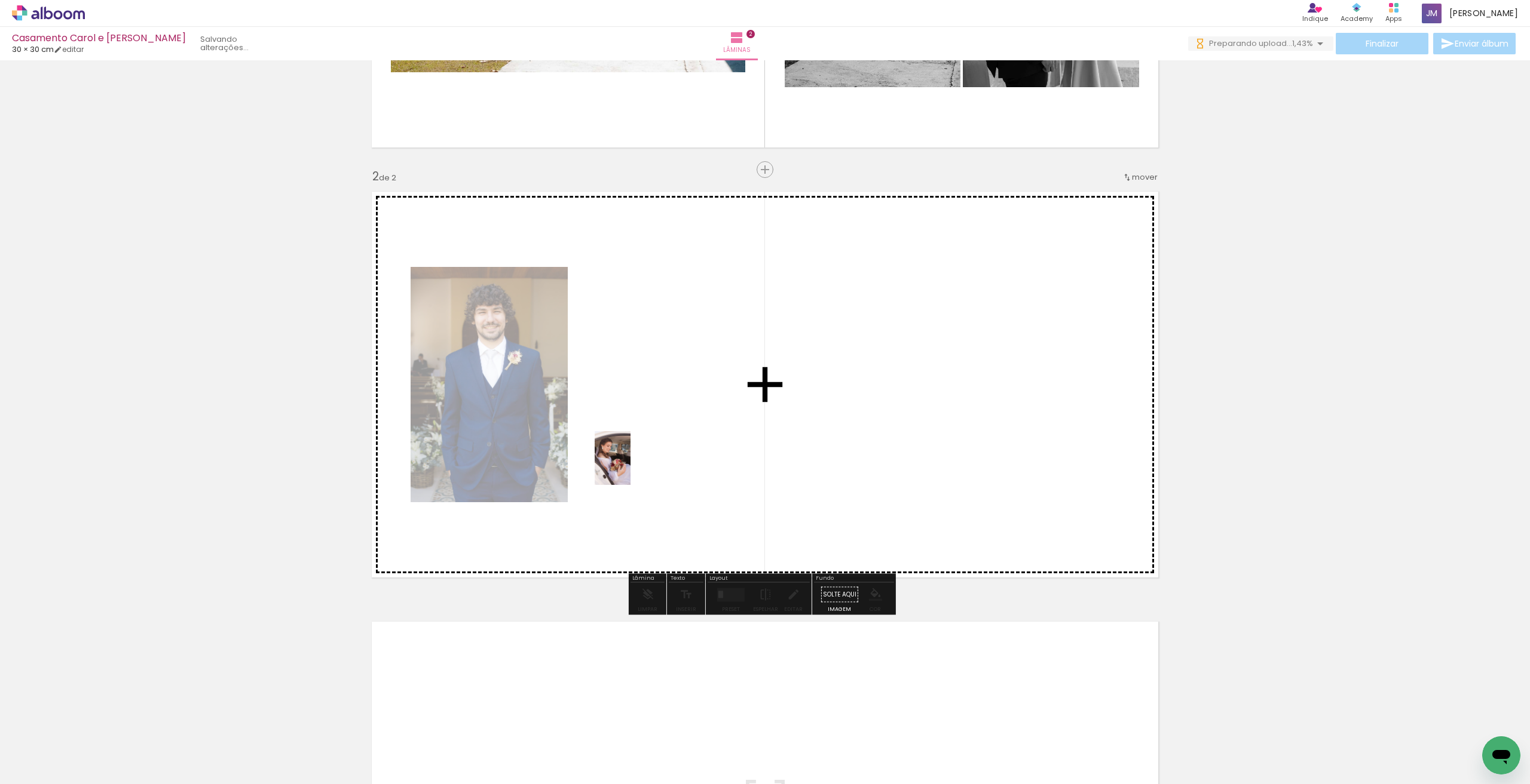
drag, startPoint x: 399, startPoint y: 765, endPoint x: 631, endPoint y: 468, distance: 376.9
click at [631, 468] on quentale-workspace at bounding box center [765, 392] width 1530 height 784
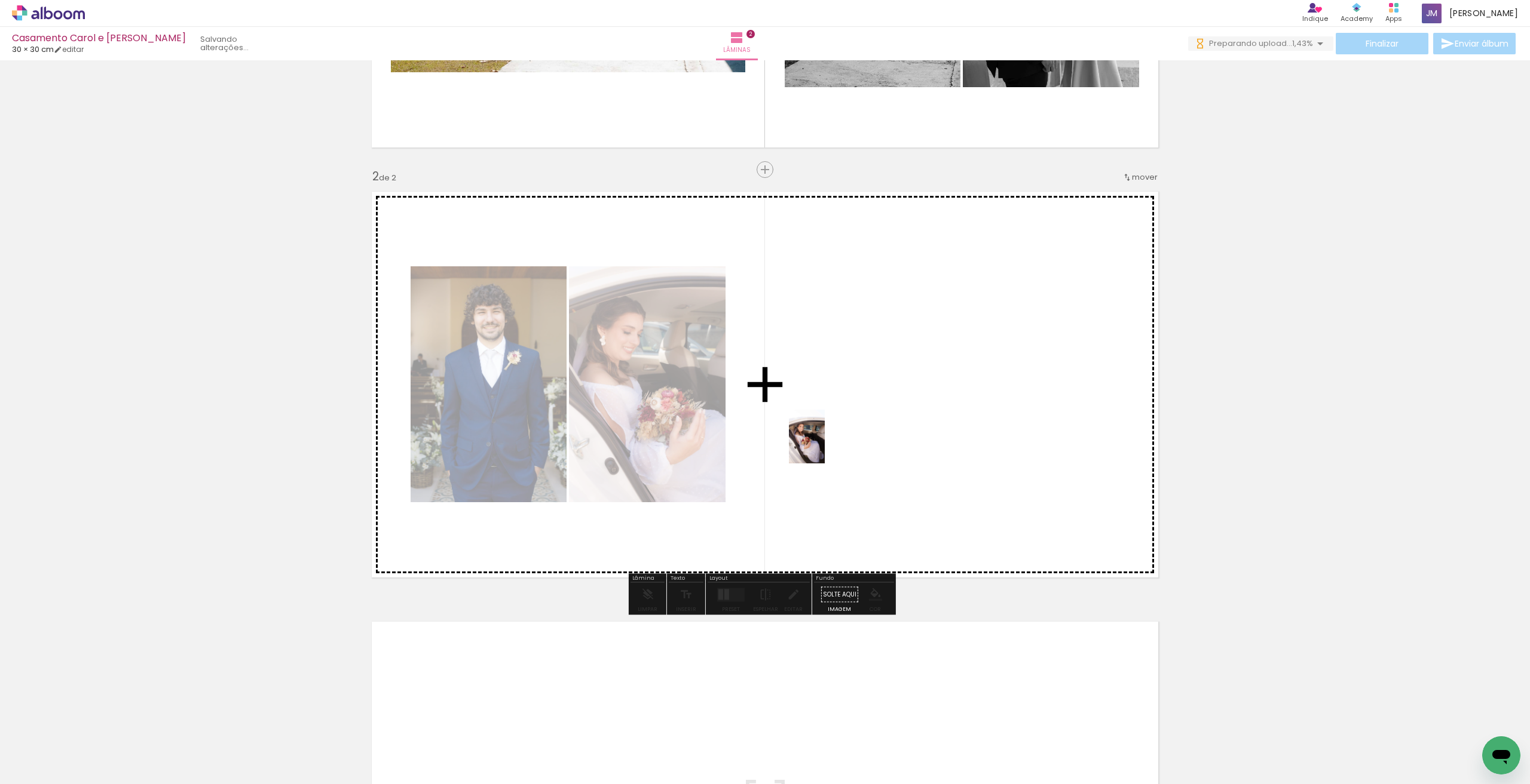
drag, startPoint x: 675, startPoint y: 537, endPoint x: 825, endPoint y: 446, distance: 175.4
click at [825, 446] on quentale-workspace at bounding box center [765, 392] width 1530 height 784
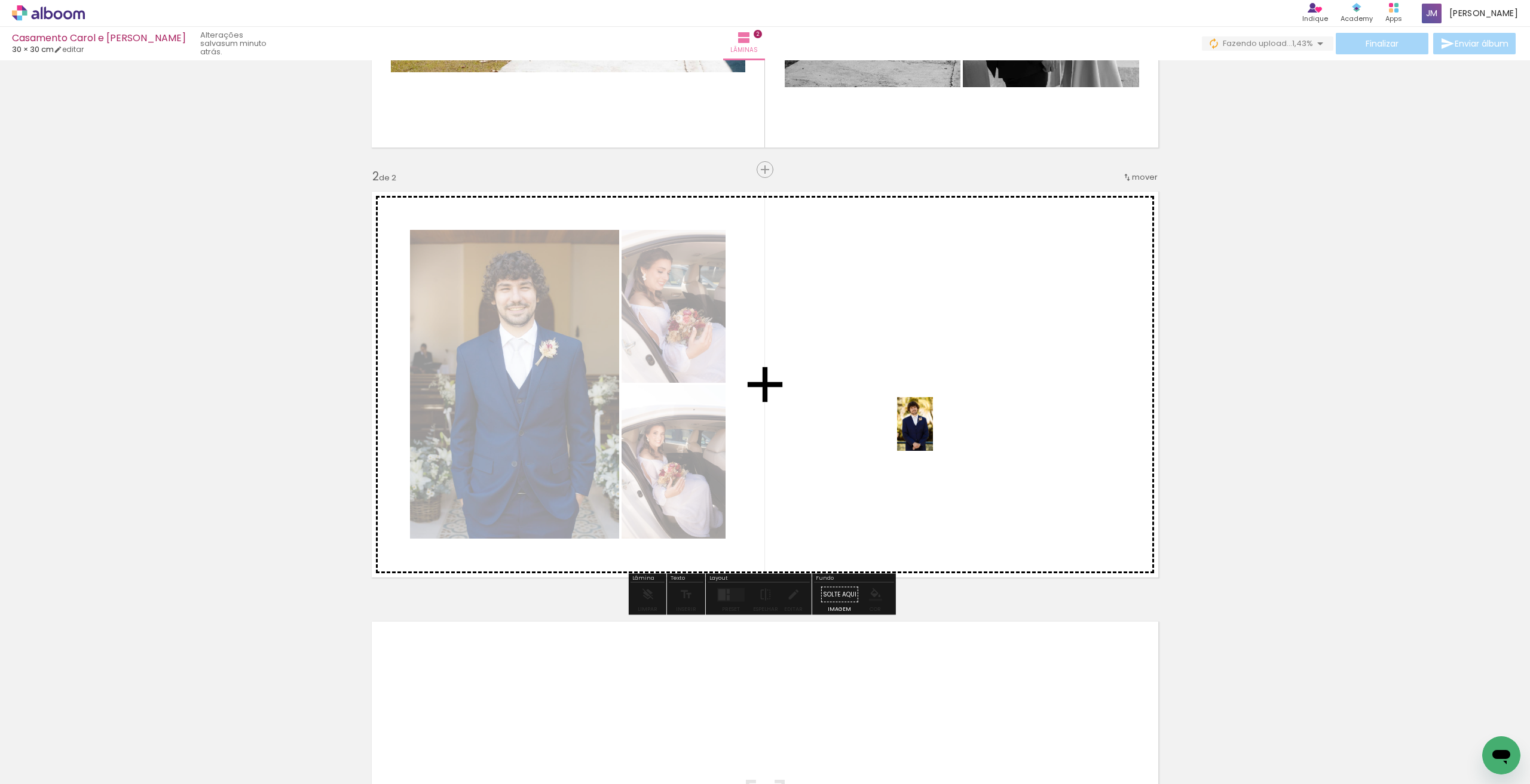
drag, startPoint x: 697, startPoint y: 628, endPoint x: 933, endPoint y: 433, distance: 306.1
click at [933, 433] on quentale-workspace at bounding box center [765, 392] width 1530 height 784
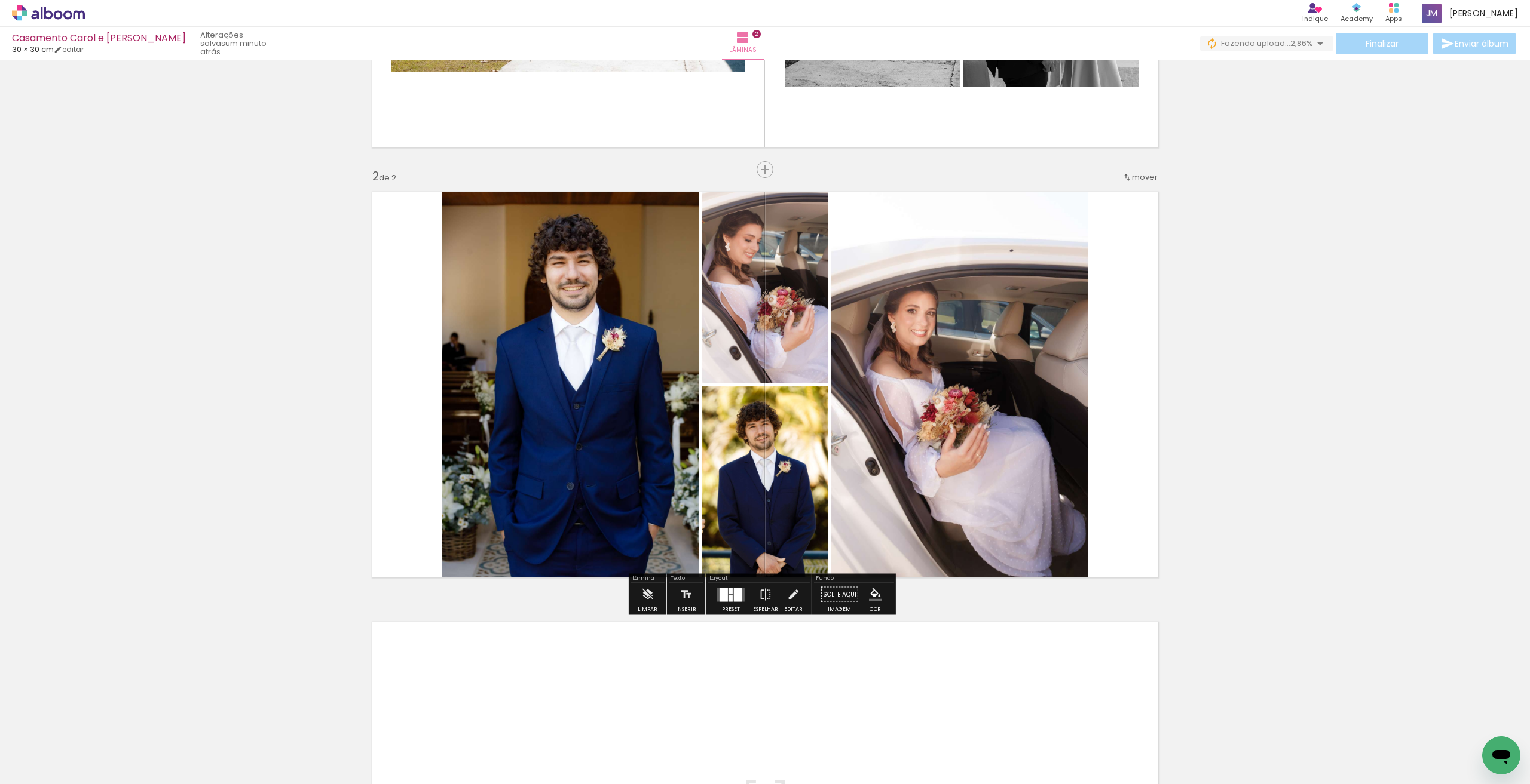
click at [738, 596] on div at bounding box center [738, 595] width 8 height 14
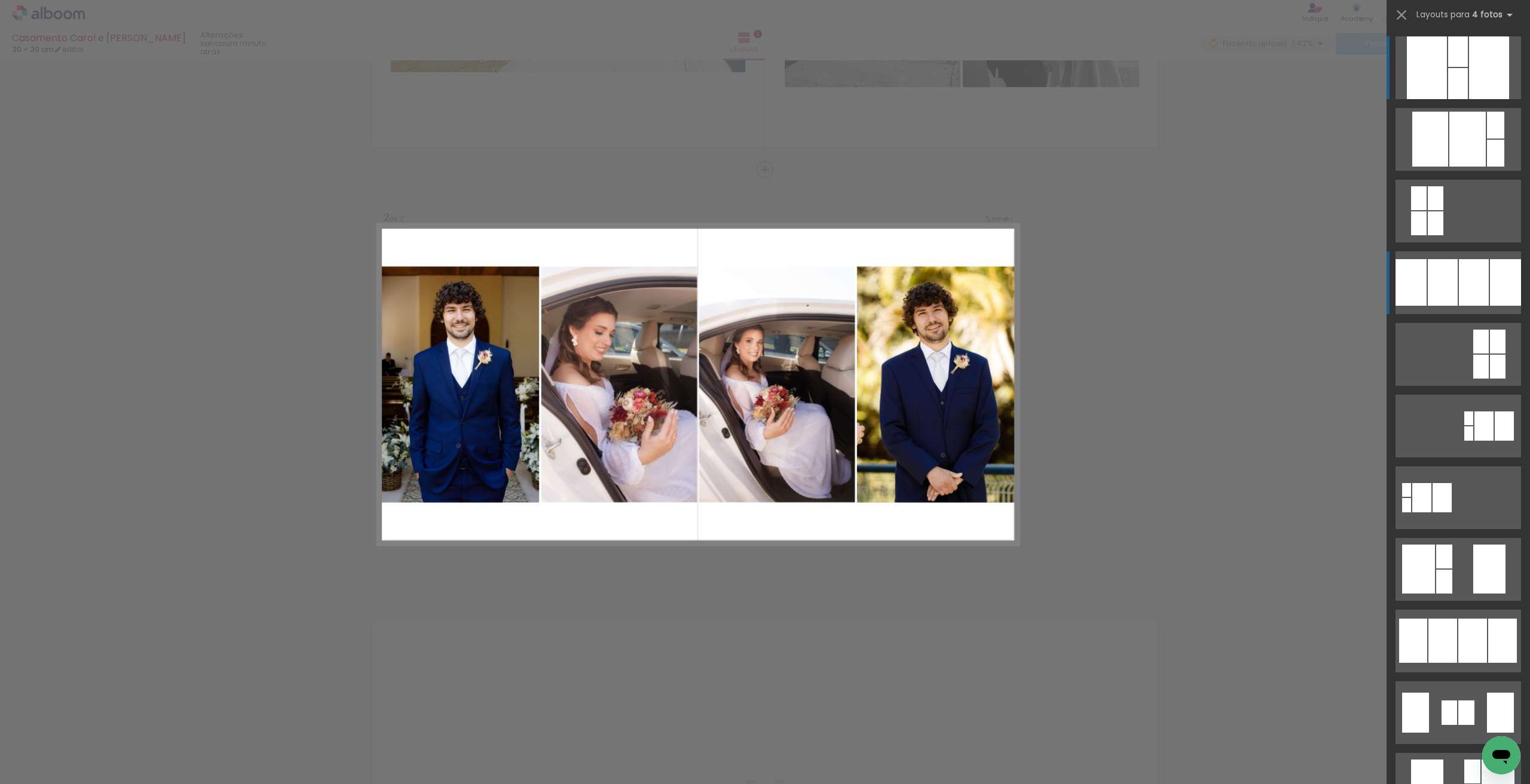
click at [1464, 284] on div at bounding box center [1473, 282] width 30 height 46
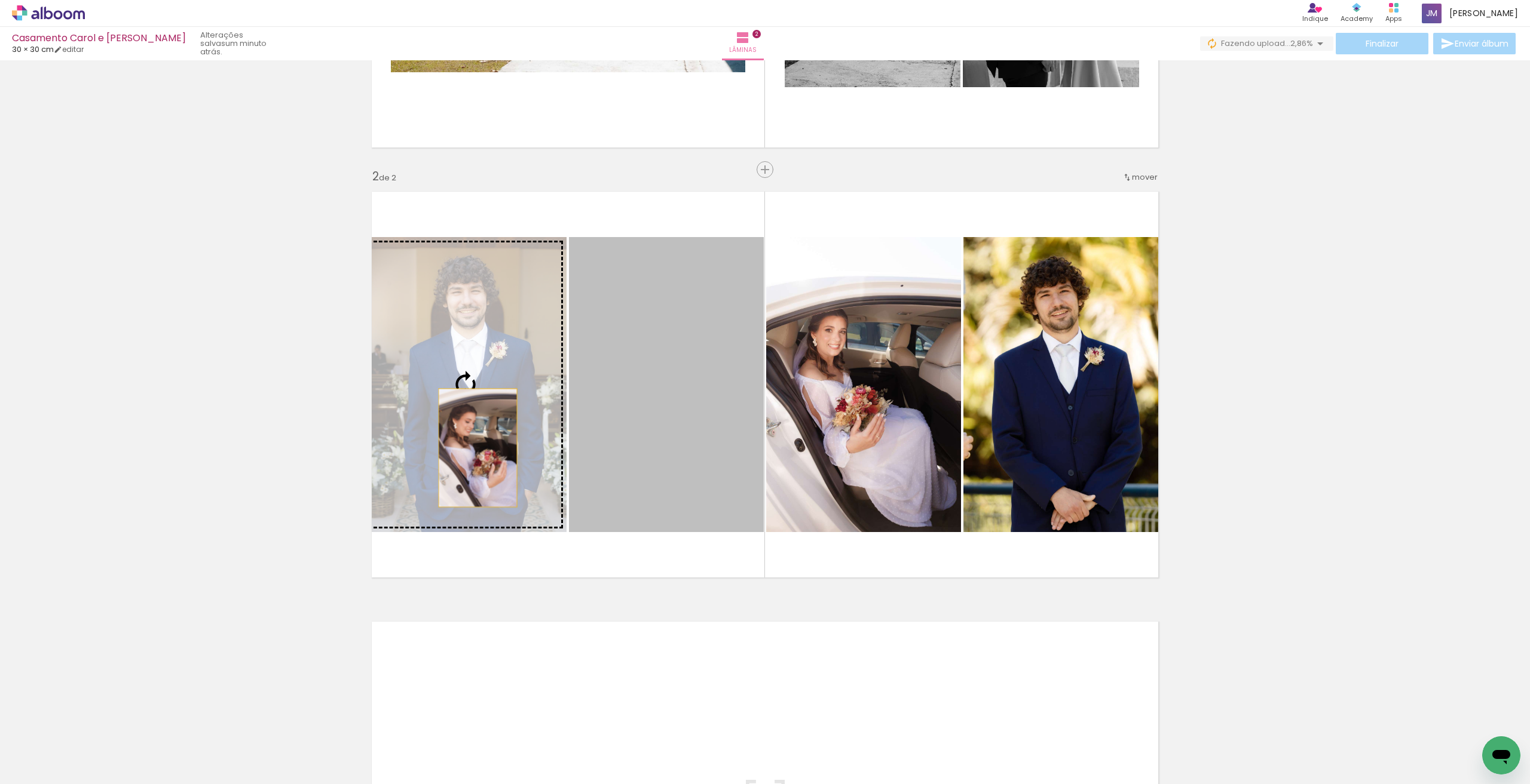
drag, startPoint x: 676, startPoint y: 448, endPoint x: 474, endPoint y: 448, distance: 202.0
click at [0, 0] on slot at bounding box center [0, 0] width 0 height 0
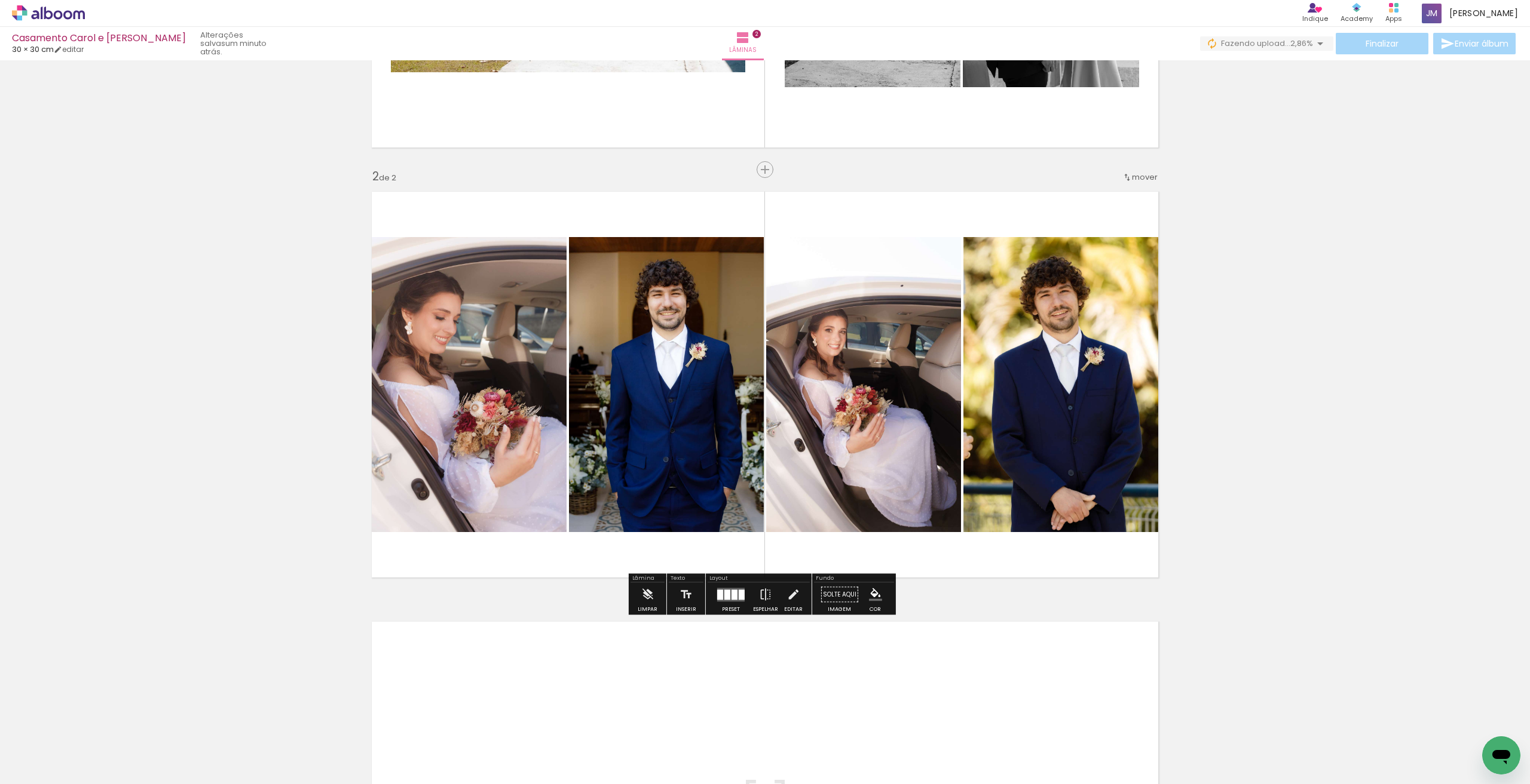
scroll to position [441, 0]
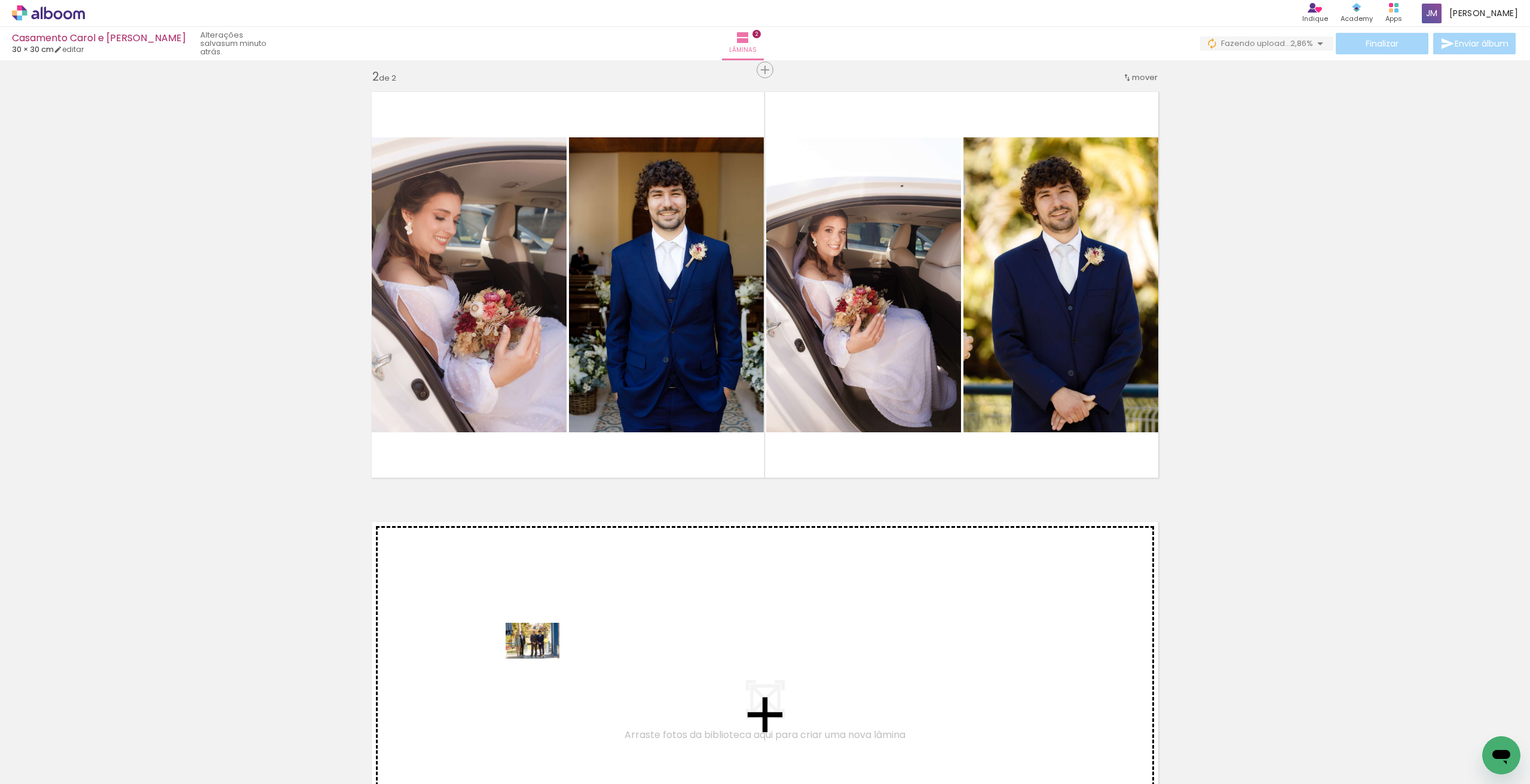
drag, startPoint x: 537, startPoint y: 745, endPoint x: 541, endPoint y: 659, distance: 86.1
click at [541, 659] on quentale-workspace at bounding box center [765, 392] width 1530 height 784
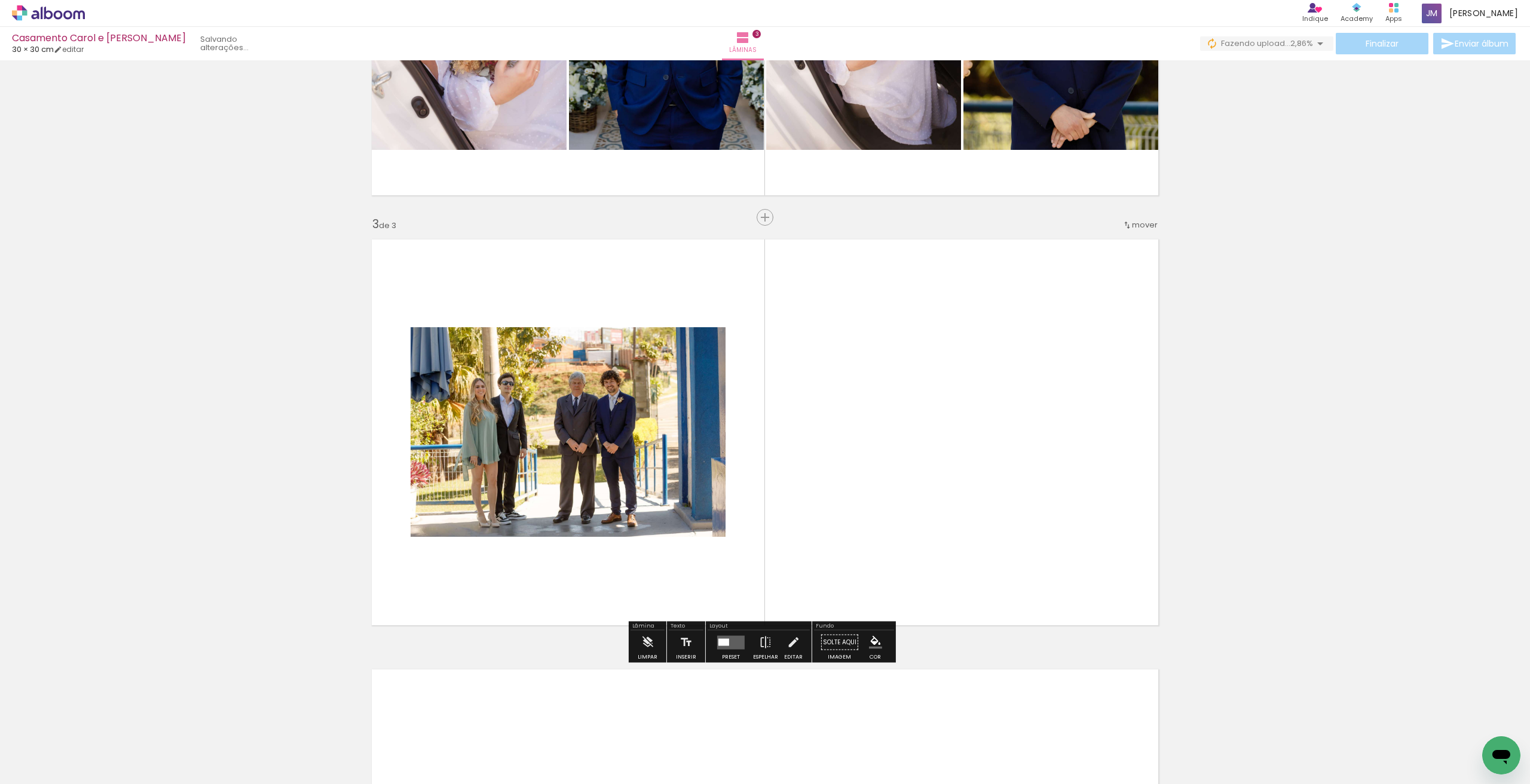
scroll to position [770, 0]
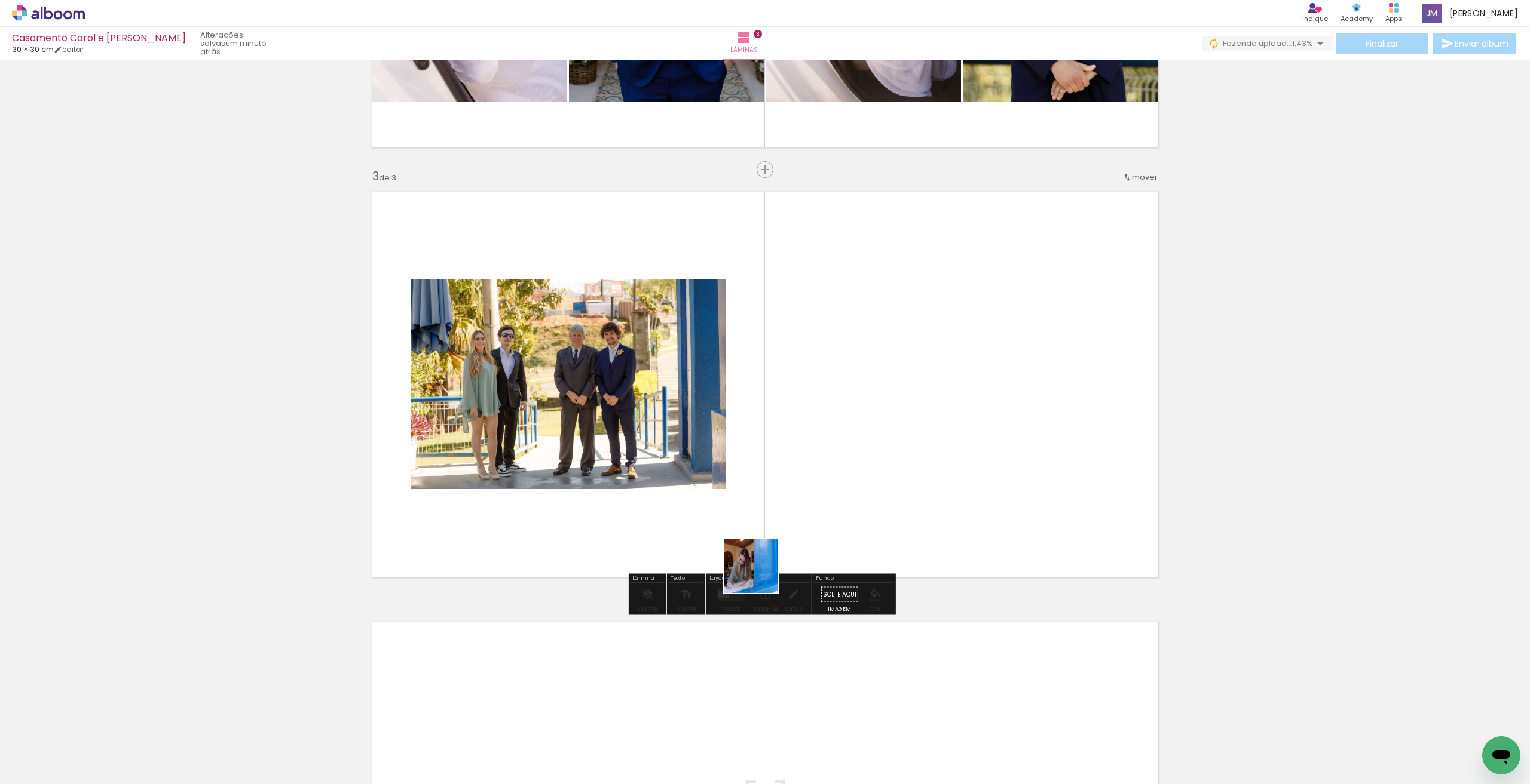
drag, startPoint x: 760, startPoint y: 576, endPoint x: 820, endPoint y: 496, distance: 100.0
click at [820, 496] on quentale-workspace at bounding box center [765, 392] width 1530 height 784
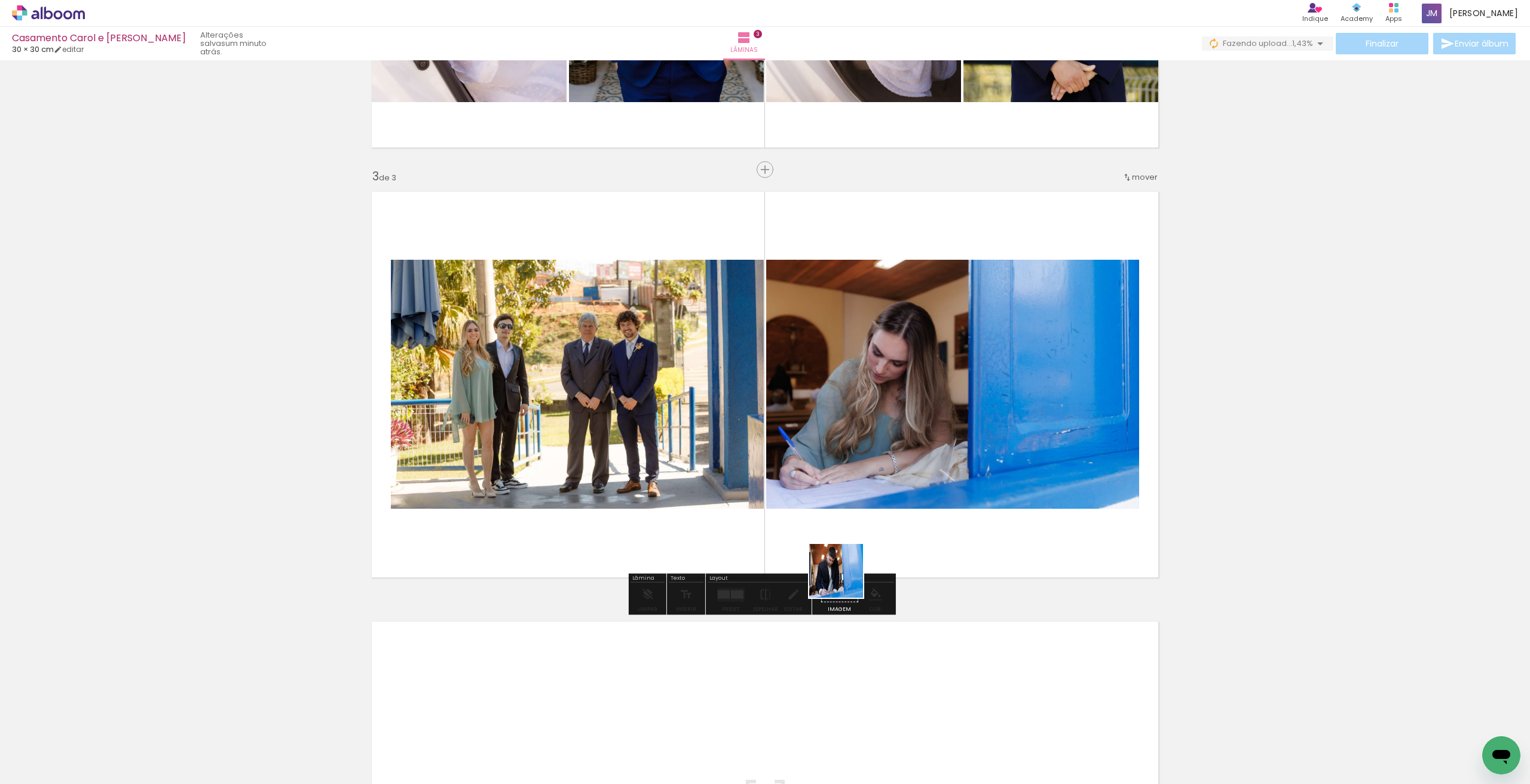
drag, startPoint x: 791, startPoint y: 659, endPoint x: 874, endPoint y: 533, distance: 150.9
click at [874, 533] on quentale-workspace at bounding box center [765, 392] width 1530 height 784
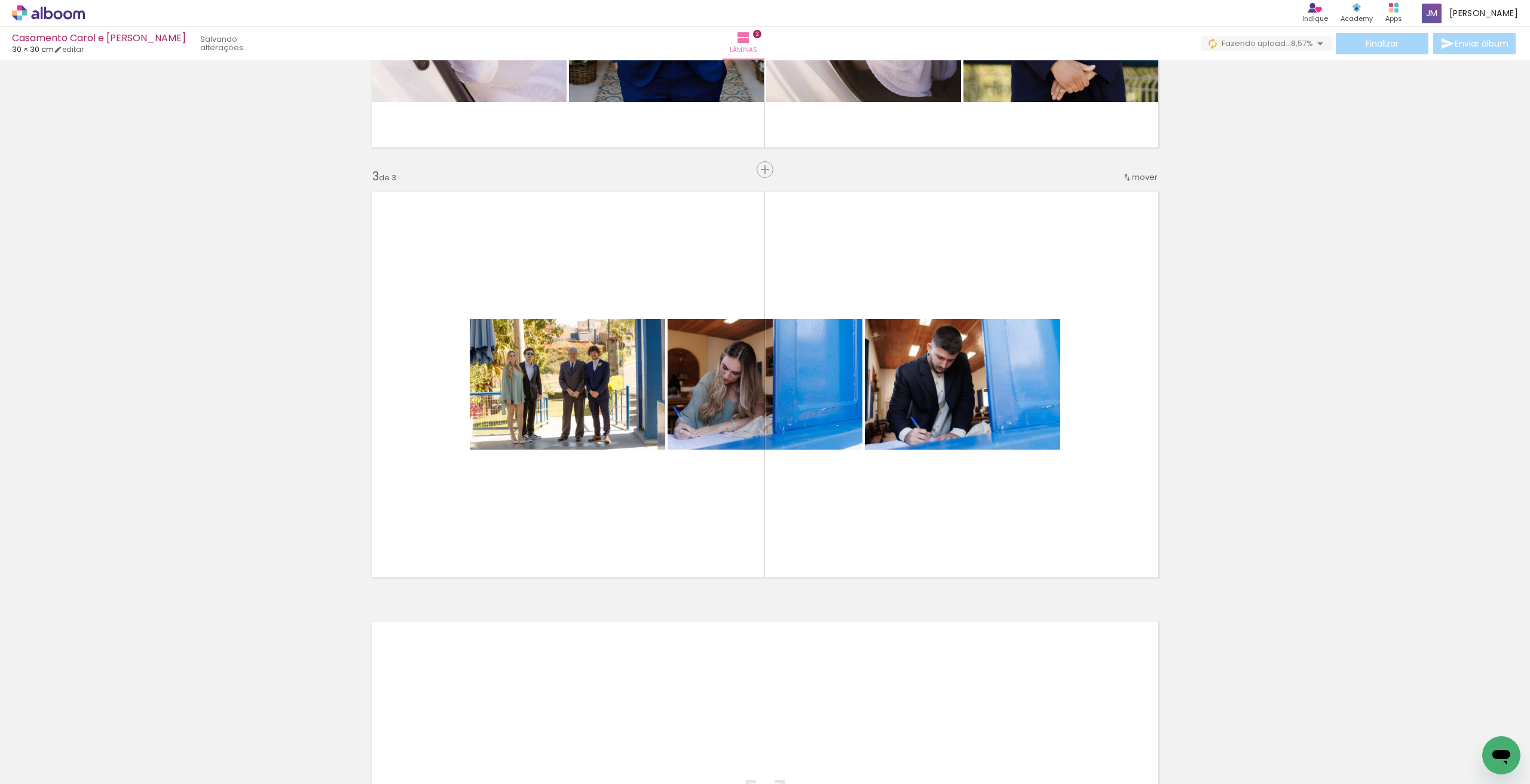
scroll to position [0, 426]
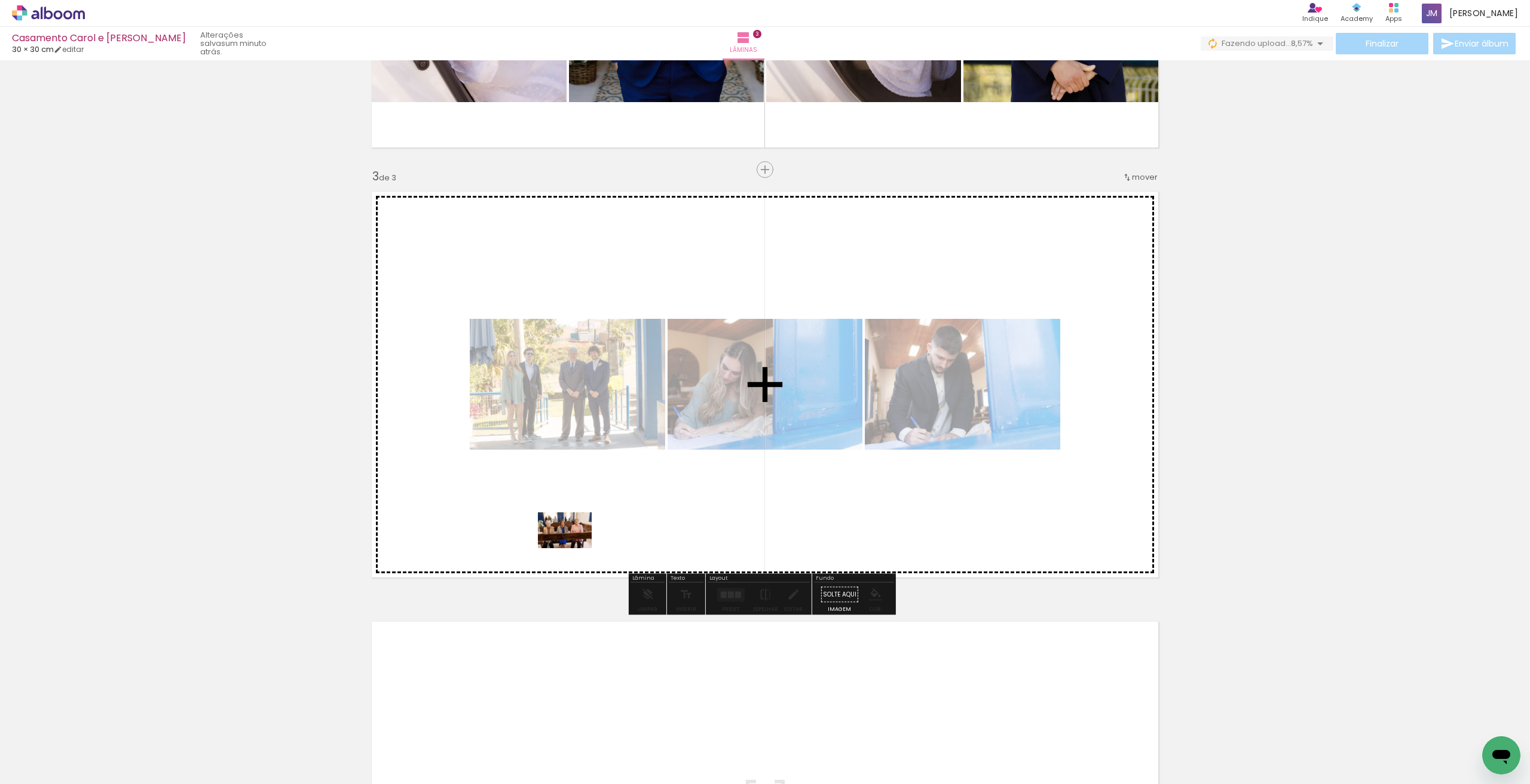
drag, startPoint x: 368, startPoint y: 752, endPoint x: 574, endPoint y: 549, distance: 289.2
click at [574, 549] on quentale-workspace at bounding box center [765, 392] width 1530 height 784
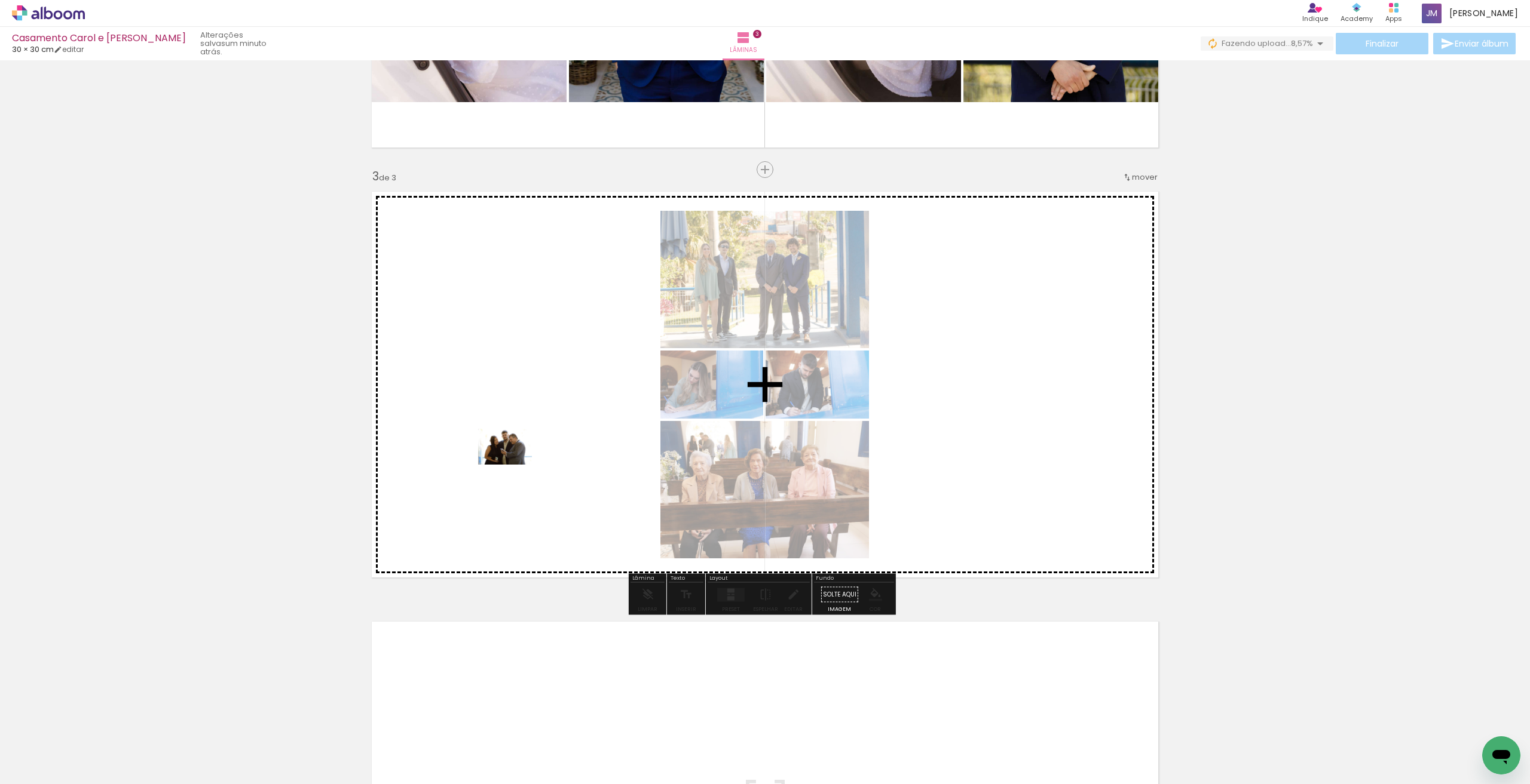
drag, startPoint x: 460, startPoint y: 691, endPoint x: 514, endPoint y: 465, distance: 232.4
click at [514, 465] on quentale-workspace at bounding box center [765, 392] width 1530 height 784
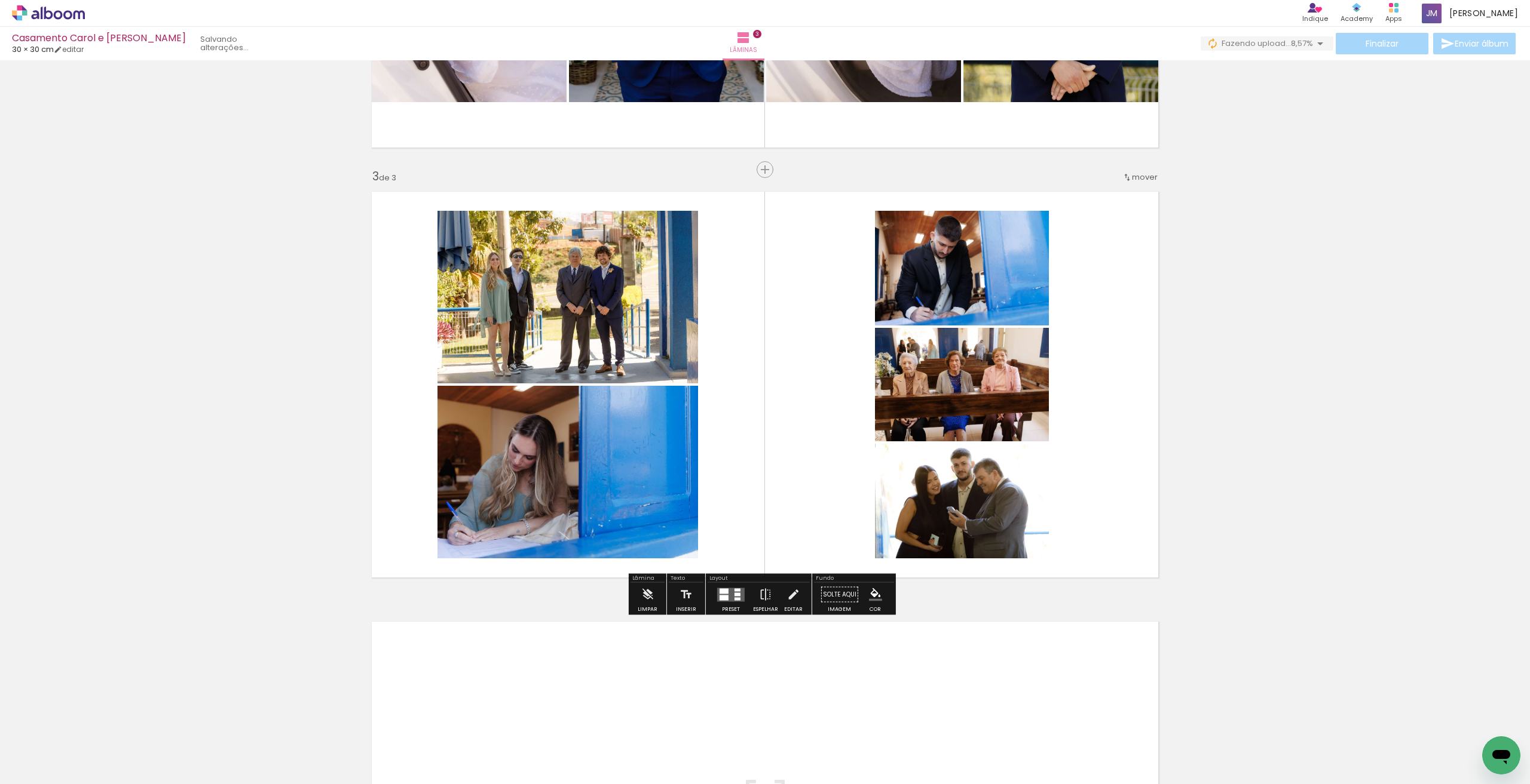
click at [723, 595] on div at bounding box center [724, 597] width 9 height 5
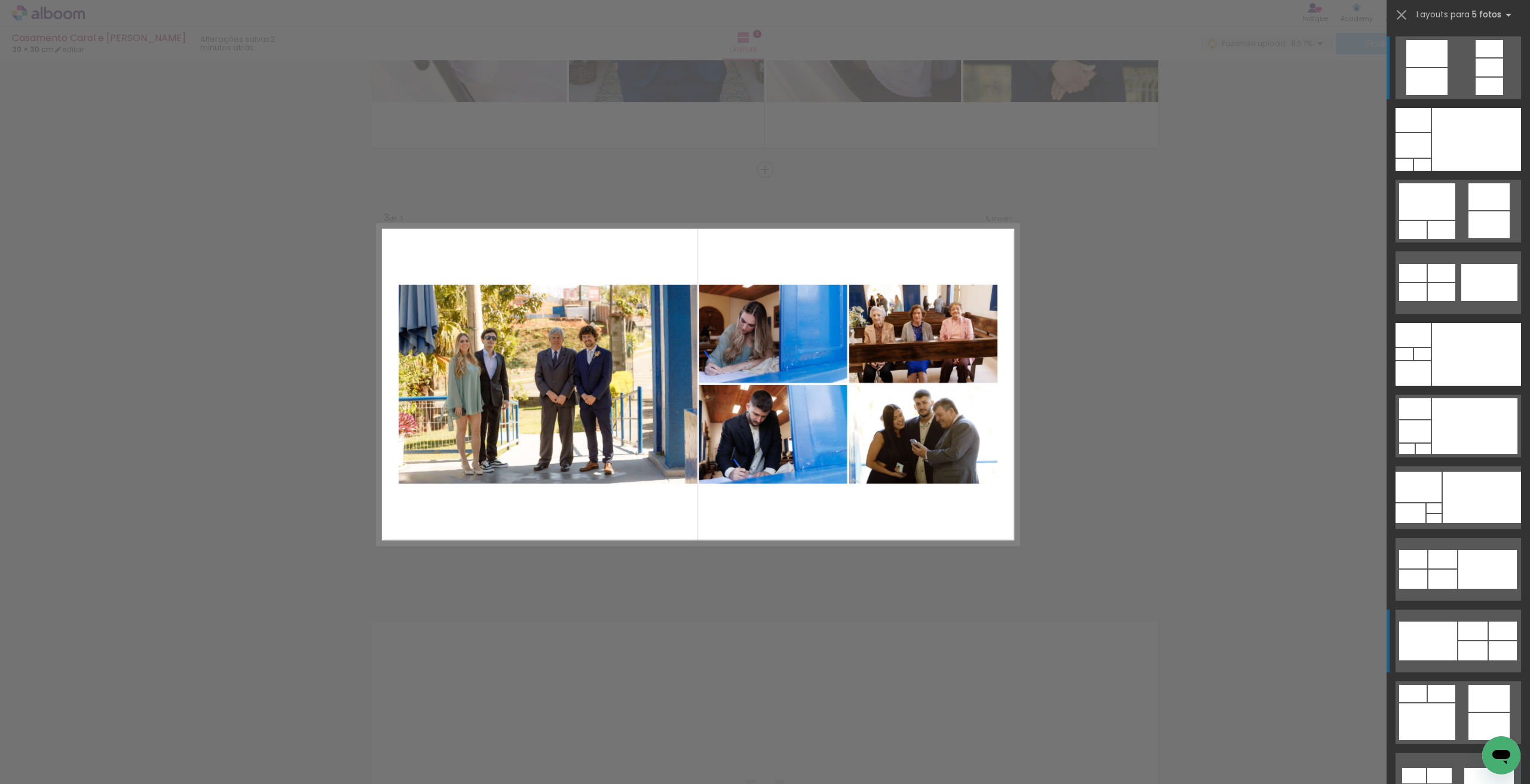
click at [1462, 632] on div at bounding box center [1473, 631] width 30 height 19
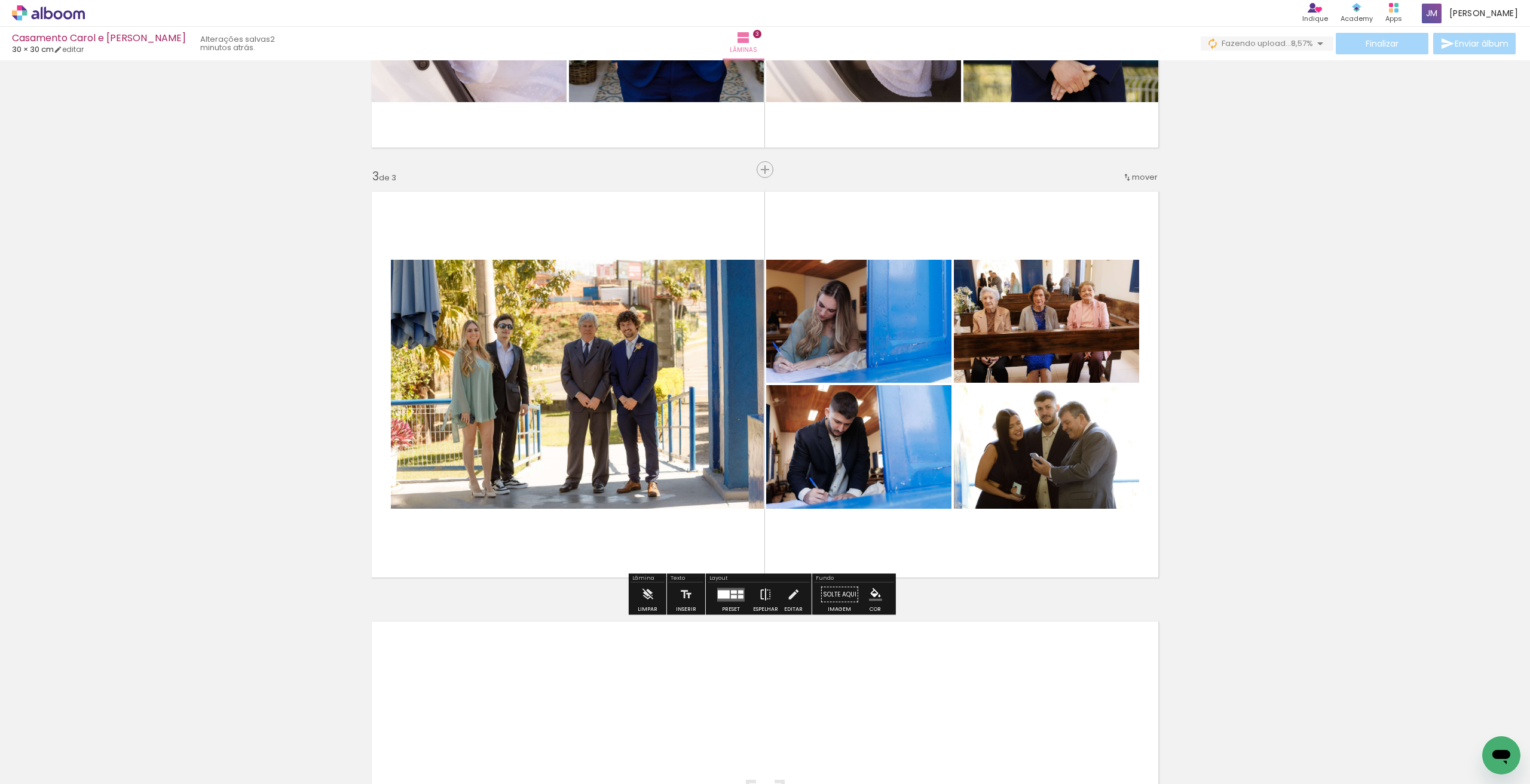
click at [763, 591] on iron-icon at bounding box center [766, 595] width 14 height 24
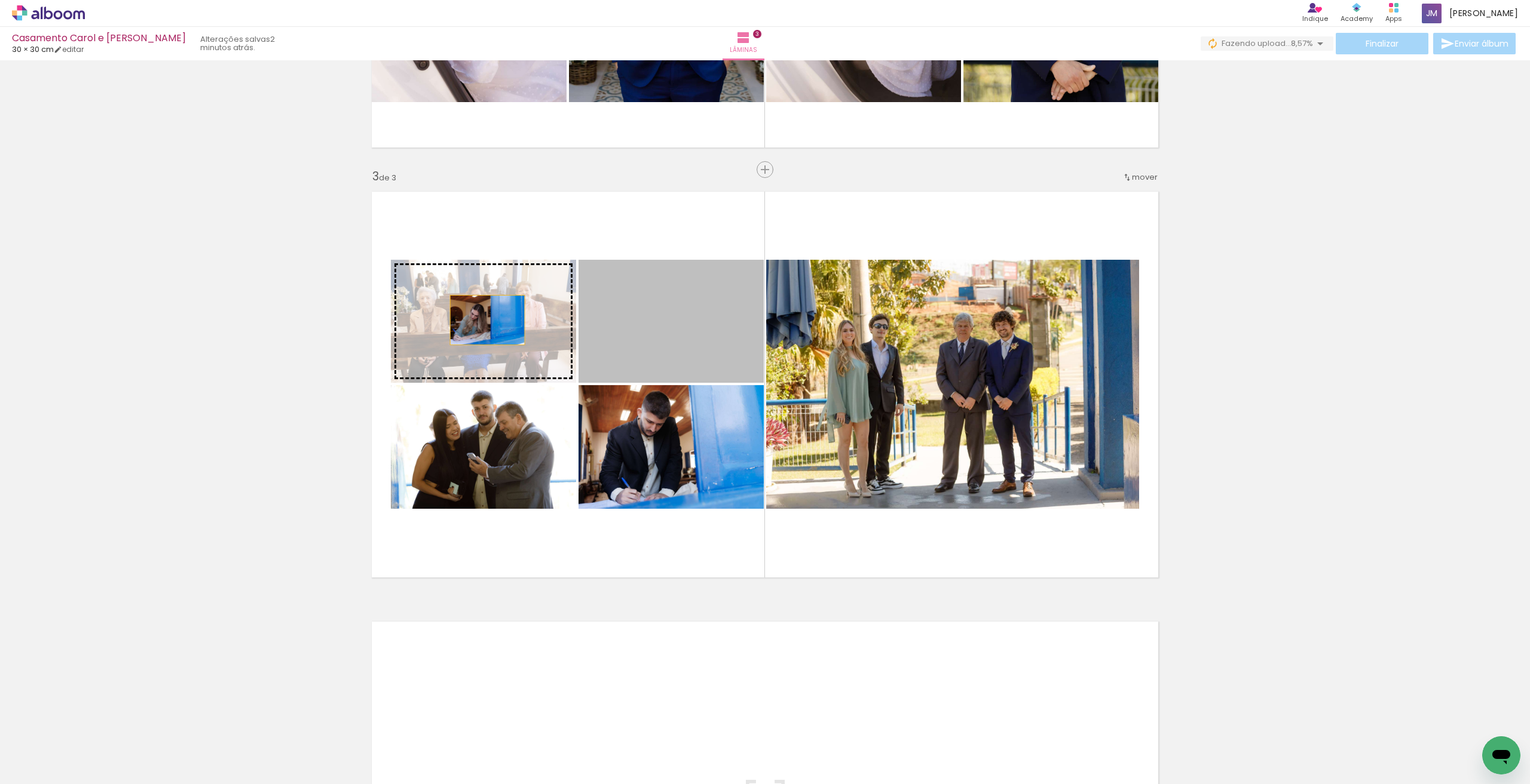
drag, startPoint x: 627, startPoint y: 318, endPoint x: 483, endPoint y: 320, distance: 144.0
click at [0, 0] on slot at bounding box center [0, 0] width 0 height 0
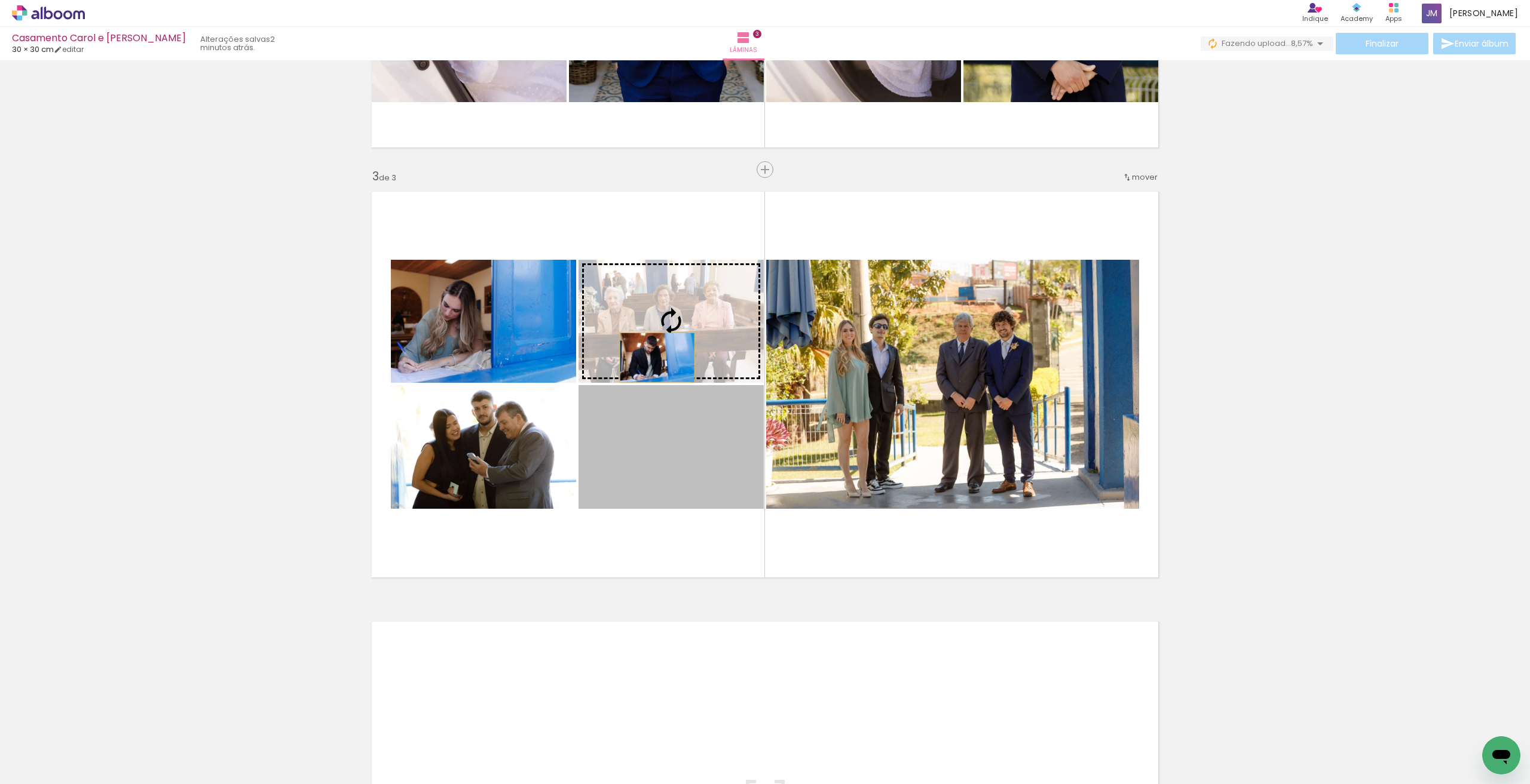
drag, startPoint x: 654, startPoint y: 461, endPoint x: 649, endPoint y: 331, distance: 130.1
click at [0, 0] on slot at bounding box center [0, 0] width 0 height 0
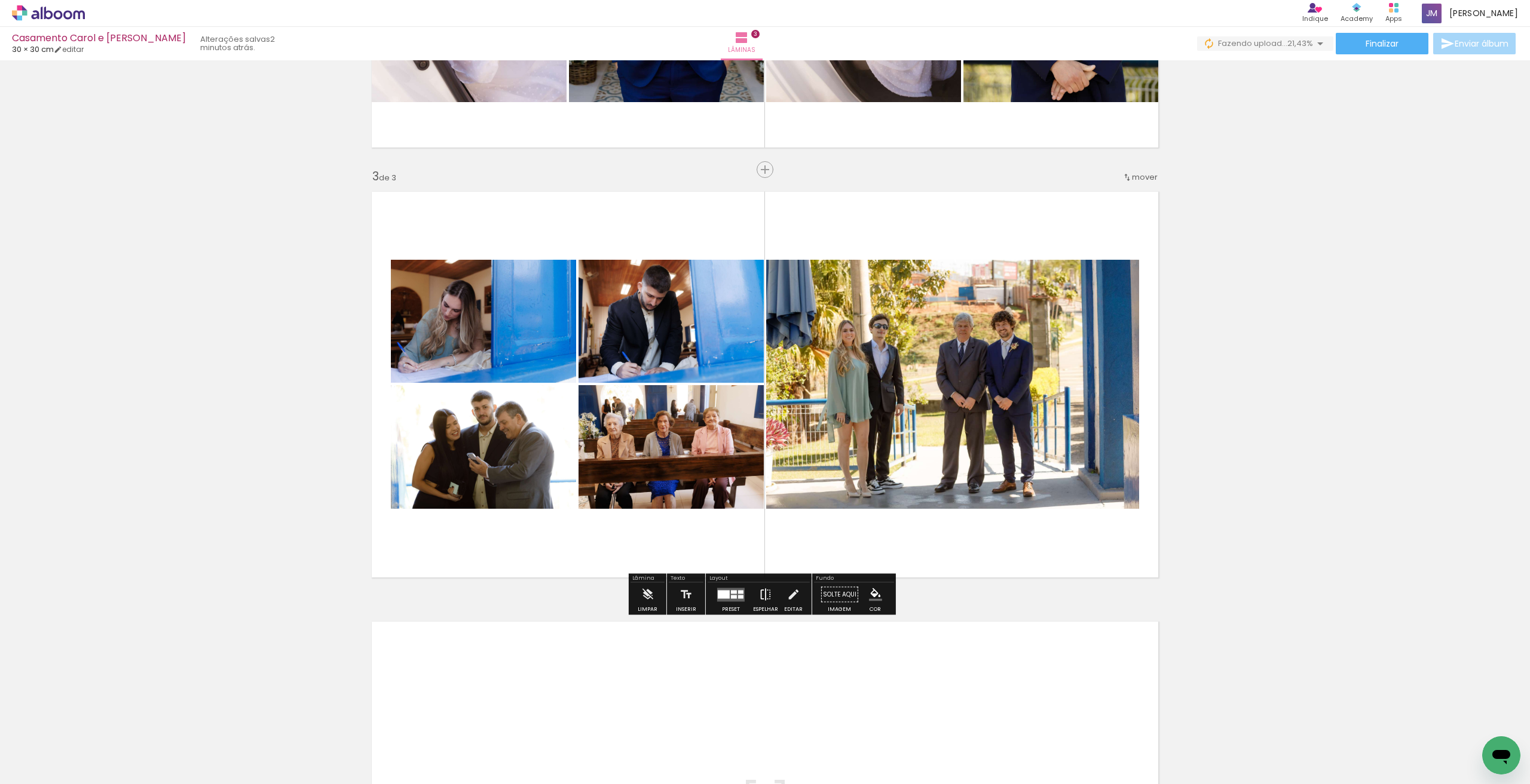
click at [759, 602] on iron-icon at bounding box center [766, 595] width 14 height 24
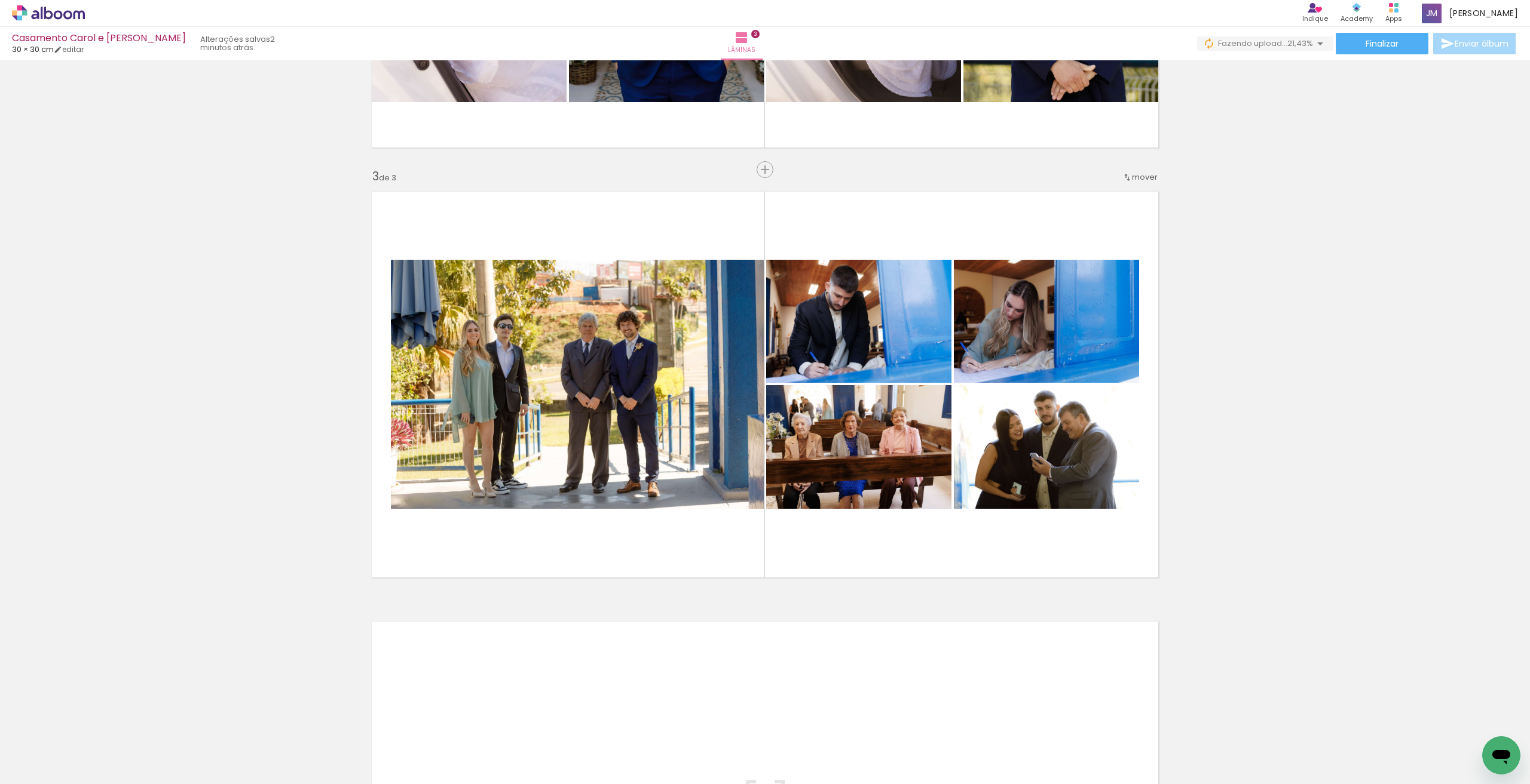
scroll to position [870, 0]
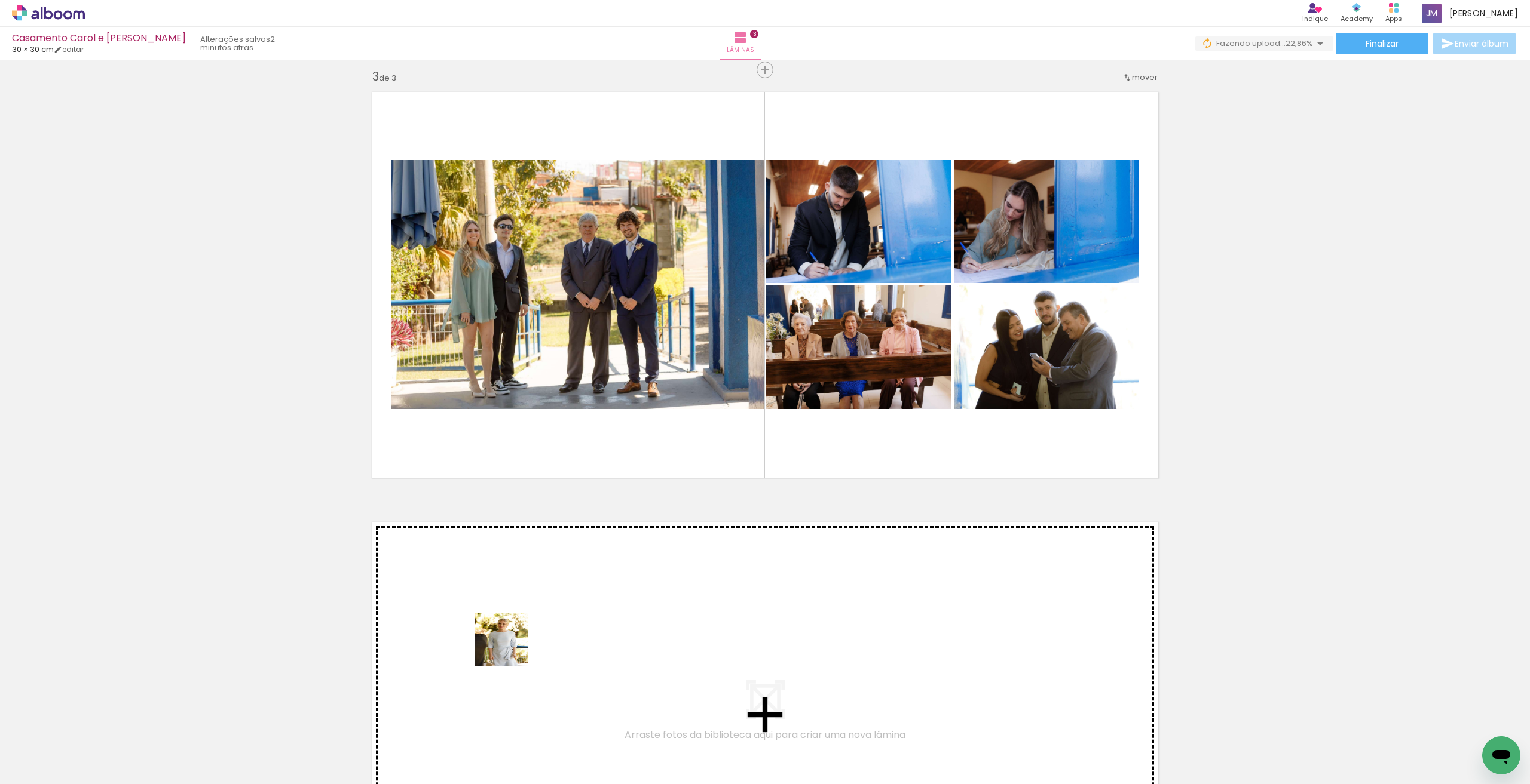
drag, startPoint x: 511, startPoint y: 689, endPoint x: 511, endPoint y: 649, distance: 40.0
click at [511, 649] on quentale-workspace at bounding box center [765, 392] width 1530 height 784
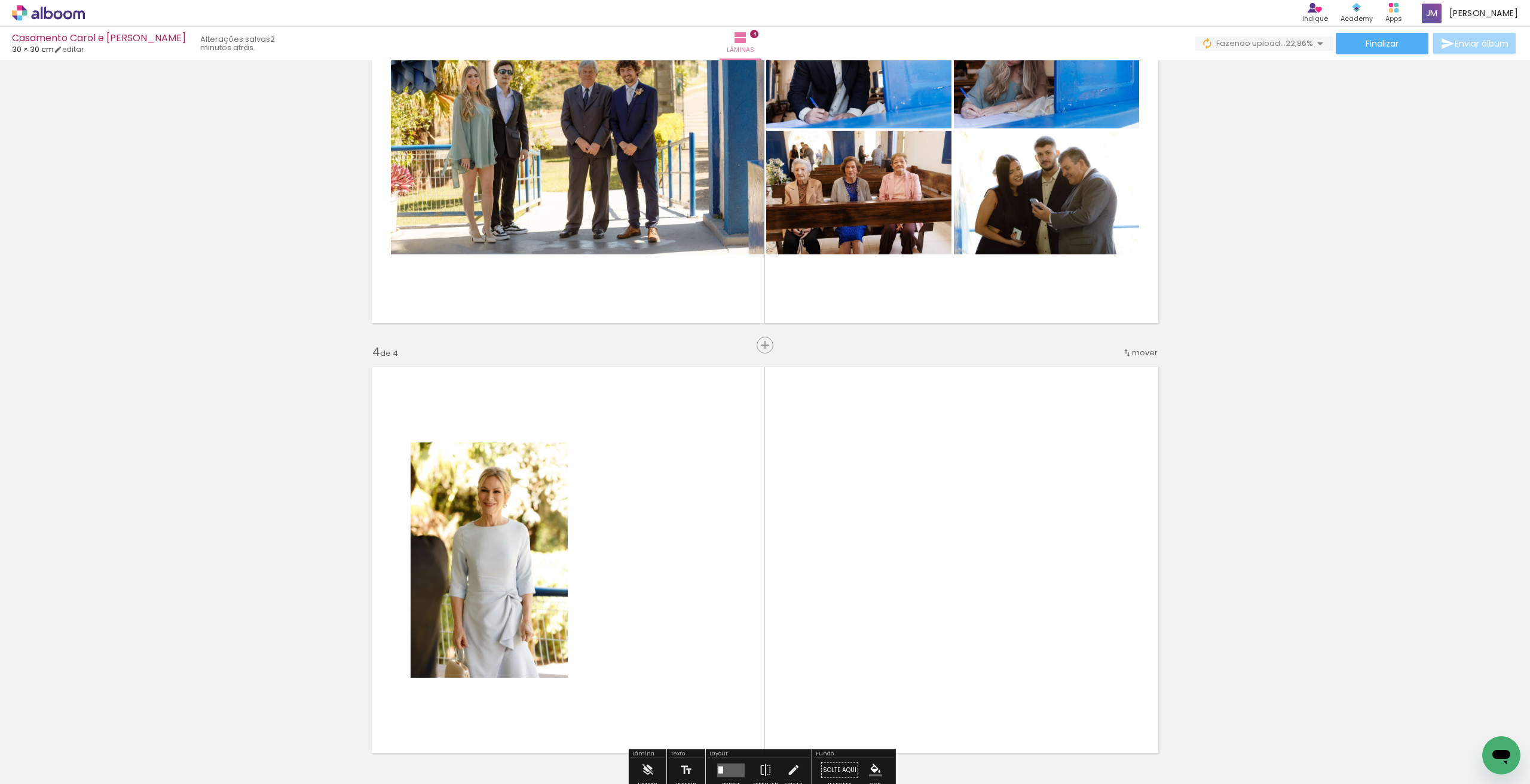
scroll to position [1201, 0]
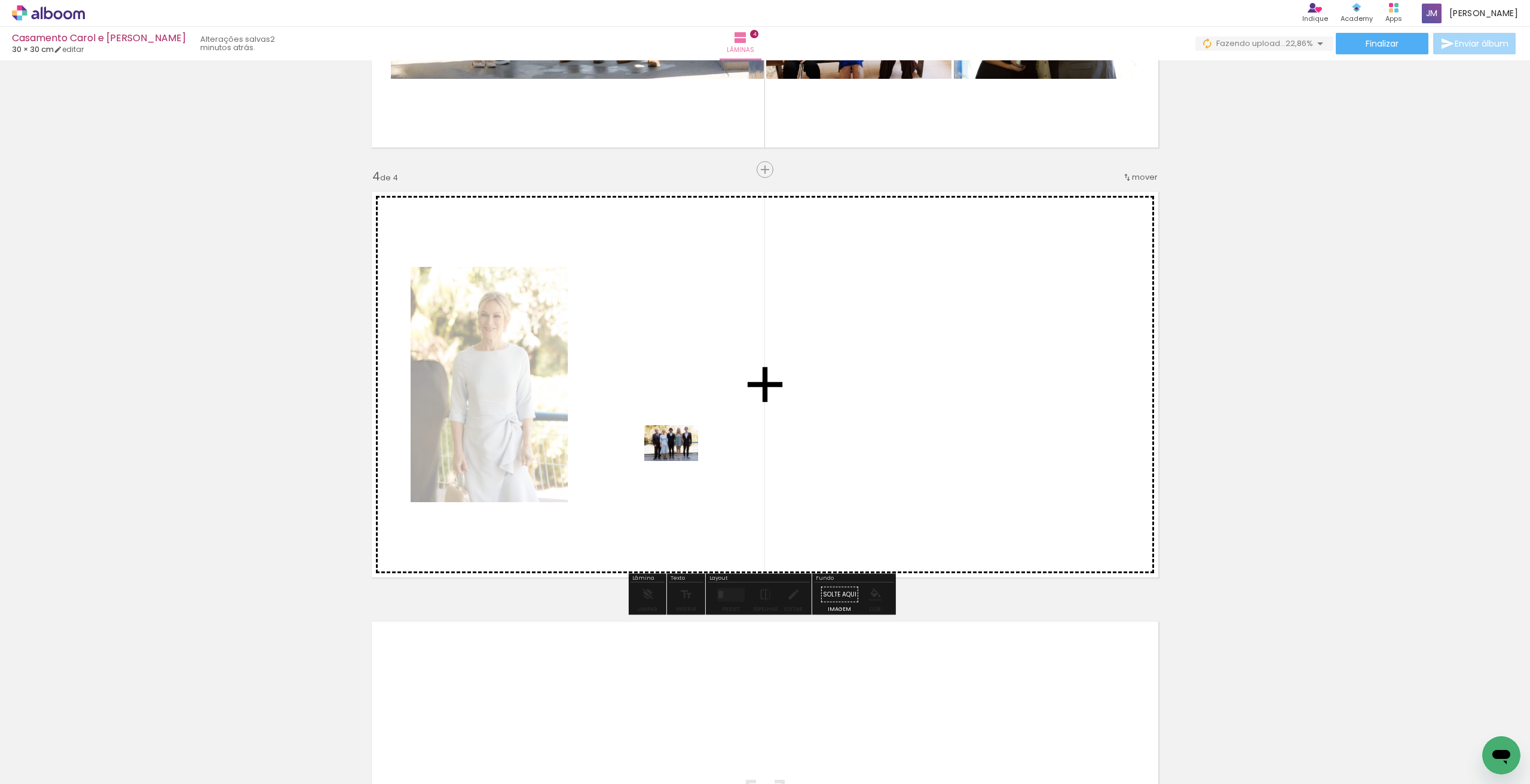
drag, startPoint x: 572, startPoint y: 747, endPoint x: 681, endPoint y: 461, distance: 306.1
click at [681, 461] on quentale-workspace at bounding box center [765, 392] width 1530 height 784
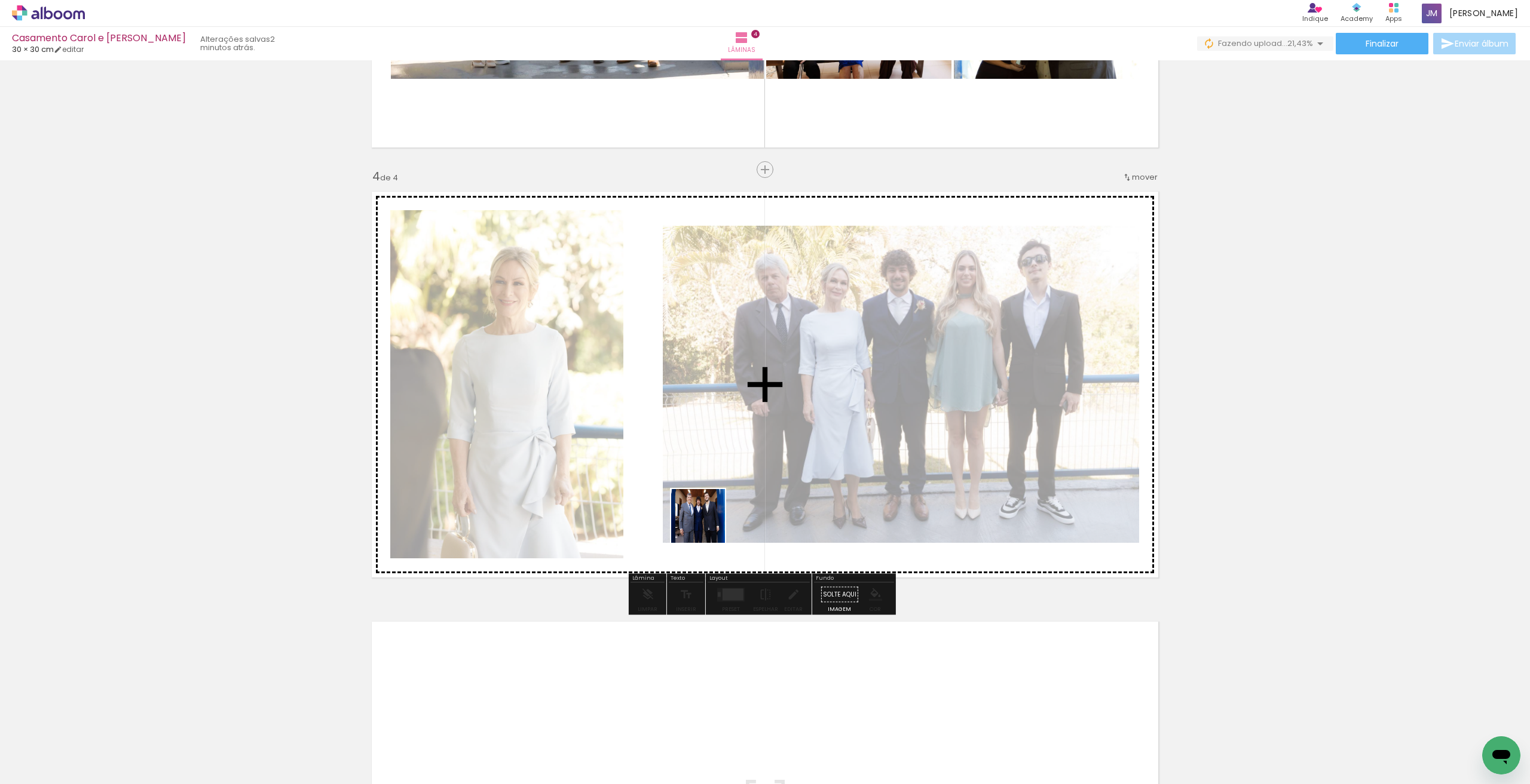
drag, startPoint x: 707, startPoint y: 525, endPoint x: 734, endPoint y: 477, distance: 55.1
click at [734, 477] on quentale-workspace at bounding box center [765, 392] width 1530 height 784
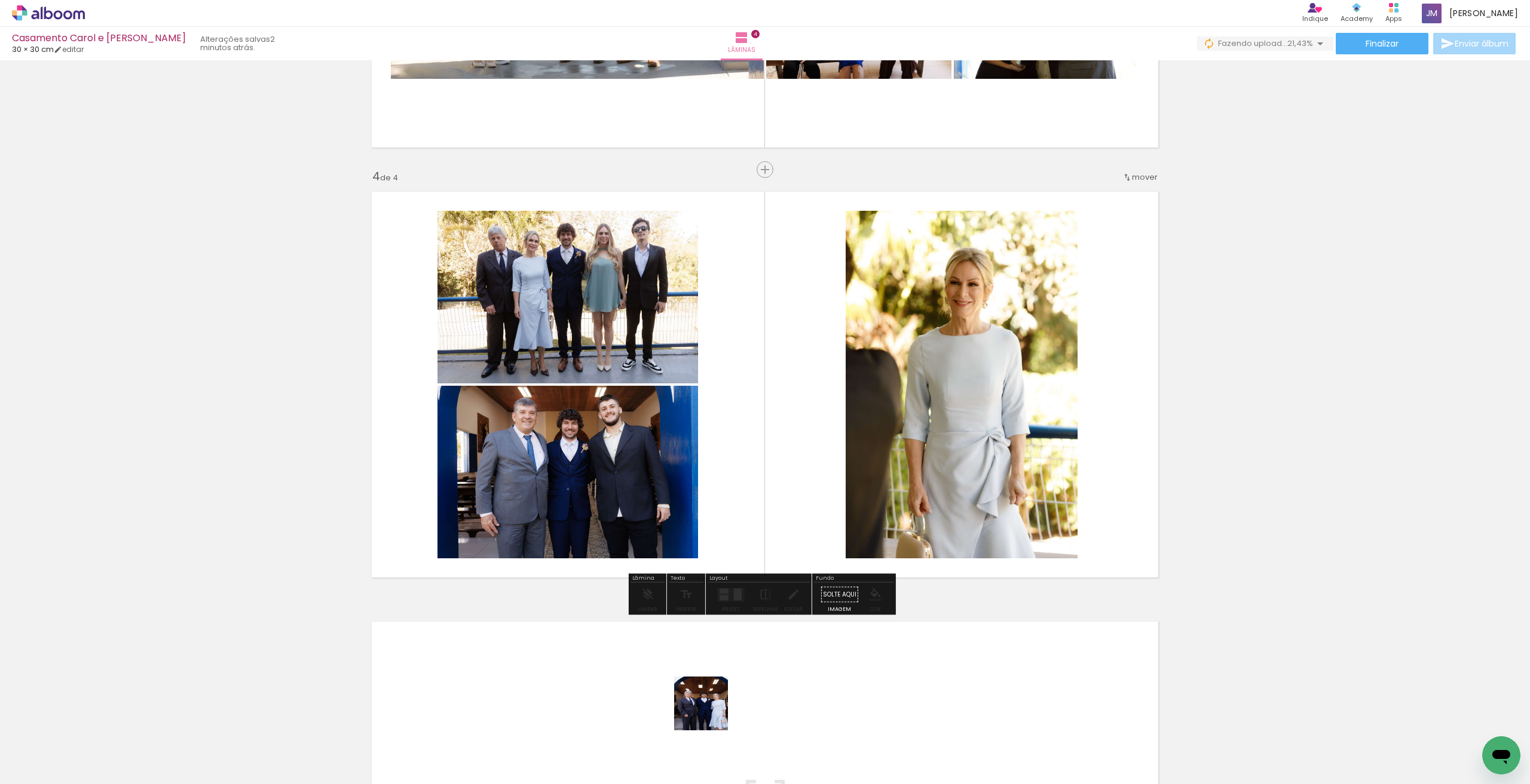
drag, startPoint x: 703, startPoint y: 744, endPoint x: 785, endPoint y: 502, distance: 255.5
click at [785, 481] on quentale-workspace at bounding box center [765, 392] width 1530 height 784
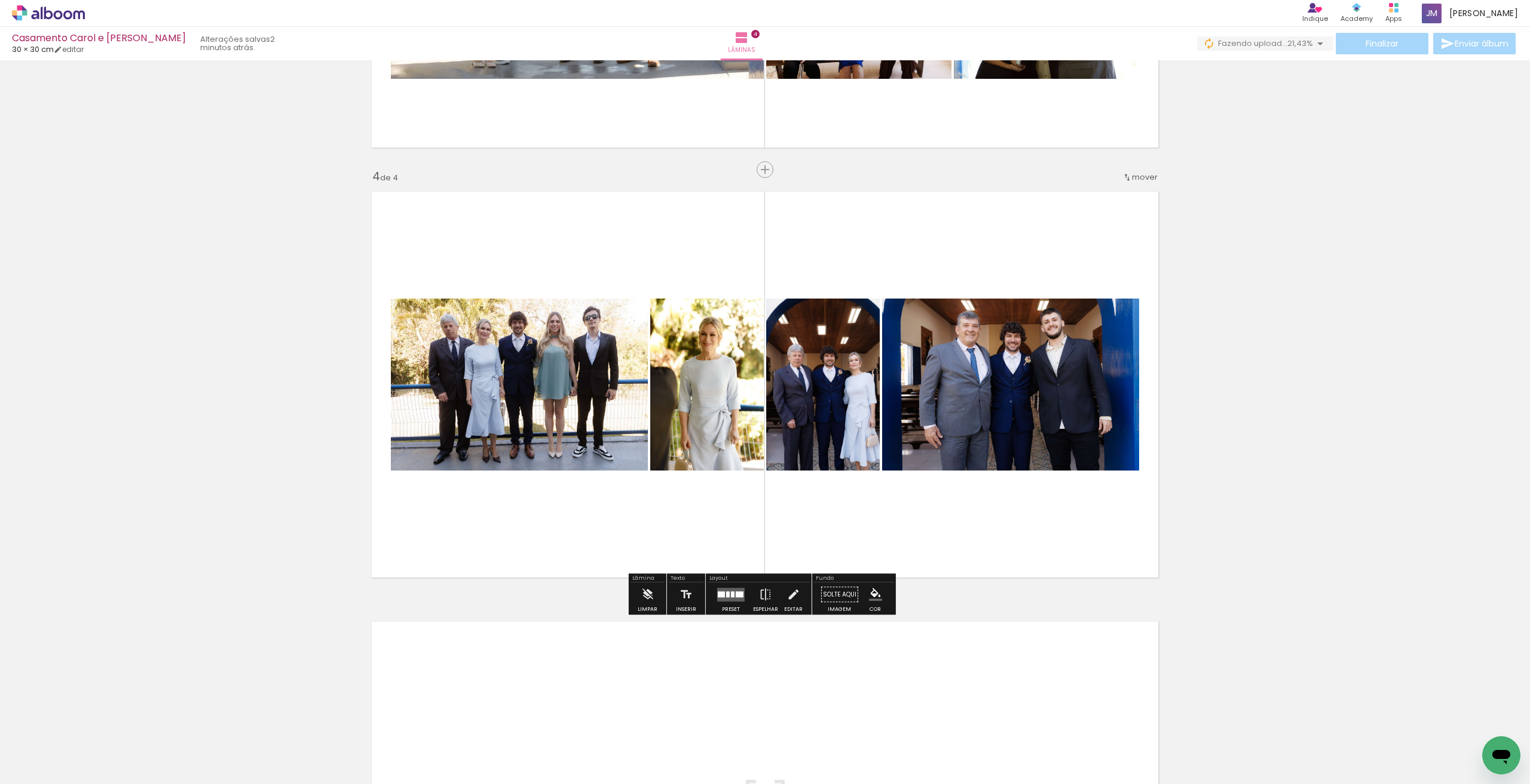
click at [734, 600] on quentale-layouter at bounding box center [730, 595] width 28 height 14
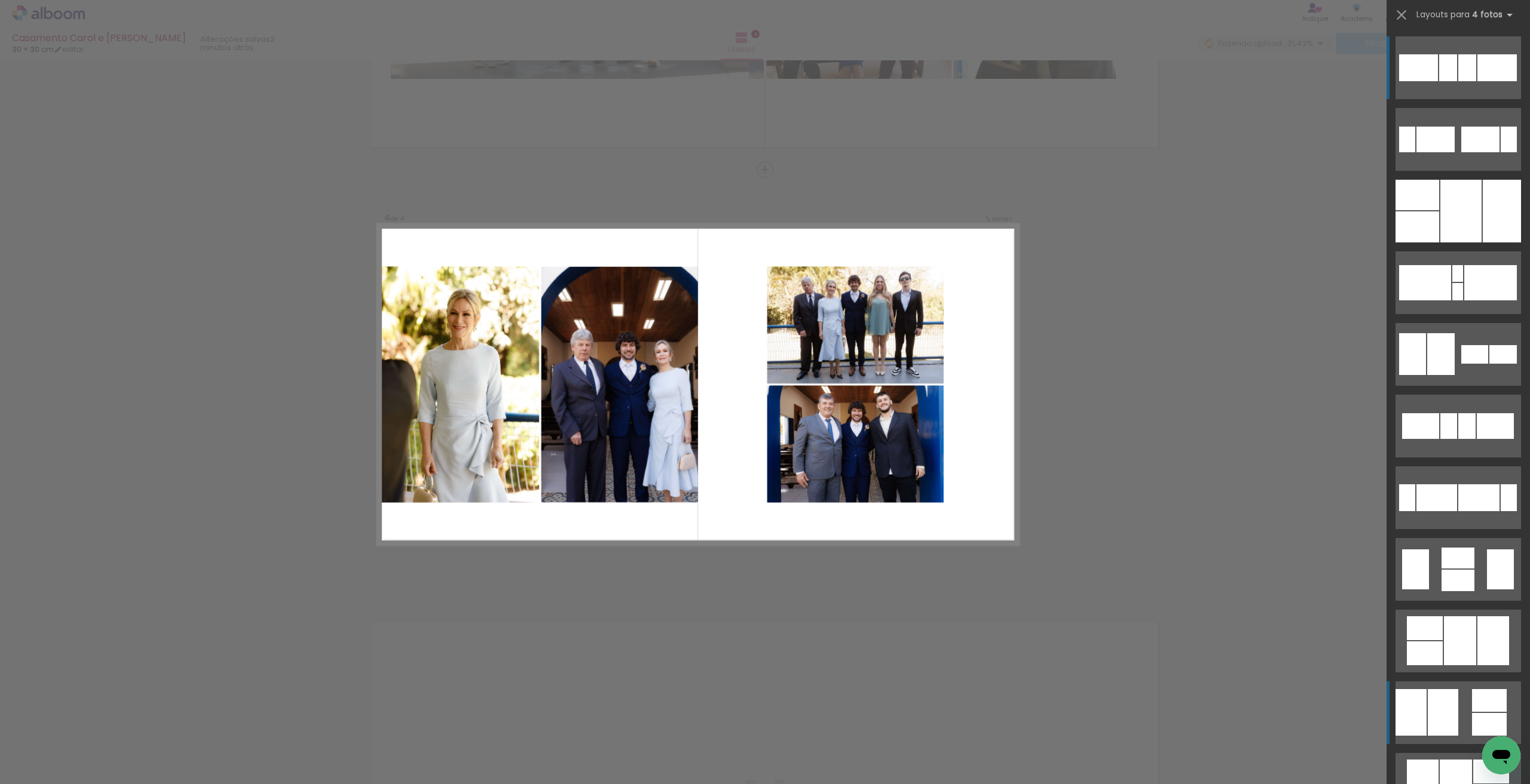
click at [1431, 715] on div at bounding box center [1443, 712] width 30 height 46
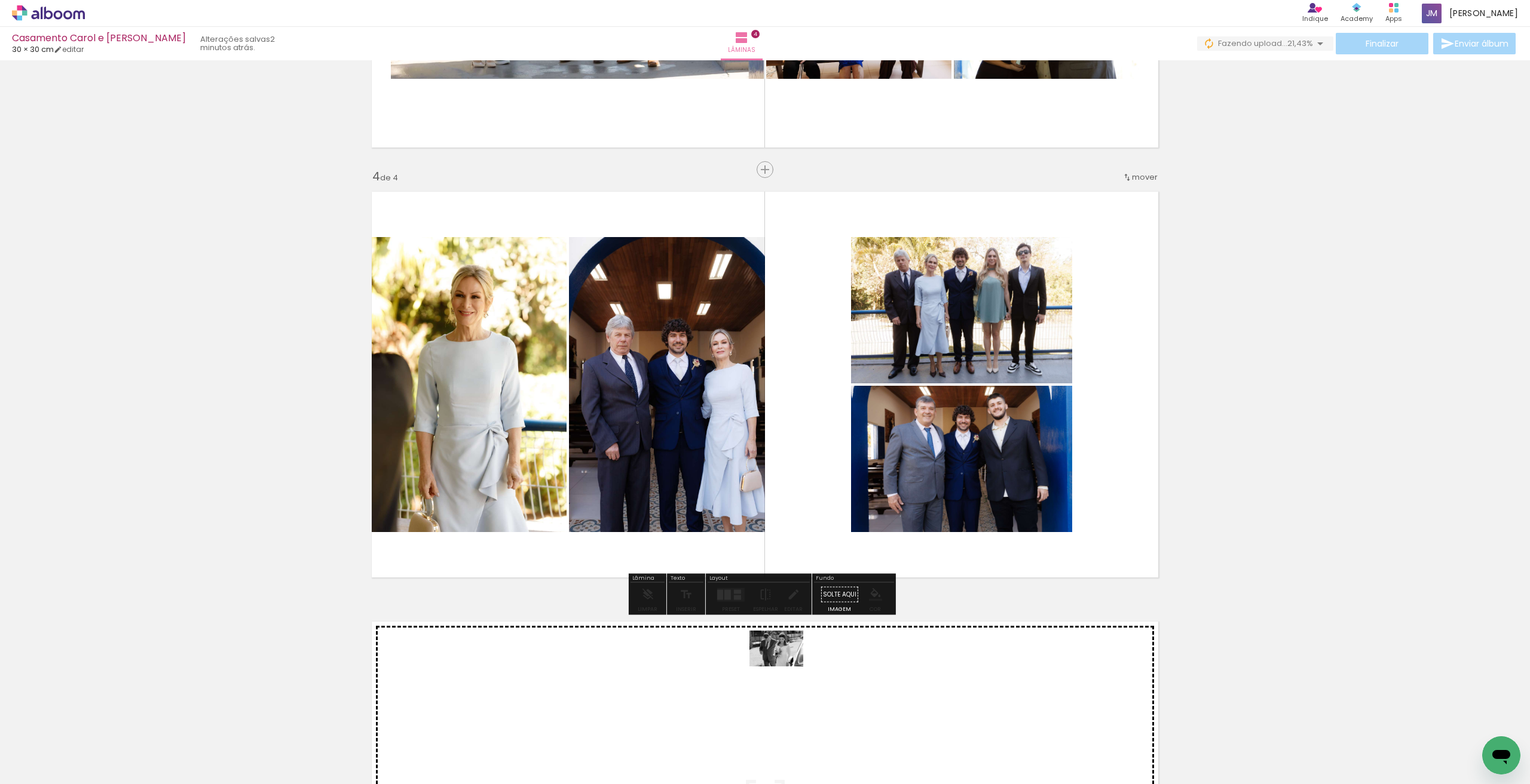
drag, startPoint x: 781, startPoint y: 748, endPoint x: 785, endPoint y: 667, distance: 81.1
click at [785, 667] on quentale-workspace at bounding box center [765, 392] width 1530 height 784
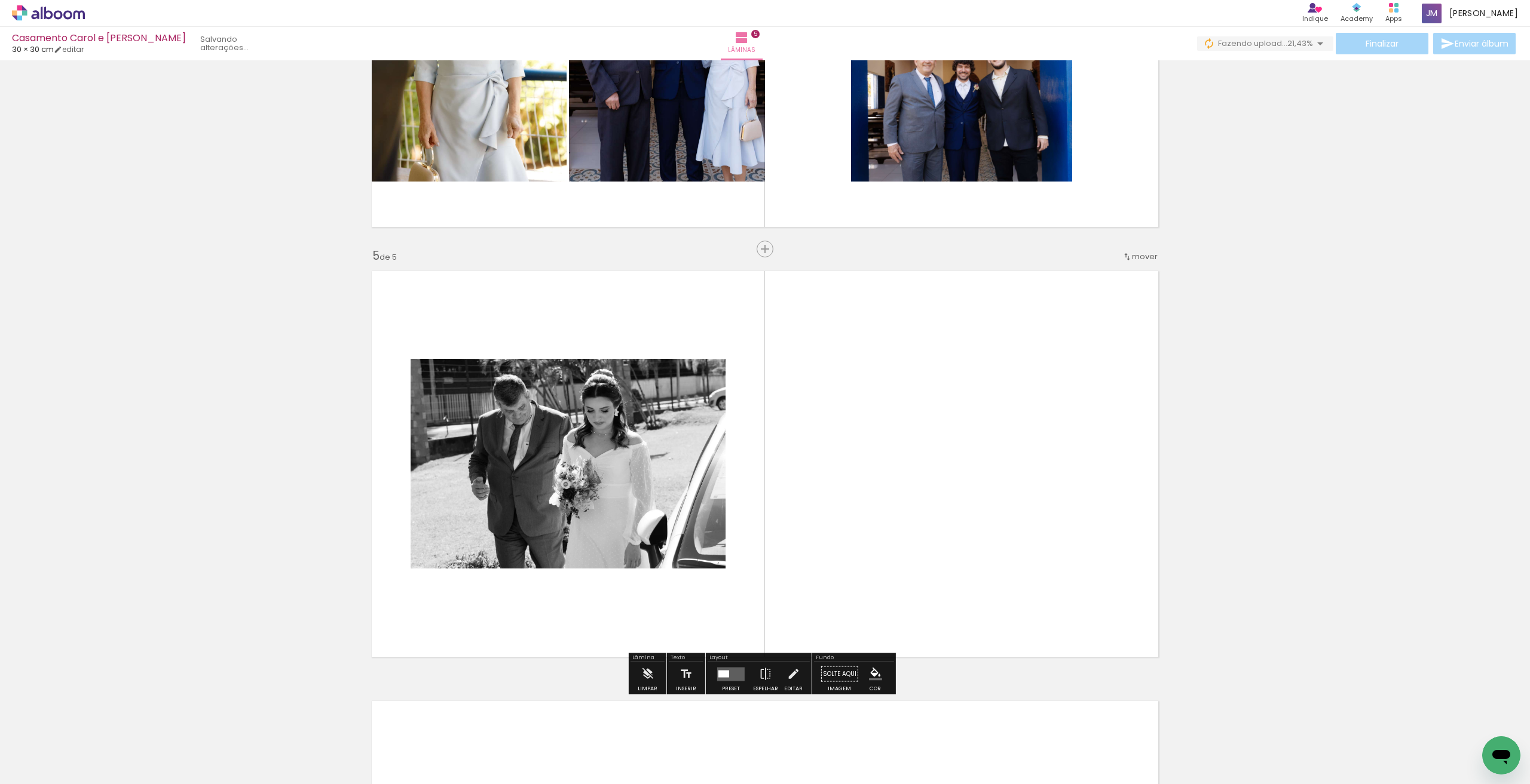
scroll to position [1631, 0]
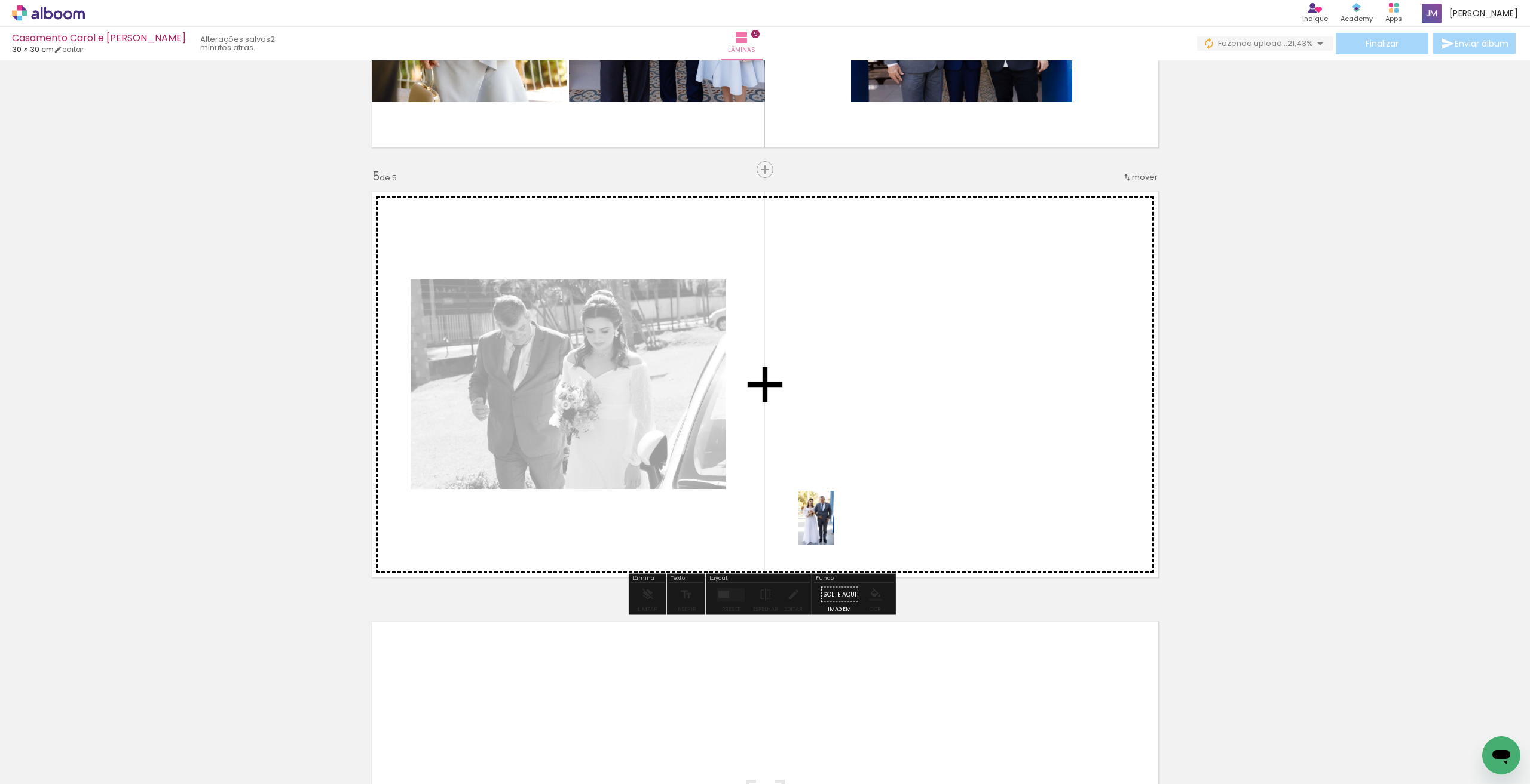
drag, startPoint x: 831, startPoint y: 738, endPoint x: 834, endPoint y: 527, distance: 211.0
click at [834, 527] on quentale-workspace at bounding box center [765, 392] width 1530 height 784
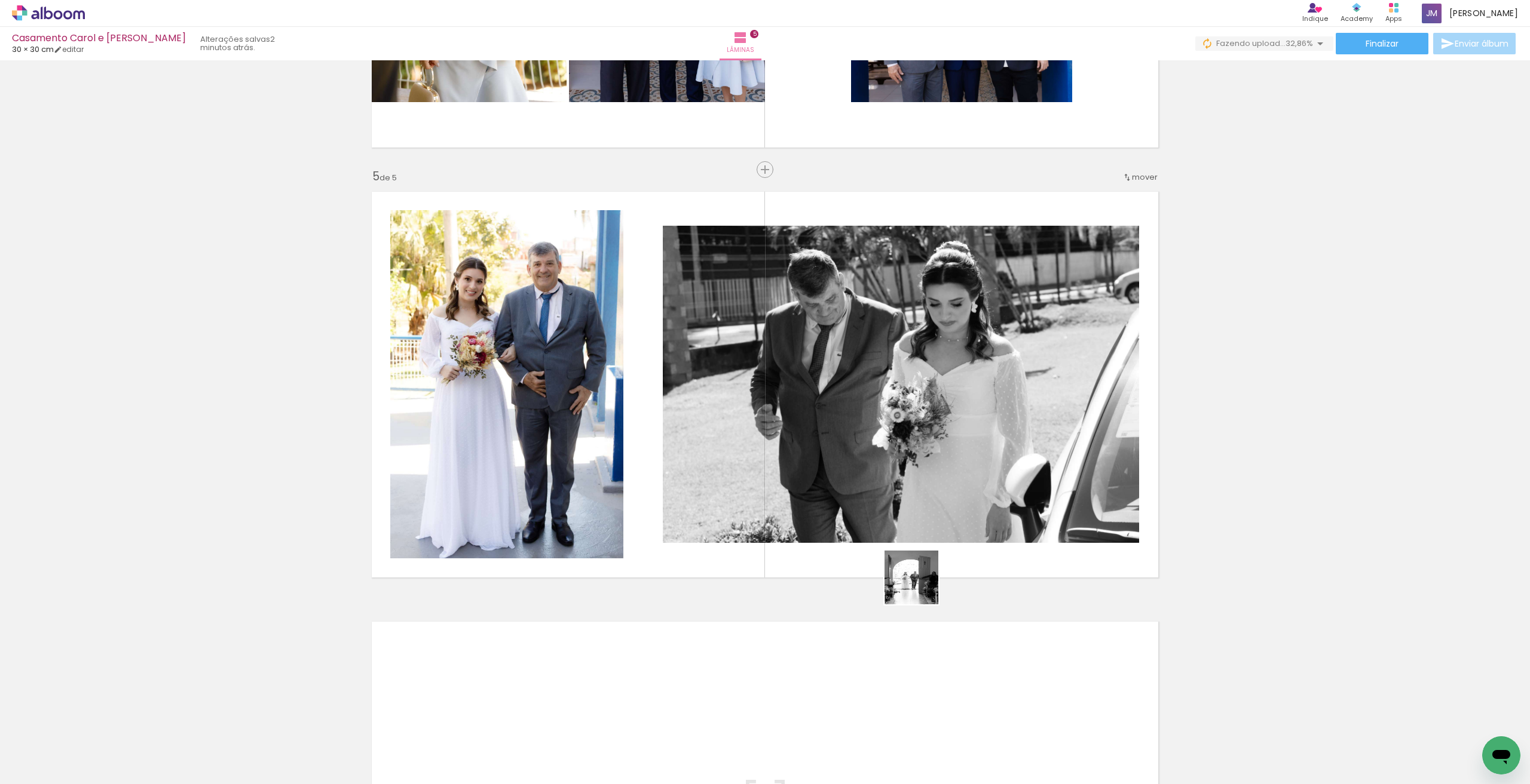
drag, startPoint x: 895, startPoint y: 749, endPoint x: 925, endPoint y: 528, distance: 223.0
click at [925, 528] on quentale-workspace at bounding box center [765, 392] width 1530 height 784
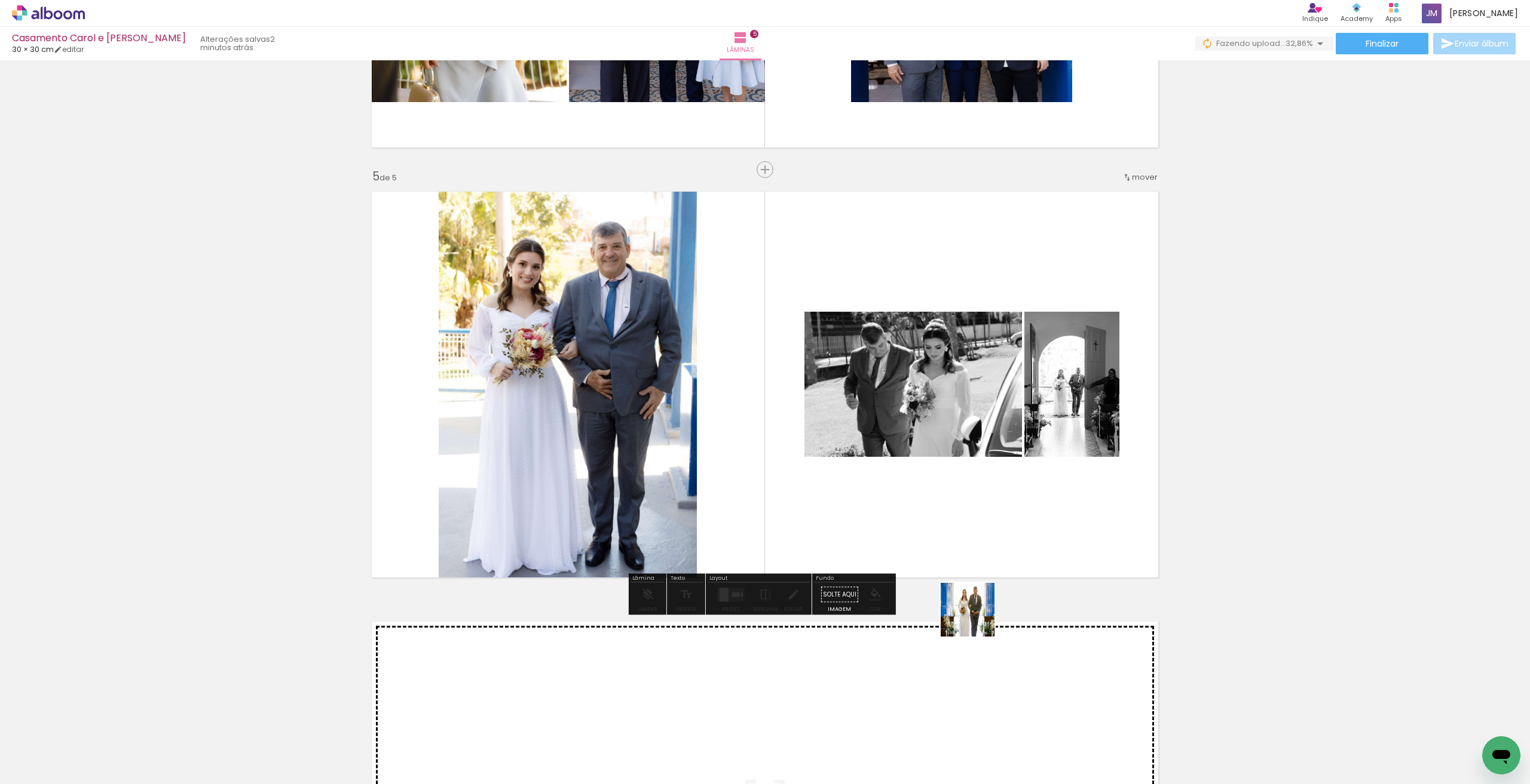
drag, startPoint x: 977, startPoint y: 619, endPoint x: 977, endPoint y: 486, distance: 133.0
click at [977, 486] on quentale-workspace at bounding box center [765, 392] width 1530 height 784
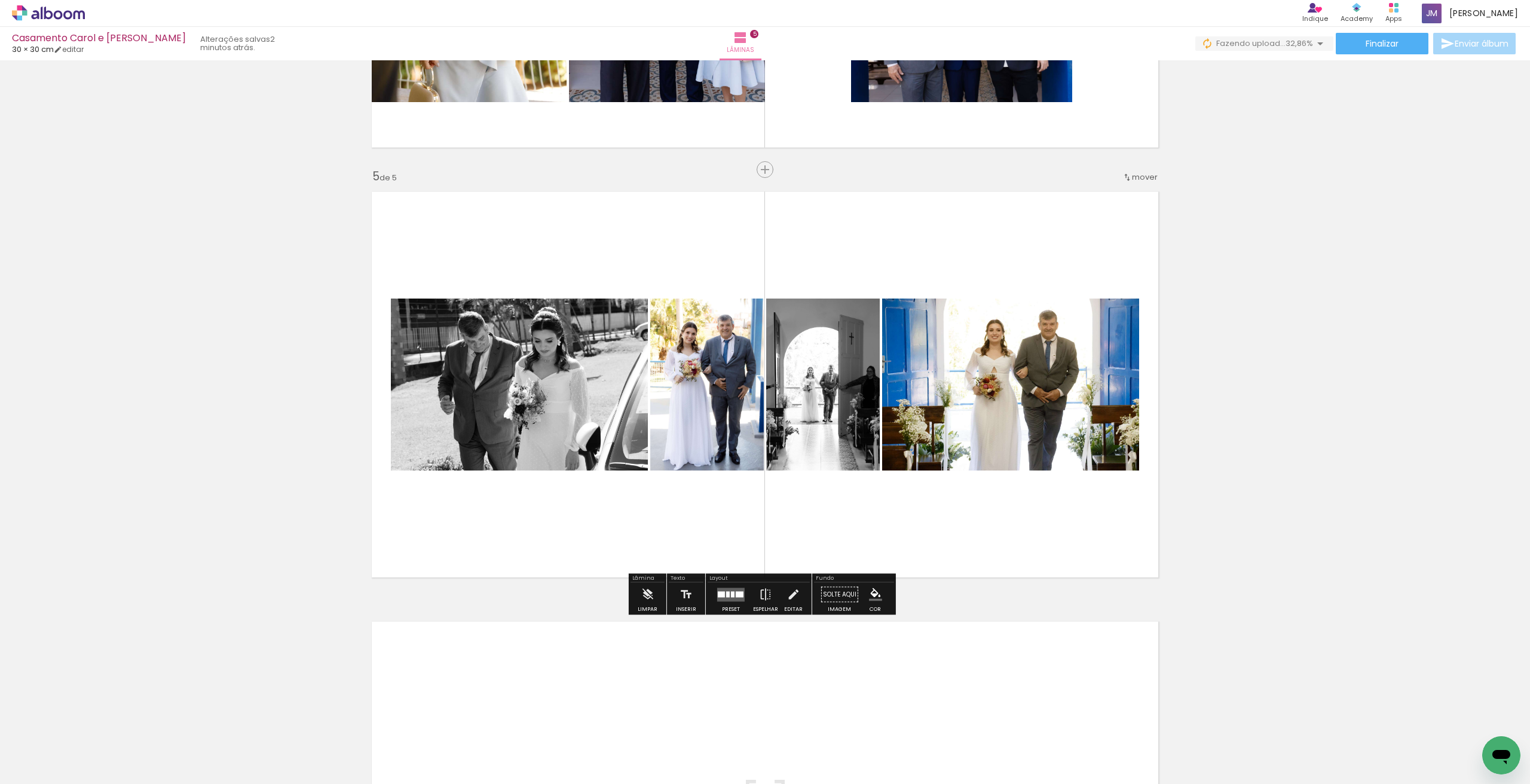
click at [731, 597] on div at bounding box center [733, 594] width 3 height 6
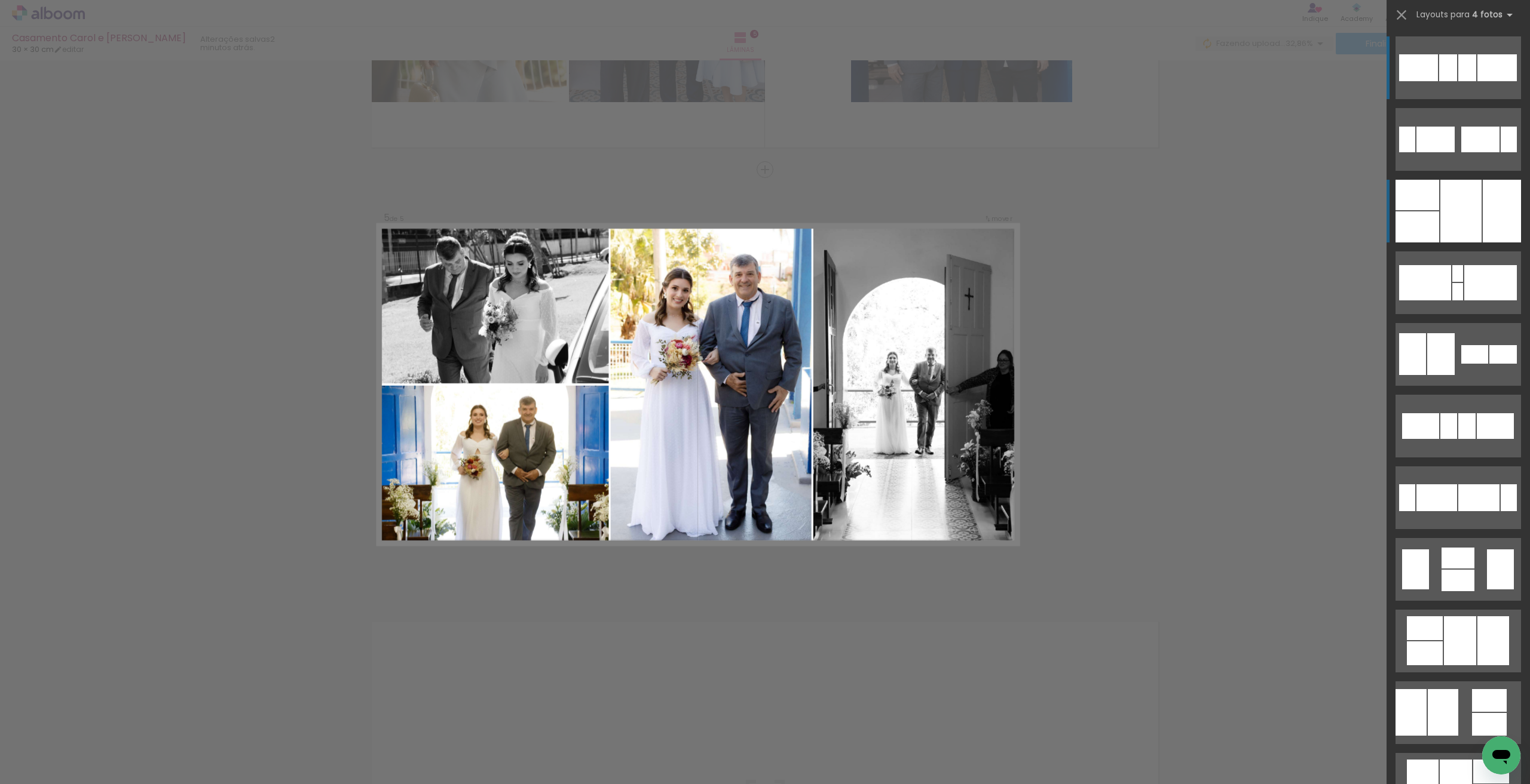
click at [1466, 211] on div at bounding box center [1461, 211] width 41 height 62
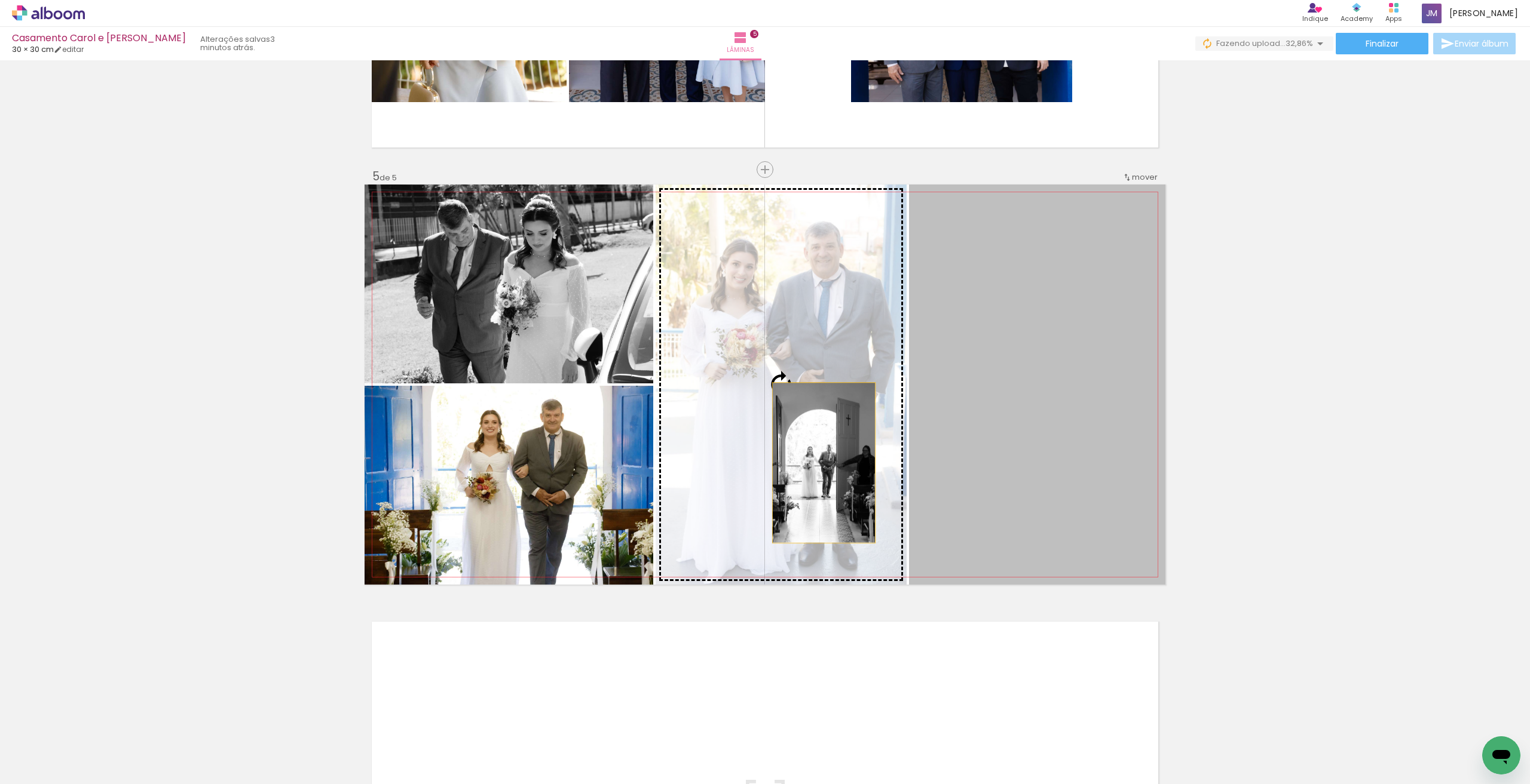
drag, startPoint x: 1000, startPoint y: 463, endPoint x: 820, endPoint y: 463, distance: 180.0
click at [0, 0] on slot at bounding box center [0, 0] width 0 height 0
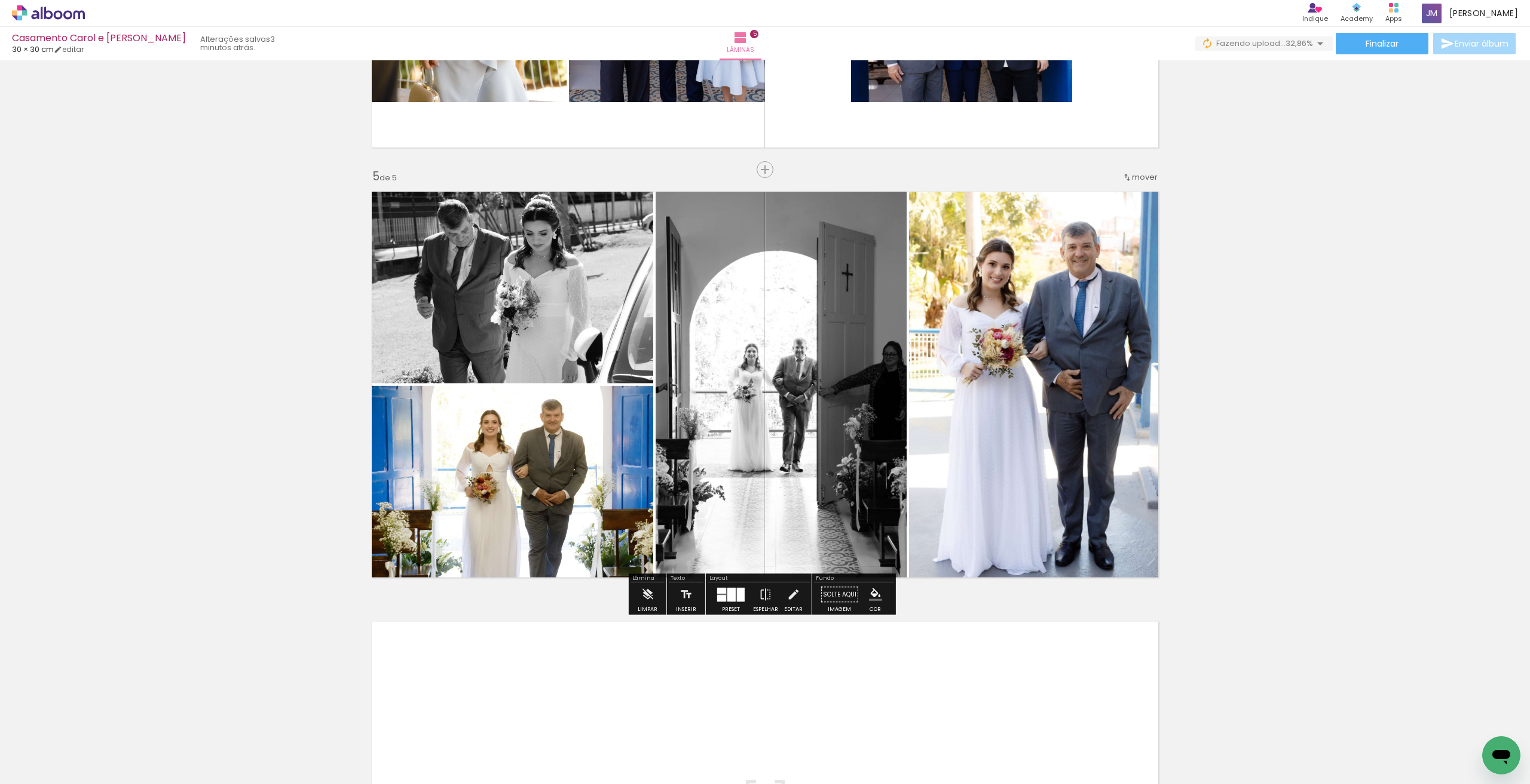
click at [721, 594] on quentale-layouter at bounding box center [730, 595] width 28 height 14
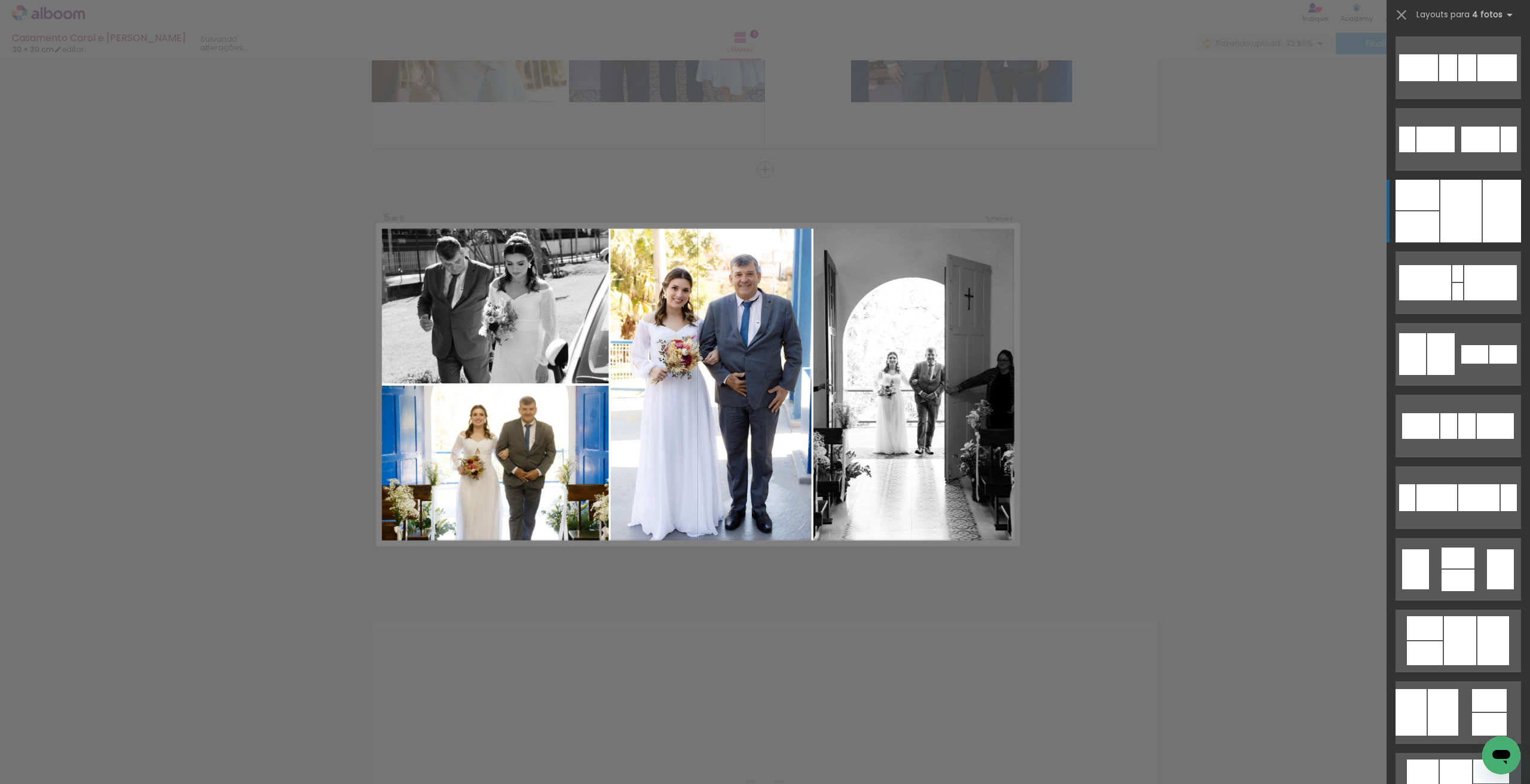
scroll to position [143, 0]
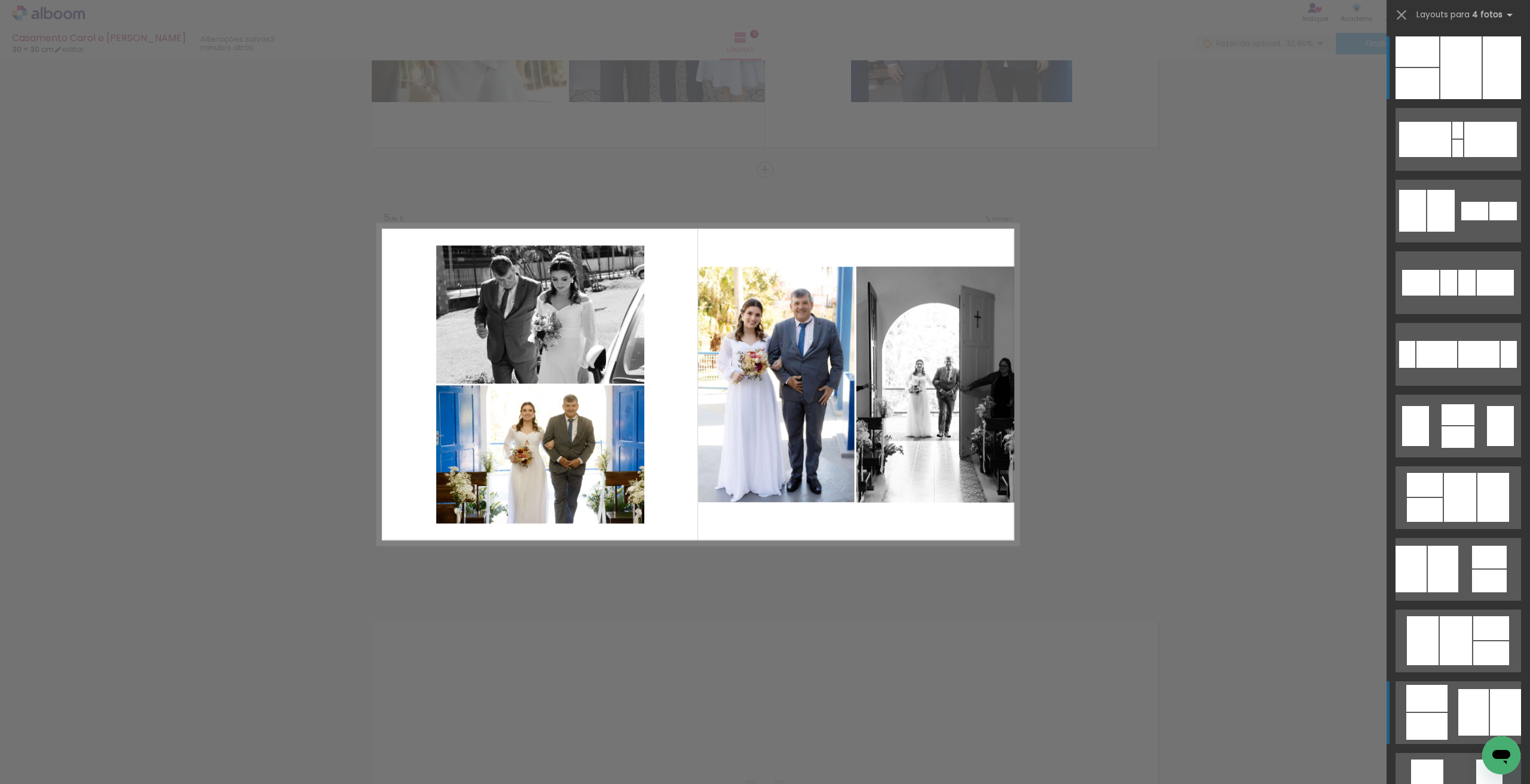
click at [1441, 706] on div at bounding box center [1427, 699] width 41 height 27
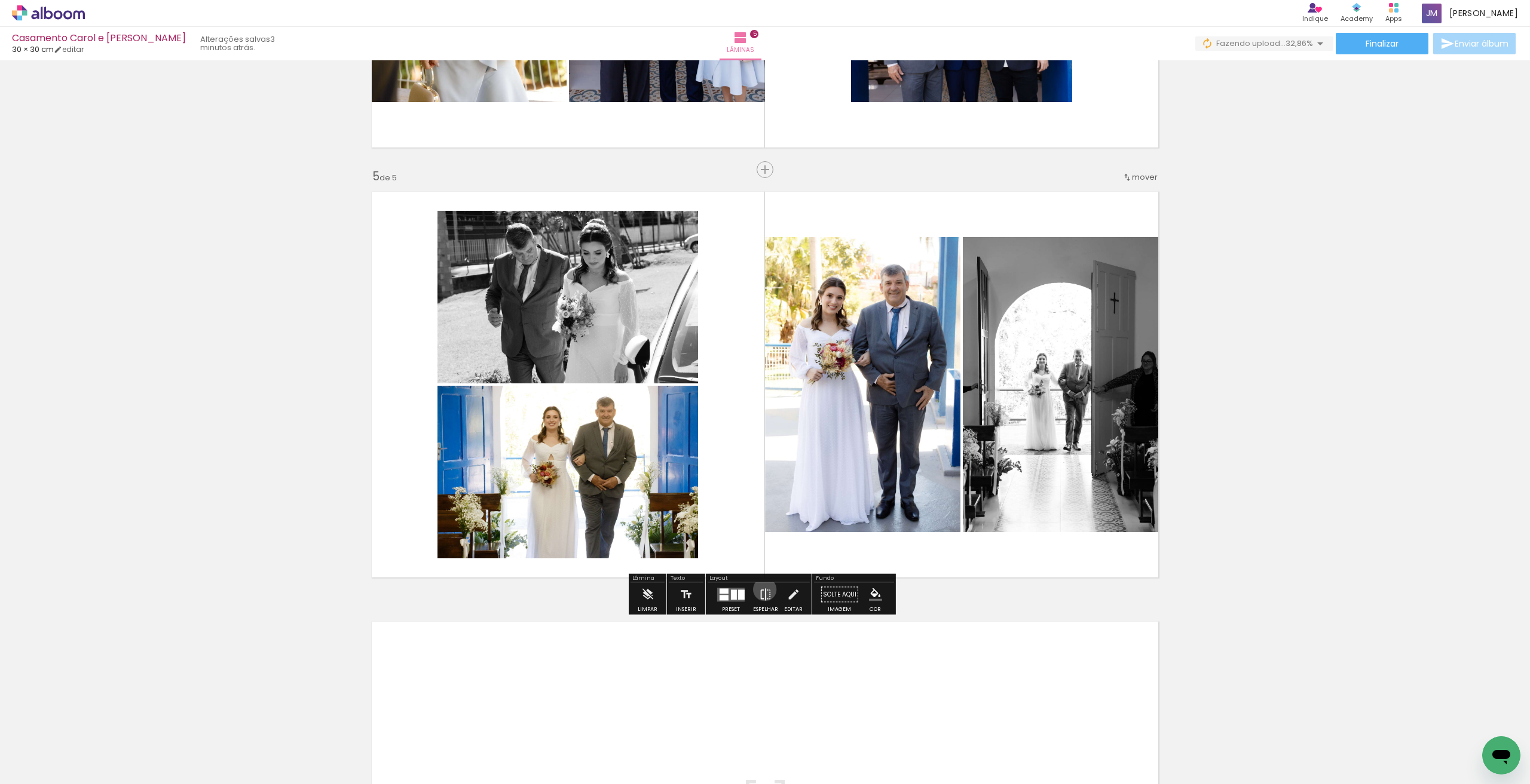
click at [762, 590] on iron-icon at bounding box center [766, 595] width 14 height 24
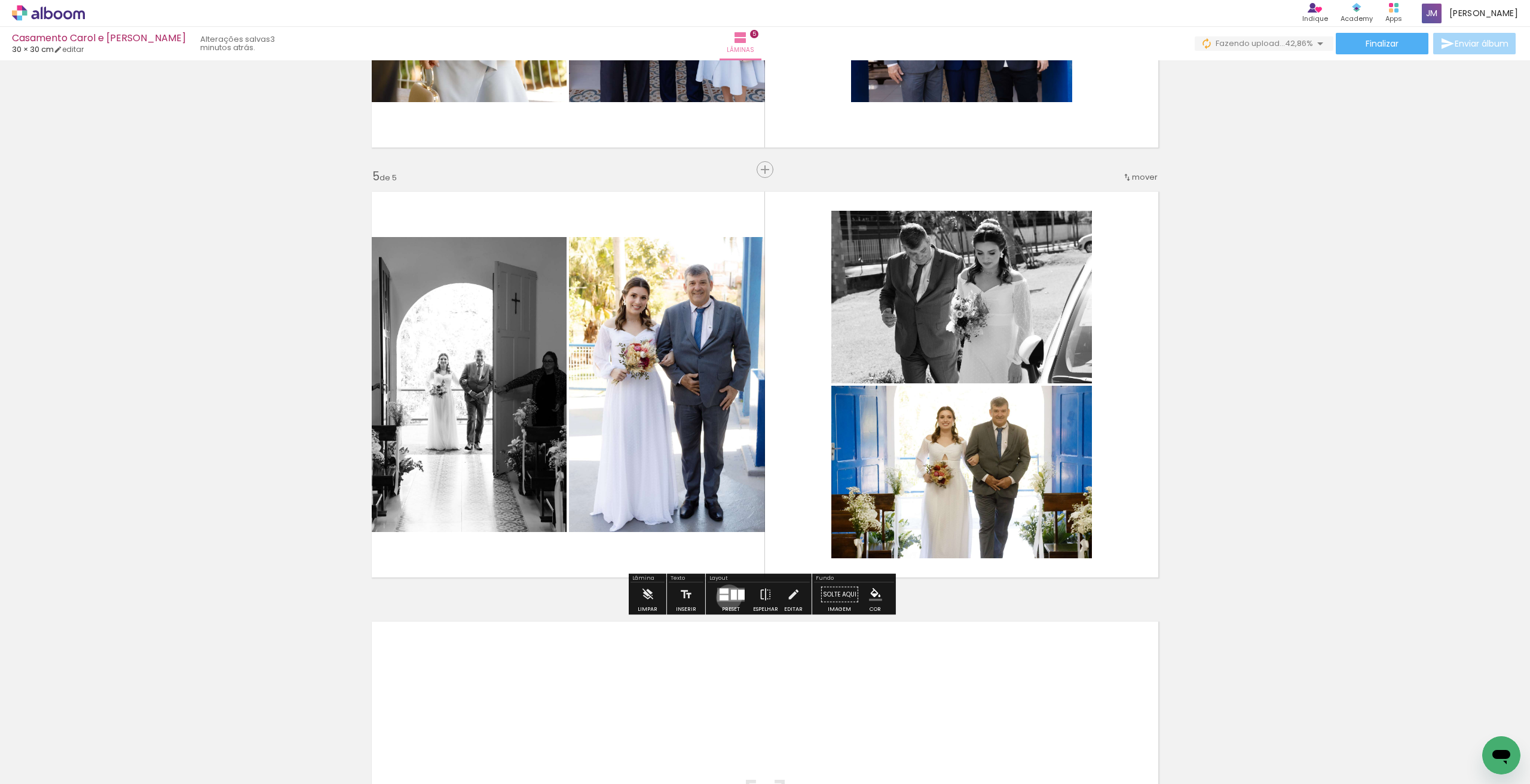
click at [726, 597] on quentale-layouter at bounding box center [730, 595] width 28 height 14
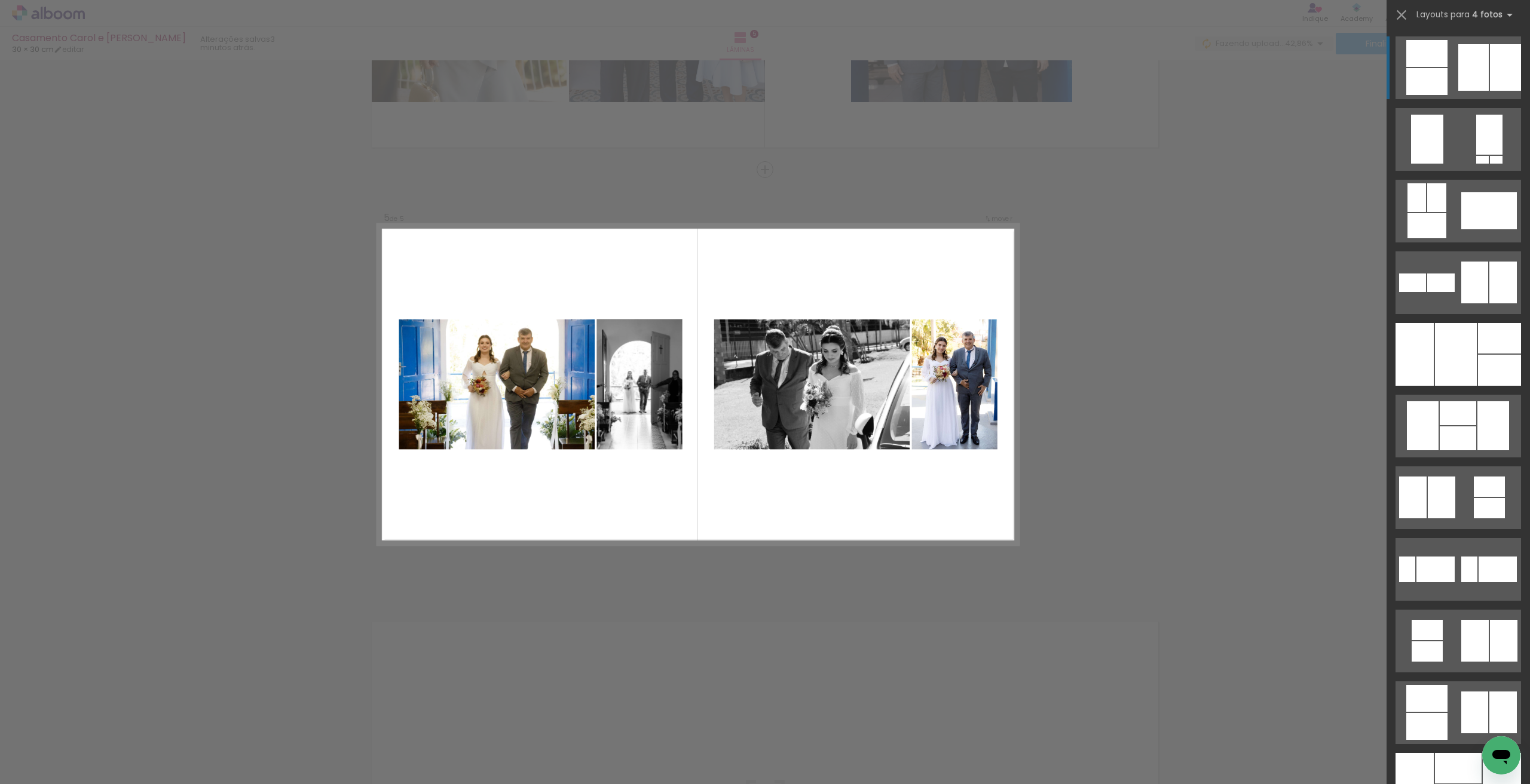
scroll to position [889, 0]
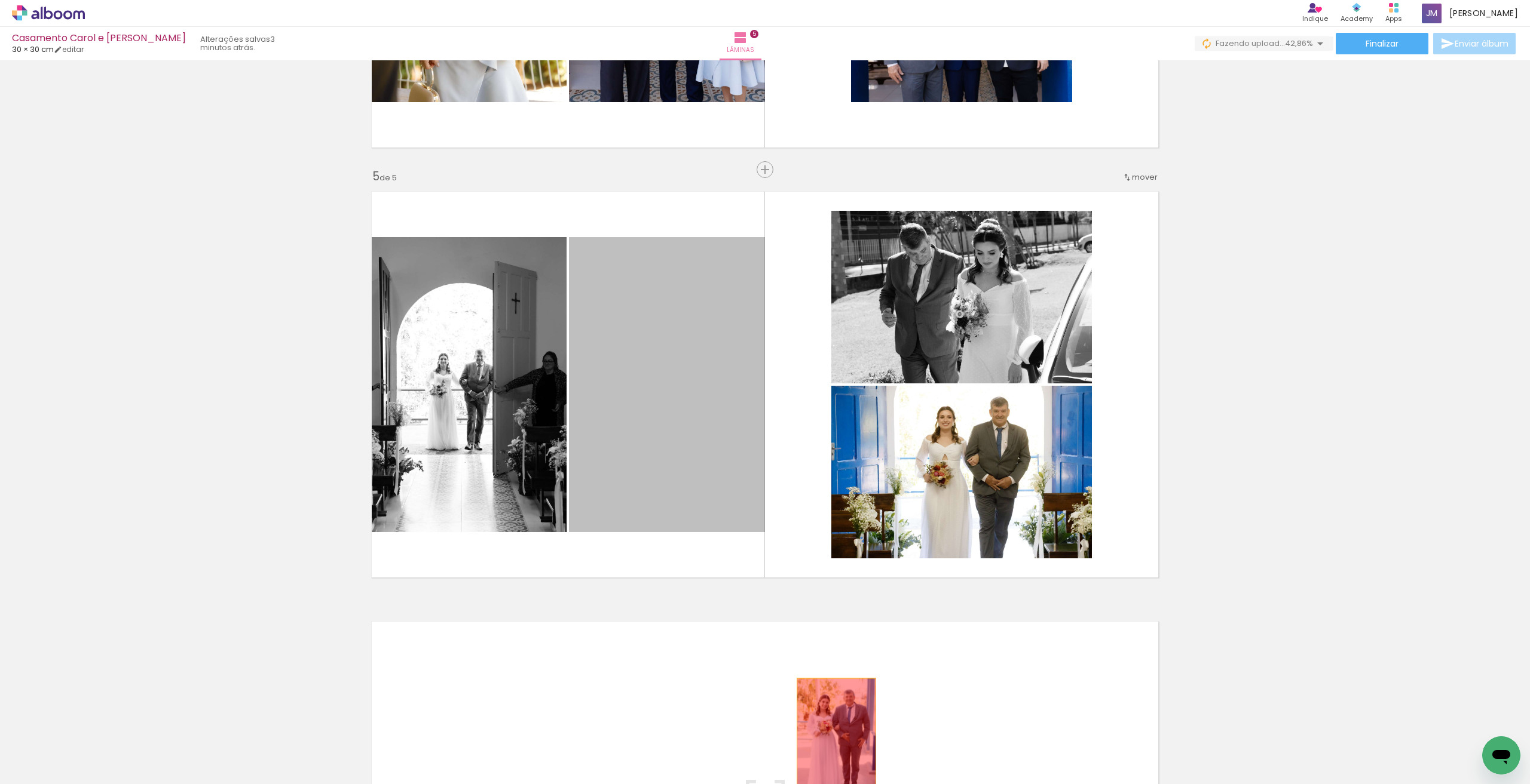
drag, startPoint x: 686, startPoint y: 324, endPoint x: 832, endPoint y: 738, distance: 439.0
click at [832, 738] on quentale-workspace at bounding box center [765, 392] width 1530 height 784
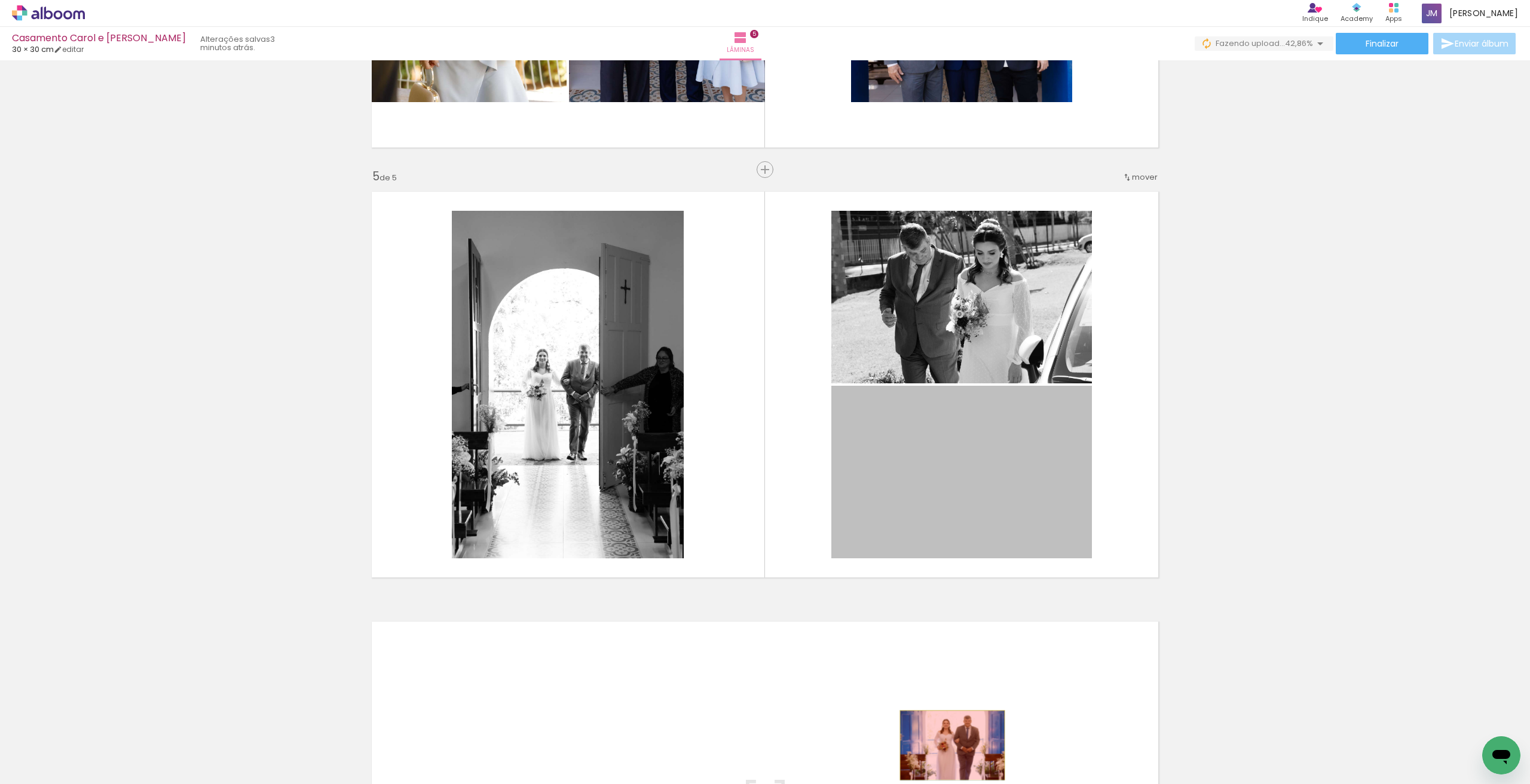
drag, startPoint x: 948, startPoint y: 668, endPoint x: 948, endPoint y: 745, distance: 77.0
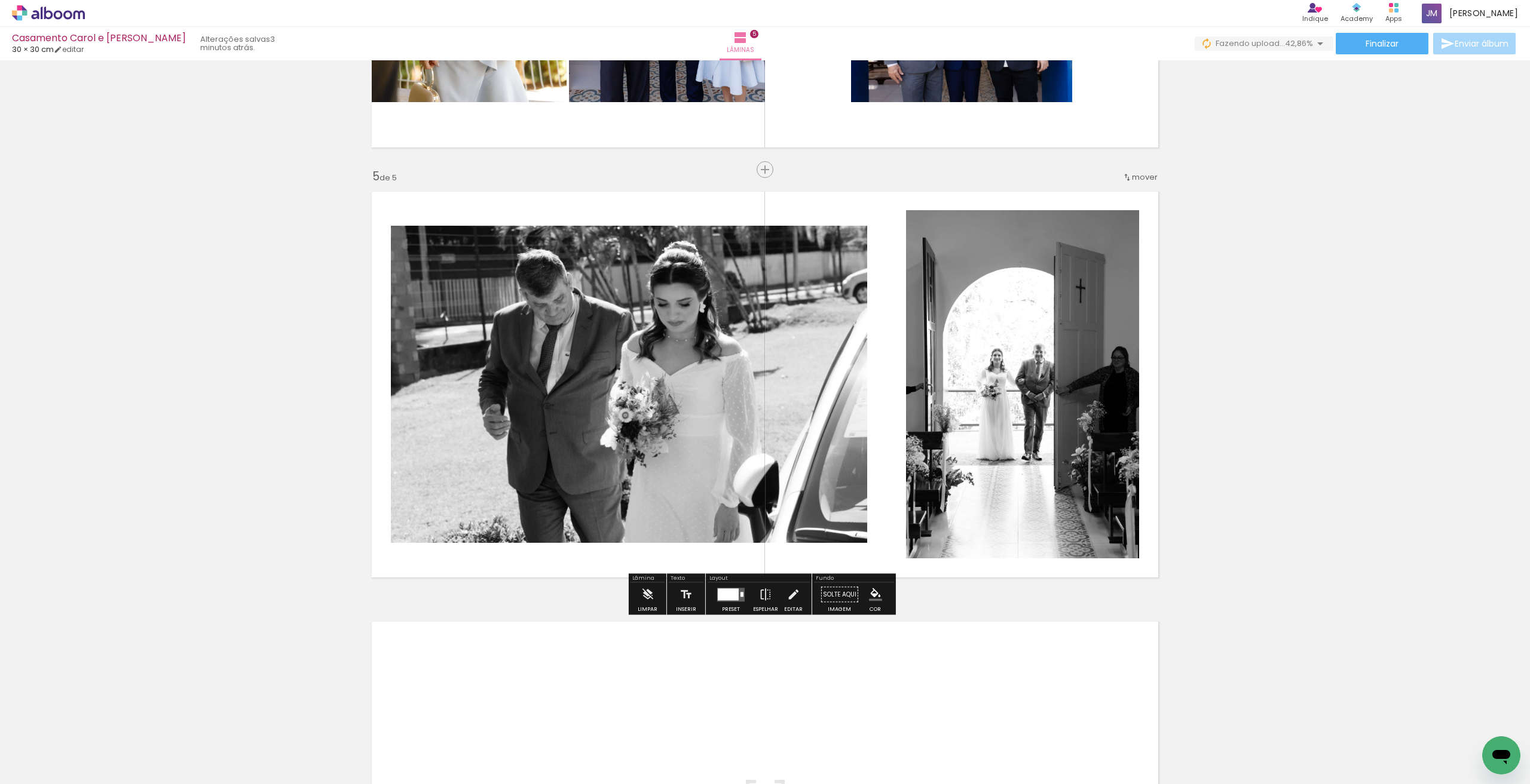
click at [735, 598] on div at bounding box center [728, 594] width 21 height 12
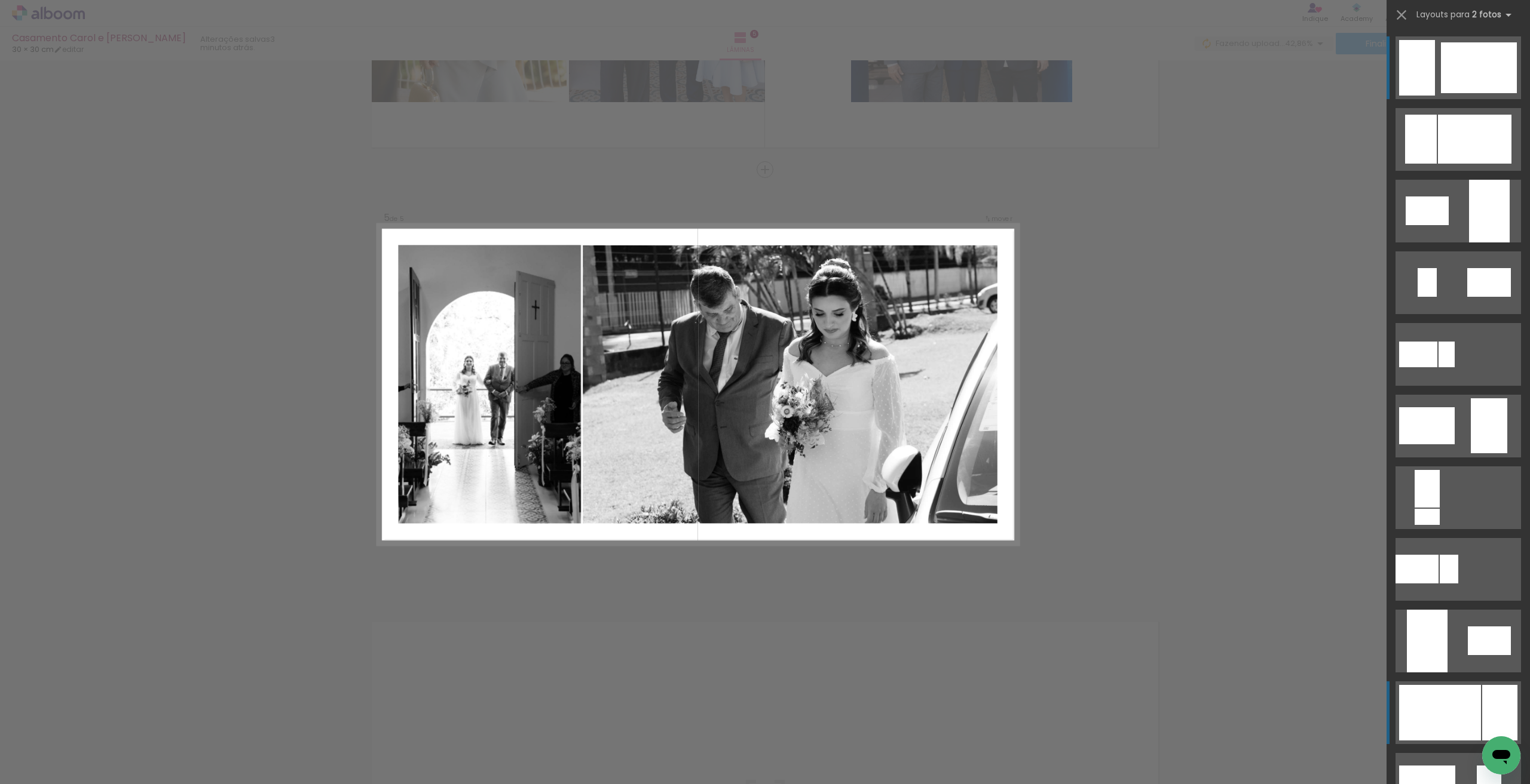
click at [1448, 702] on div at bounding box center [1440, 713] width 82 height 56
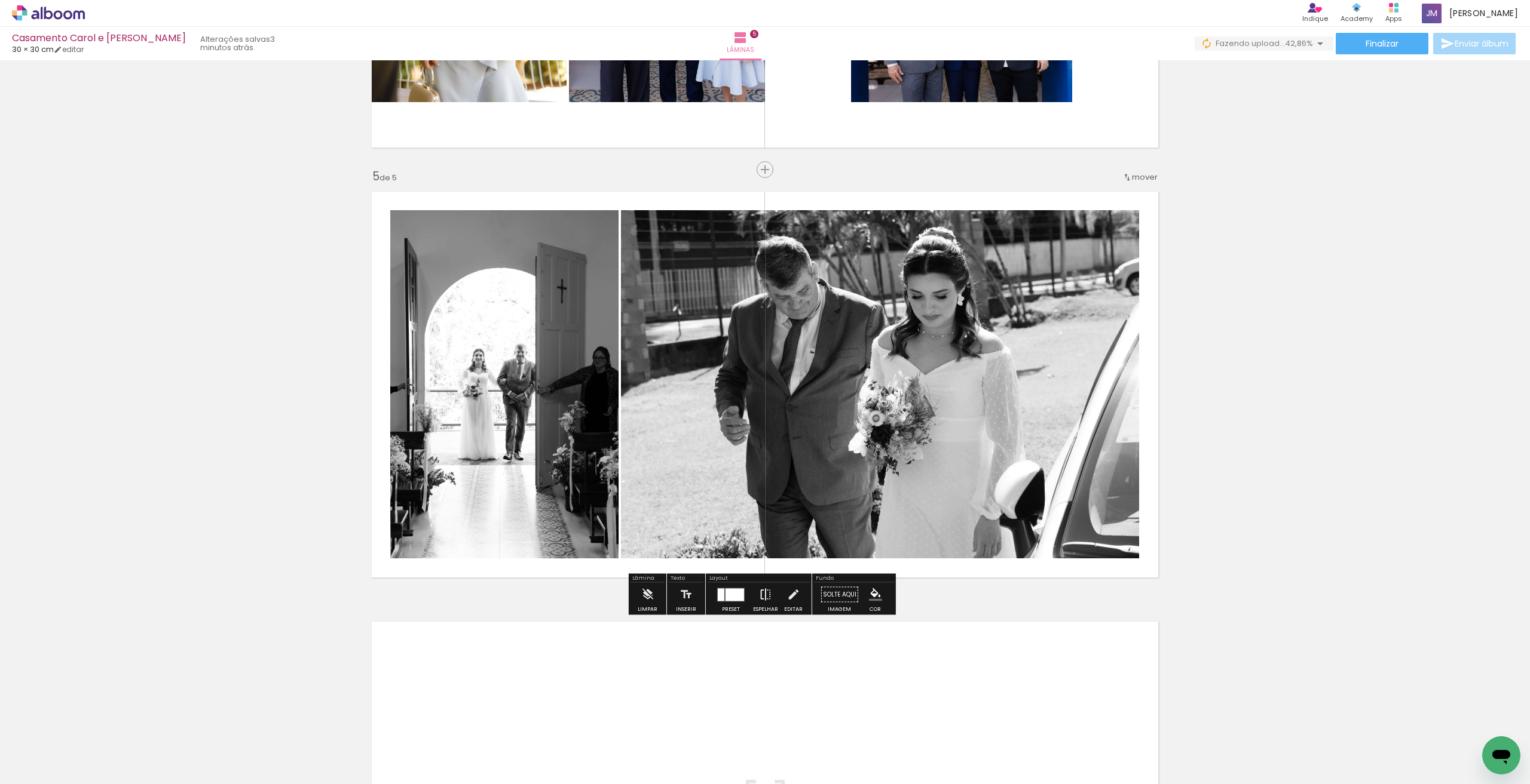
click at [759, 588] on iron-icon at bounding box center [766, 595] width 14 height 24
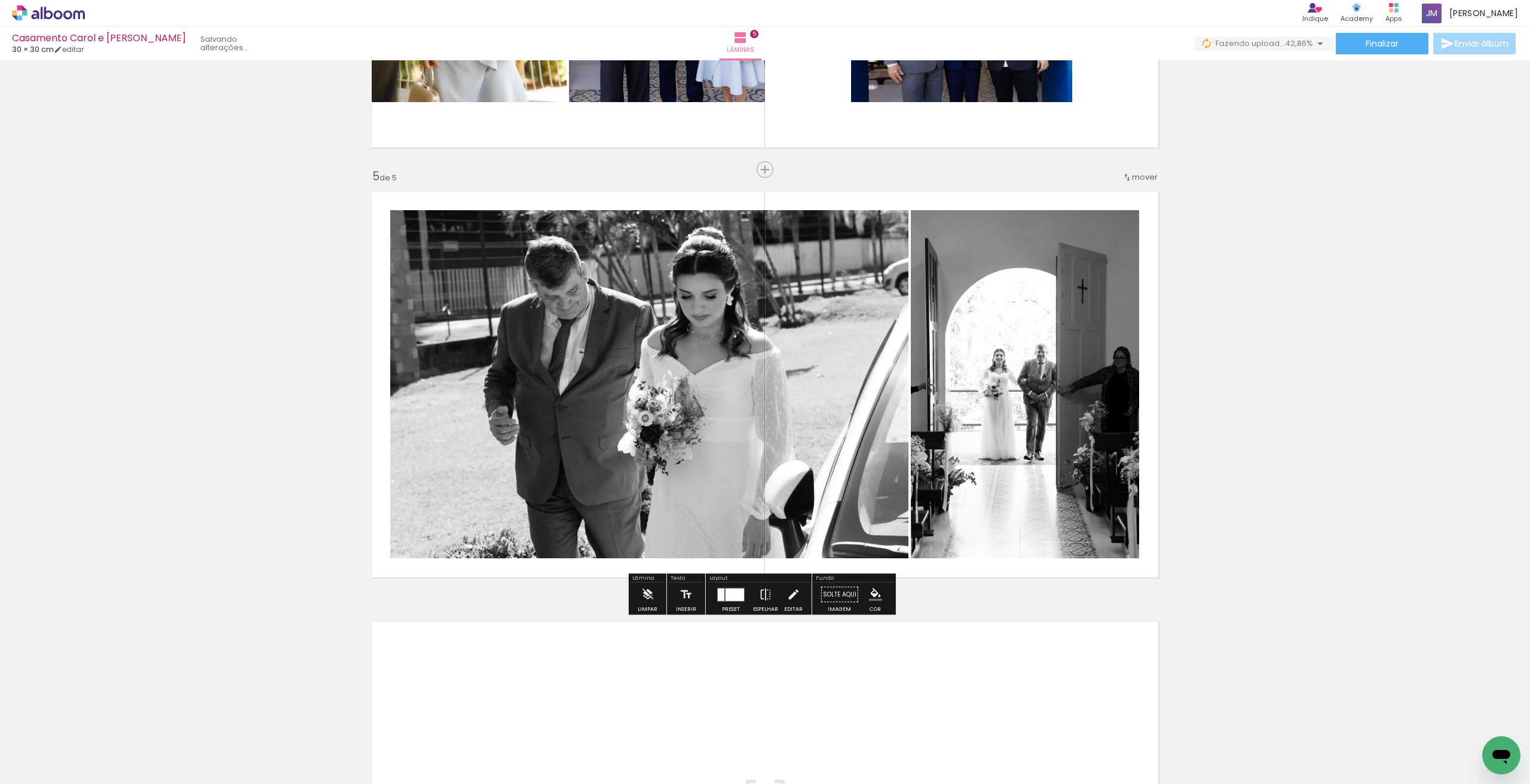
scroll to position [1830, 0]
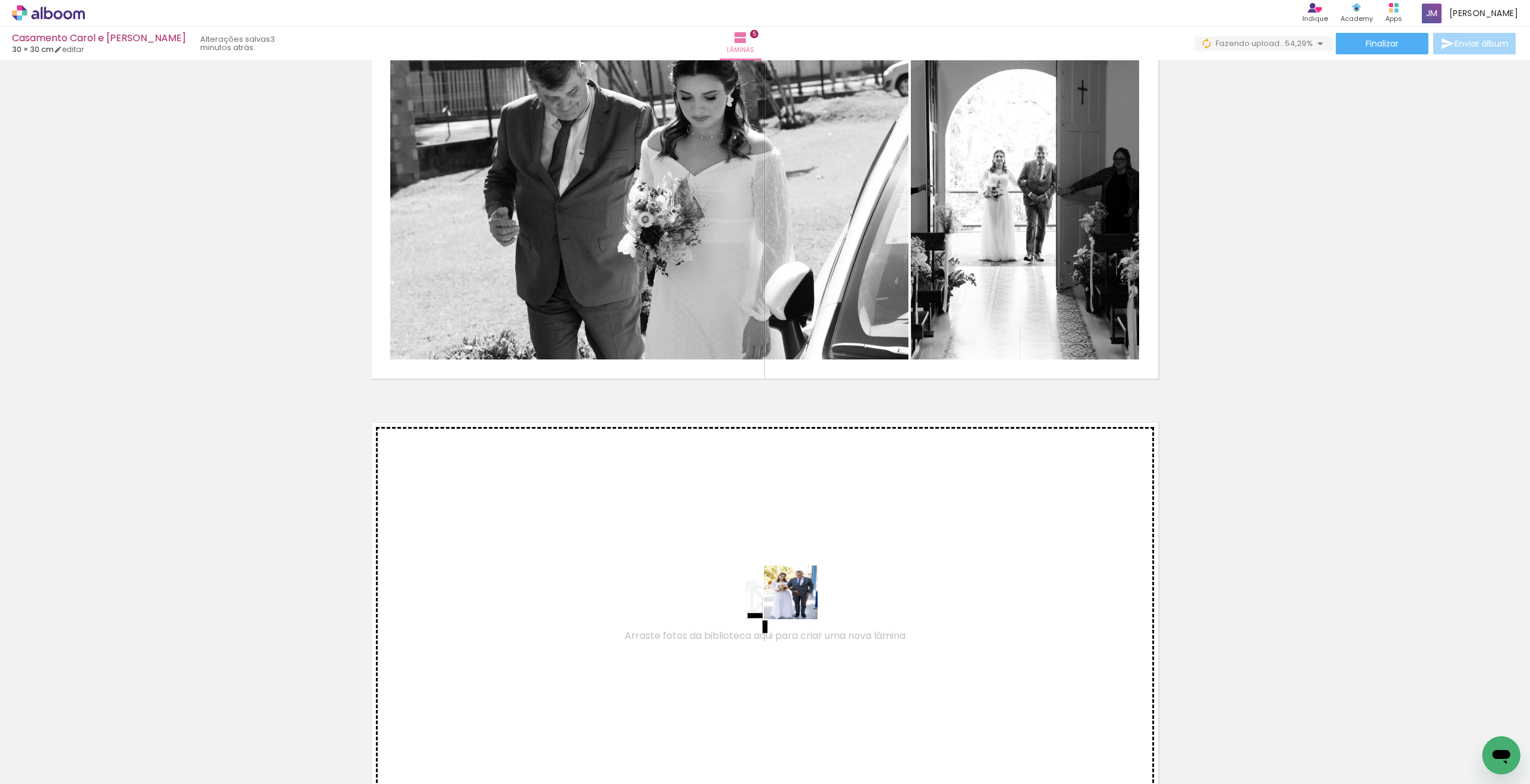
drag, startPoint x: 832, startPoint y: 739, endPoint x: 799, endPoint y: 597, distance: 145.8
click at [799, 597] on quentale-workspace at bounding box center [765, 392] width 1530 height 784
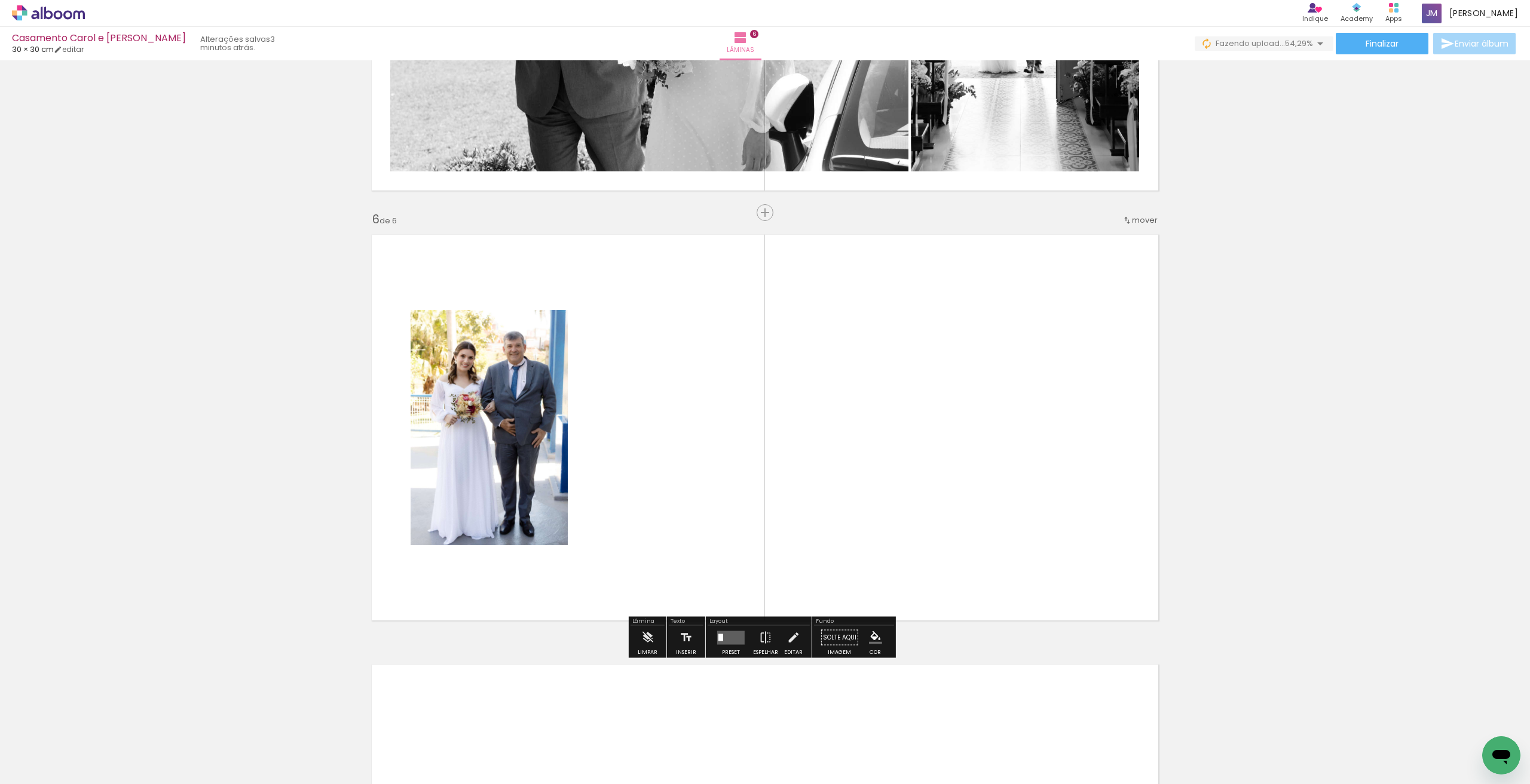
scroll to position [2061, 0]
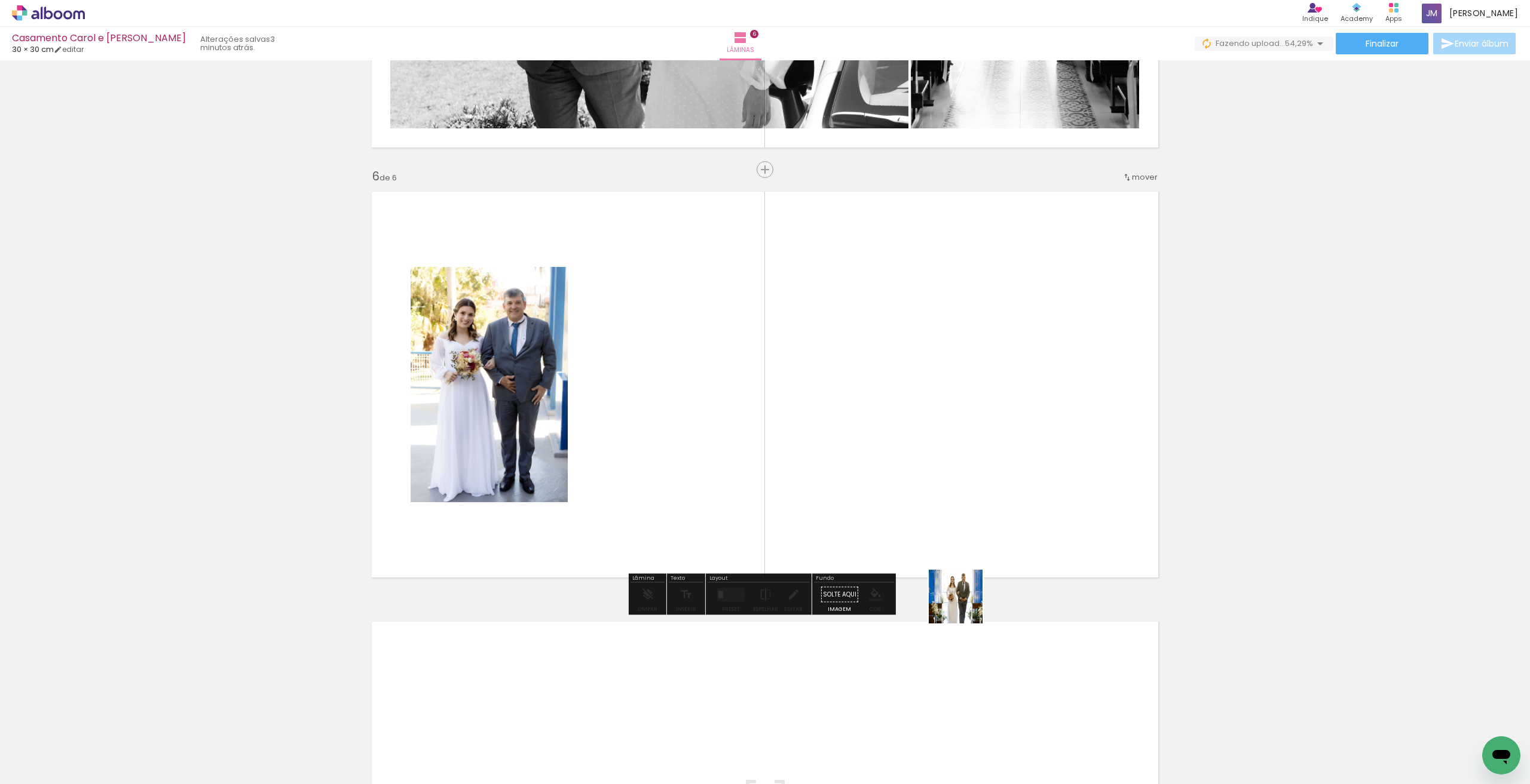
drag, startPoint x: 965, startPoint y: 606, endPoint x: 928, endPoint y: 456, distance: 154.5
click at [928, 456] on quentale-workspace at bounding box center [765, 392] width 1530 height 784
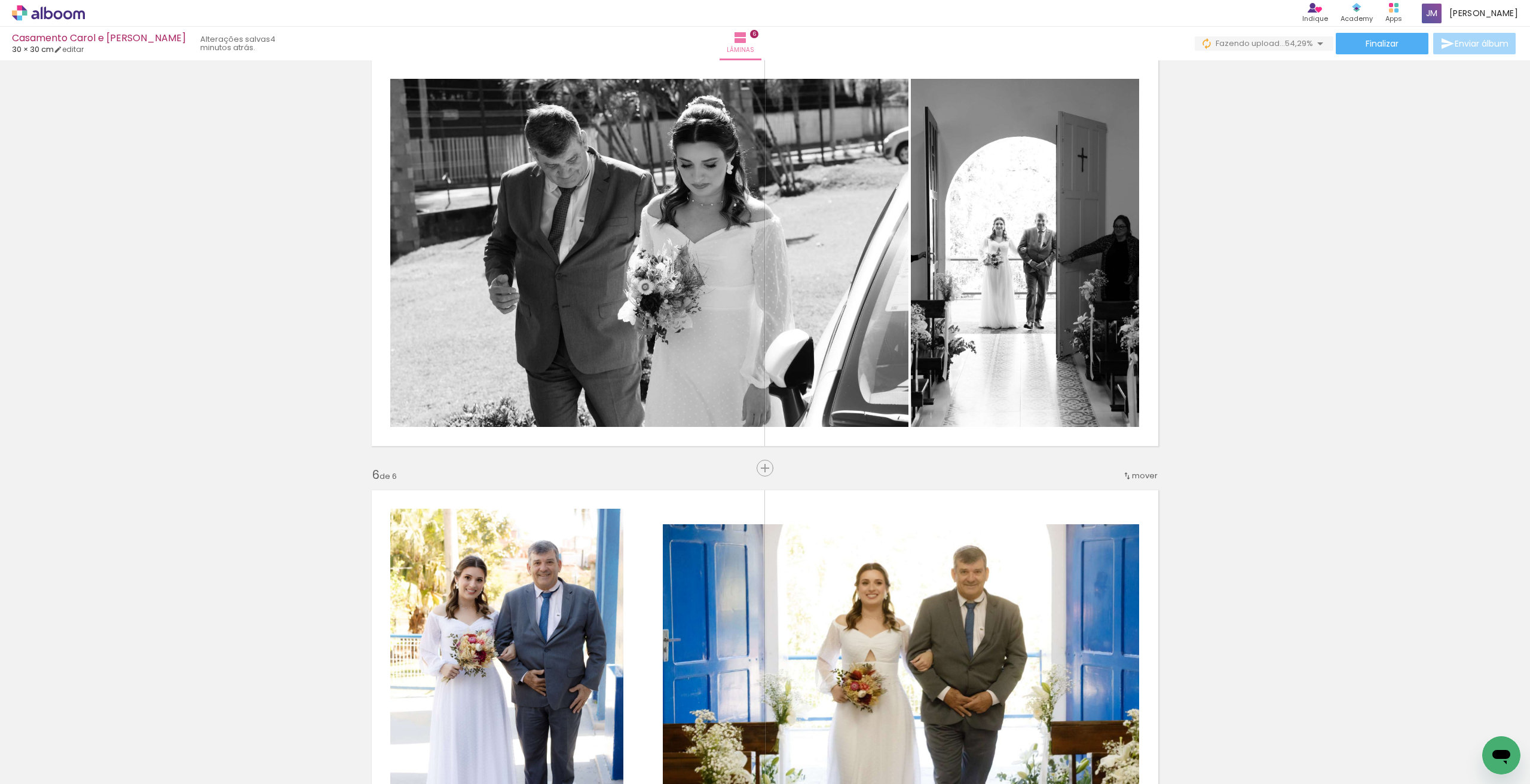
scroll to position [1862, 0]
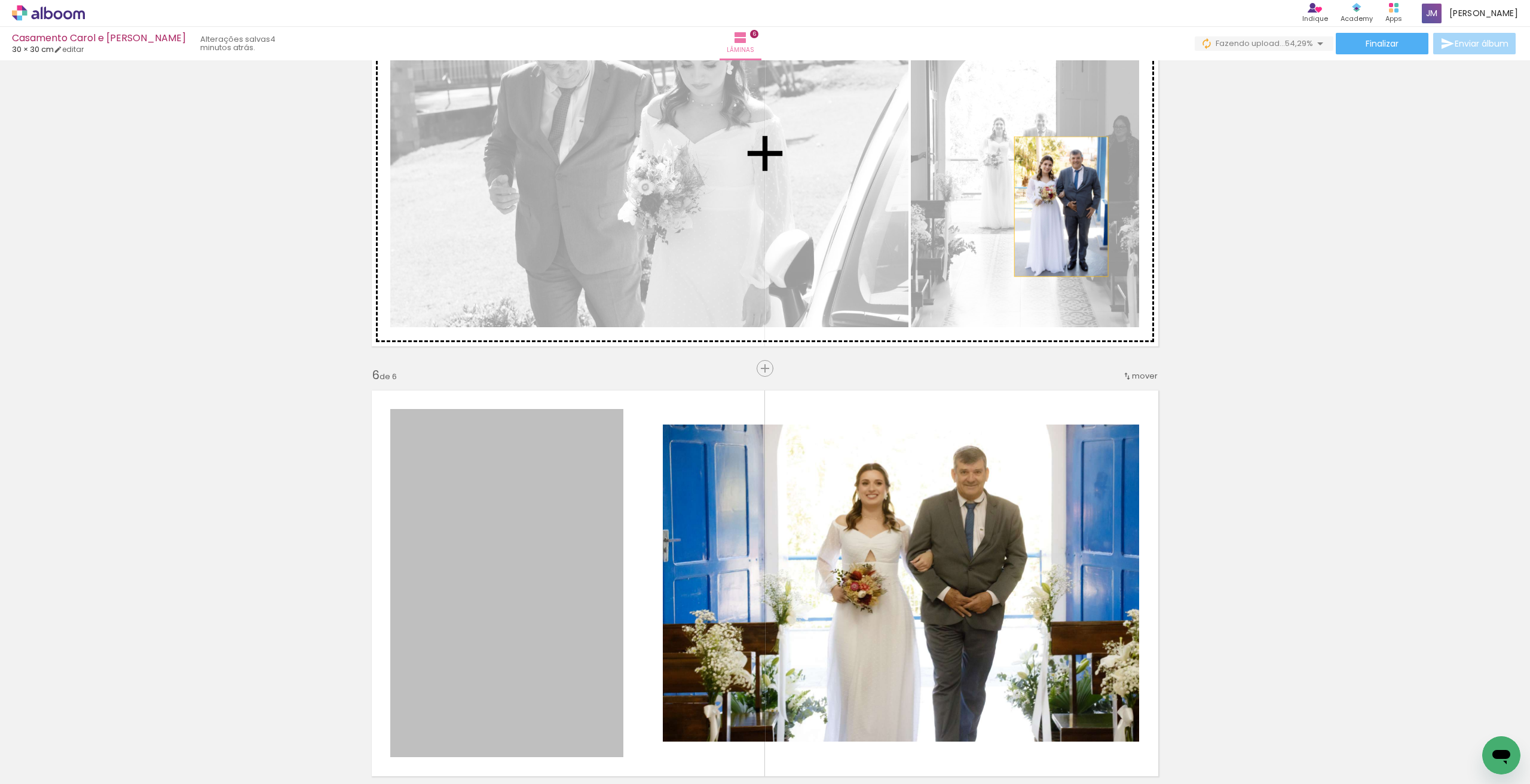
drag, startPoint x: 512, startPoint y: 541, endPoint x: 1057, endPoint y: 207, distance: 639.2
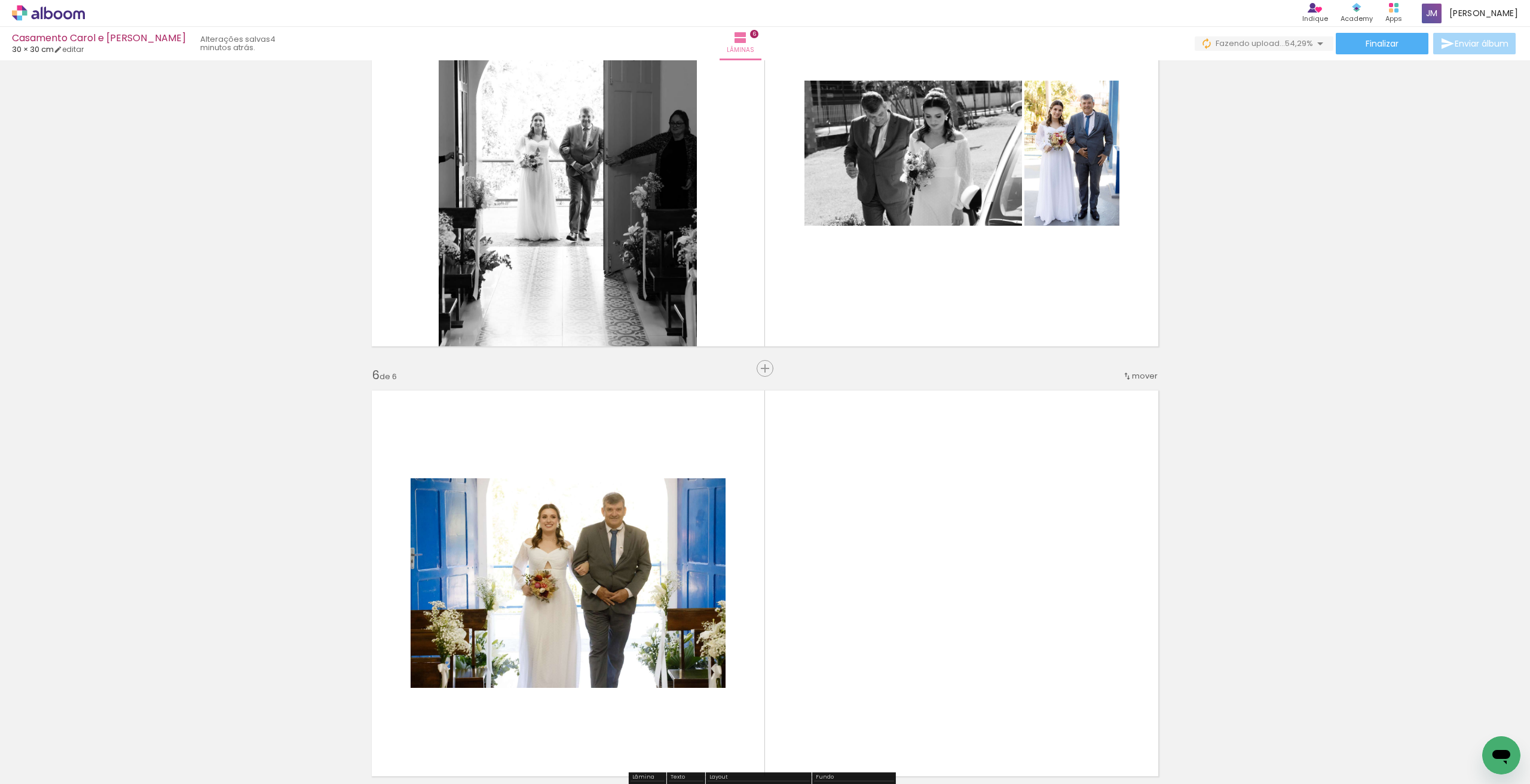
scroll to position [1762, 0]
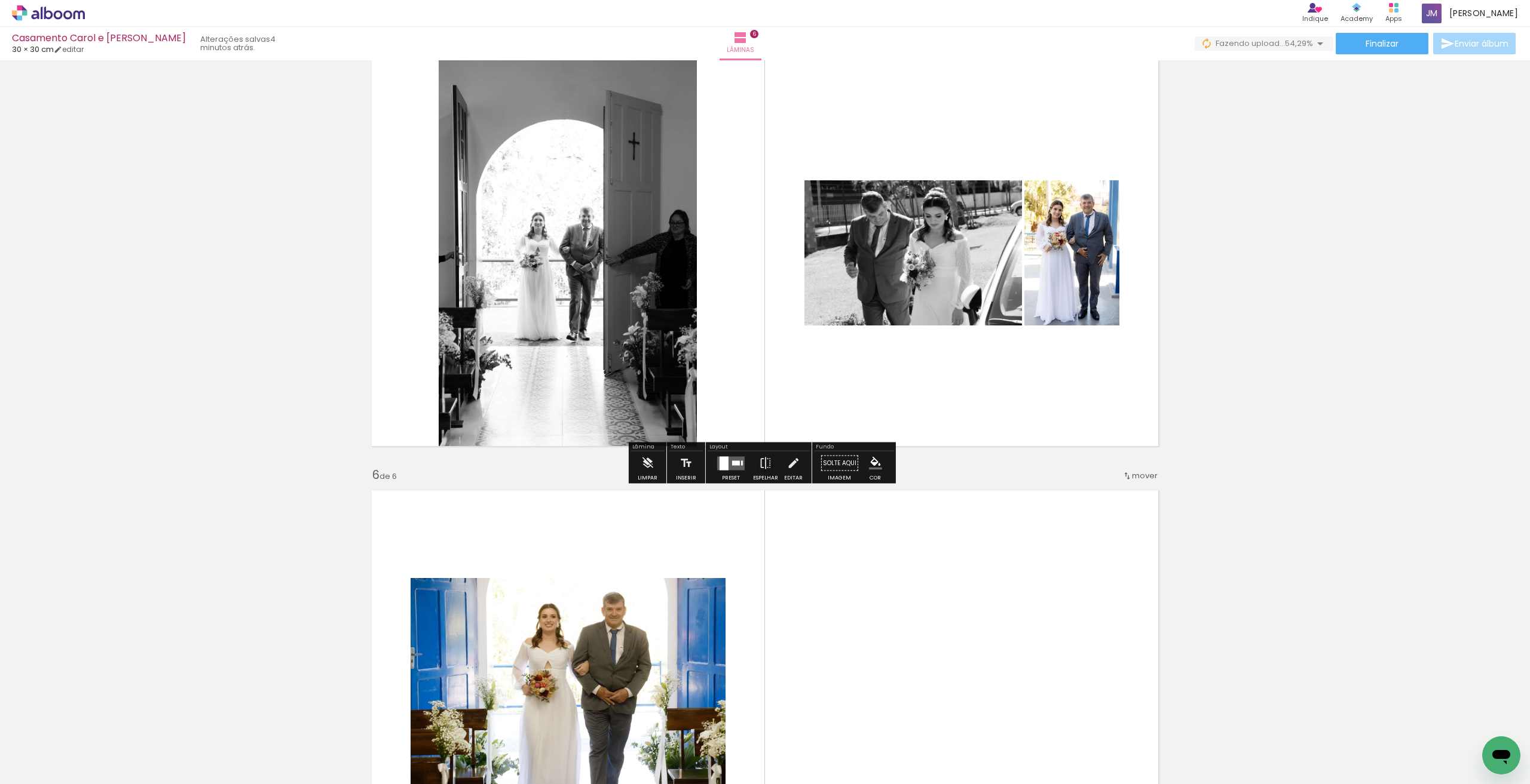
click at [732, 463] on div at bounding box center [735, 463] width 8 height 5
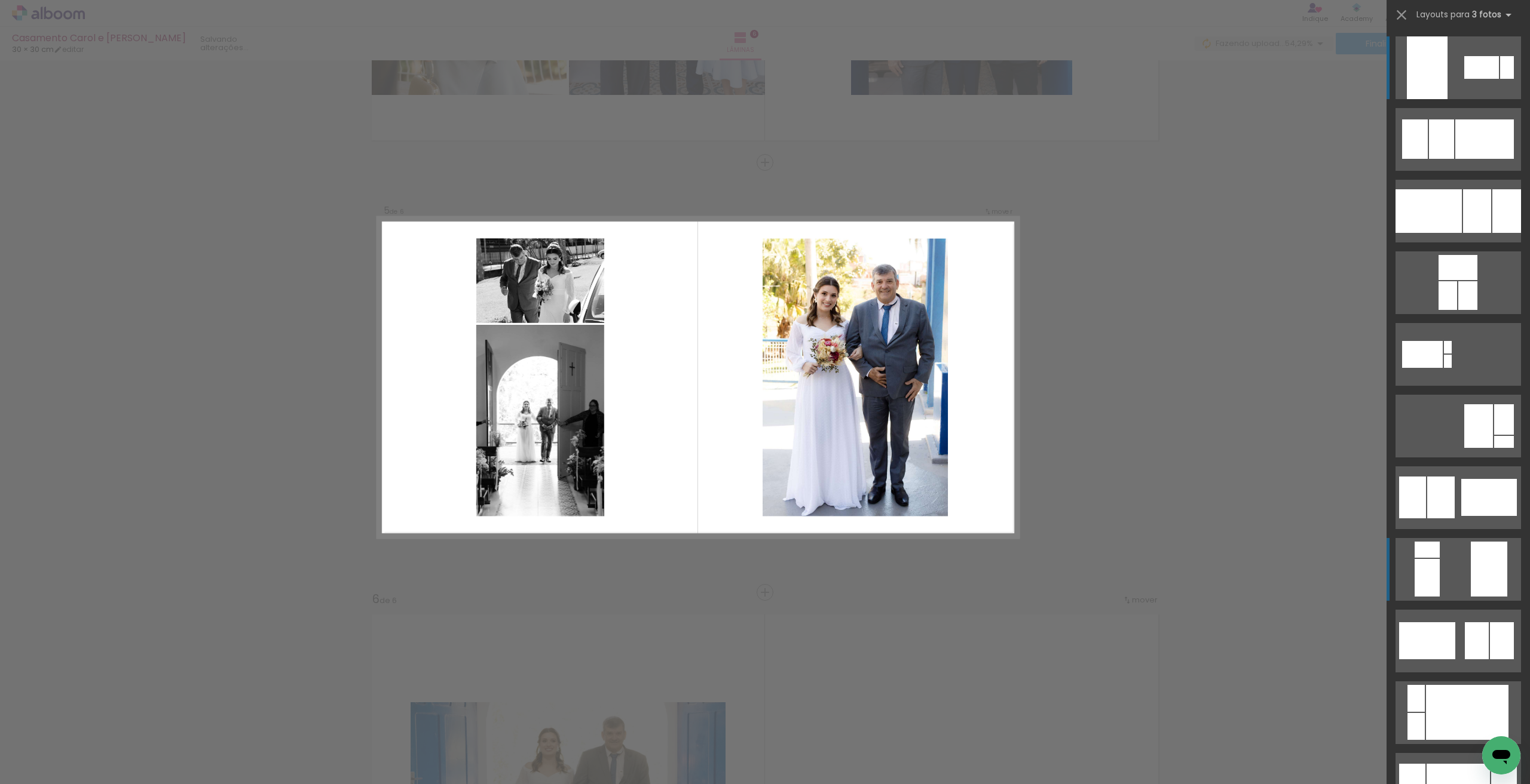
scroll to position [1631, 0]
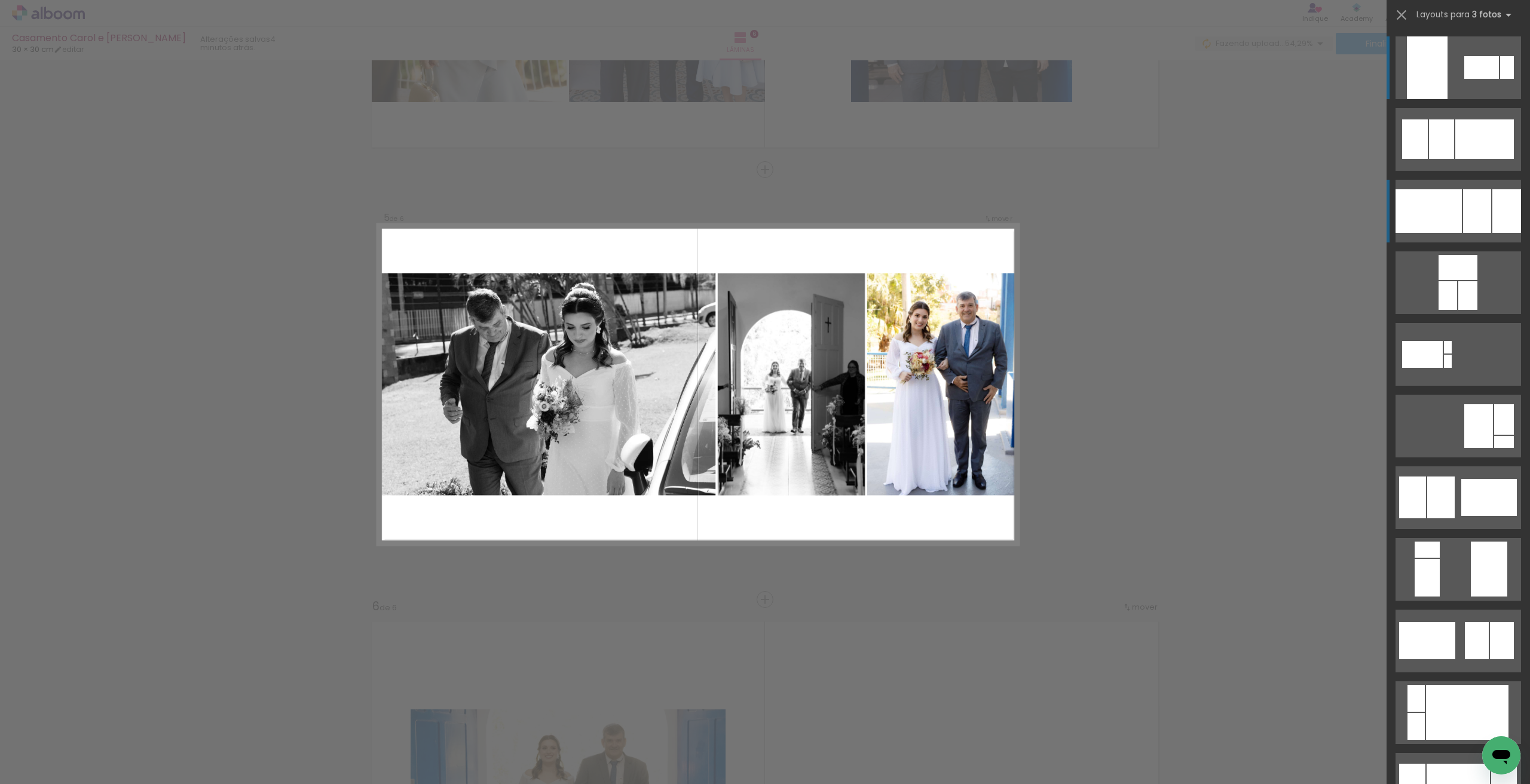
click at [1463, 199] on div at bounding box center [1477, 211] width 28 height 44
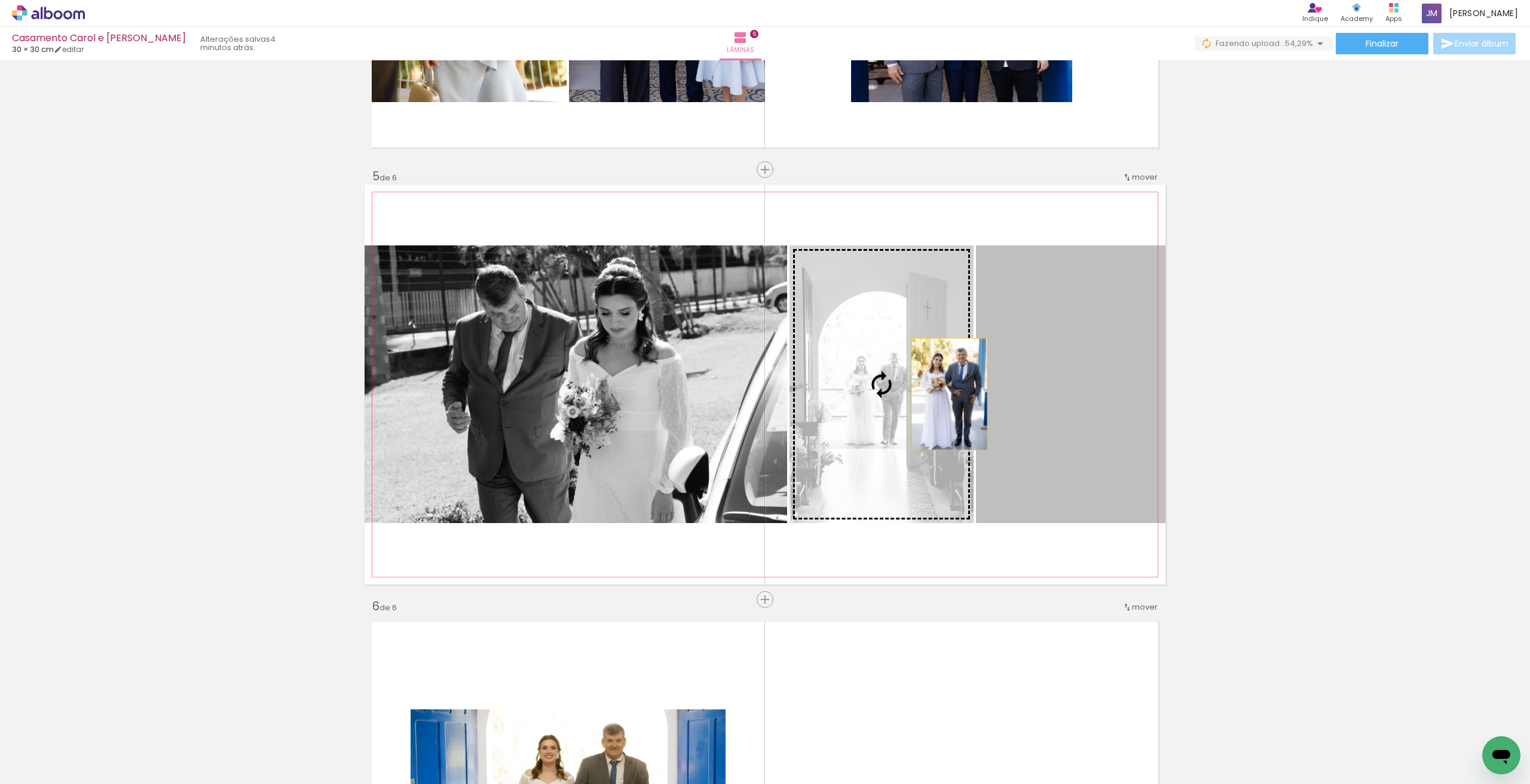
drag, startPoint x: 1068, startPoint y: 394, endPoint x: 945, endPoint y: 394, distance: 123.0
click at [0, 0] on slot at bounding box center [0, 0] width 0 height 0
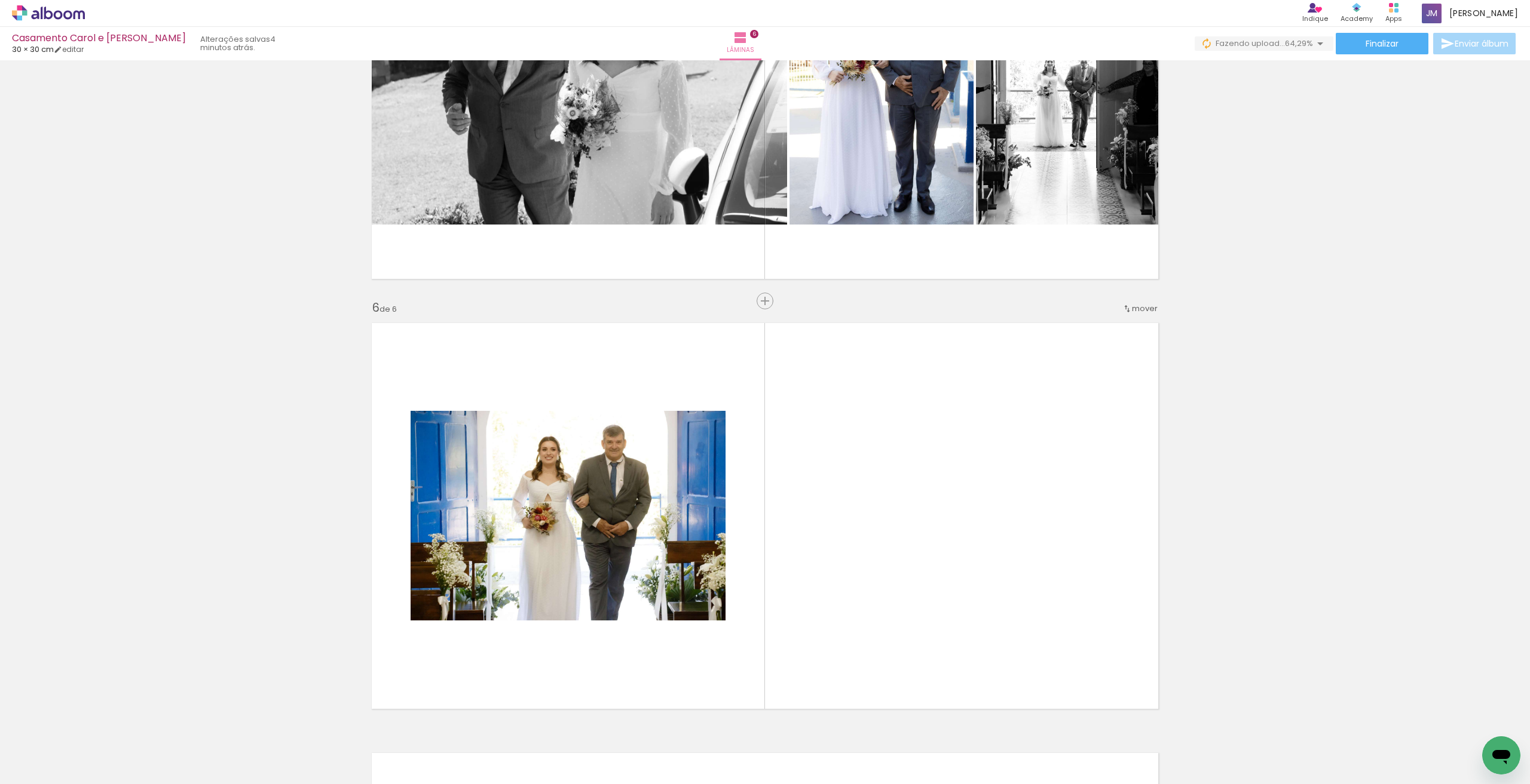
scroll to position [2030, 0]
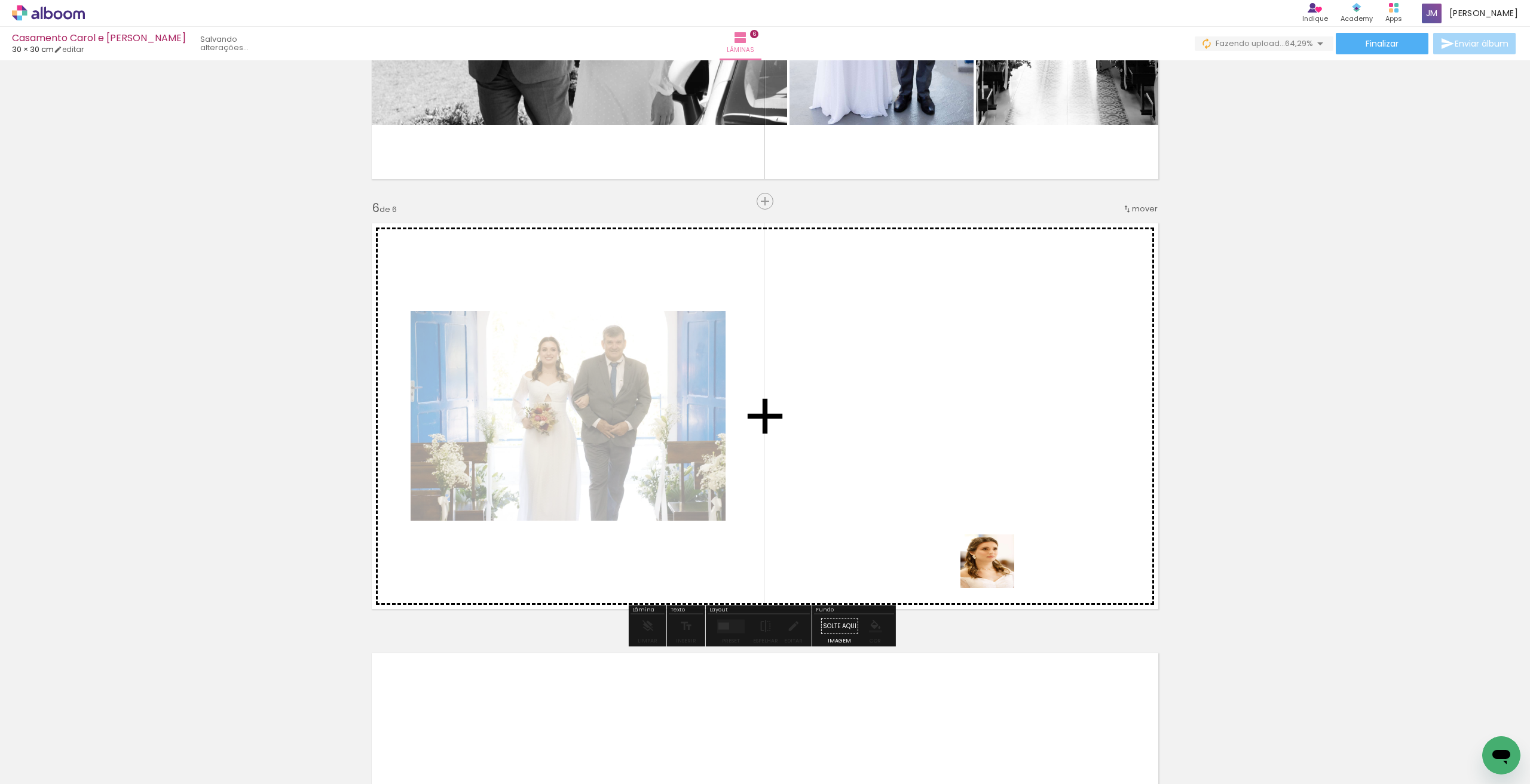
drag, startPoint x: 1026, startPoint y: 748, endPoint x: 992, endPoint y: 549, distance: 201.9
click at [992, 549] on quentale-workspace at bounding box center [765, 392] width 1530 height 784
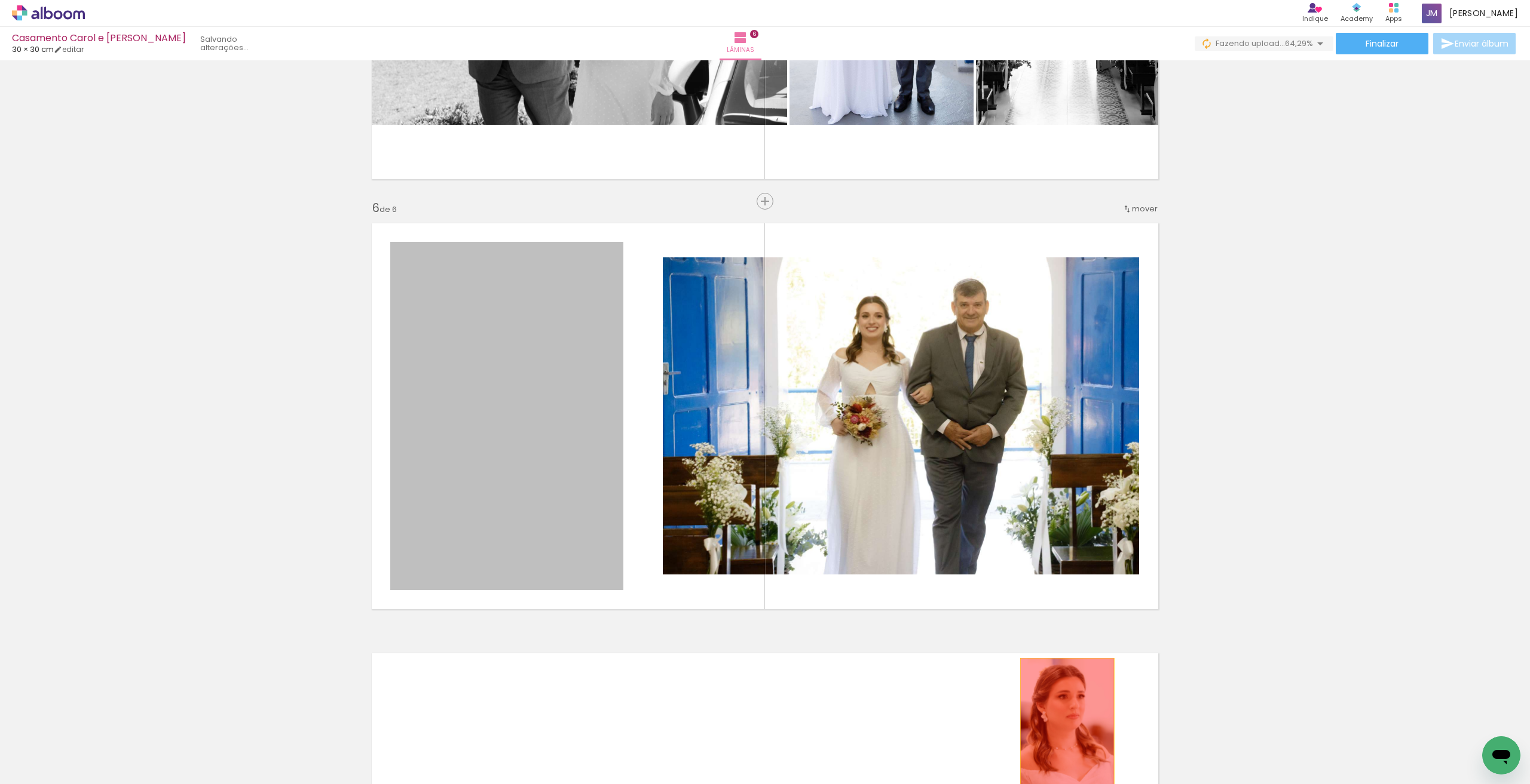
drag, startPoint x: 518, startPoint y: 408, endPoint x: 1063, endPoint y: 728, distance: 632.0
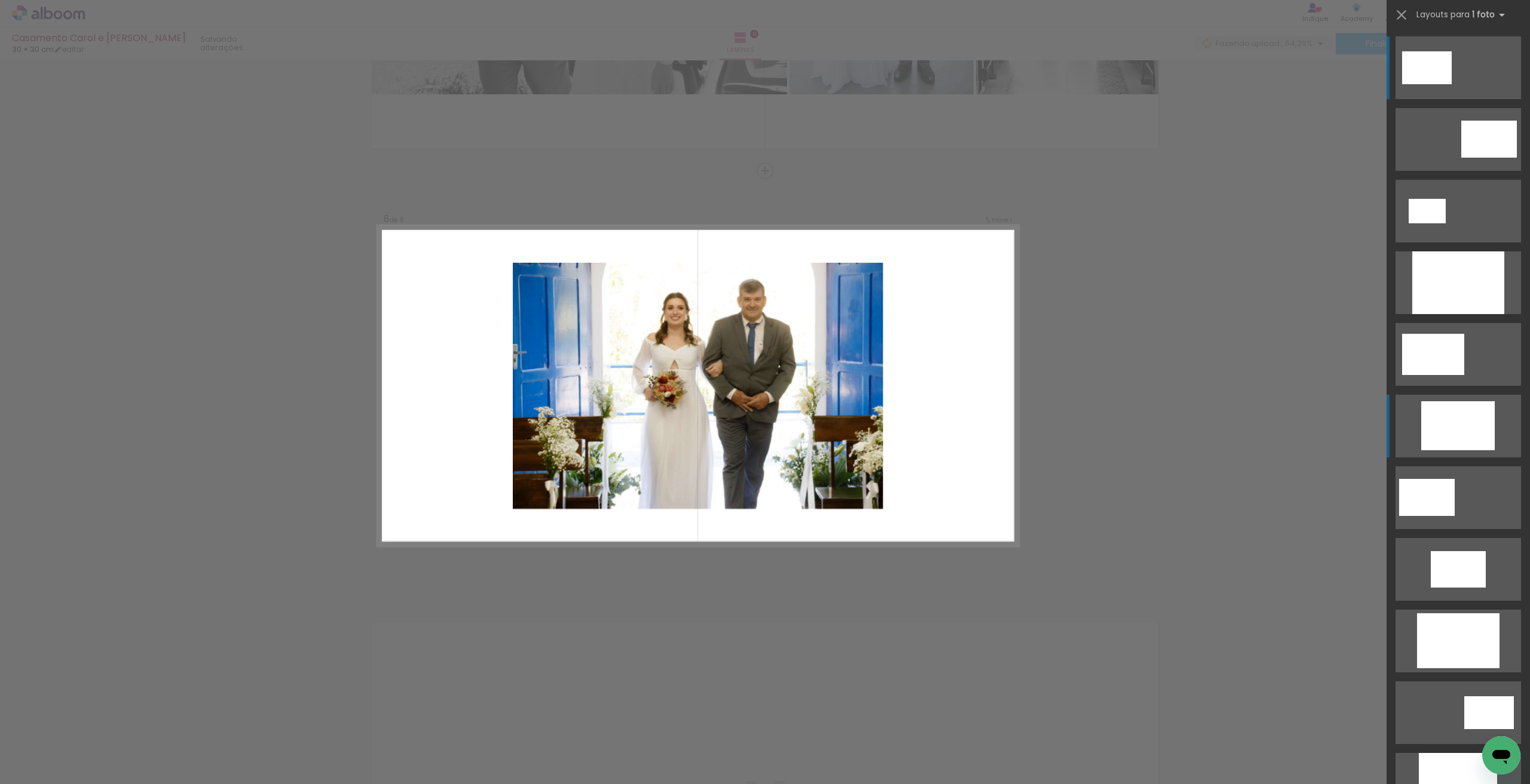
scroll to position [2061, 0]
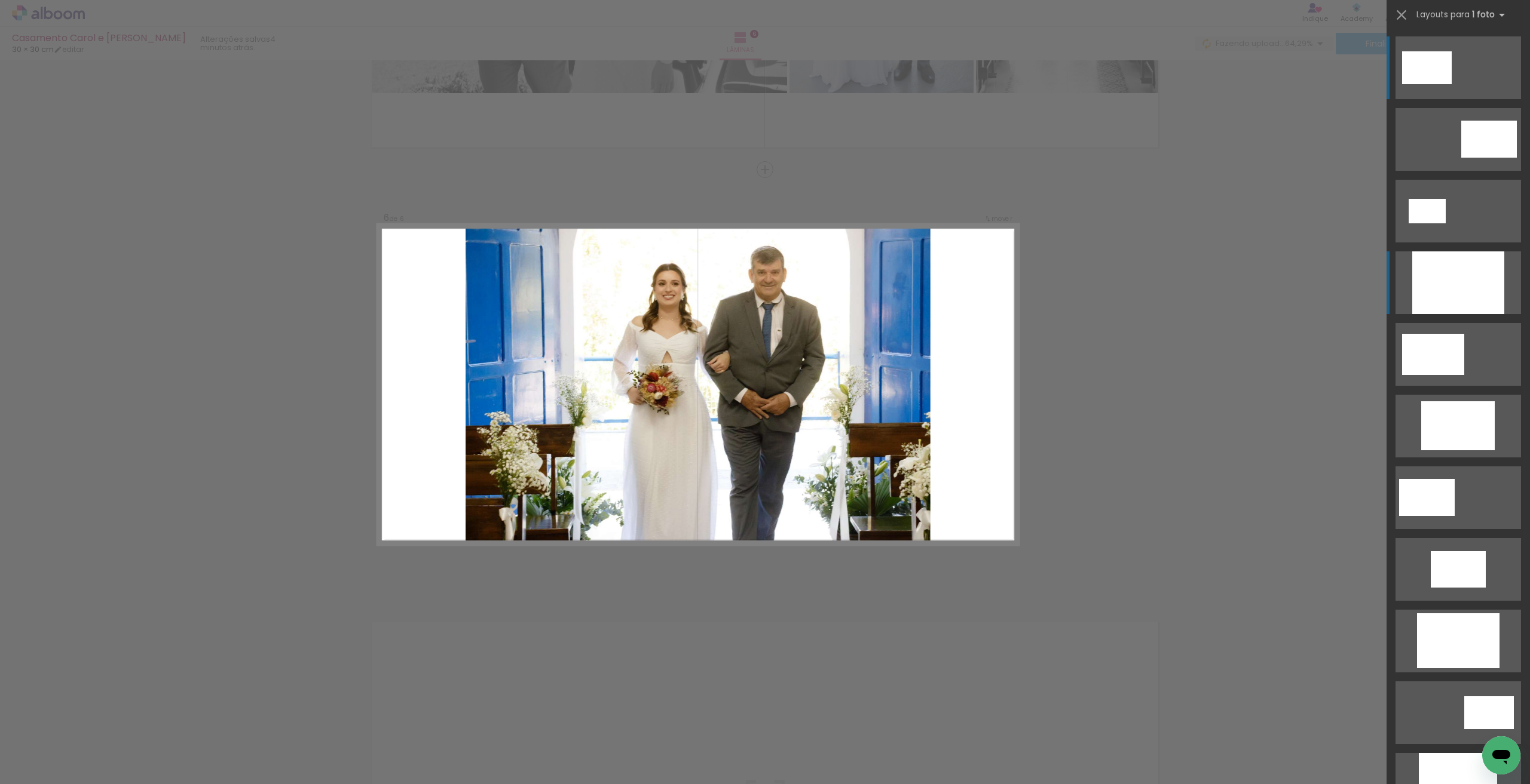
click at [1451, 281] on div at bounding box center [1458, 283] width 92 height 62
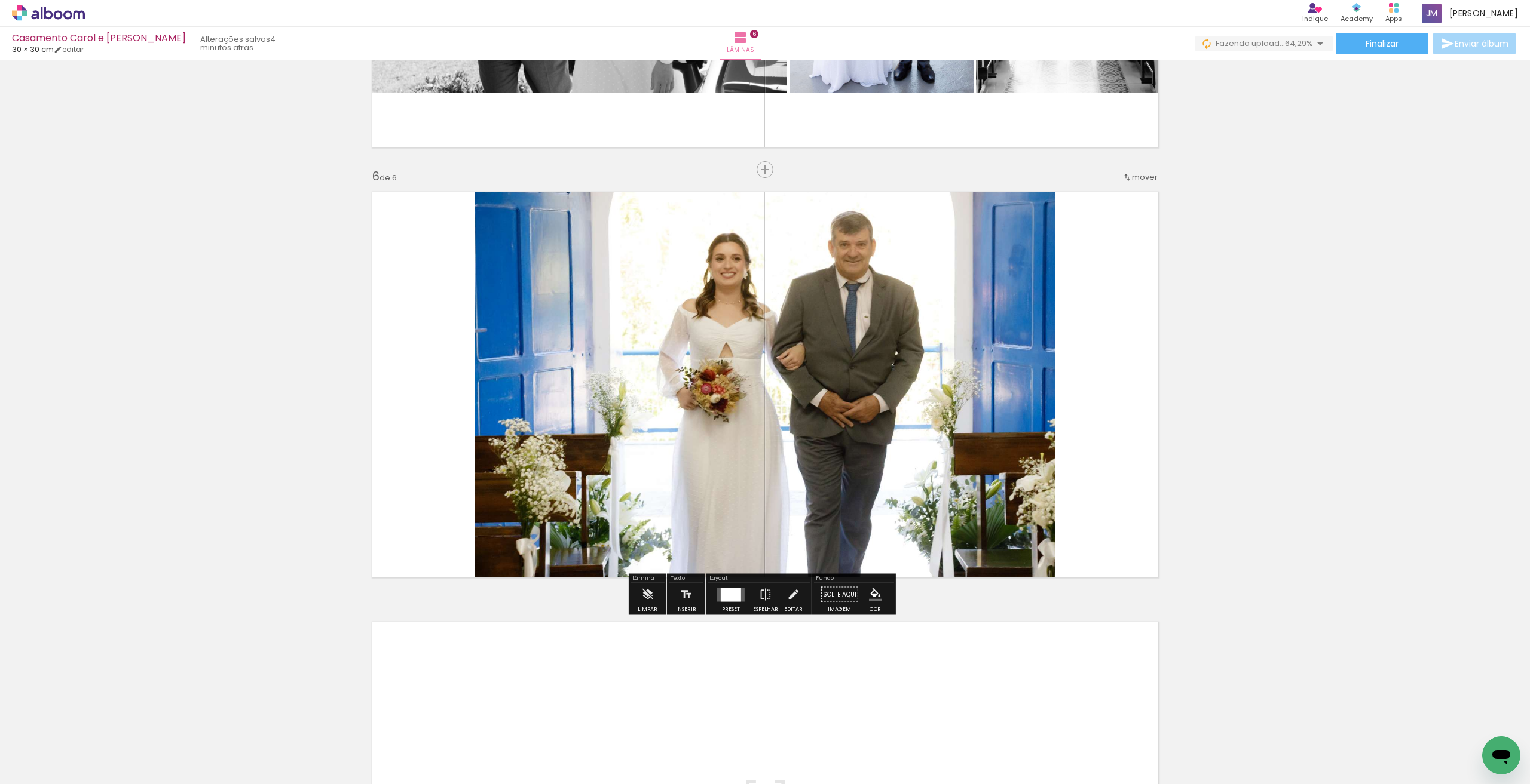
scroll to position [2160, 0]
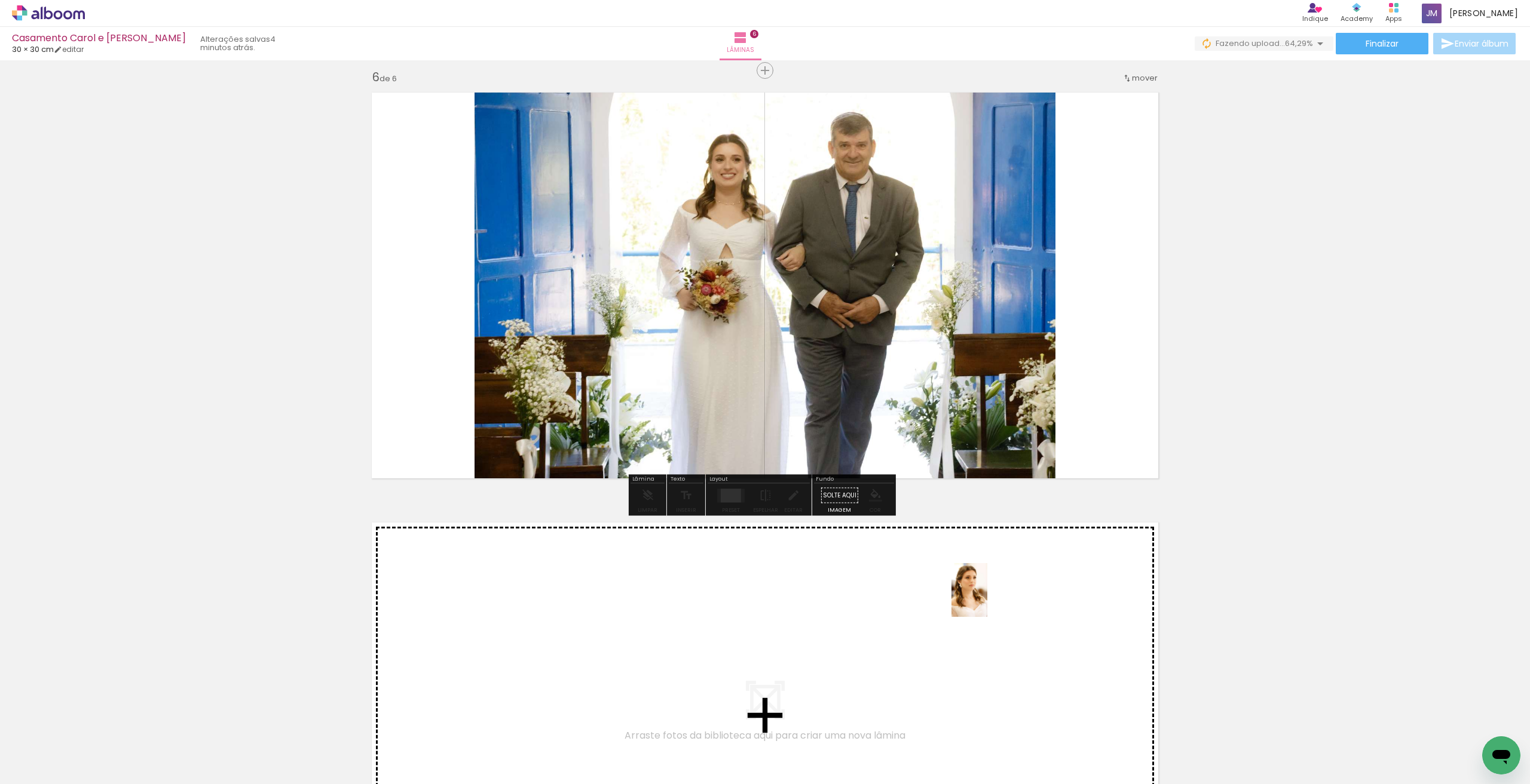
drag, startPoint x: 990, startPoint y: 614, endPoint x: 987, endPoint y: 599, distance: 15.3
click at [987, 599] on quentale-workspace at bounding box center [765, 392] width 1530 height 784
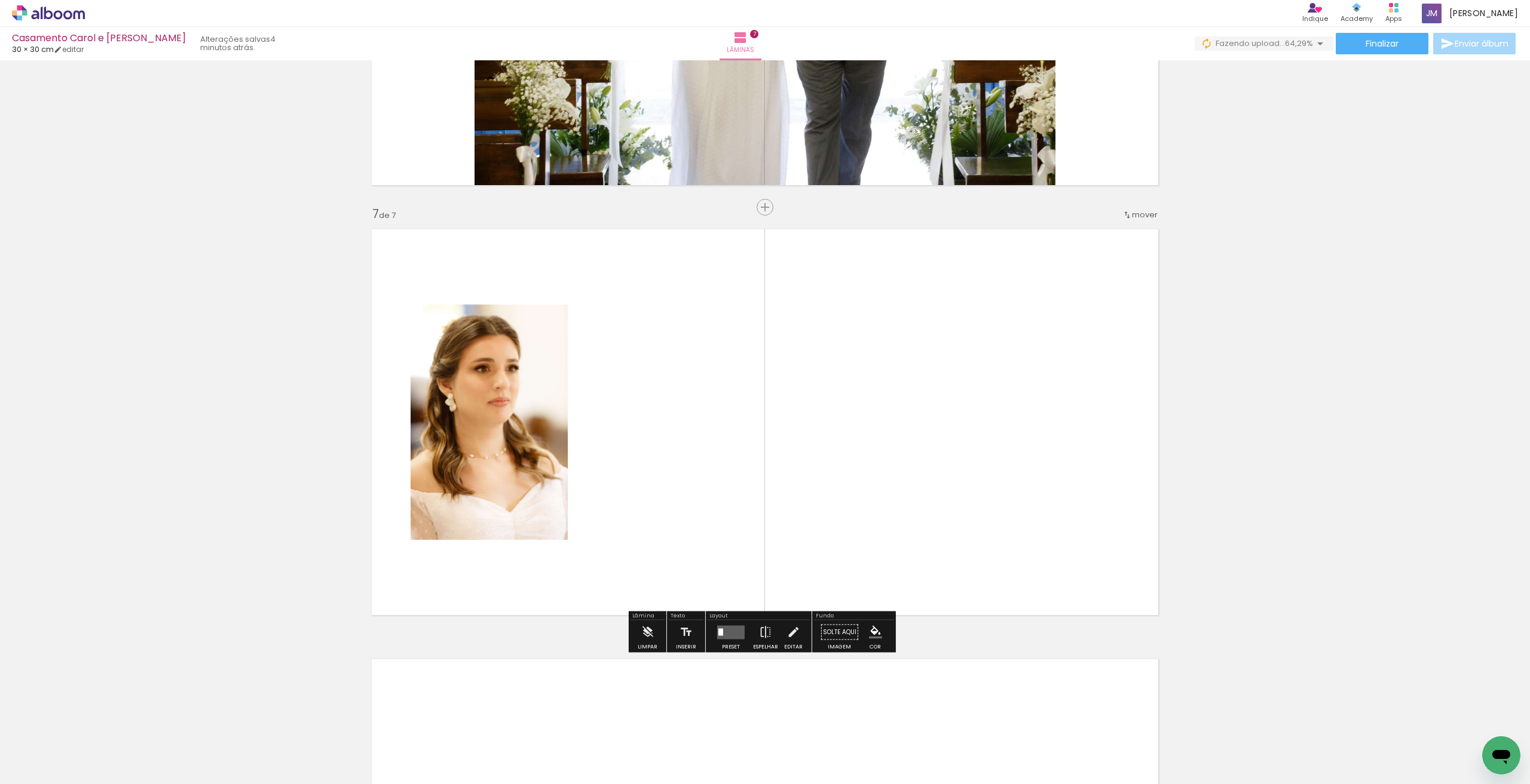
scroll to position [2491, 0]
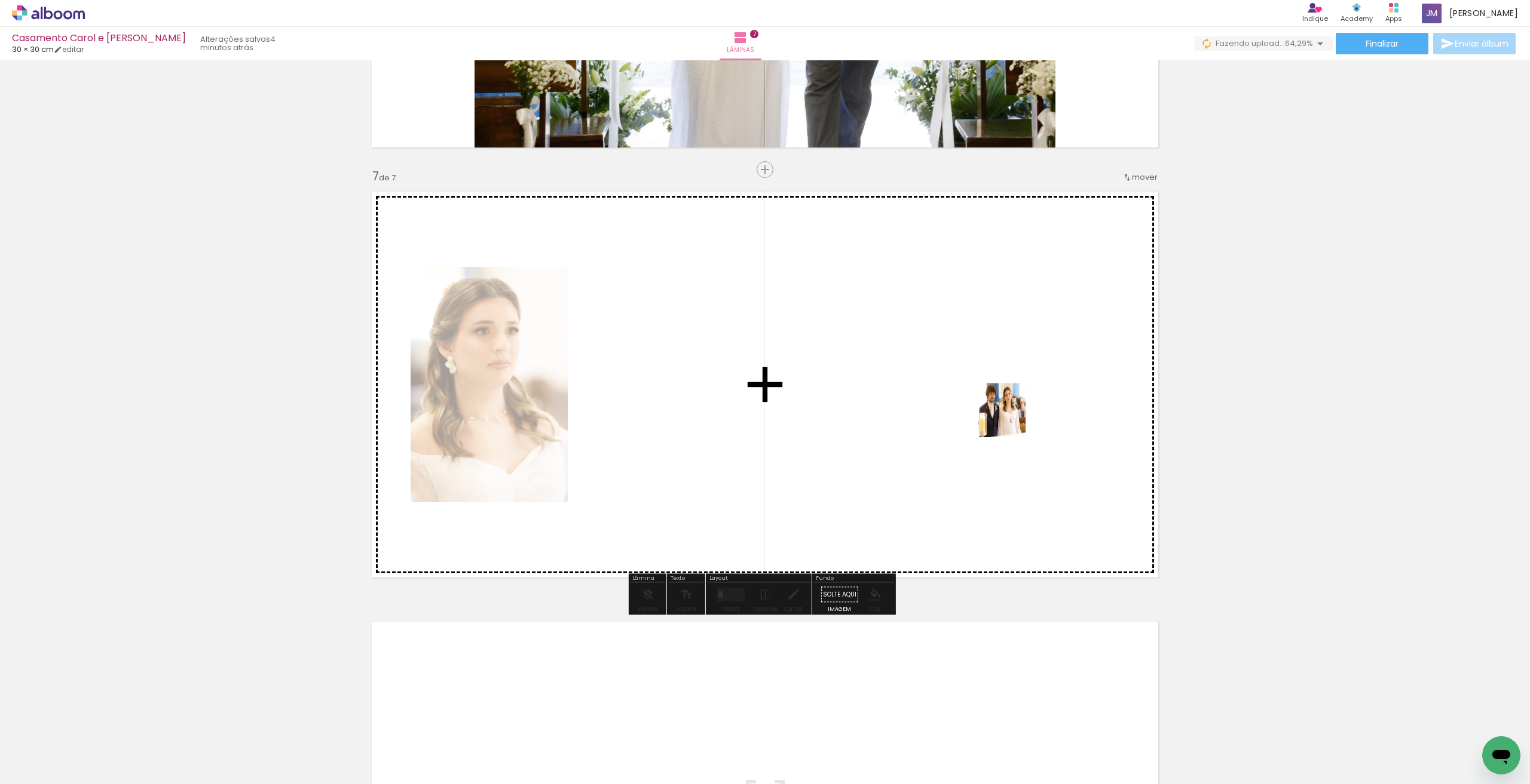
drag, startPoint x: 1007, startPoint y: 419, endPoint x: 987, endPoint y: 380, distance: 43.8
click at [987, 380] on quentale-workspace at bounding box center [765, 392] width 1530 height 784
